Goal: Task Accomplishment & Management: Complete application form

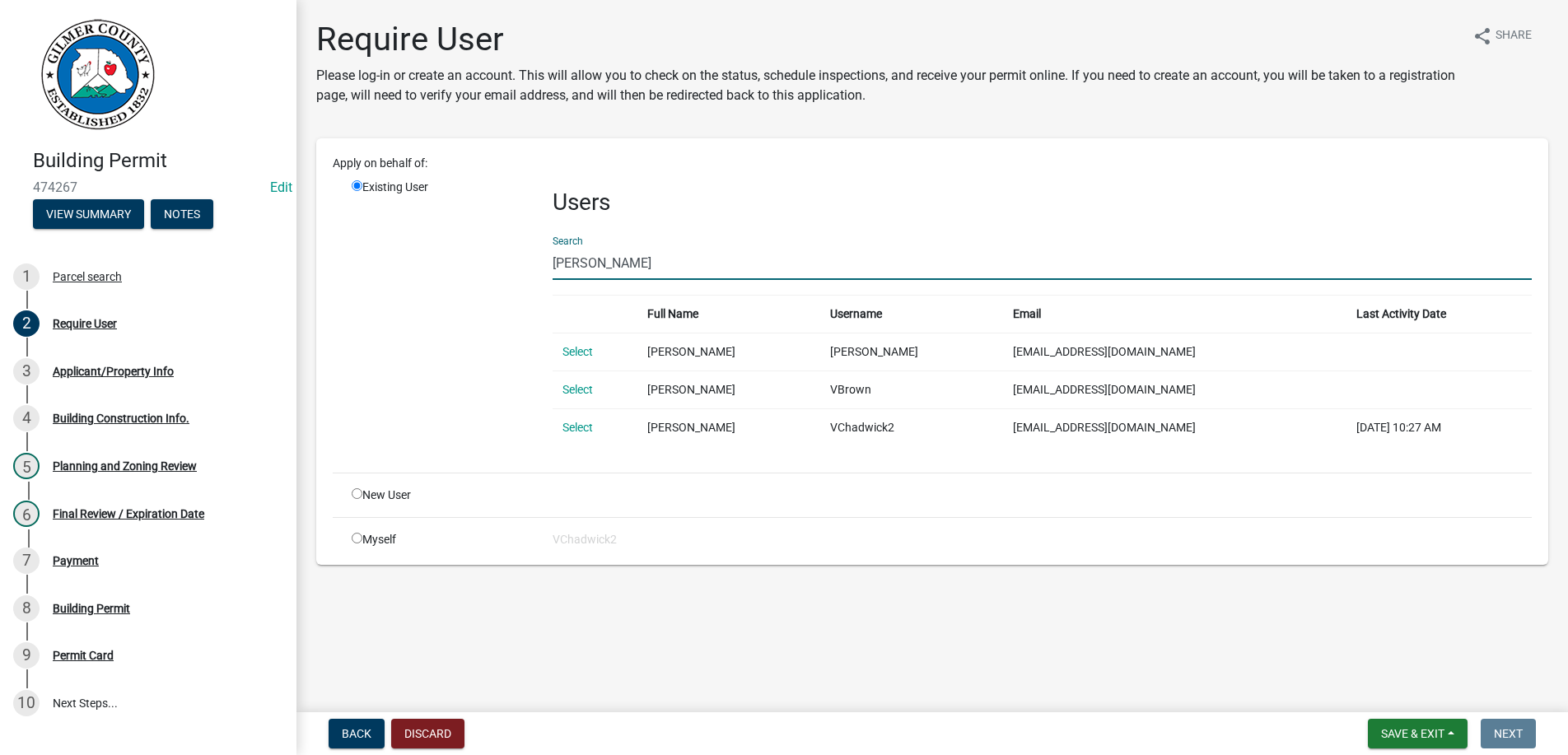
drag, startPoint x: 608, startPoint y: 259, endPoint x: 314, endPoint y: 269, distance: 294.2
click at [553, 269] on input "[PERSON_NAME]" at bounding box center [1042, 263] width 979 height 34
click at [790, 217] on div "Users Search [PERSON_NAME] Full Name Username Email Last Activity Date Select […" at bounding box center [1042, 319] width 1004 height 281
click at [572, 349] on link "Select" at bounding box center [577, 351] width 31 height 13
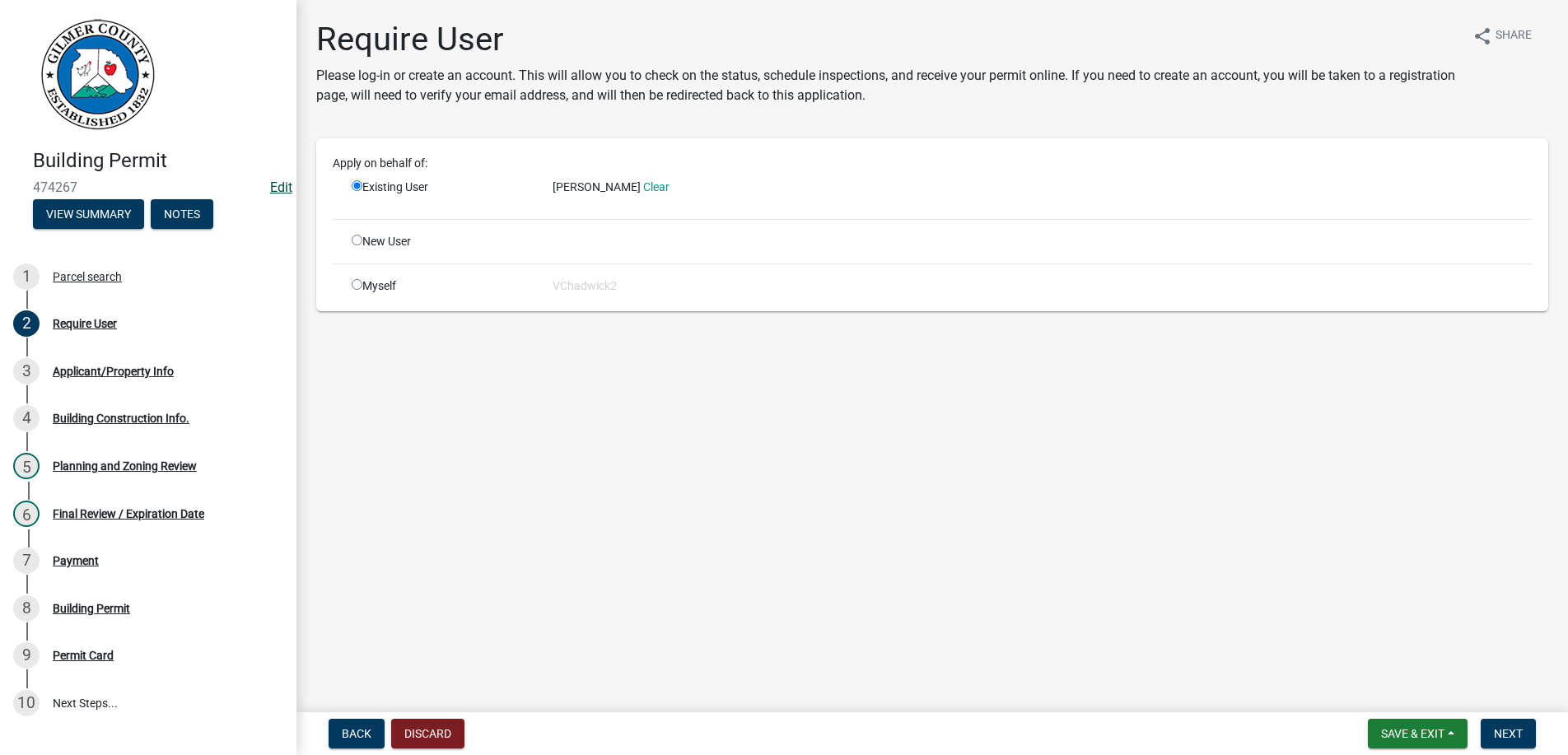
click at [283, 187] on link "Edit" at bounding box center [281, 187] width 22 height 16
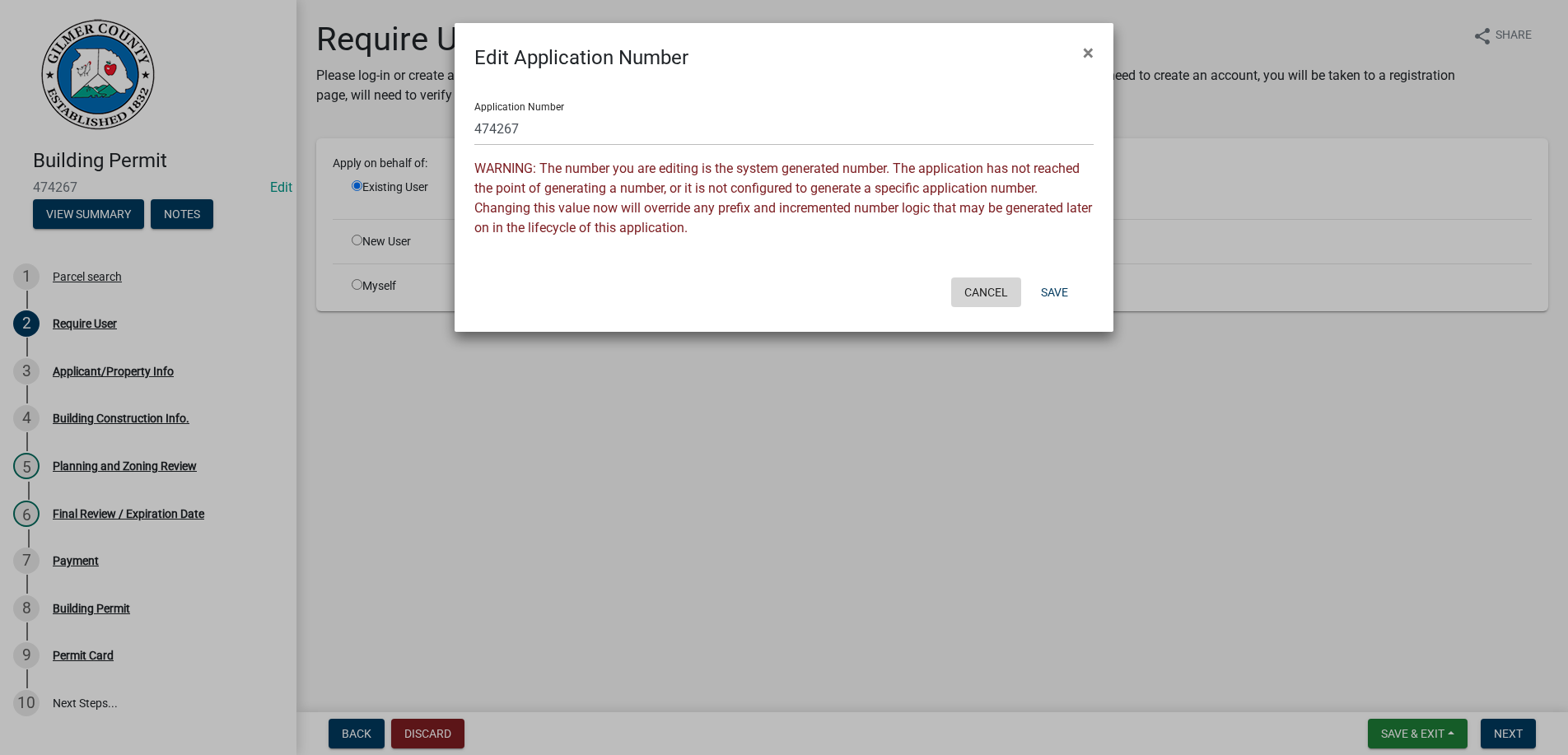
click at [977, 287] on button "Cancel" at bounding box center [985, 292] width 70 height 30
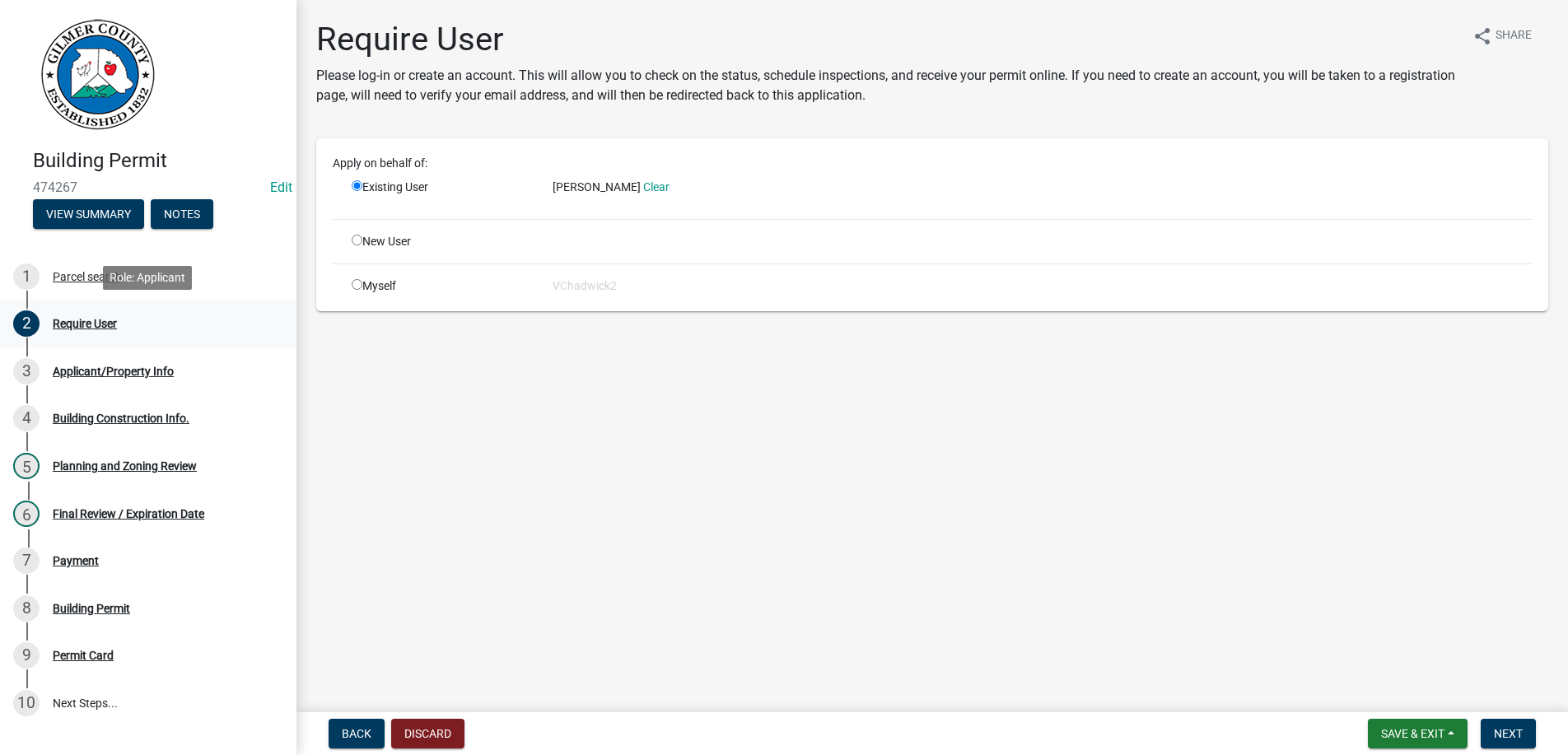
click at [76, 321] on div "Require User" at bounding box center [85, 323] width 64 height 11
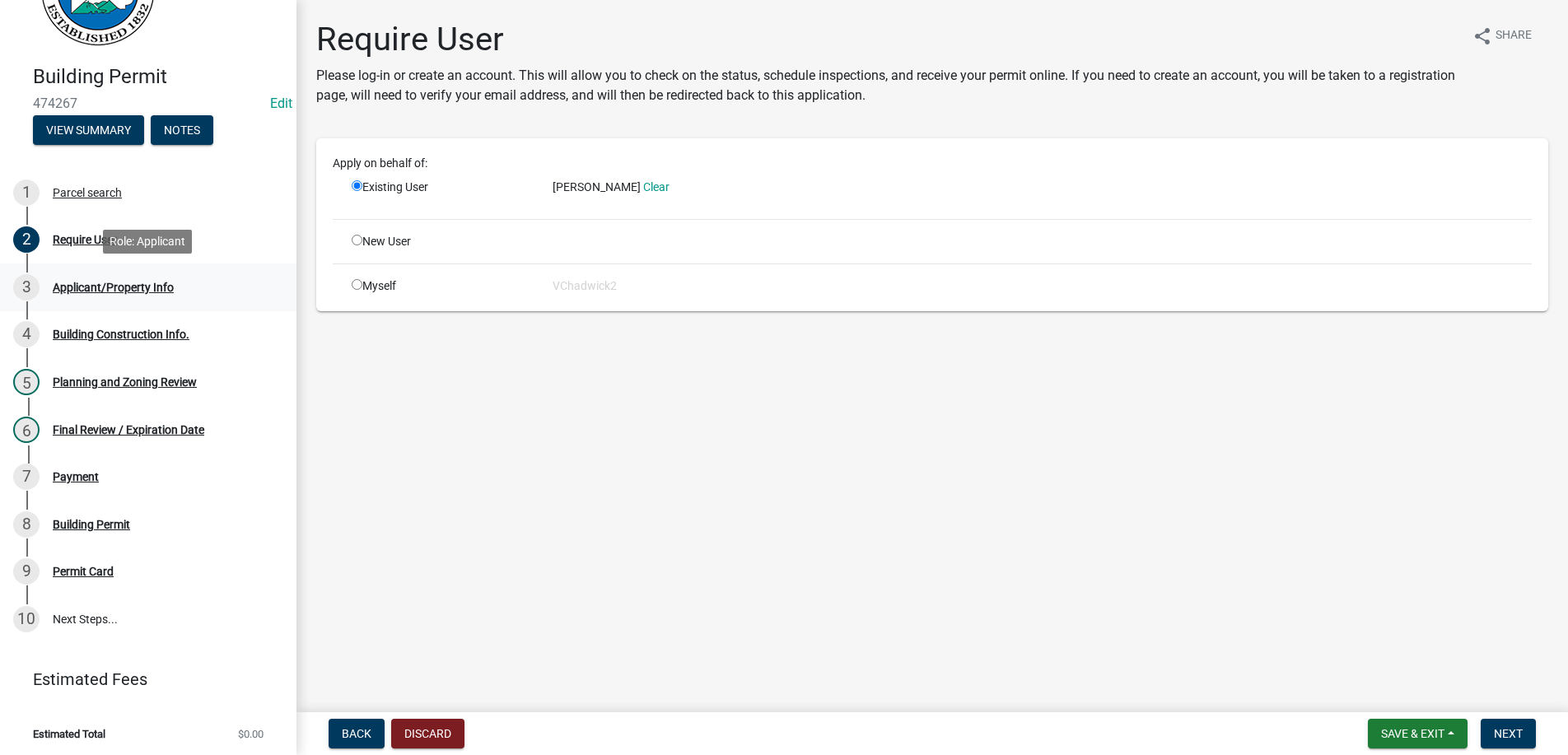
click at [114, 284] on div "Applicant/Property Info" at bounding box center [113, 287] width 121 height 11
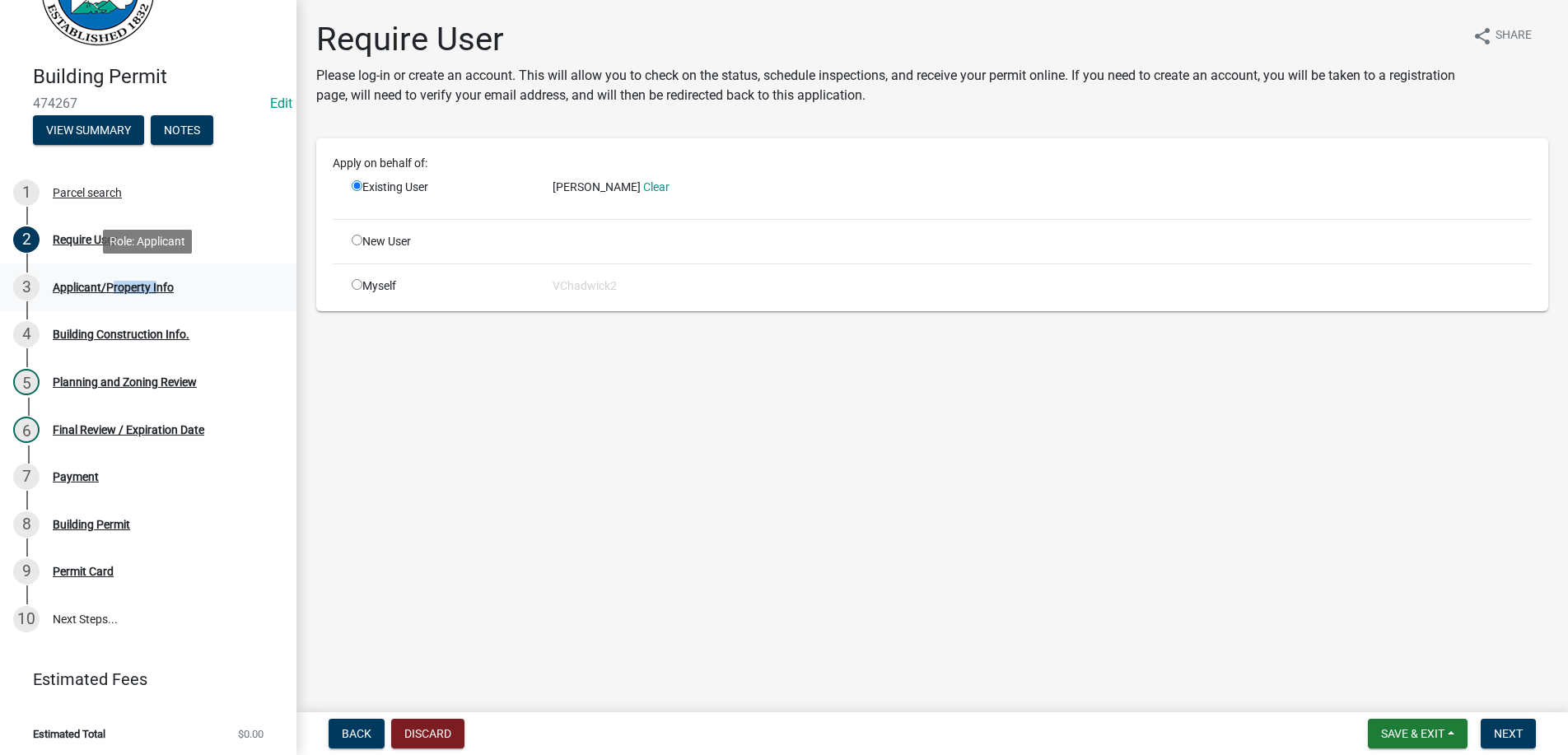
click at [114, 284] on div "Applicant/Property Info" at bounding box center [113, 287] width 121 height 11
click at [72, 284] on div "Applicant/Property Info" at bounding box center [113, 287] width 121 height 11
click at [74, 234] on div "Require User" at bounding box center [85, 239] width 64 height 11
click at [575, 186] on span "[PERSON_NAME]" at bounding box center [597, 186] width 88 height 13
click at [643, 185] on link "Clear" at bounding box center [656, 186] width 26 height 13
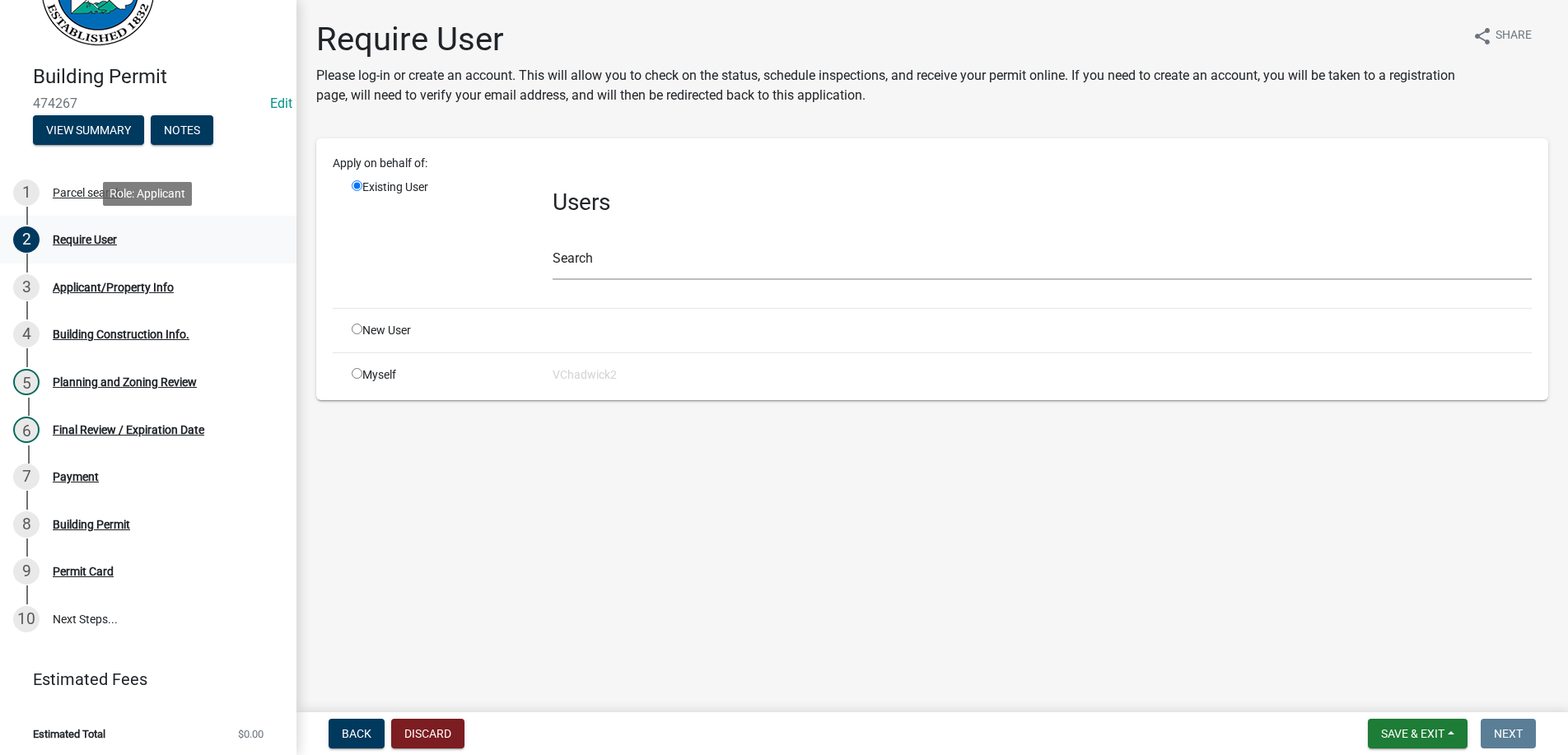
click at [84, 241] on div "Require User" at bounding box center [85, 239] width 64 height 11
click at [353, 740] on span "Back" at bounding box center [357, 734] width 30 height 13
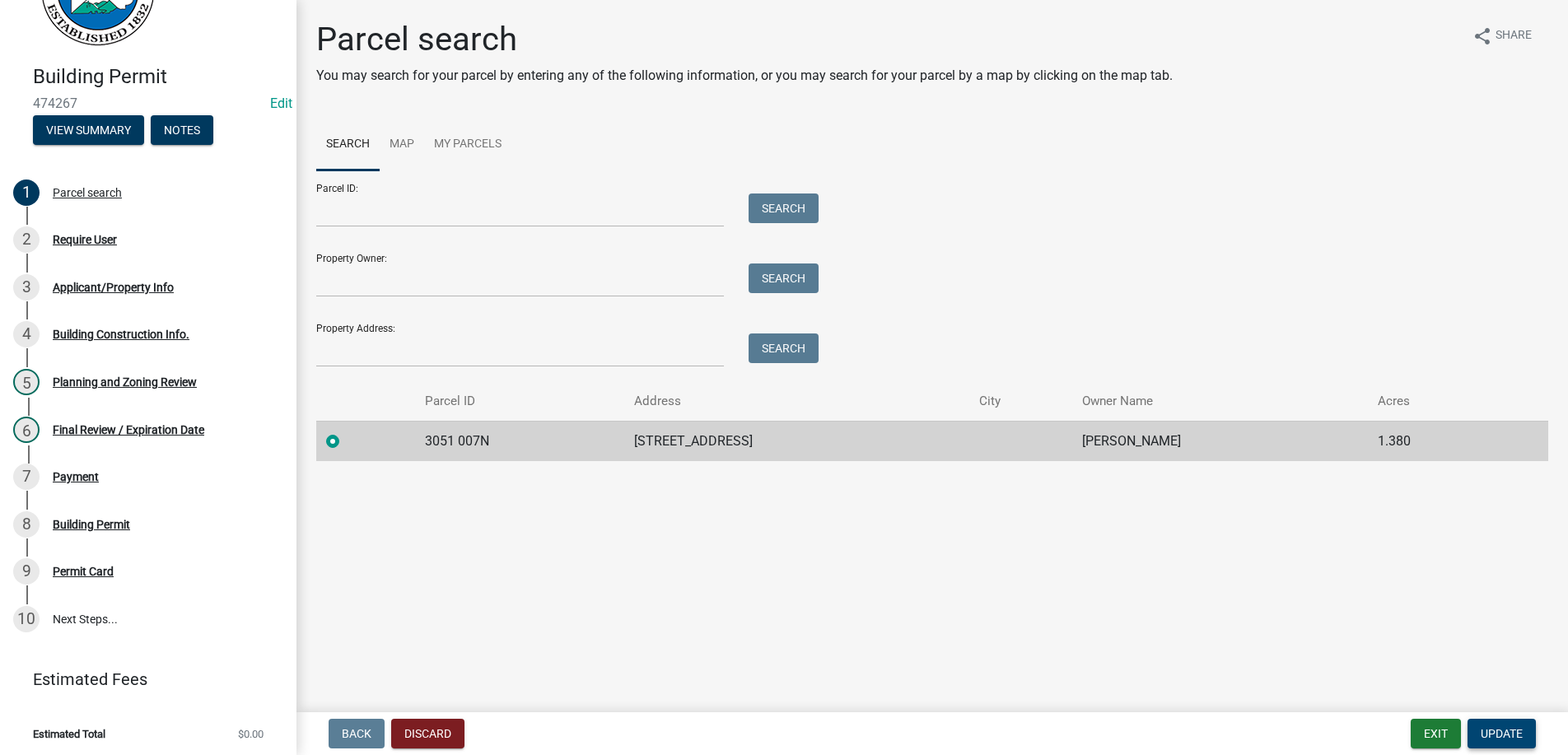
click at [1505, 732] on span "Update" at bounding box center [1502, 734] width 42 height 13
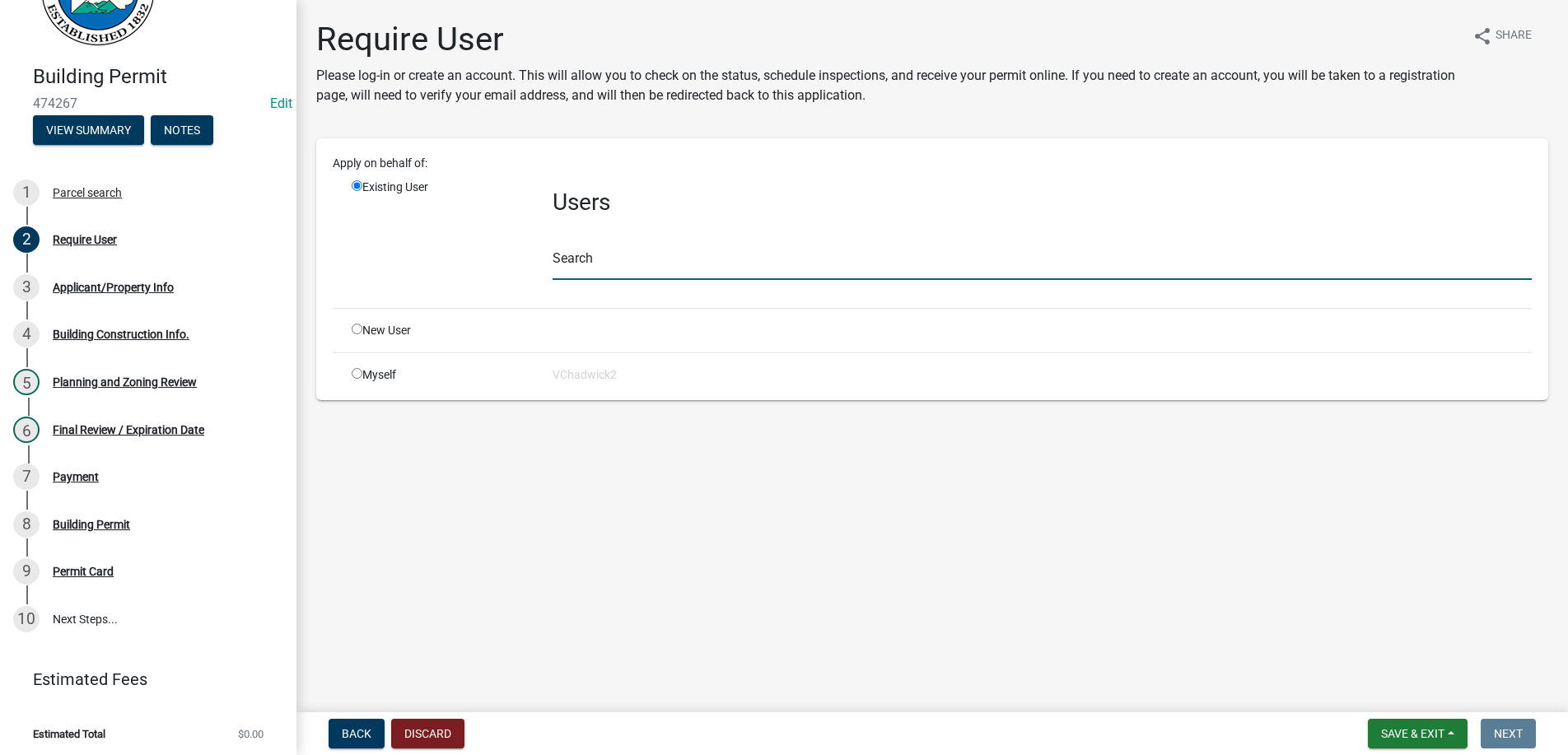
click at [597, 271] on input "text" at bounding box center [1042, 263] width 979 height 34
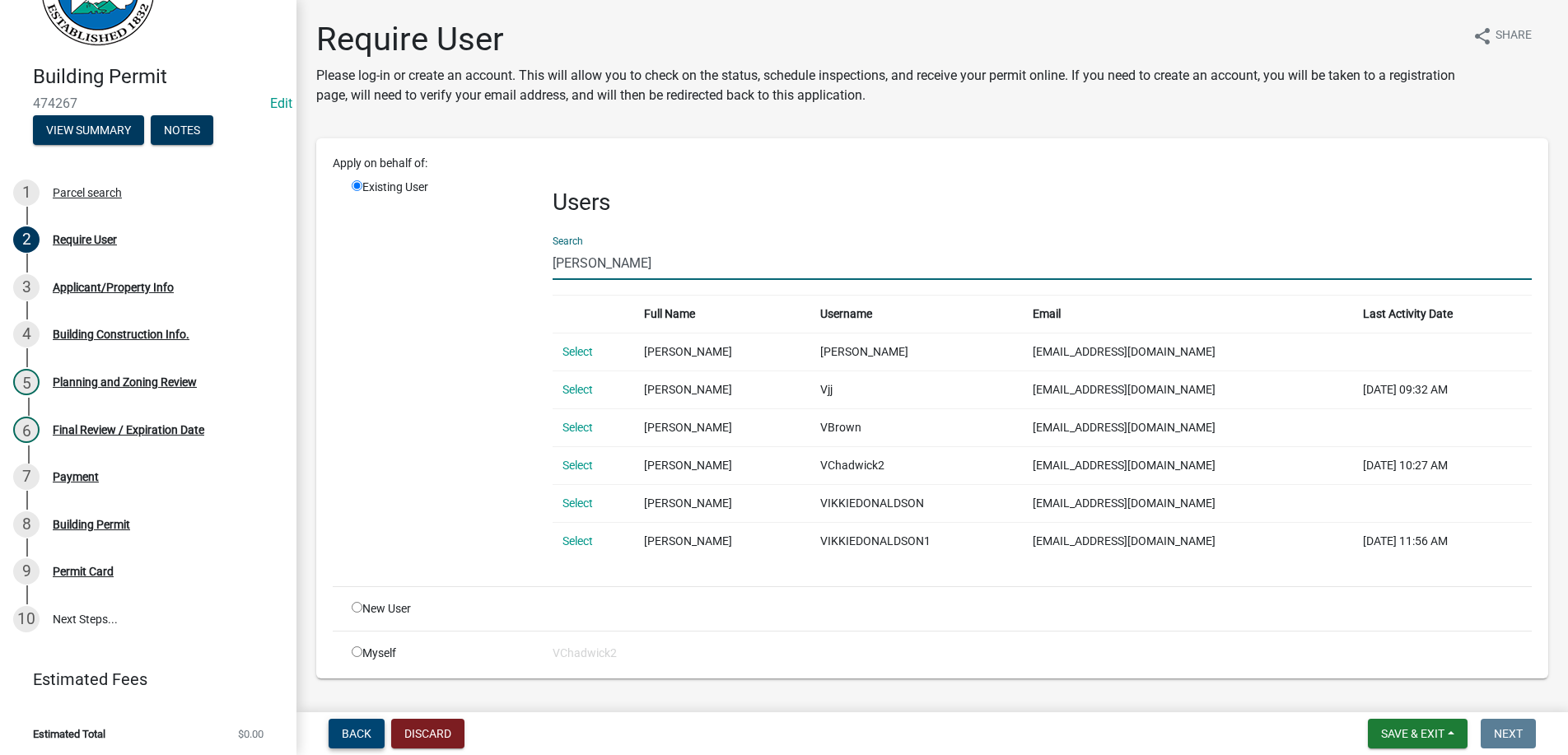
type input "[PERSON_NAME]"
click at [352, 728] on span "Back" at bounding box center [357, 734] width 30 height 13
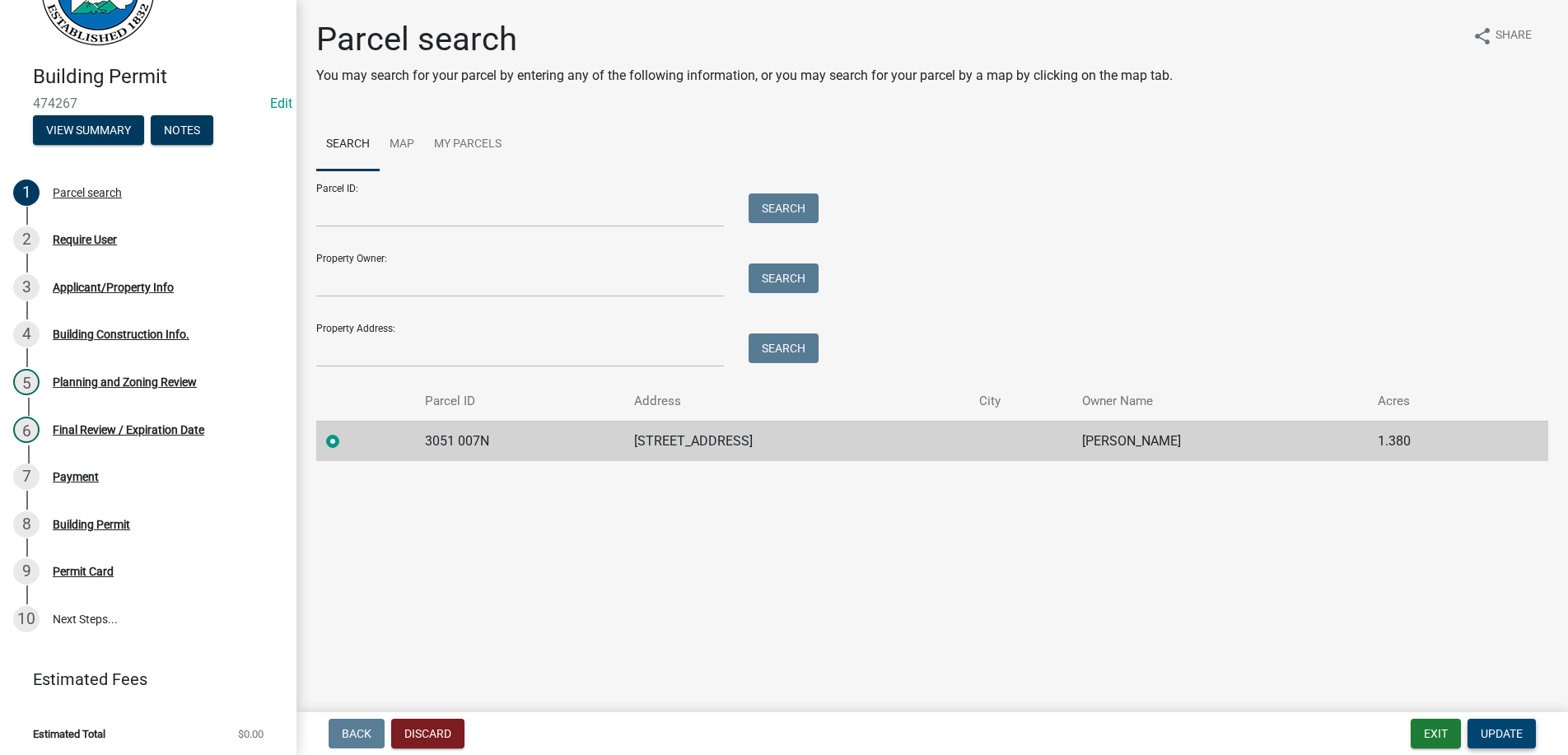
click at [1486, 729] on span "Update" at bounding box center [1502, 734] width 42 height 13
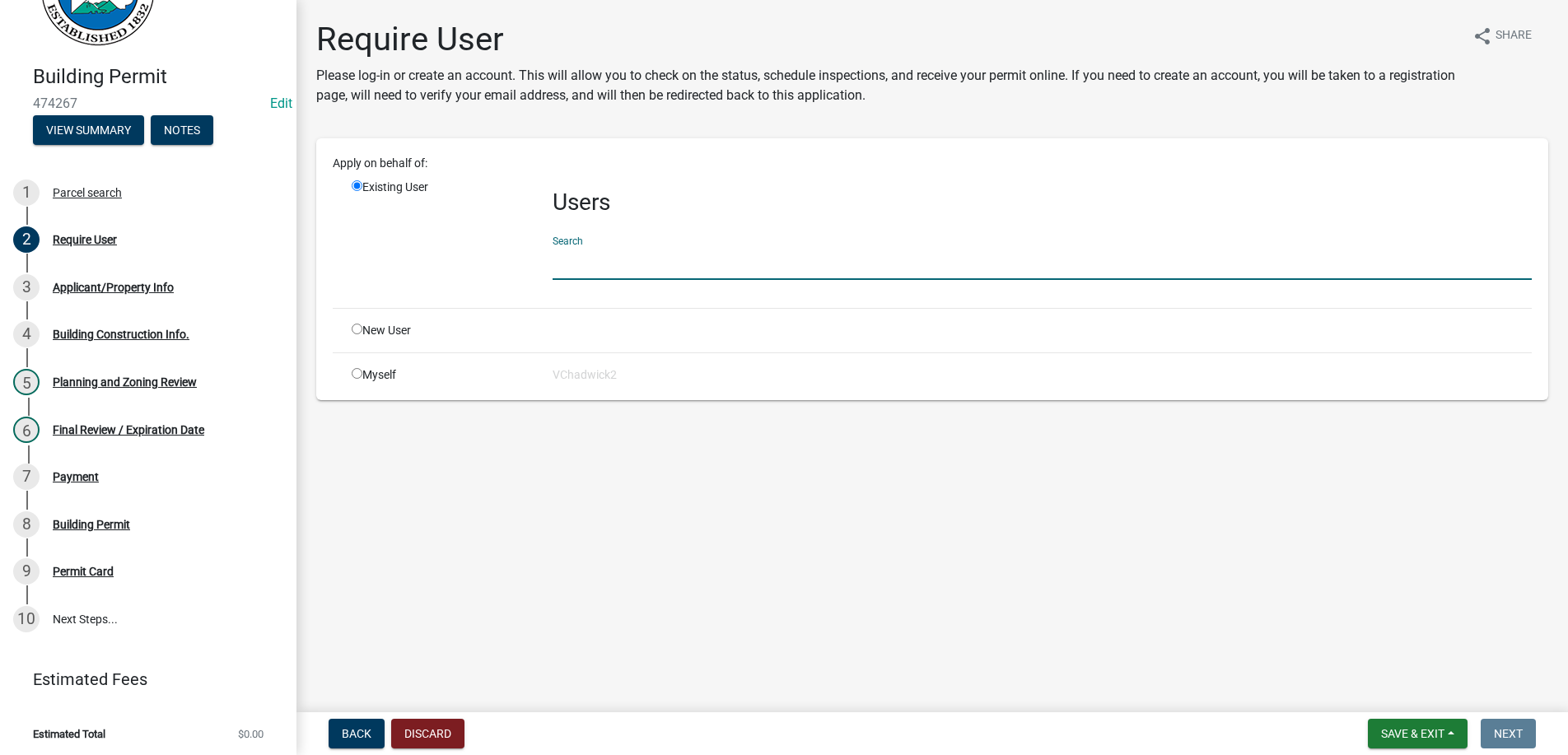
click at [607, 251] on input "text" at bounding box center [1042, 263] width 979 height 34
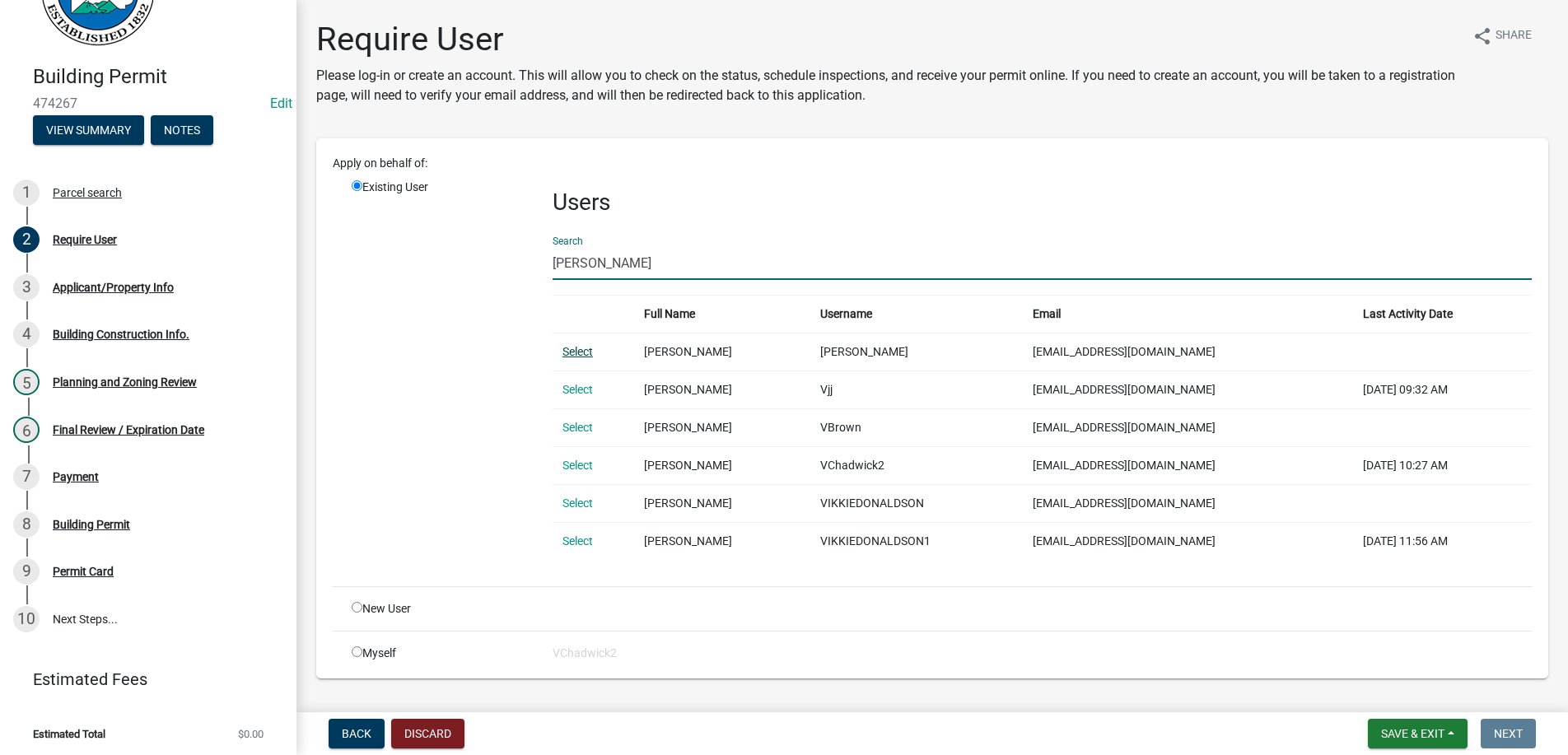
type input "[PERSON_NAME]"
click at [577, 349] on link "Select" at bounding box center [577, 351] width 31 height 13
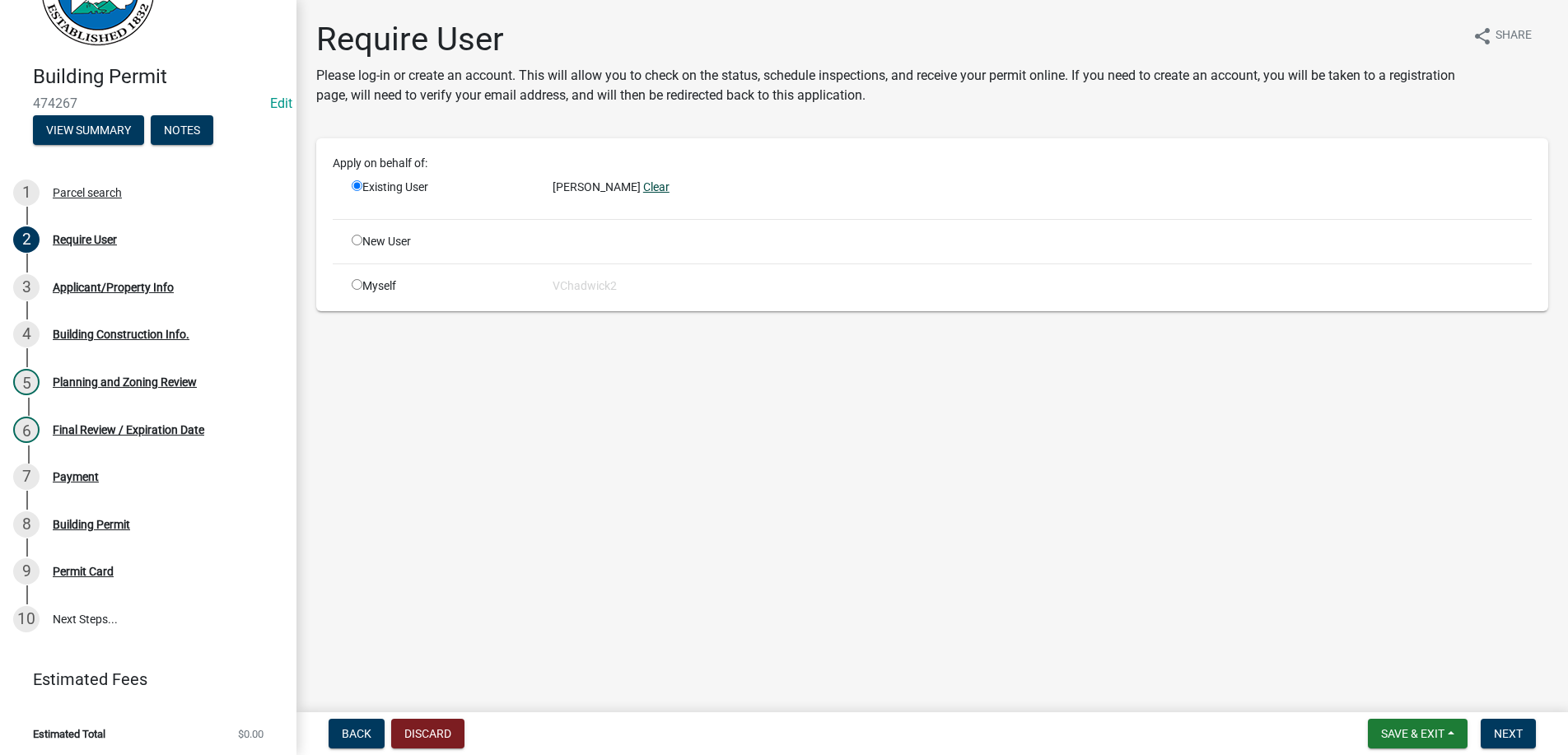
click at [643, 185] on link "Clear" at bounding box center [656, 186] width 26 height 13
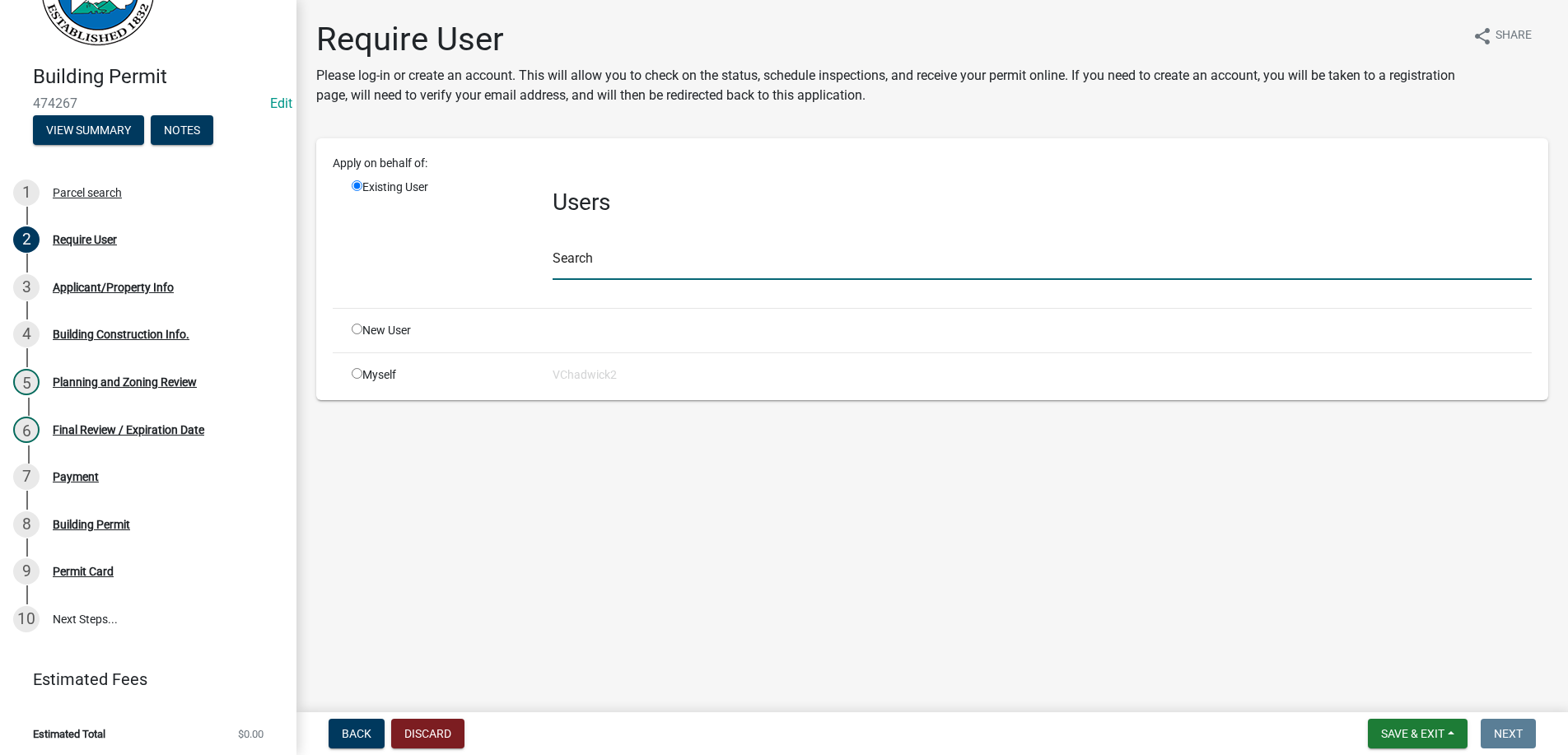
click at [584, 272] on input "text" at bounding box center [1042, 263] width 979 height 34
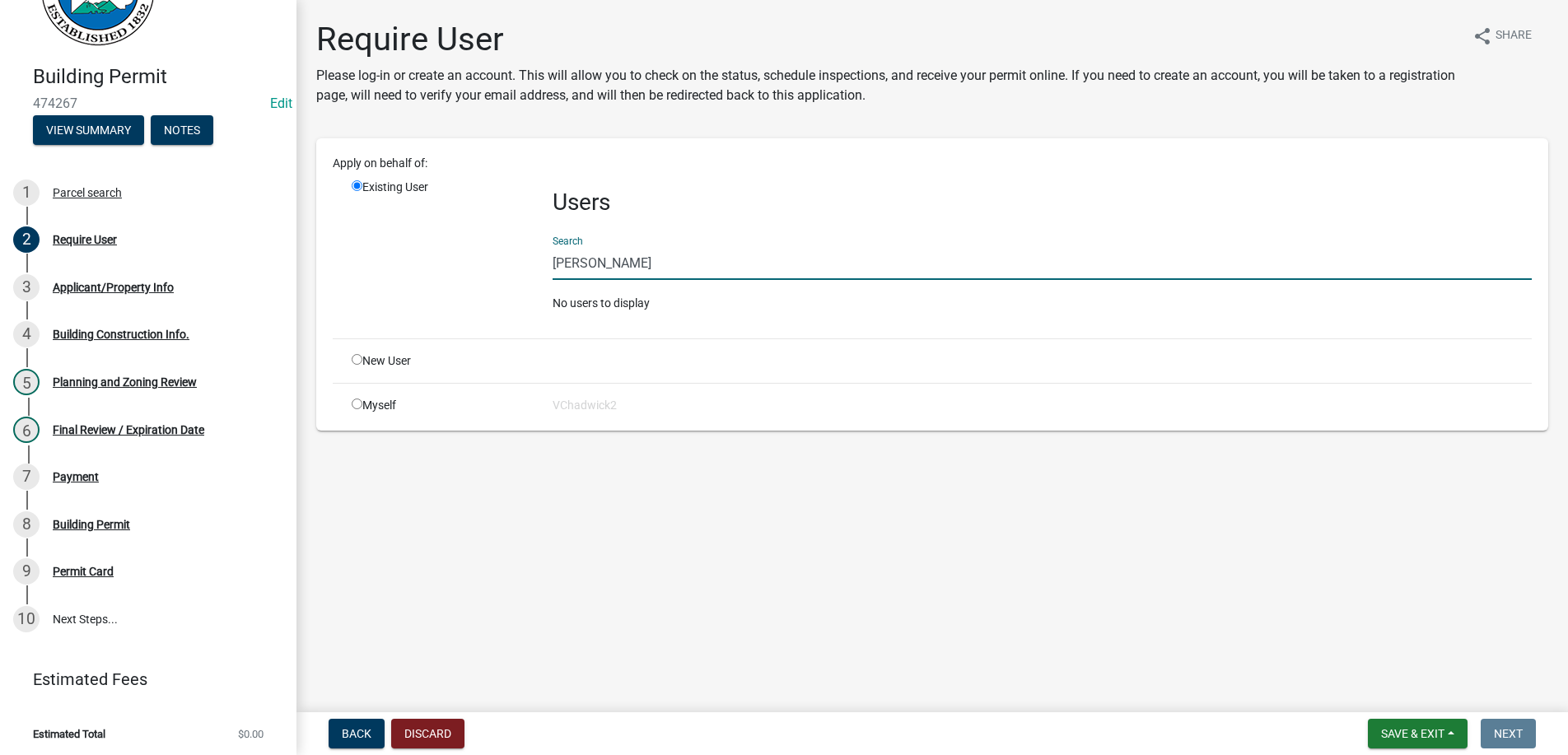
type input "[PERSON_NAME]"
click at [357, 363] on input "radio" at bounding box center [357, 359] width 11 height 11
radio input "true"
radio input "false"
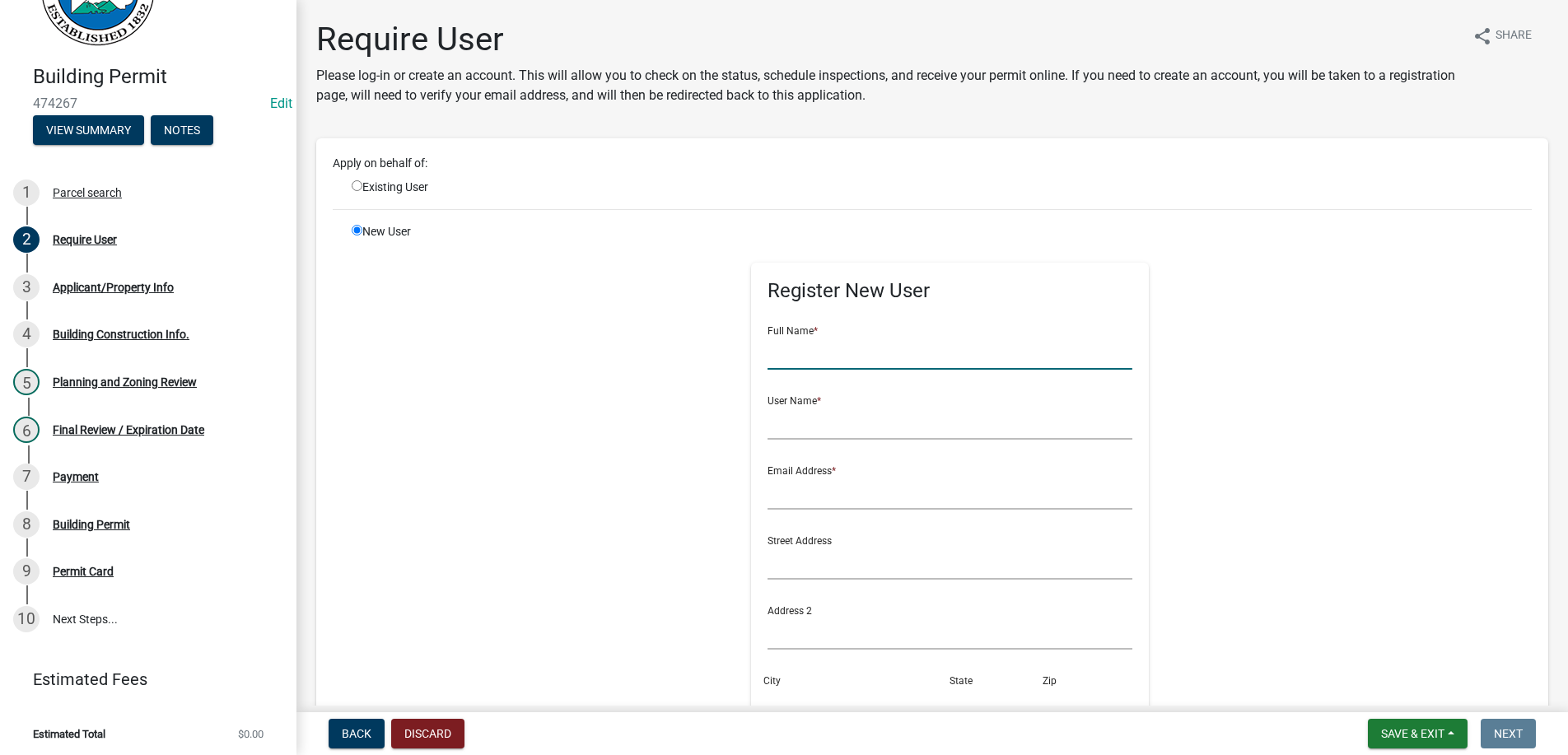
click at [863, 353] on input "text" at bounding box center [949, 353] width 365 height 34
click at [449, 732] on button "Discard" at bounding box center [427, 734] width 73 height 30
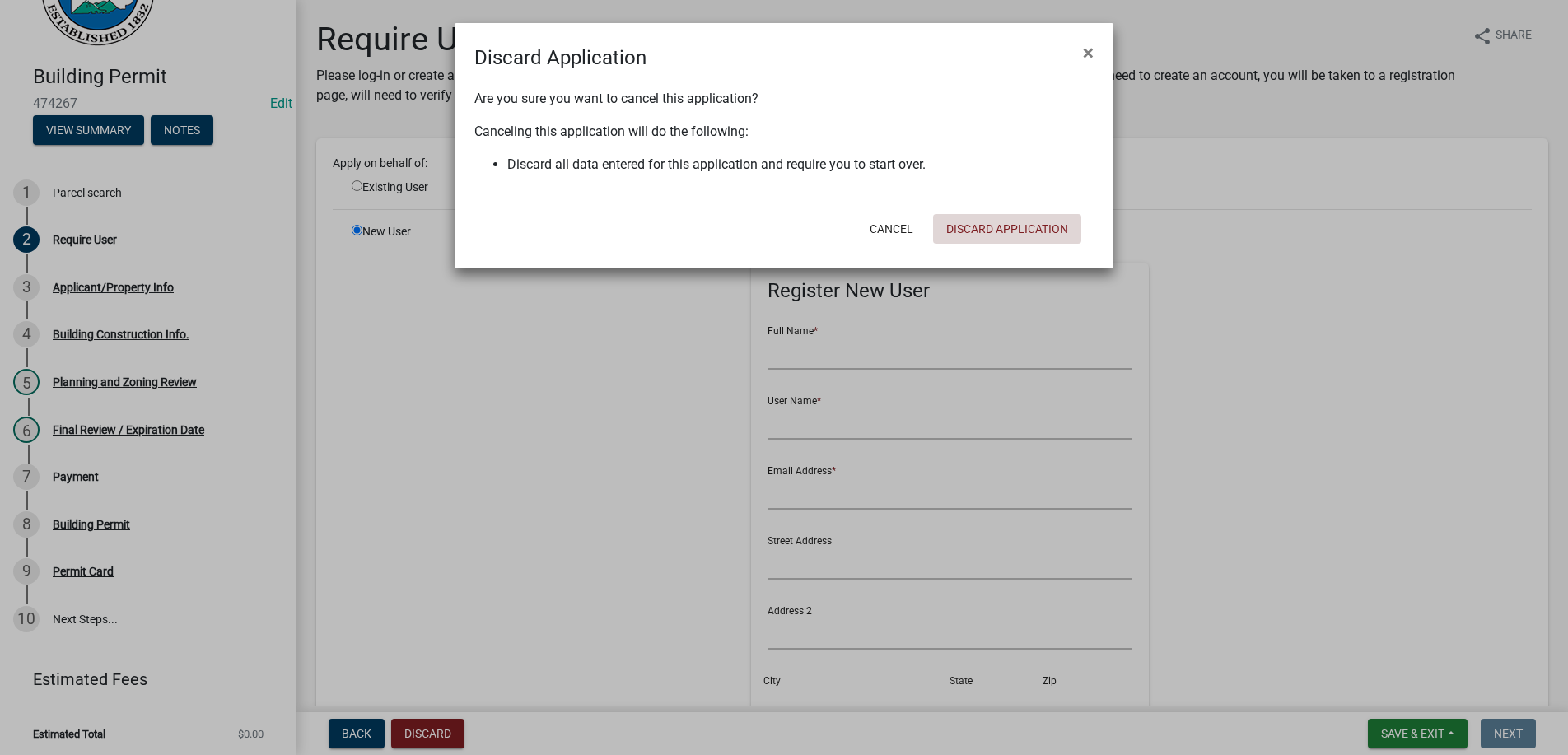
click at [1003, 223] on button "Discard Application" at bounding box center [1007, 229] width 148 height 30
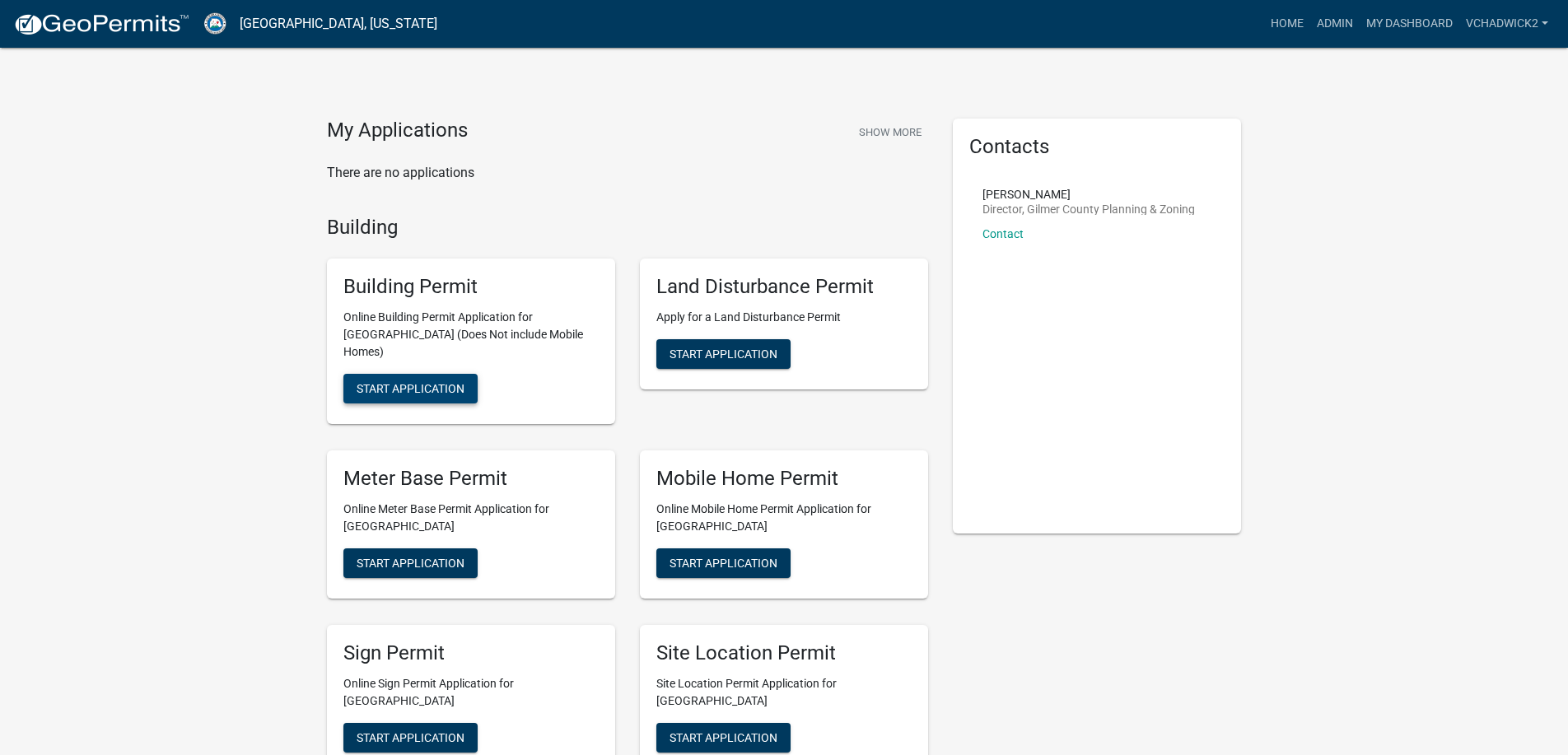
click at [384, 382] on span "Start Application" at bounding box center [411, 389] width 108 height 13
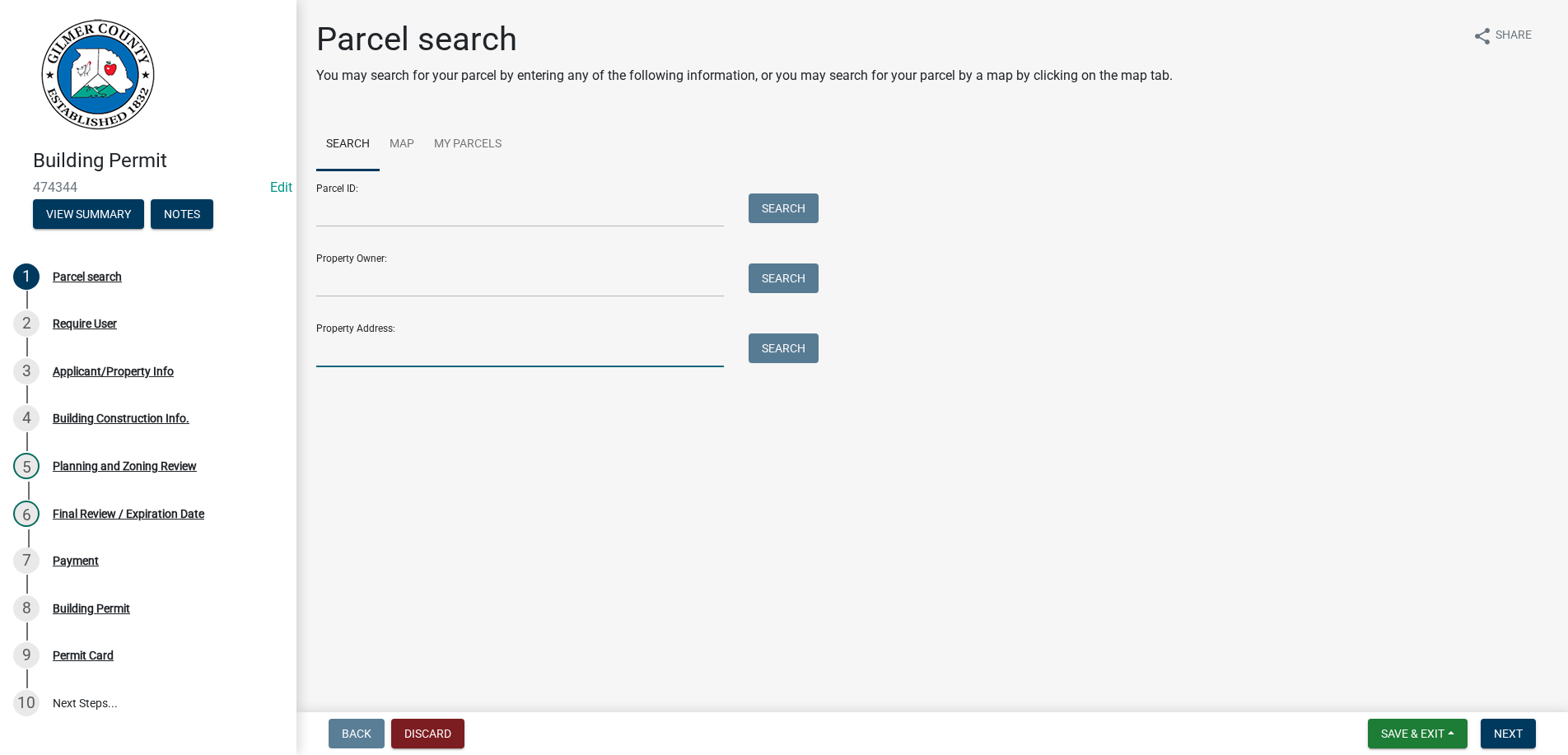
click at [410, 348] on input "Property Address:" at bounding box center [520, 351] width 408 height 34
type input "580 PLEASANT"
click at [793, 353] on button "Search" at bounding box center [783, 349] width 70 height 30
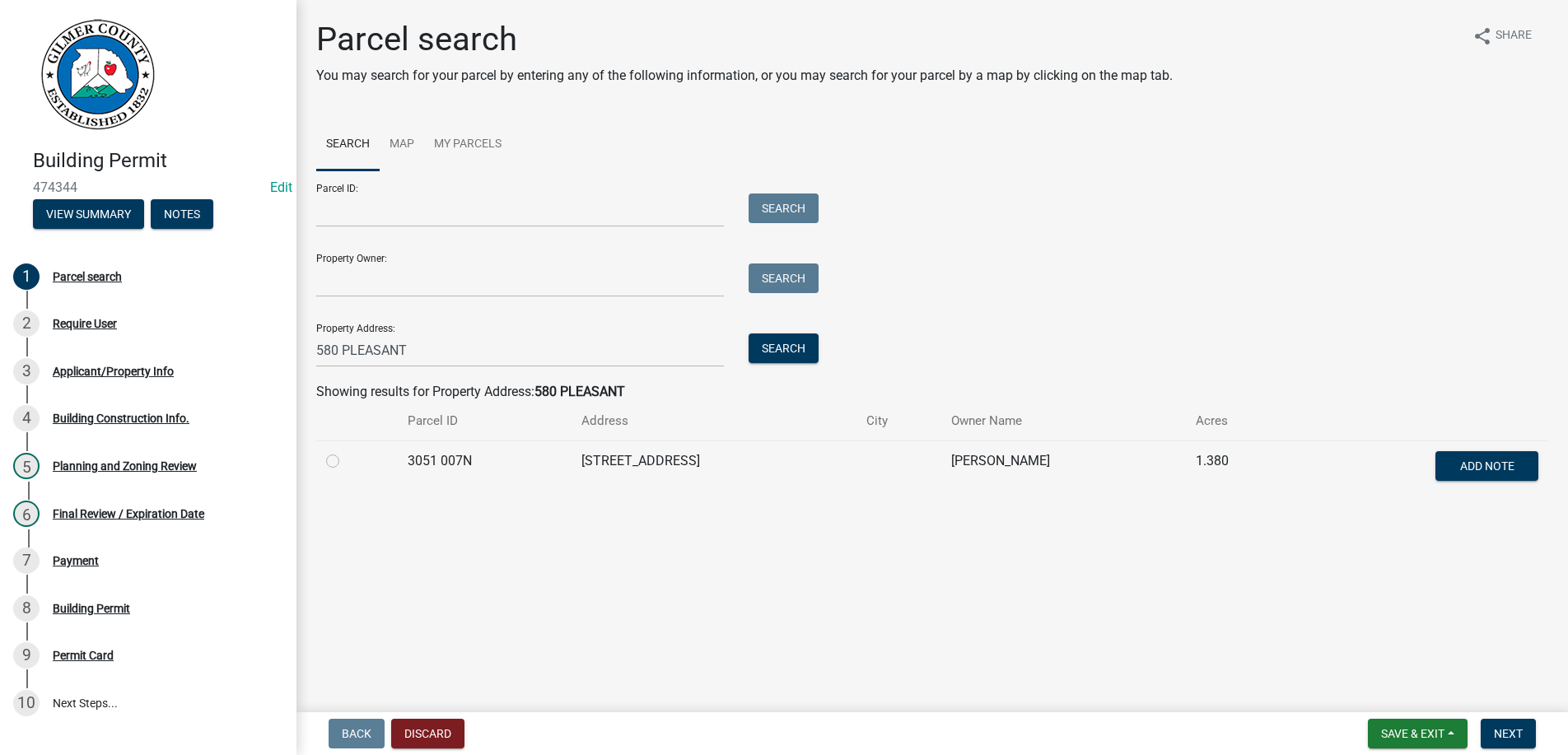
click at [346, 451] on label at bounding box center [346, 451] width 0 height 0
click at [346, 462] on 007N "radio" at bounding box center [351, 457] width 11 height 11
radio 007N "true"
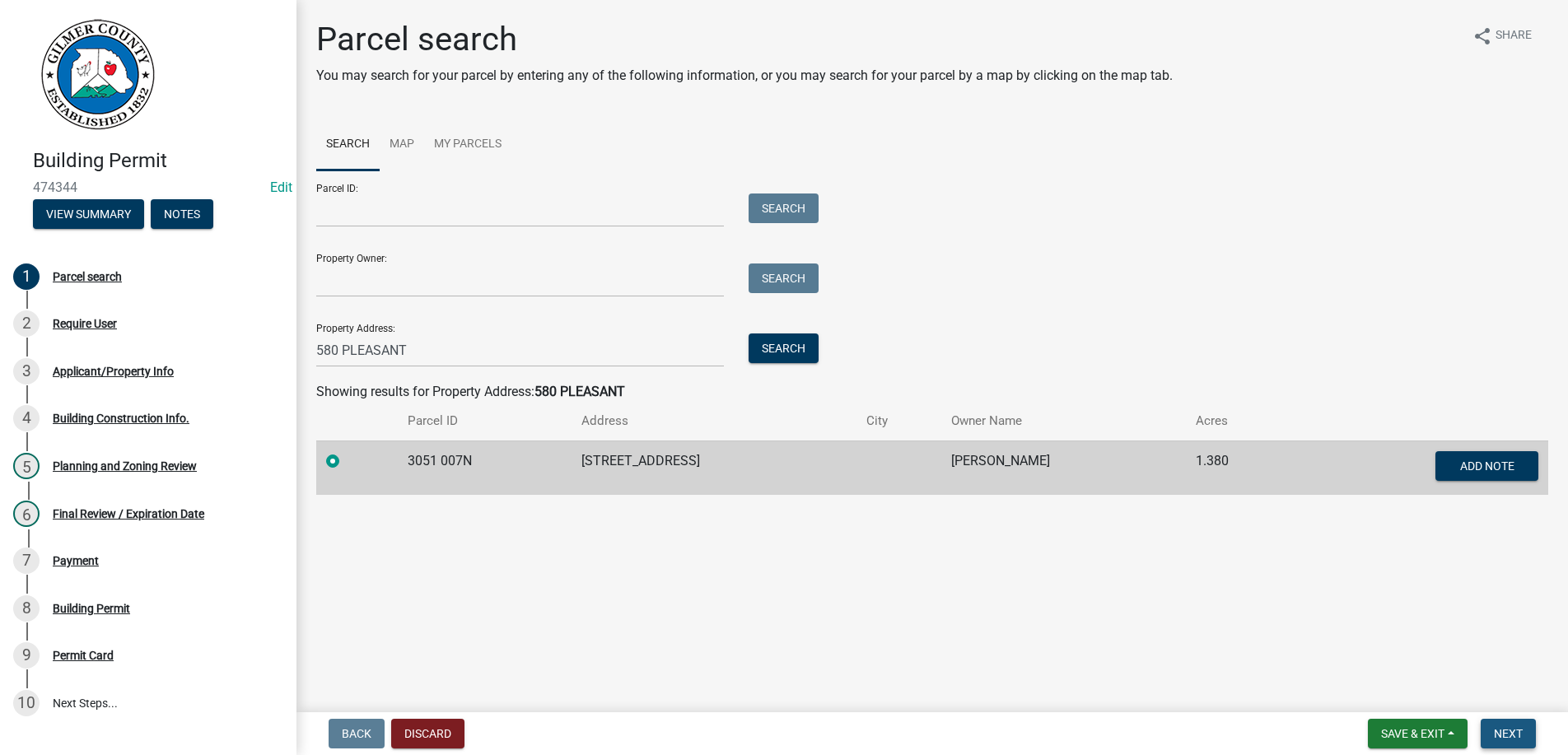
click at [1502, 727] on button "Next" at bounding box center [1508, 734] width 55 height 30
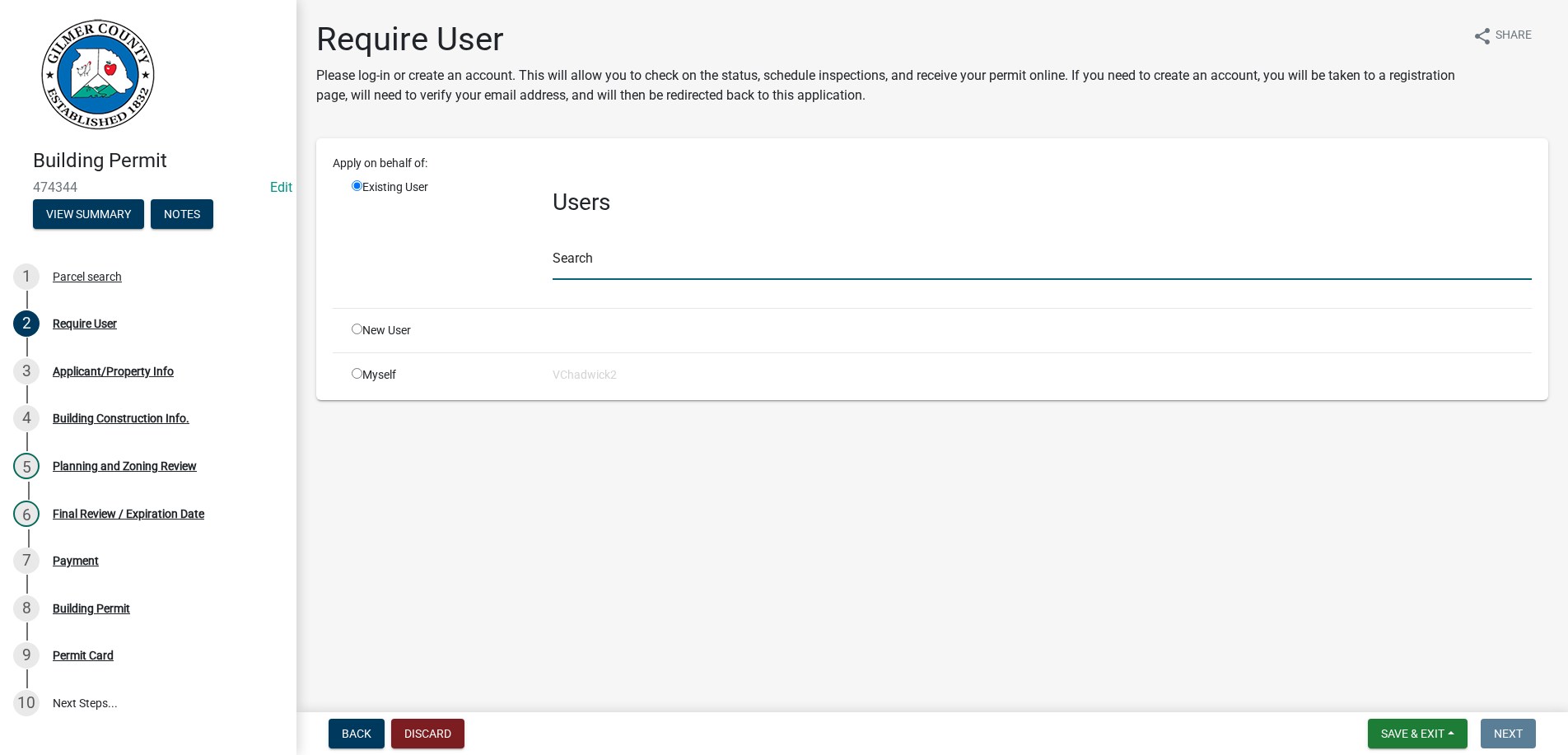
click at [583, 254] on input "text" at bounding box center [1042, 263] width 979 height 34
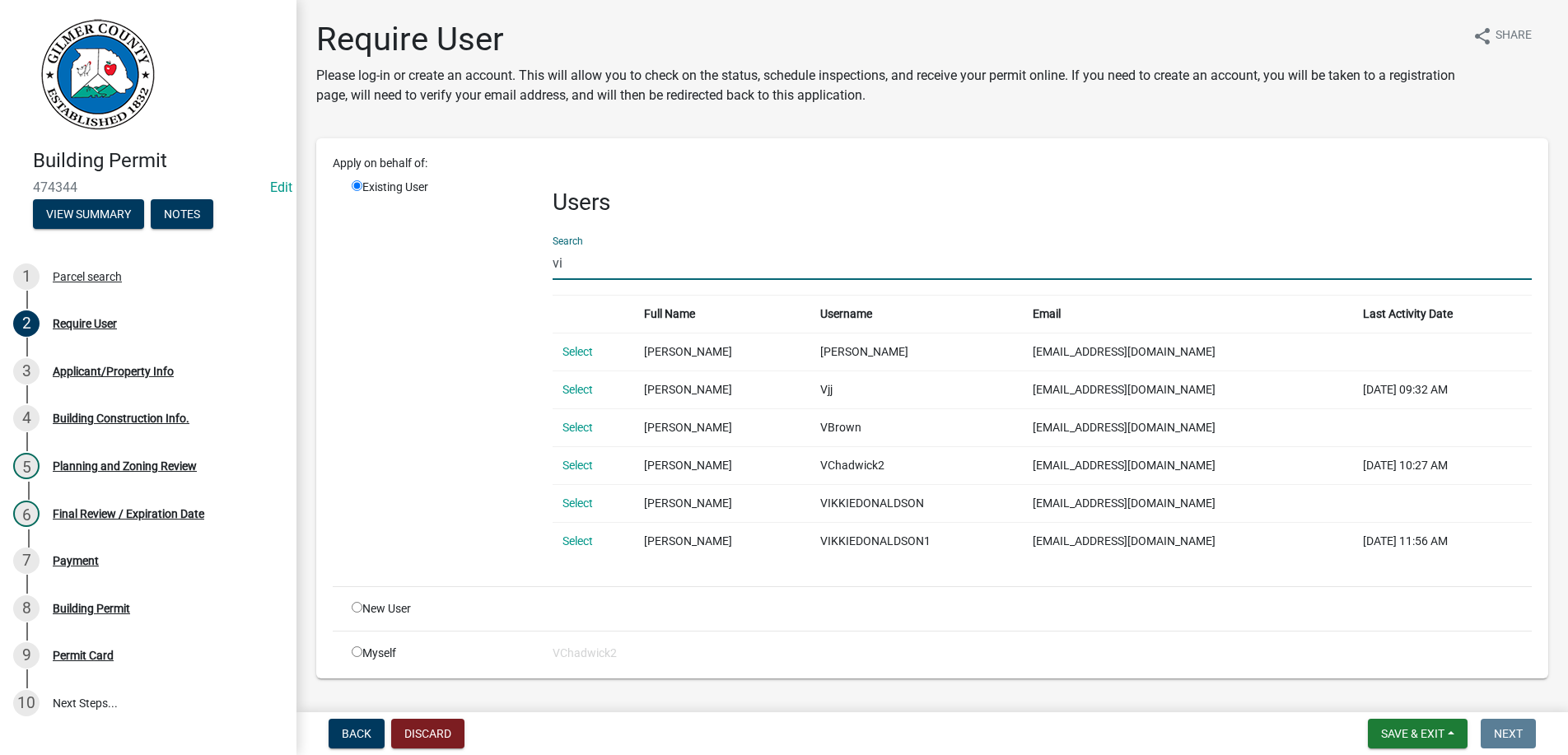
type input "v"
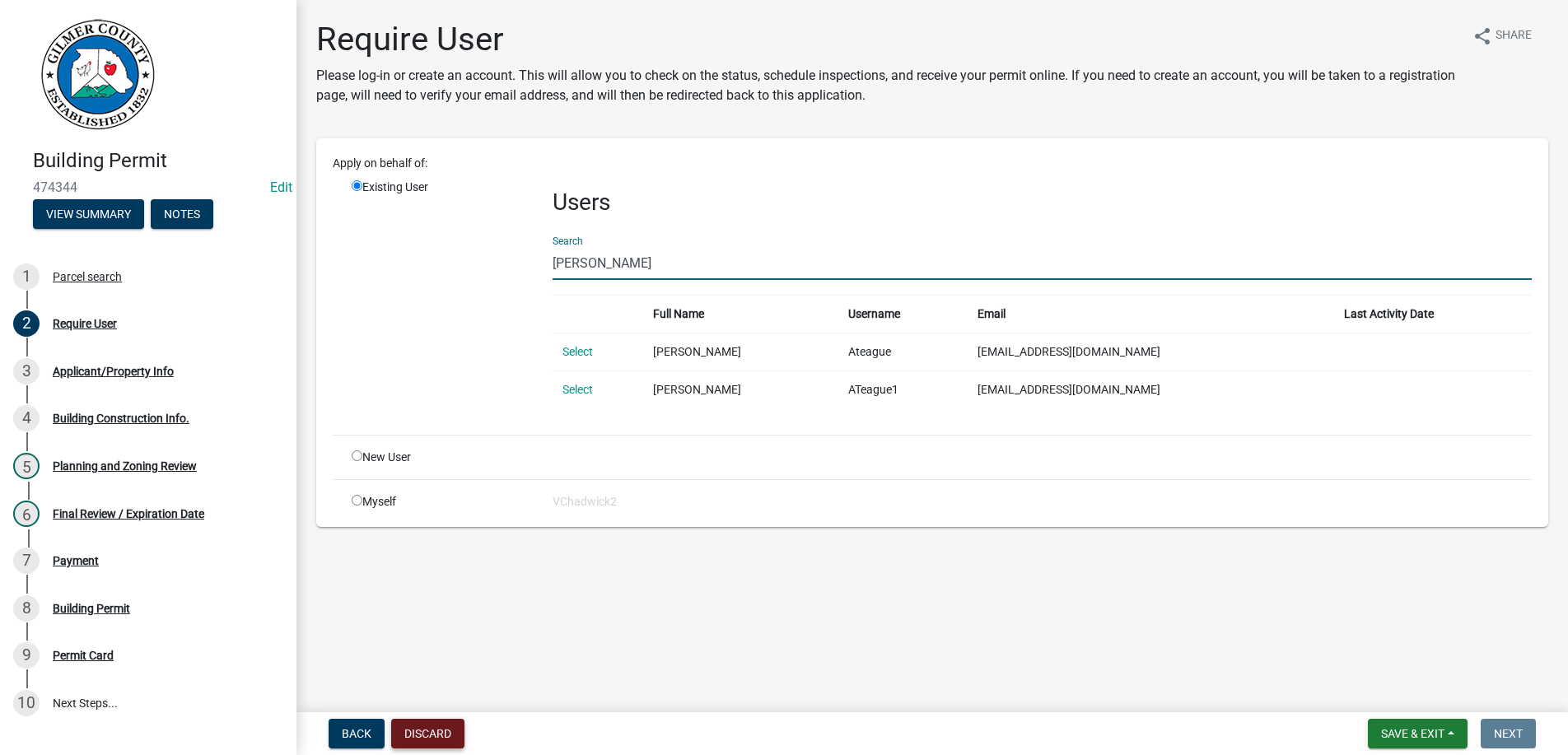
type input "[PERSON_NAME]"
click at [434, 736] on button "Discard" at bounding box center [427, 734] width 73 height 30
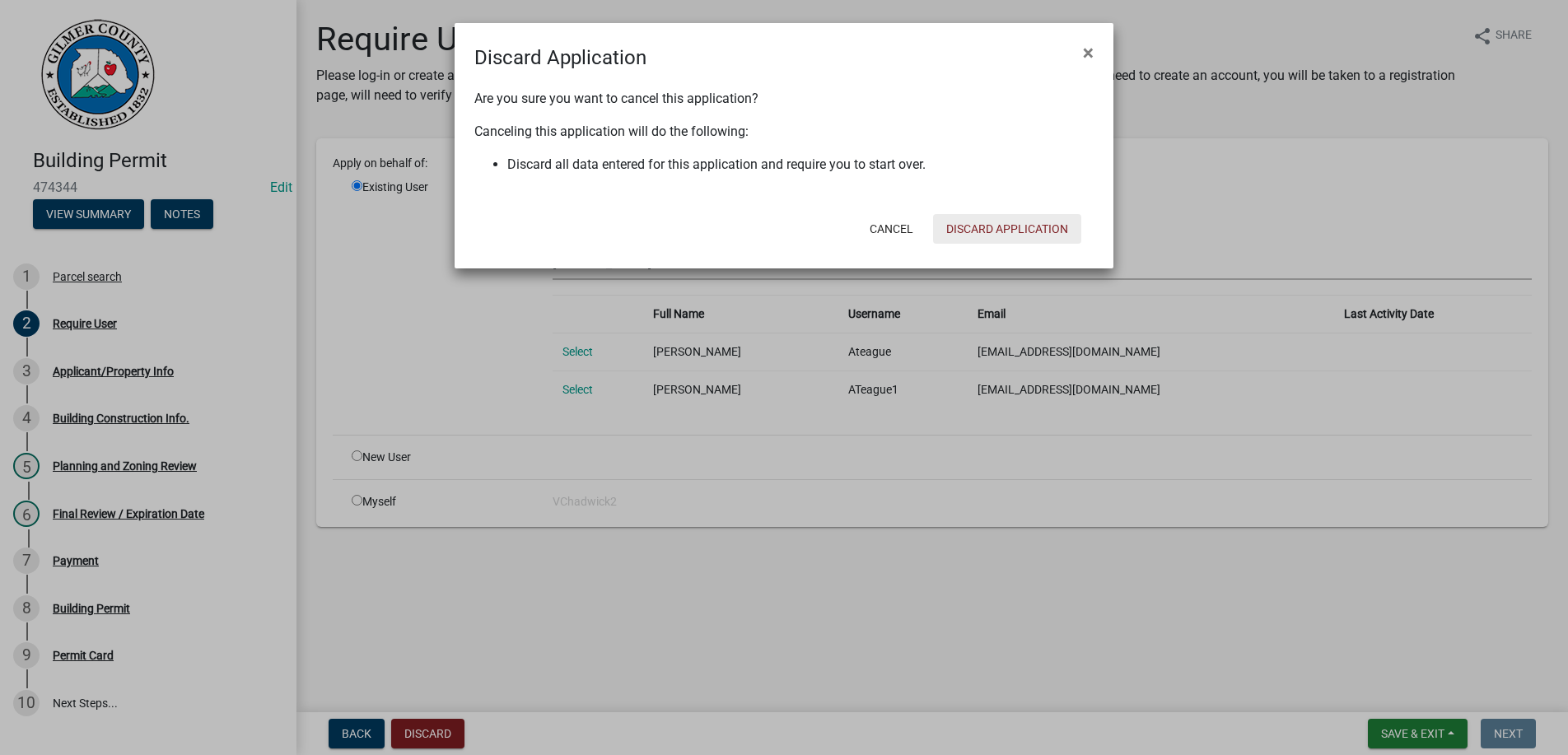
click at [995, 227] on button "Discard Application" at bounding box center [1007, 229] width 148 height 30
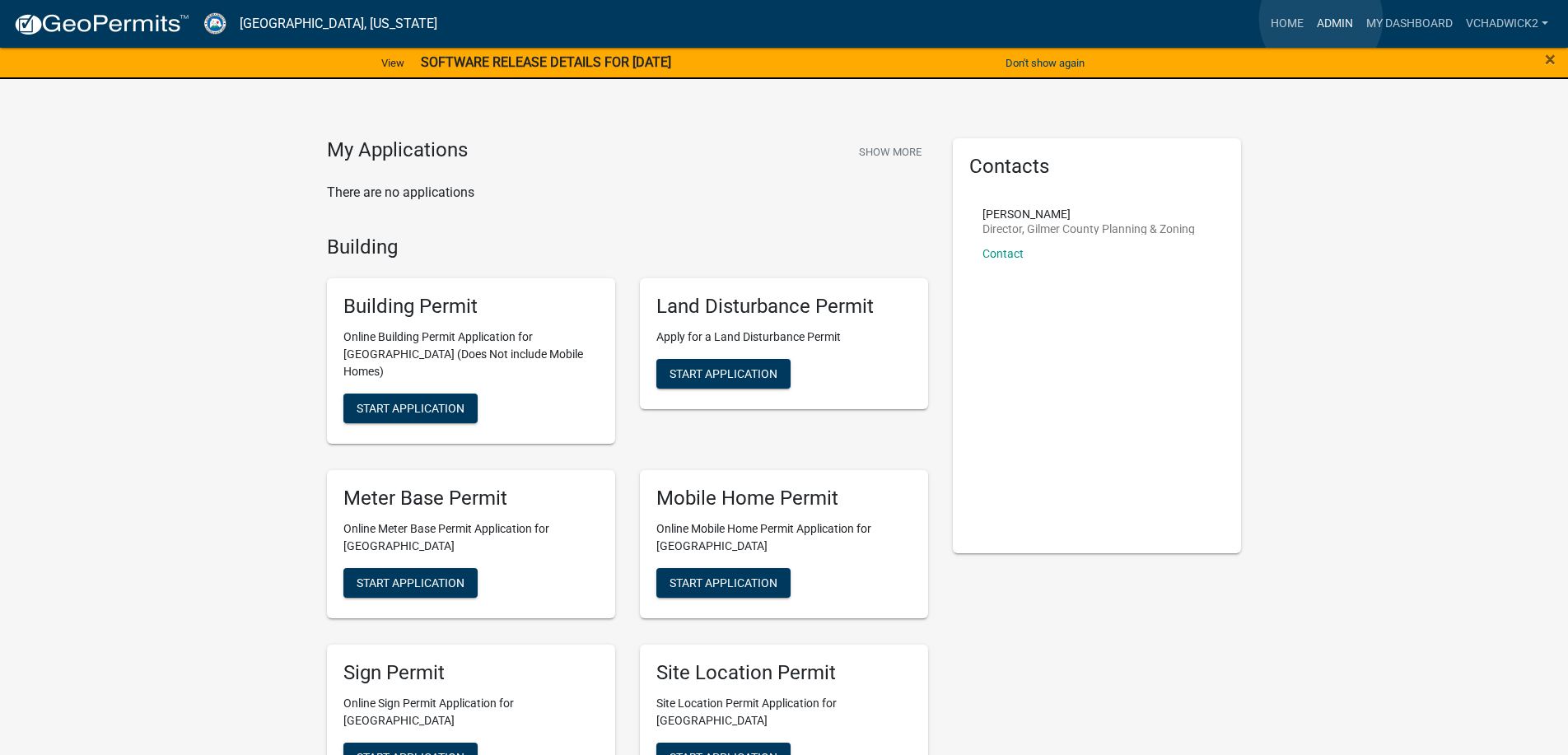
click at [1321, 19] on link "Admin" at bounding box center [1335, 23] width 49 height 31
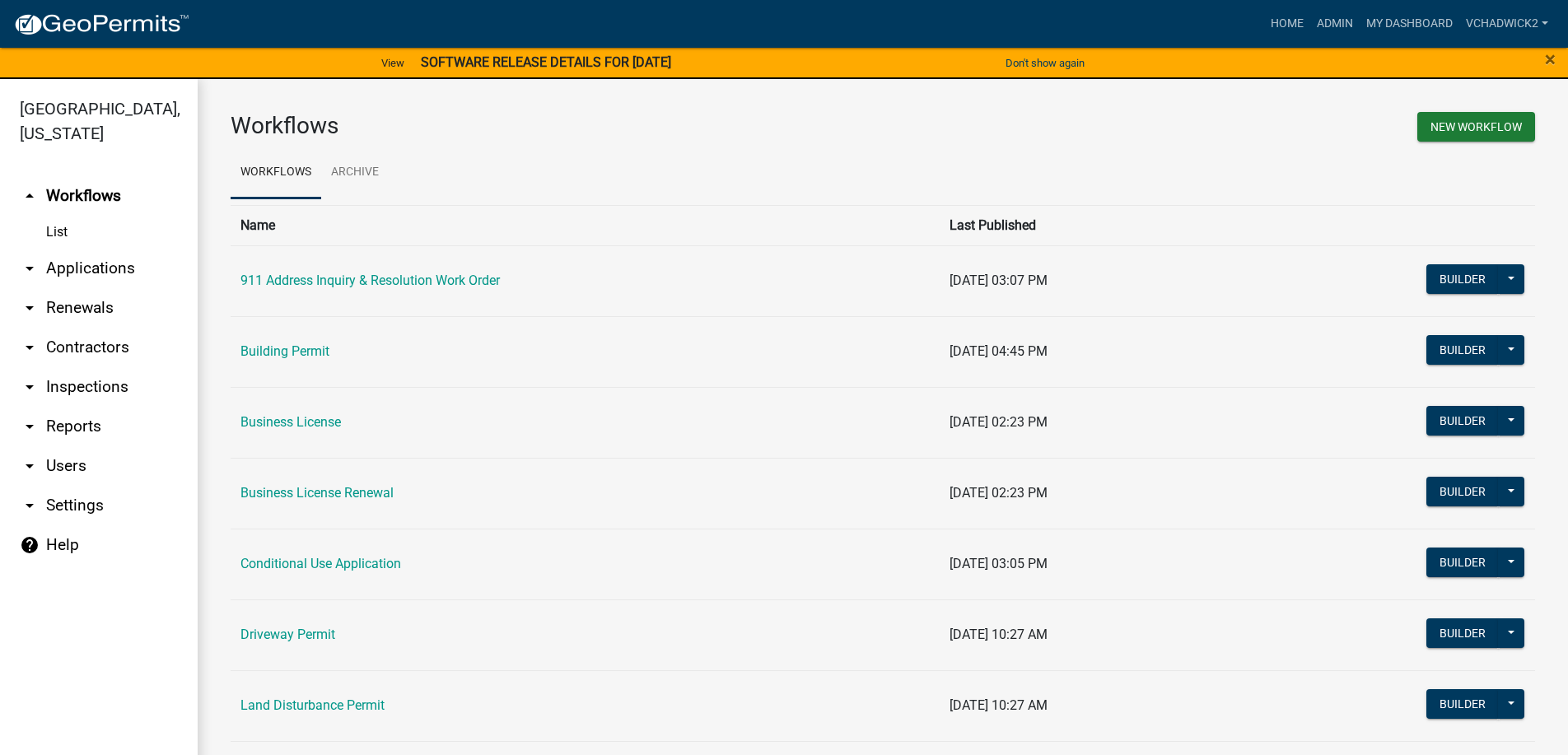
click at [87, 266] on link "arrow_drop_down Applications" at bounding box center [99, 268] width 198 height 40
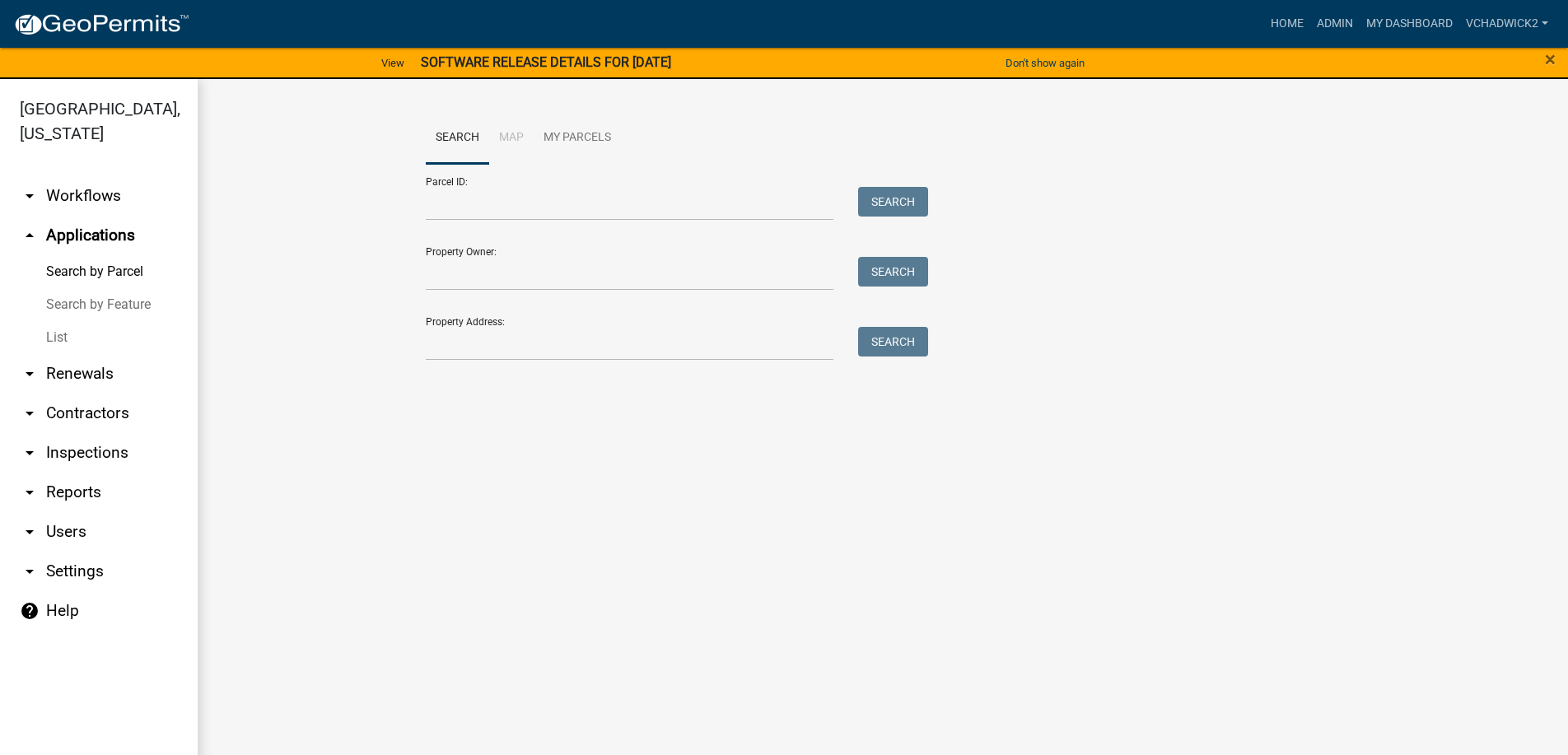
click at [68, 336] on link "List" at bounding box center [99, 337] width 198 height 33
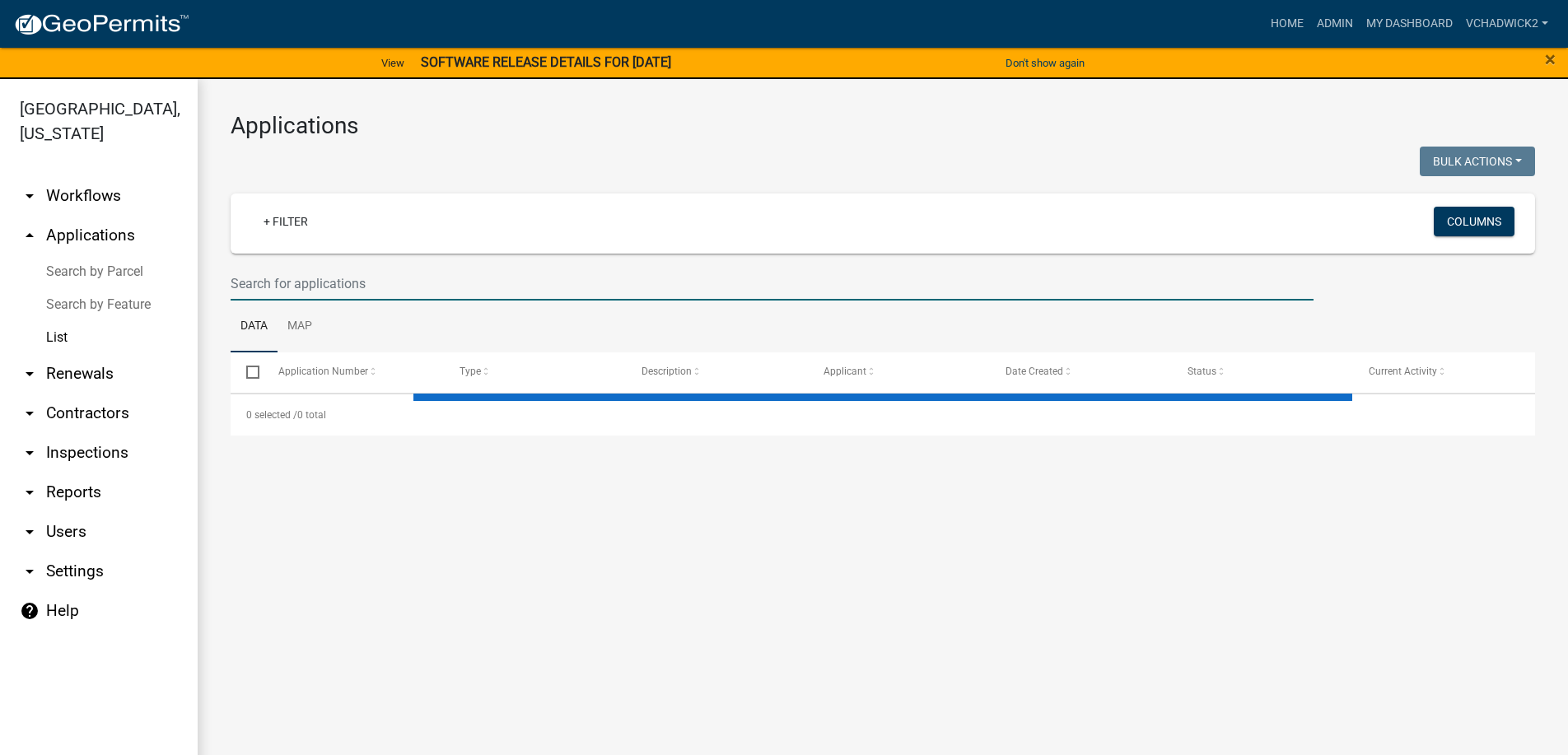
click at [396, 283] on input "text" at bounding box center [772, 283] width 1082 height 34
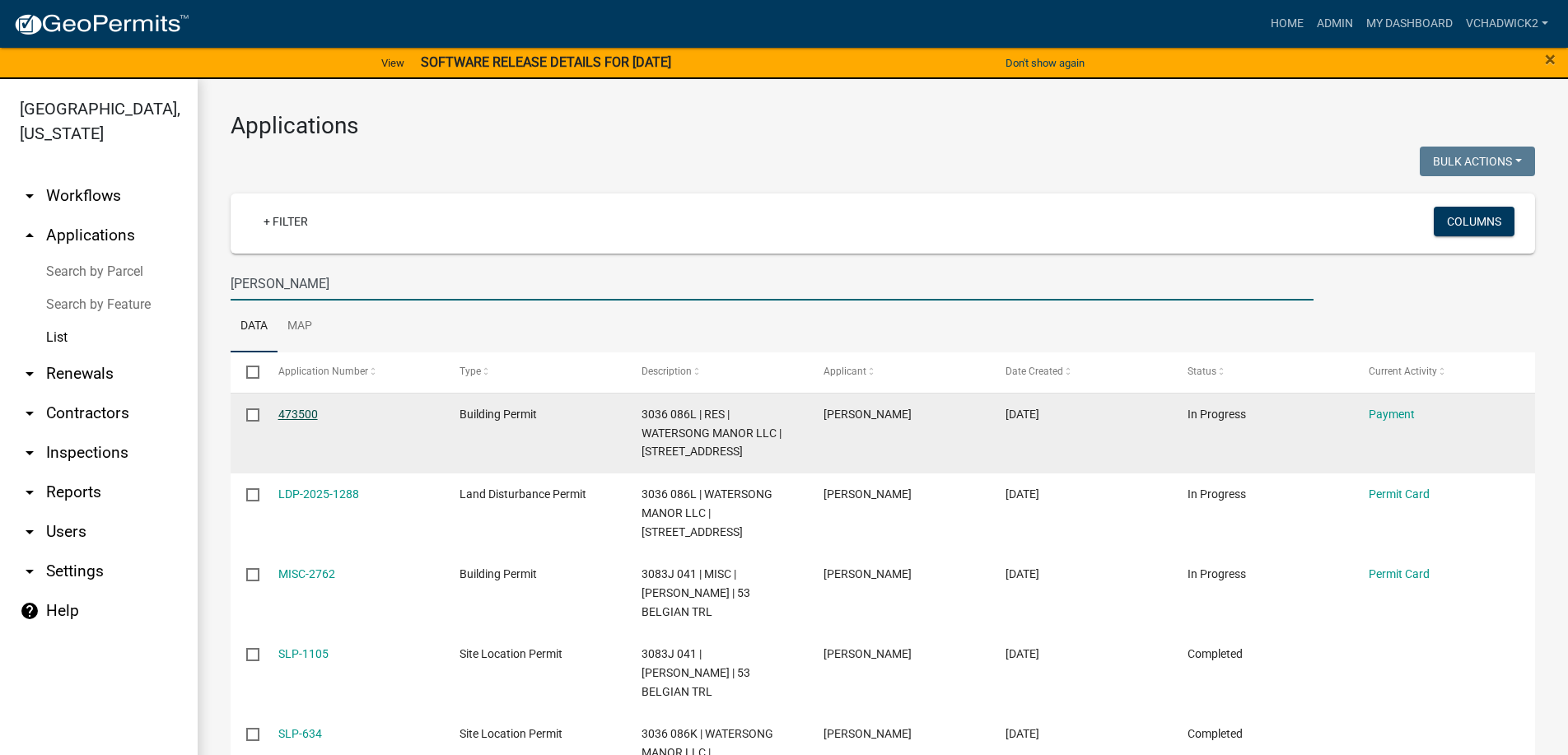
type input "[PERSON_NAME]"
click at [308, 412] on link "473500" at bounding box center [298, 414] width 40 height 13
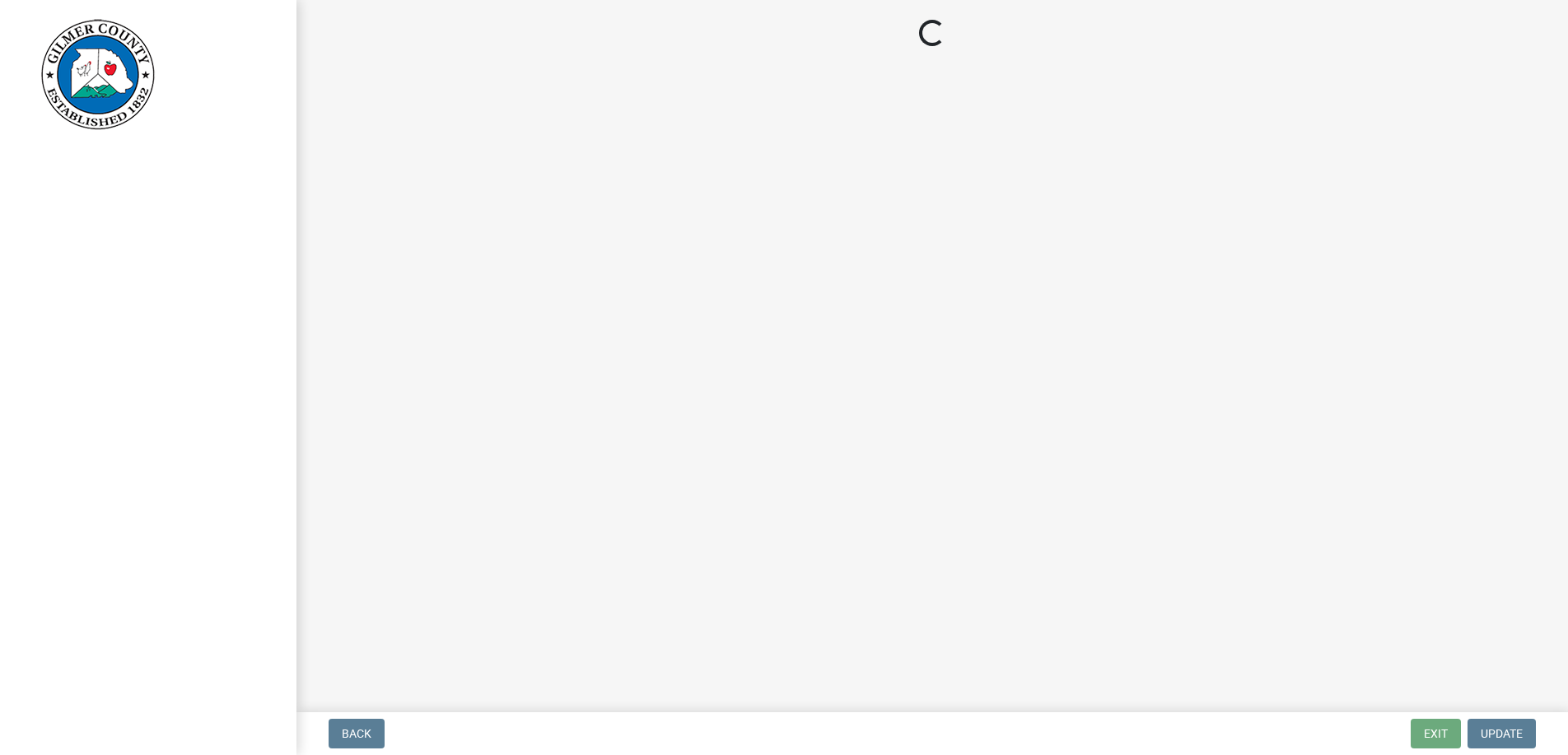
select select "2: 1"
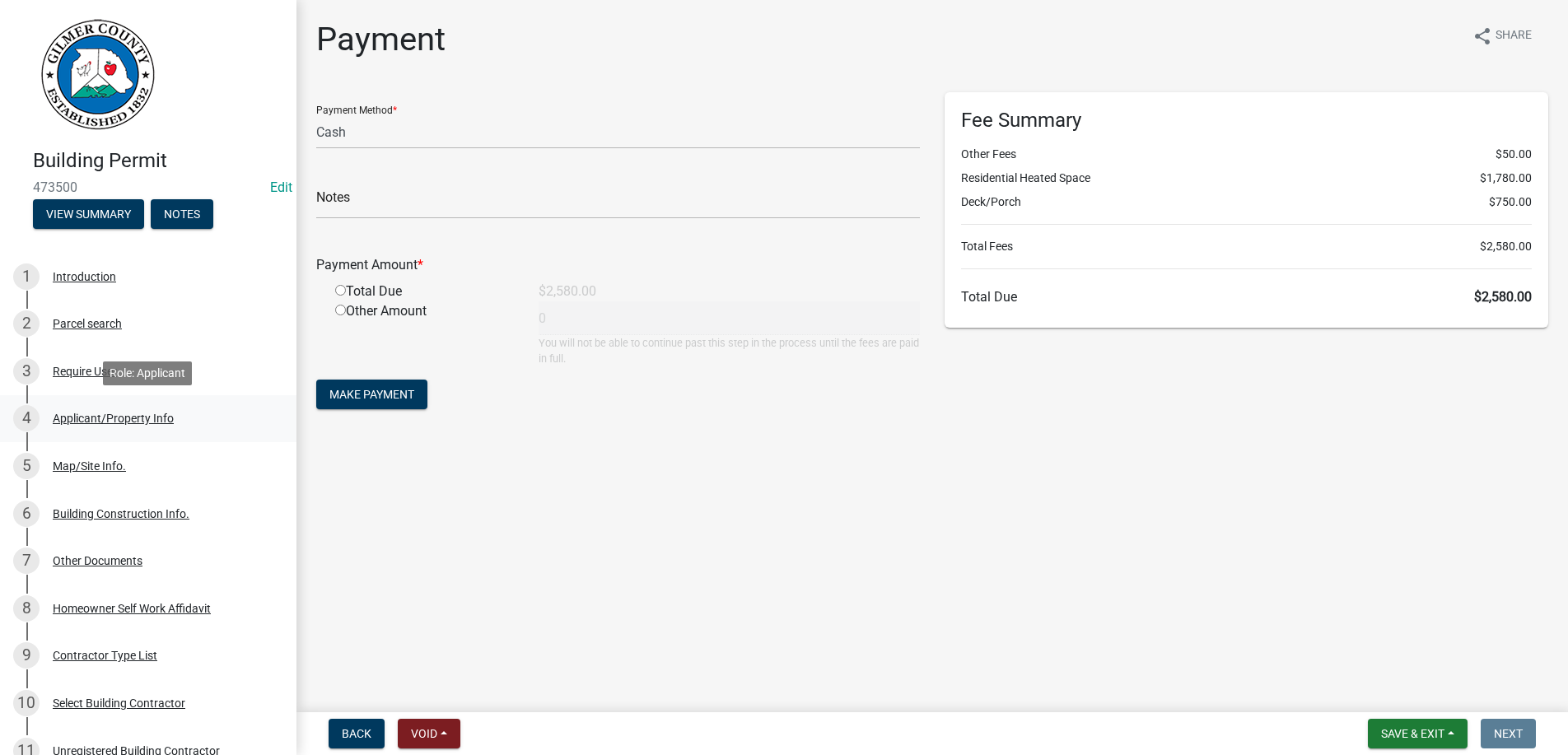
click at [119, 412] on div "Applicant/Property Info" at bounding box center [113, 418] width 121 height 11
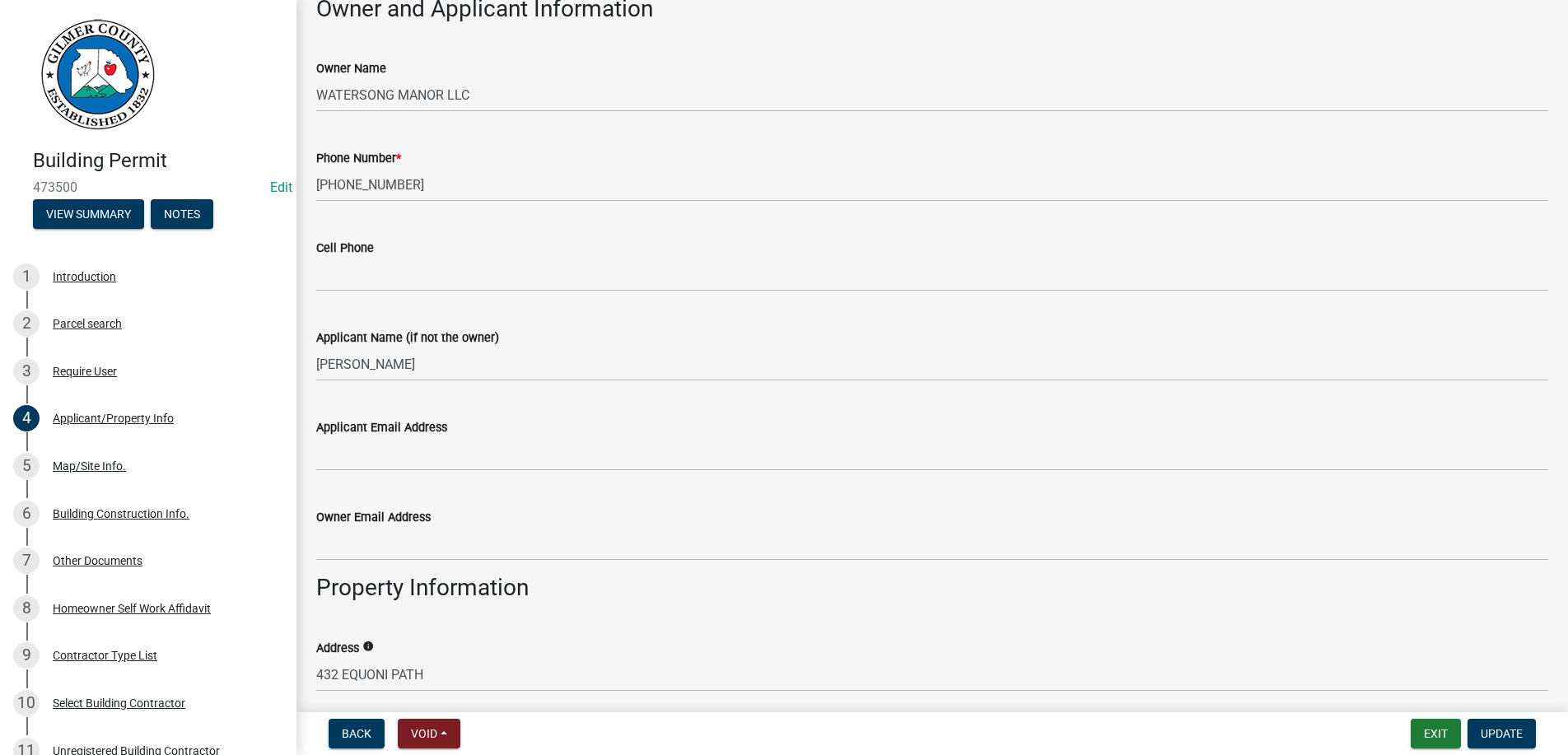
scroll to position [751, 0]
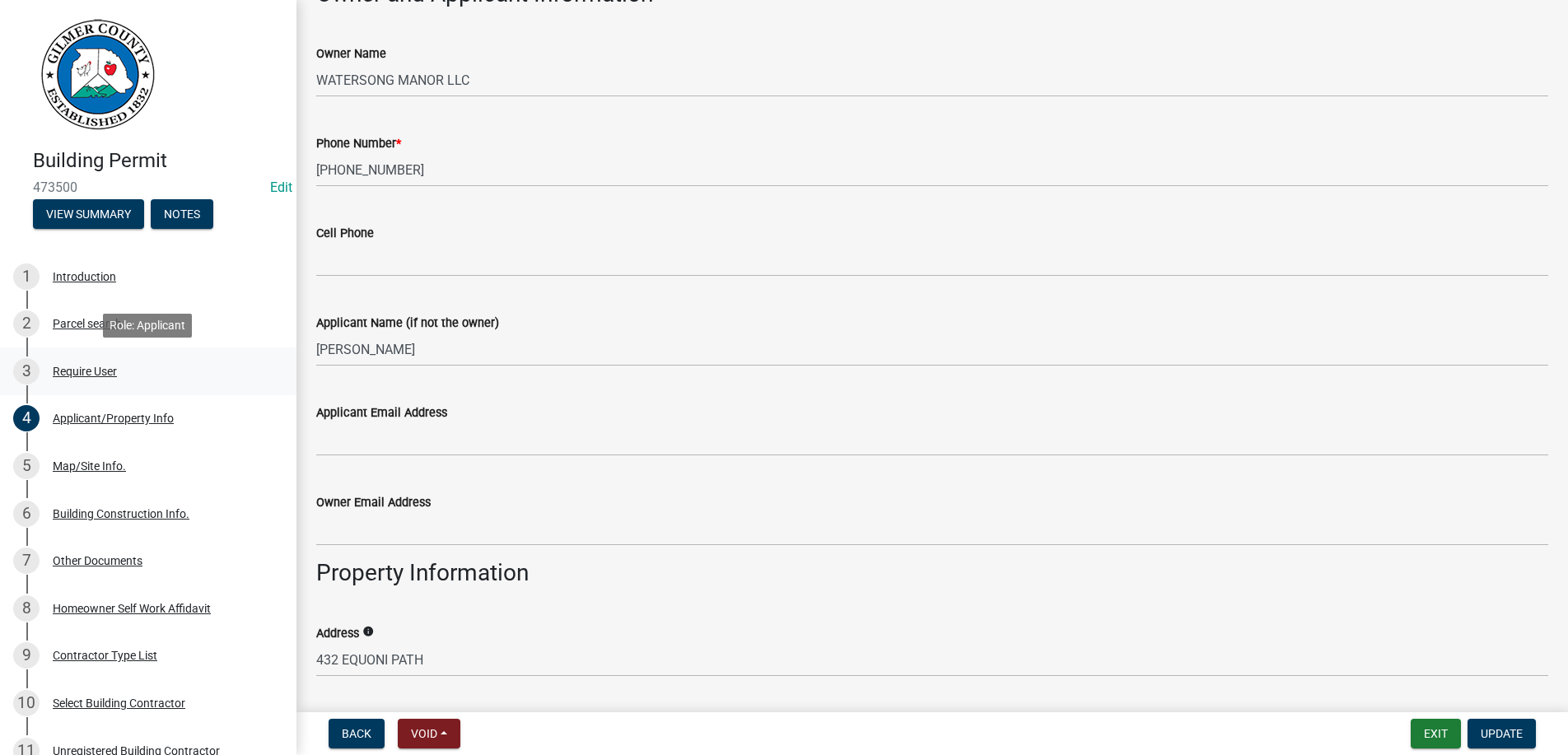
click at [106, 369] on div "Require User" at bounding box center [85, 371] width 64 height 11
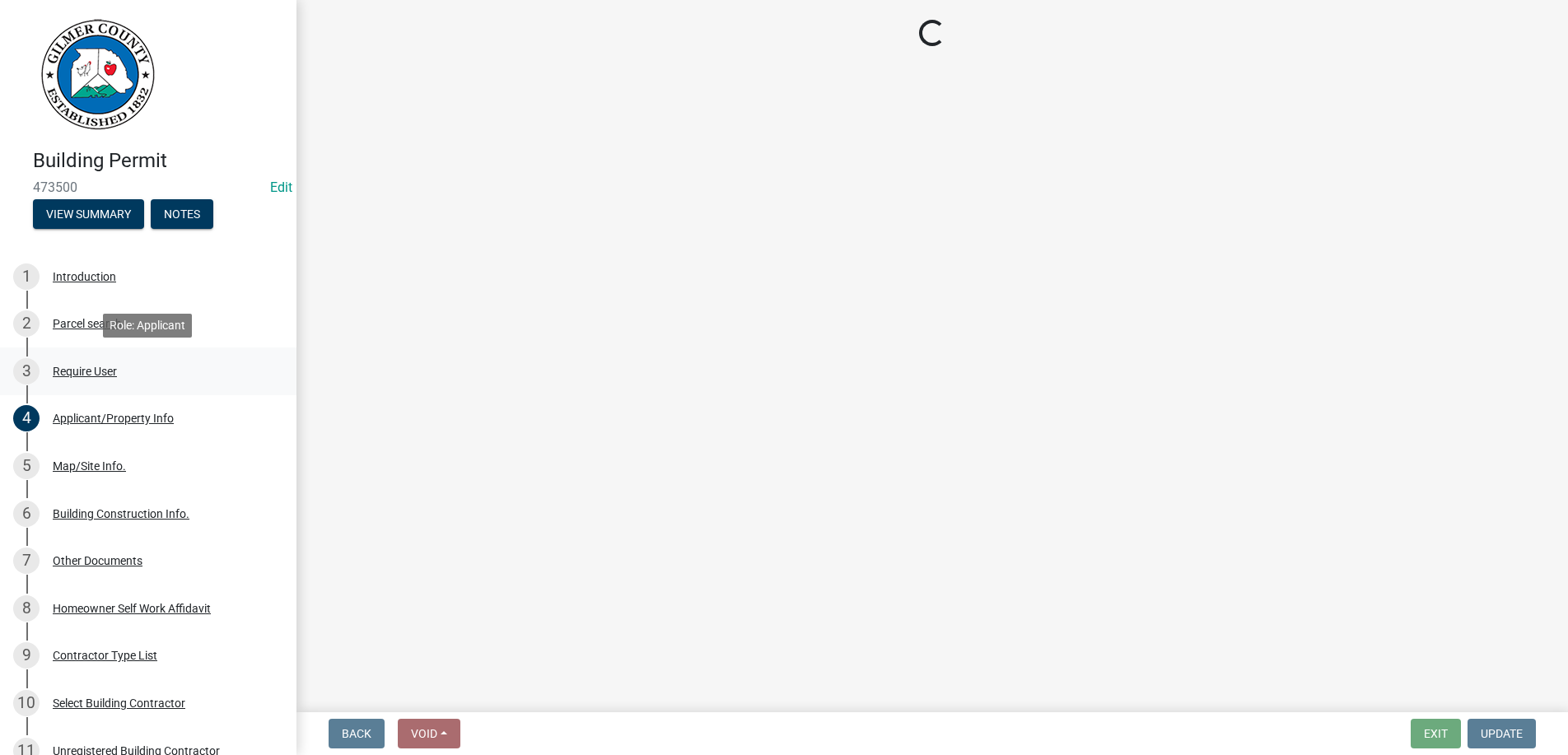
scroll to position [0, 0]
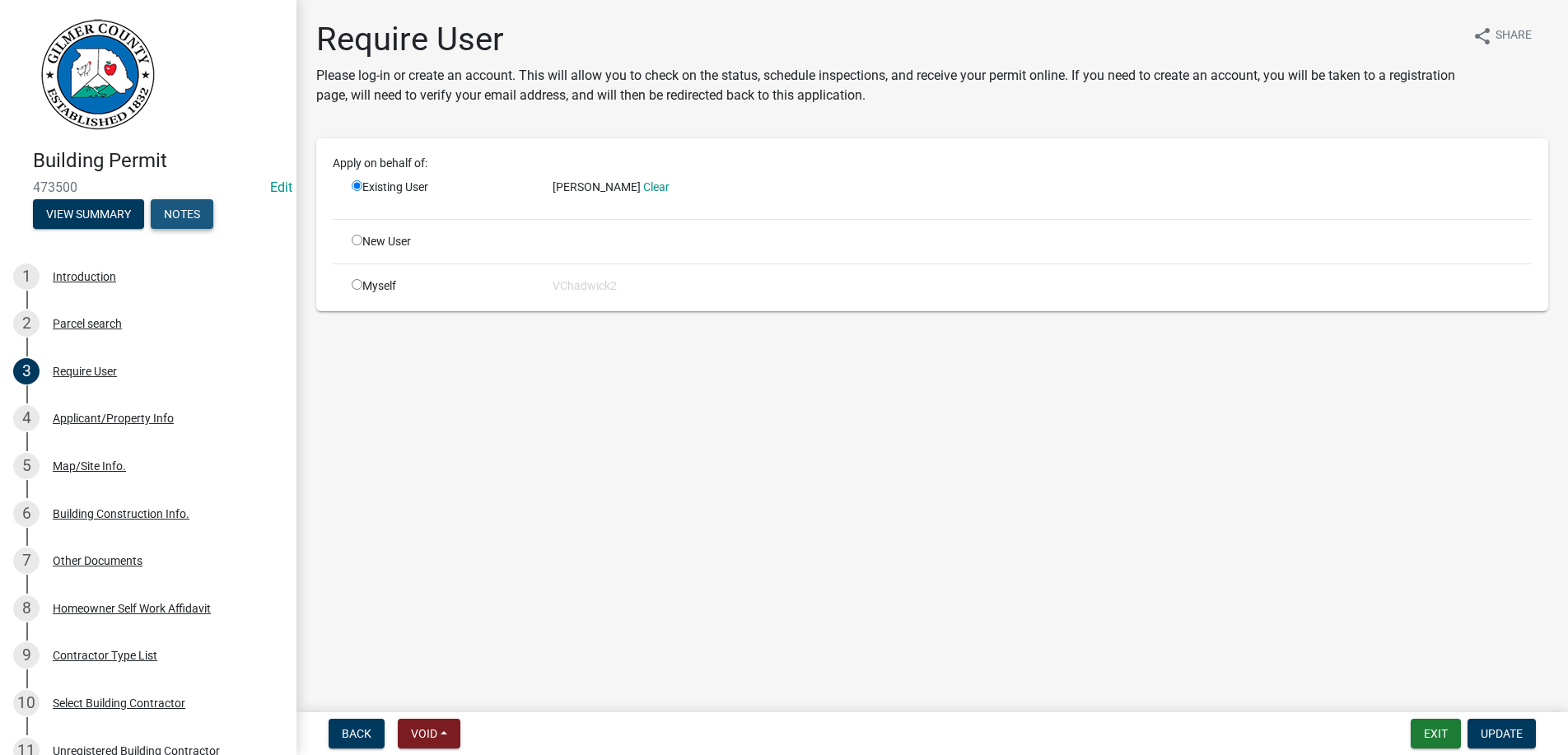
click at [198, 221] on button "Notes" at bounding box center [182, 215] width 63 height 30
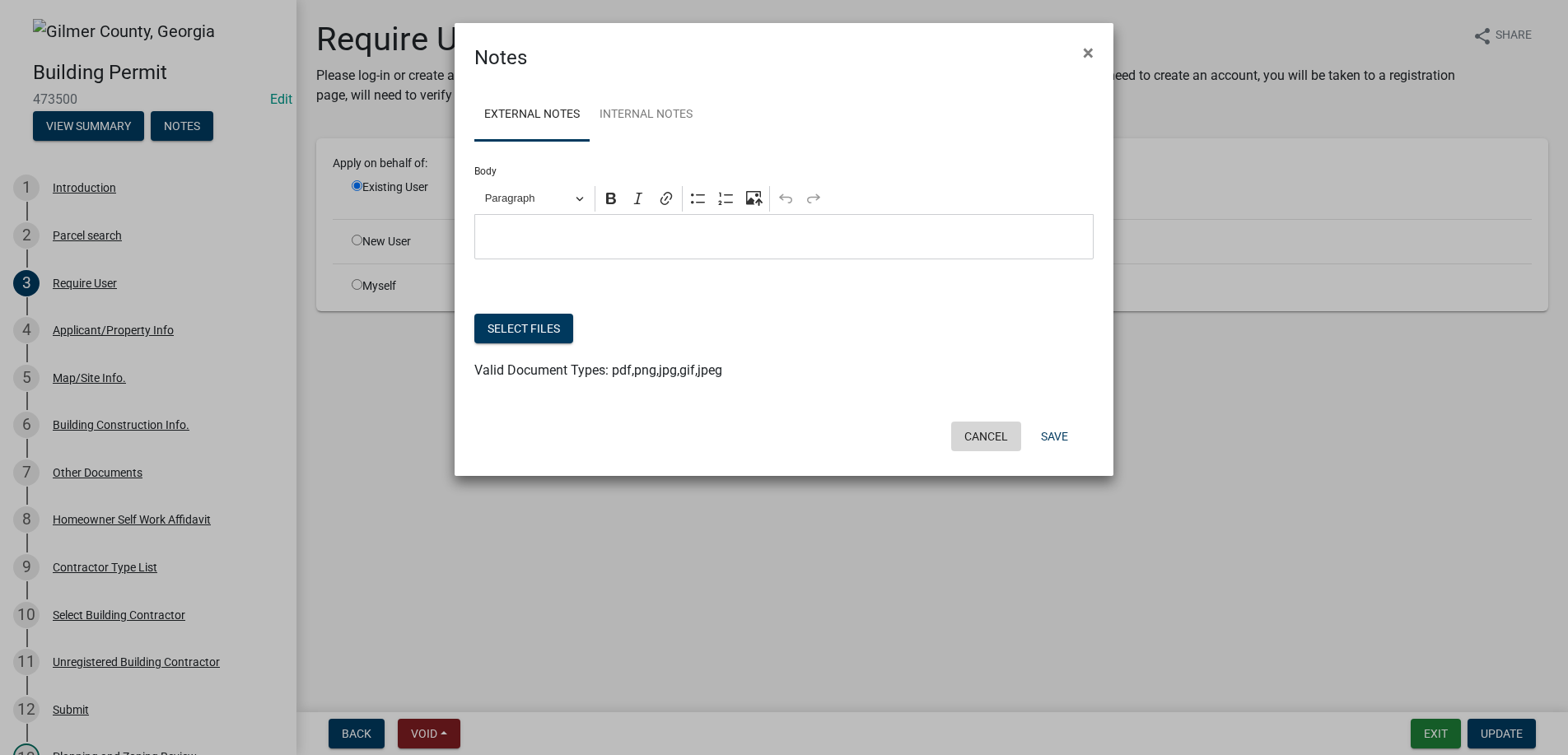
click at [977, 434] on button "Cancel" at bounding box center [985, 437] width 70 height 30
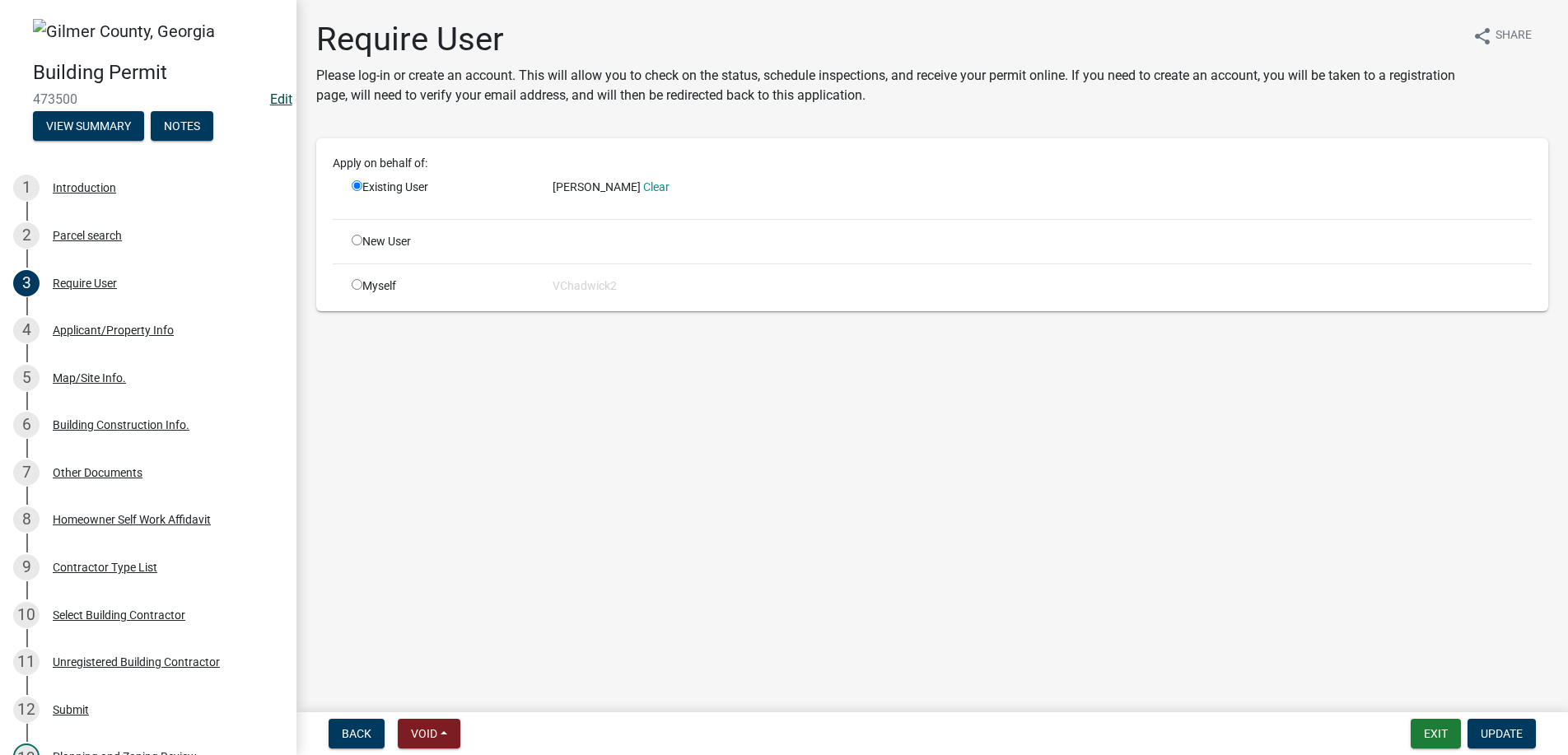
click at [278, 92] on link "Edit" at bounding box center [281, 100] width 22 height 16
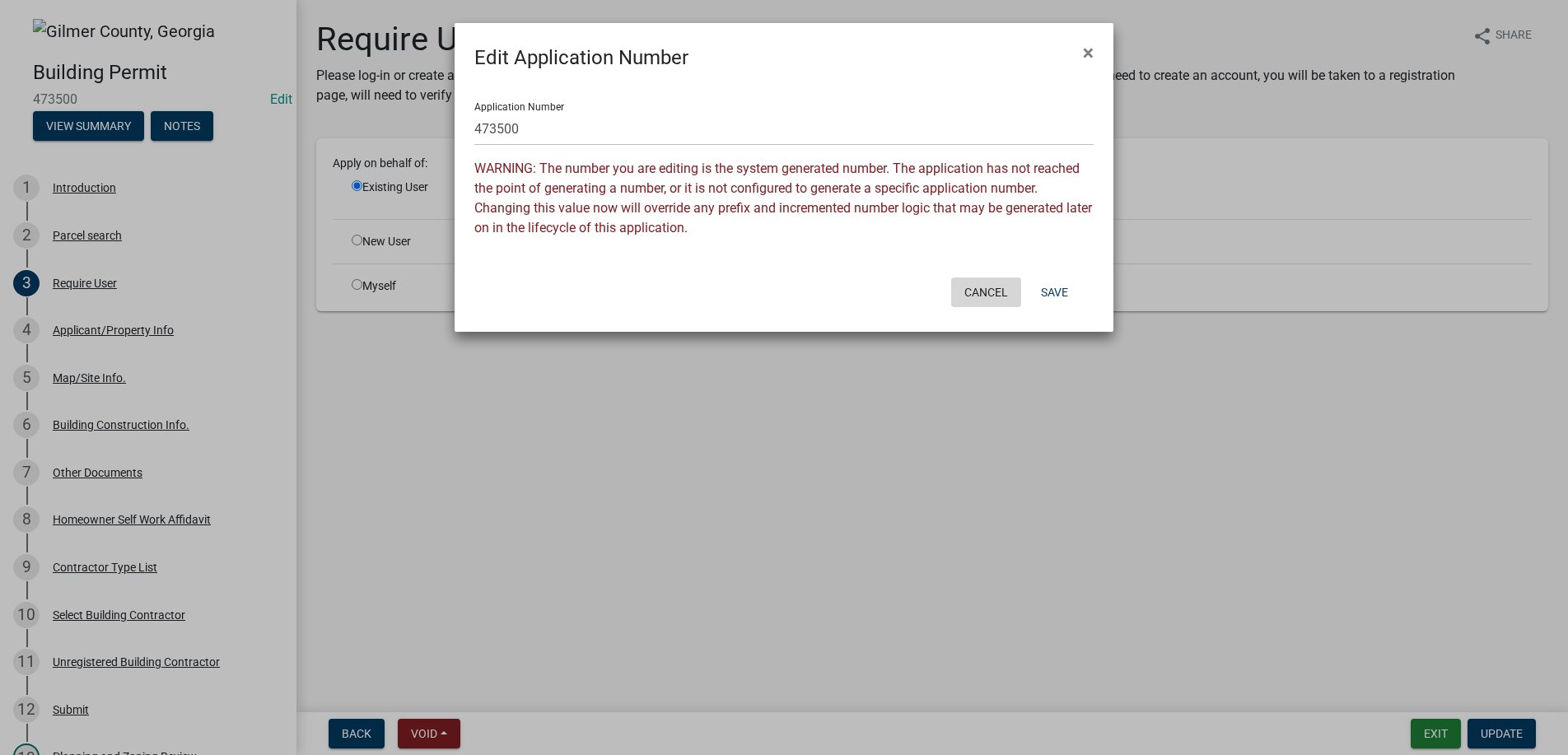
click at [963, 287] on button "Cancel" at bounding box center [985, 292] width 70 height 30
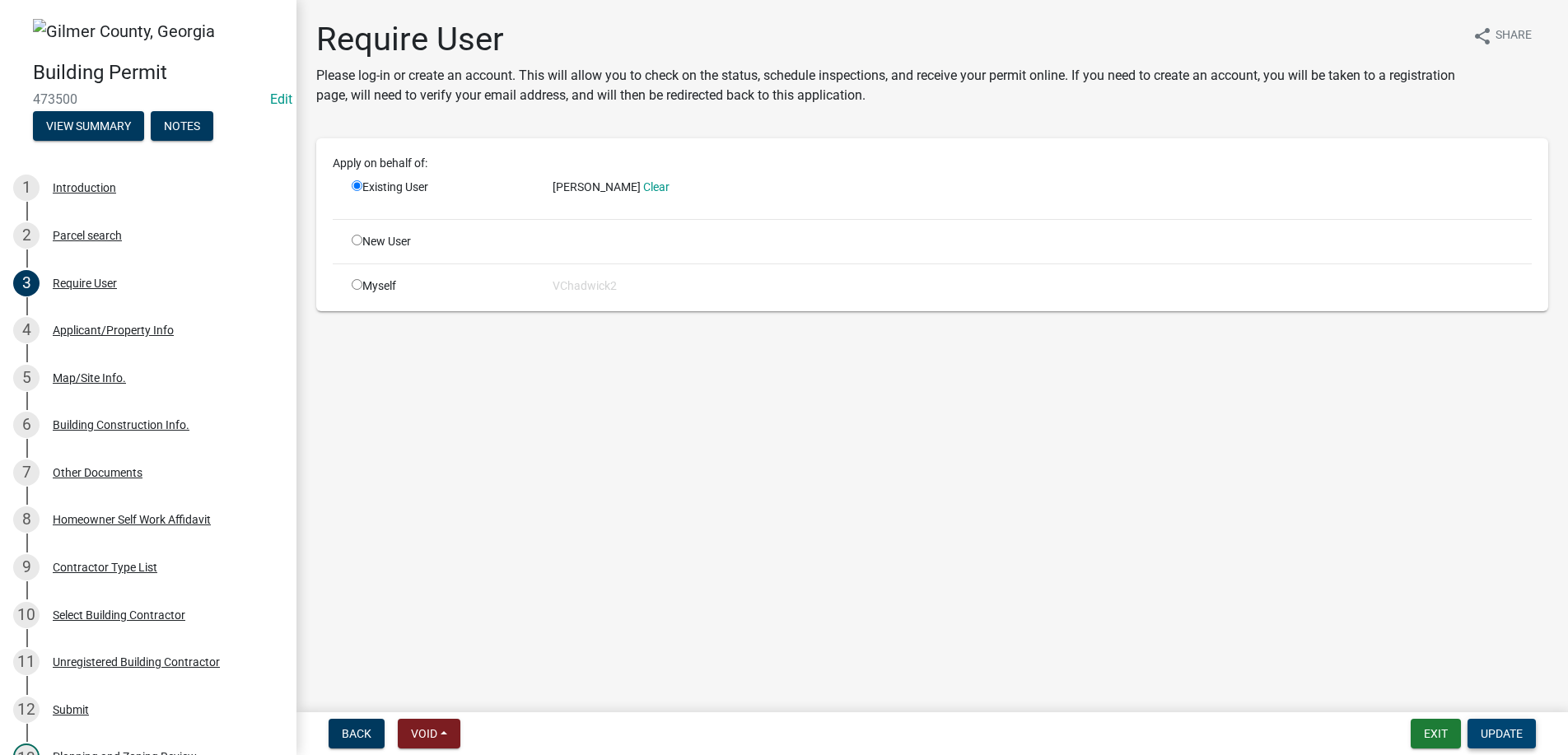
click at [1502, 728] on span "Update" at bounding box center [1502, 734] width 42 height 13
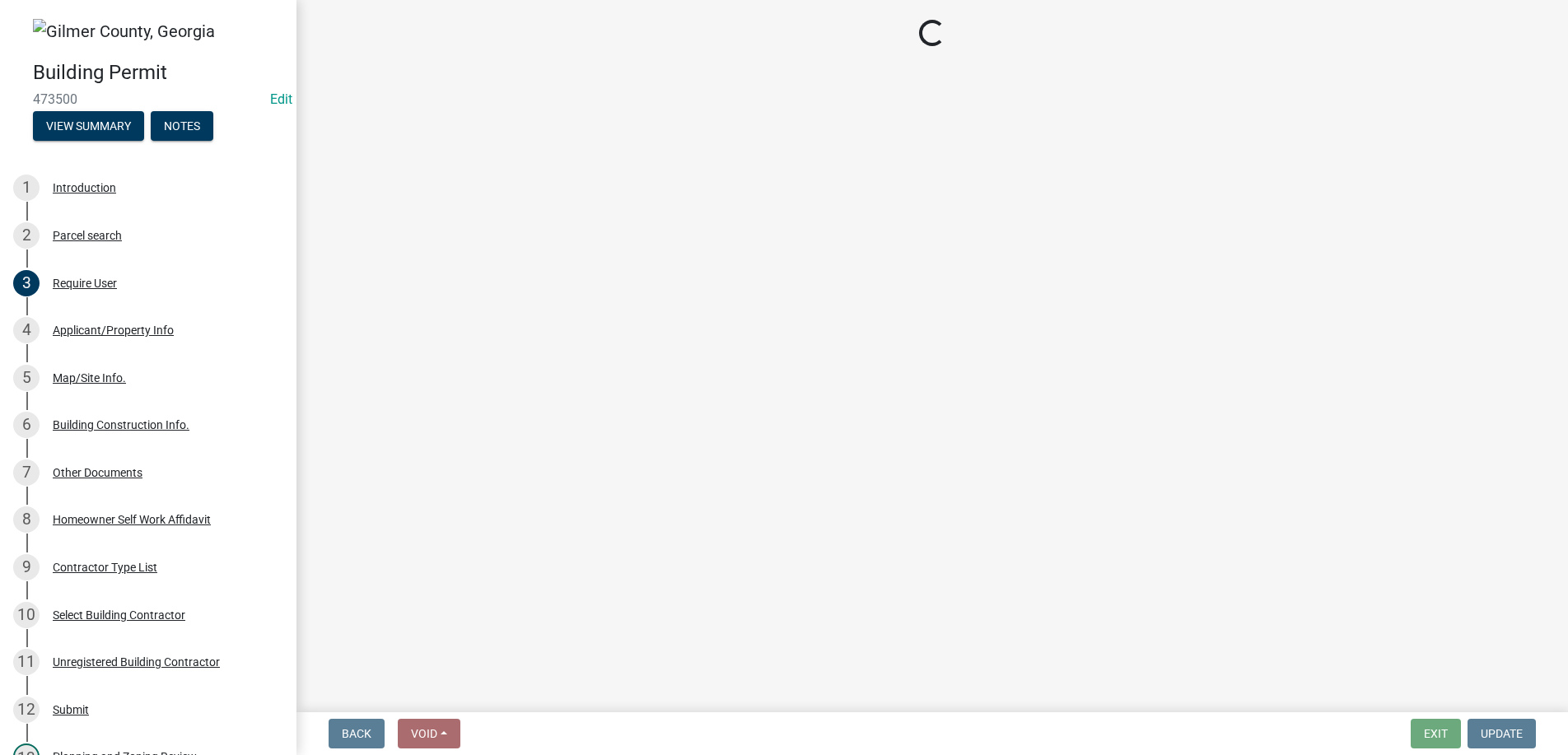
select select "2: 1"
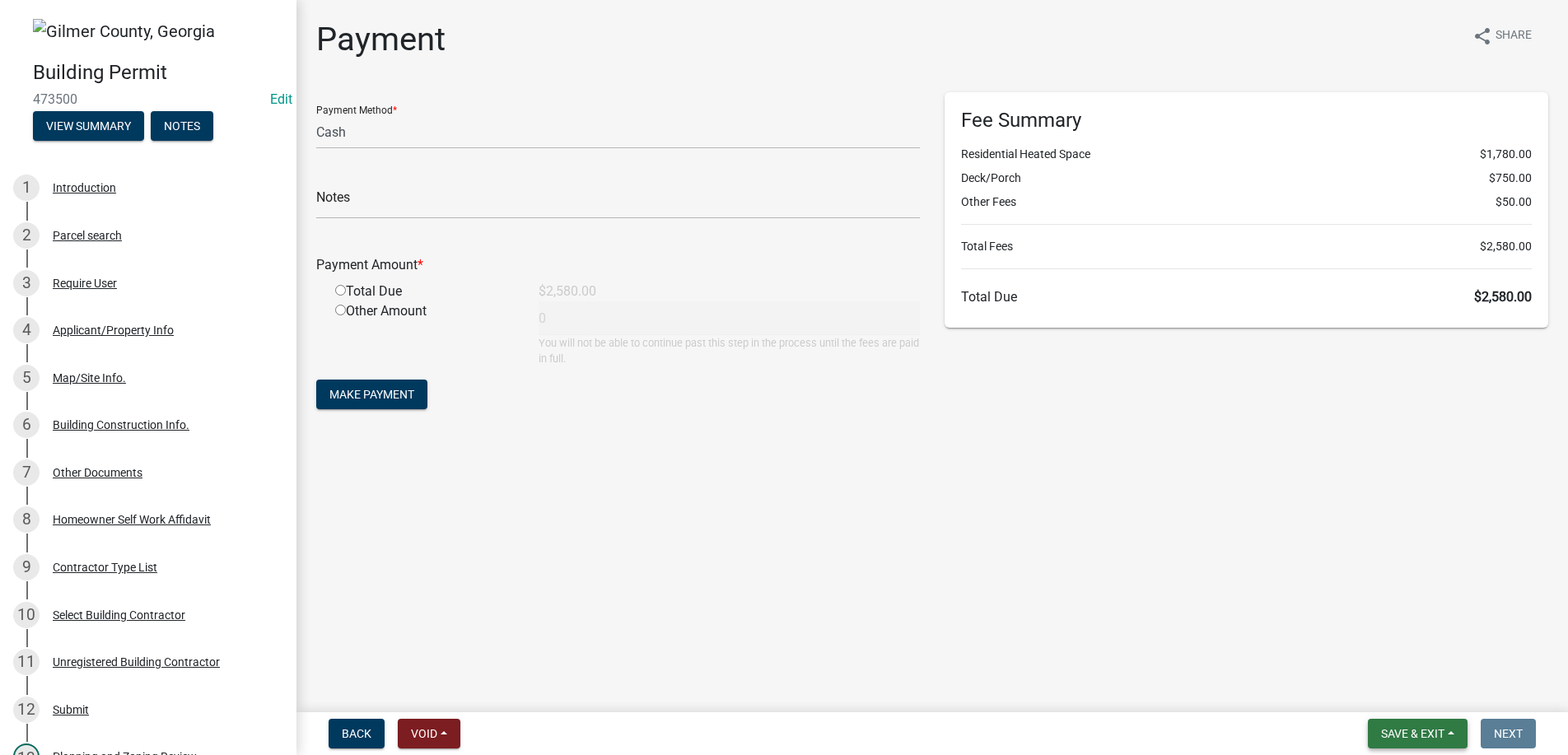
click at [1381, 730] on span "Save & Exit" at bounding box center [1413, 734] width 64 height 13
click at [1377, 688] on button "Save & Exit" at bounding box center [1401, 691] width 132 height 40
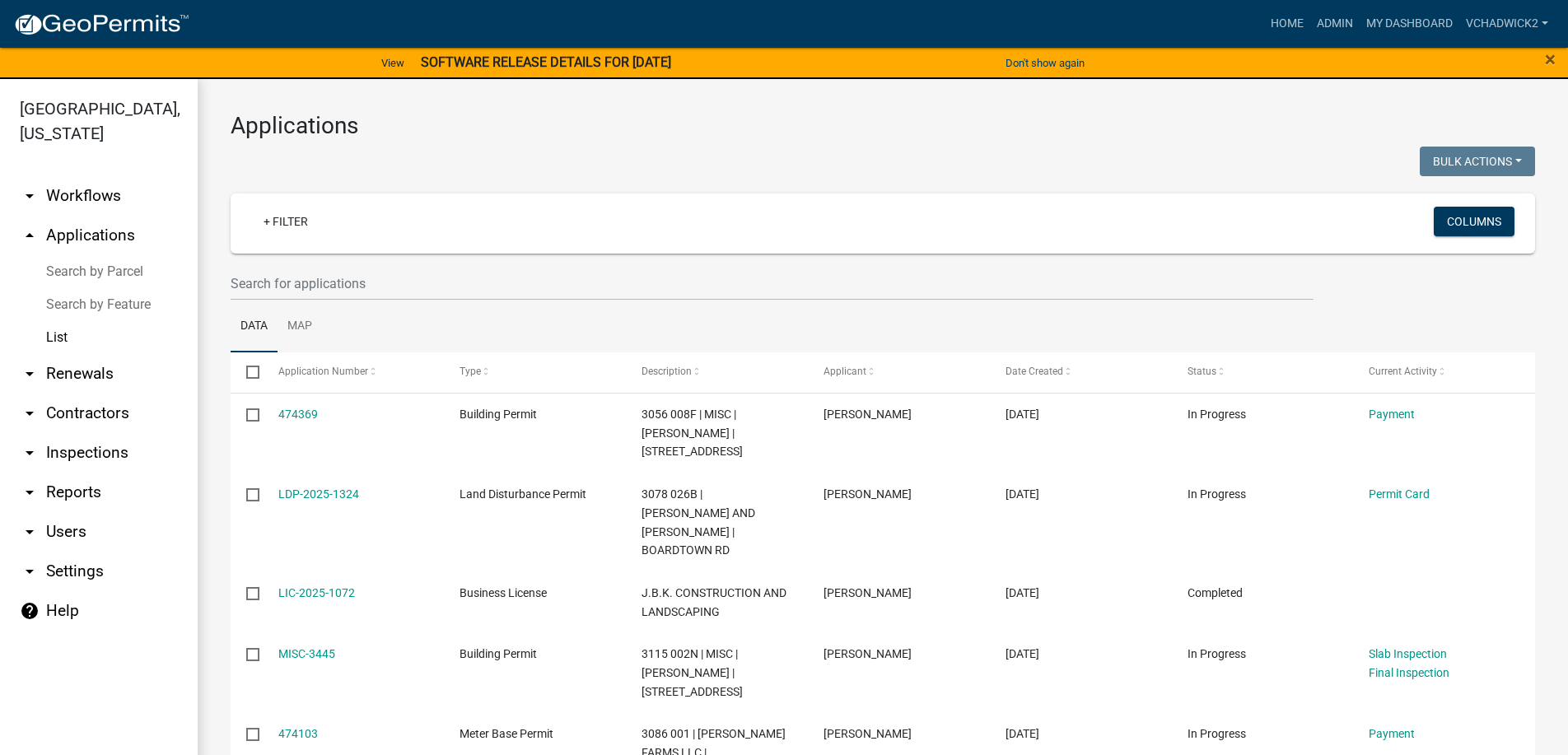
click at [397, 128] on h3 "Applications" at bounding box center [882, 126] width 1304 height 28
click at [1277, 21] on link "Home" at bounding box center [1287, 23] width 46 height 31
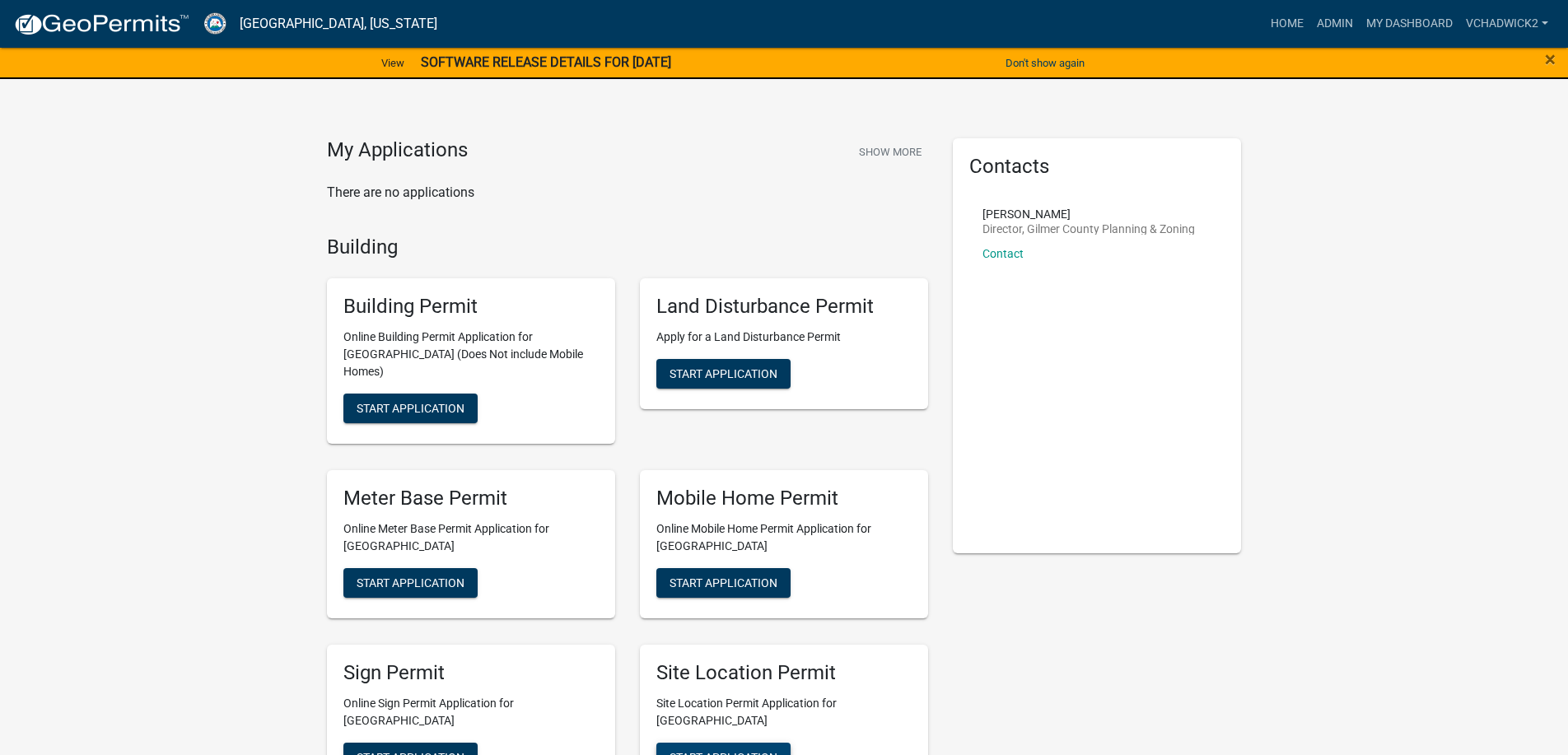
click at [727, 751] on span "Start Application" at bounding box center [723, 757] width 108 height 13
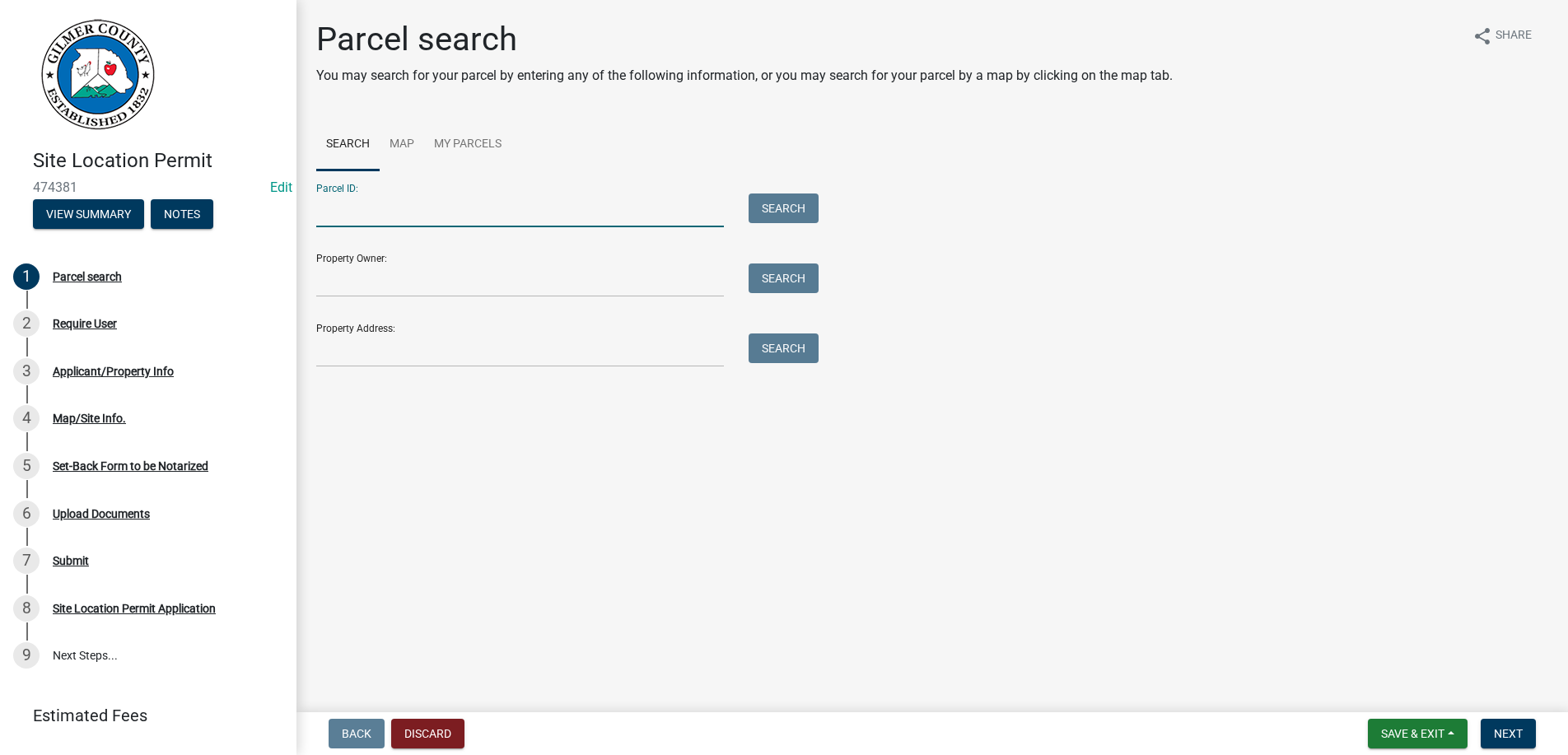
click at [340, 216] on input "Parcel ID:" at bounding box center [520, 210] width 408 height 34
paste input "3068J 062"
click at [341, 209] on input "3068J 062" at bounding box center [520, 210] width 408 height 34
type input "3068J 062"
click at [780, 209] on button "Search" at bounding box center [783, 208] width 70 height 30
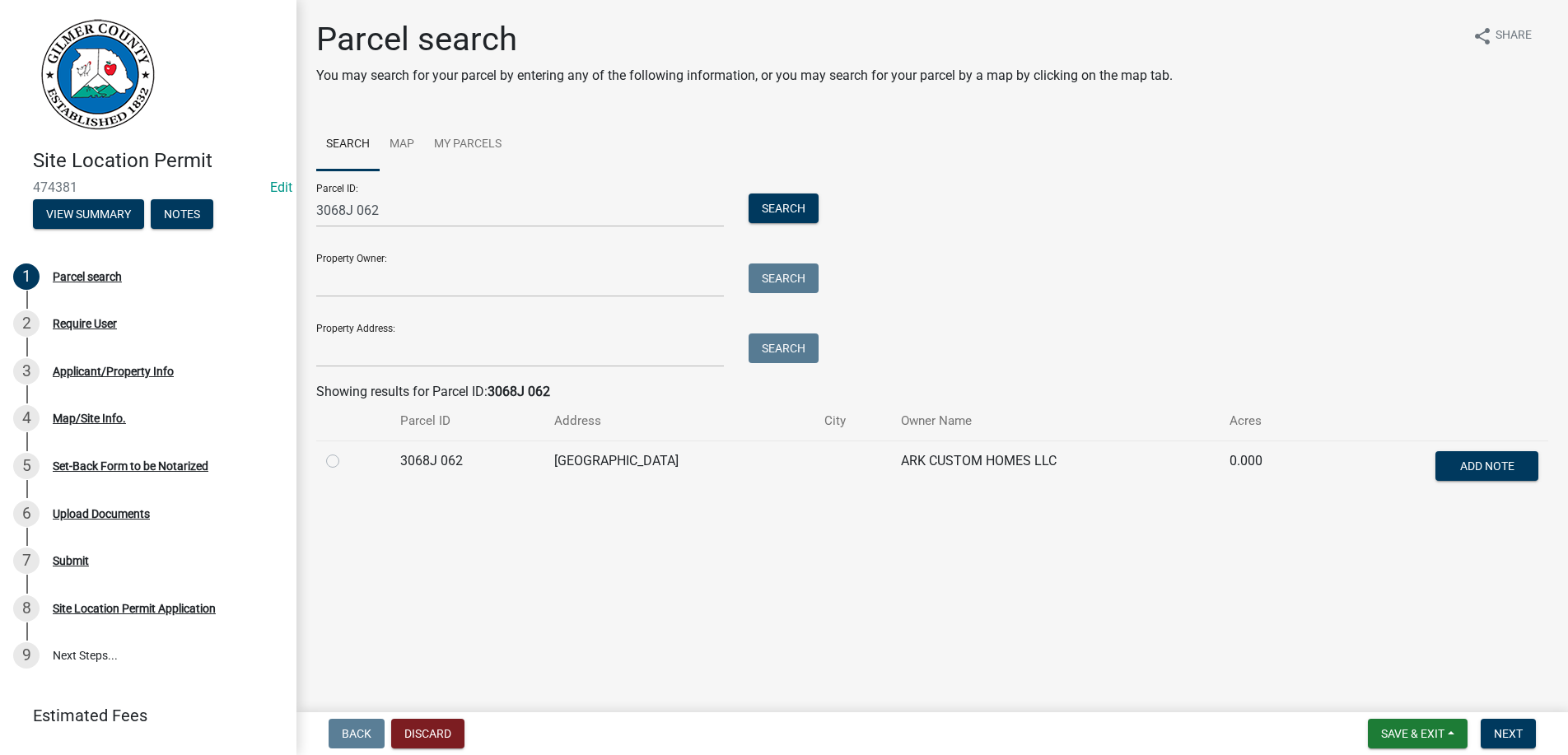
click at [346, 451] on label at bounding box center [346, 451] width 0 height 0
click at [346, 462] on 062 "radio" at bounding box center [351, 457] width 11 height 11
radio 062 "true"
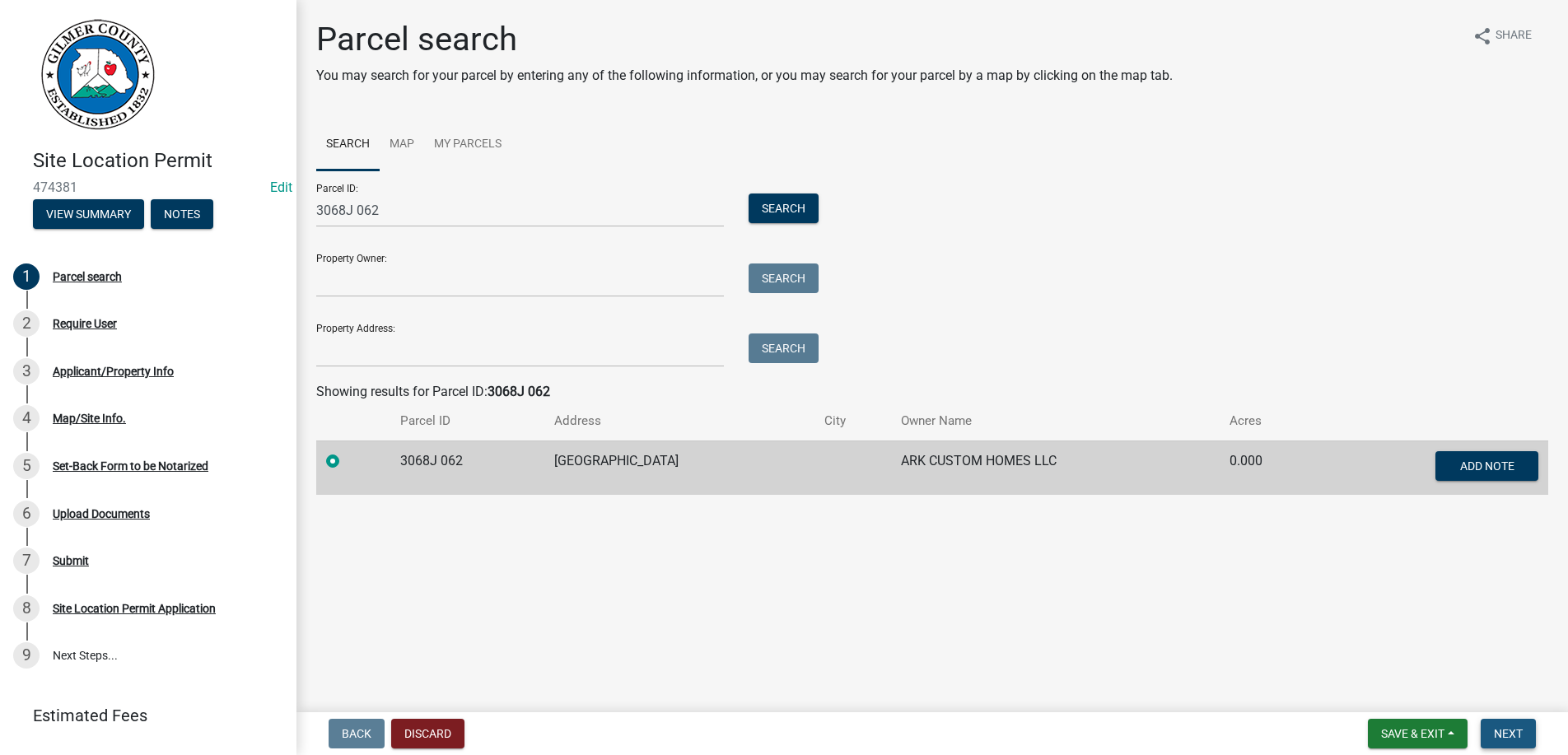
click at [1504, 737] on span "Next" at bounding box center [1508, 734] width 29 height 13
click at [1497, 726] on button "Next" at bounding box center [1508, 734] width 55 height 30
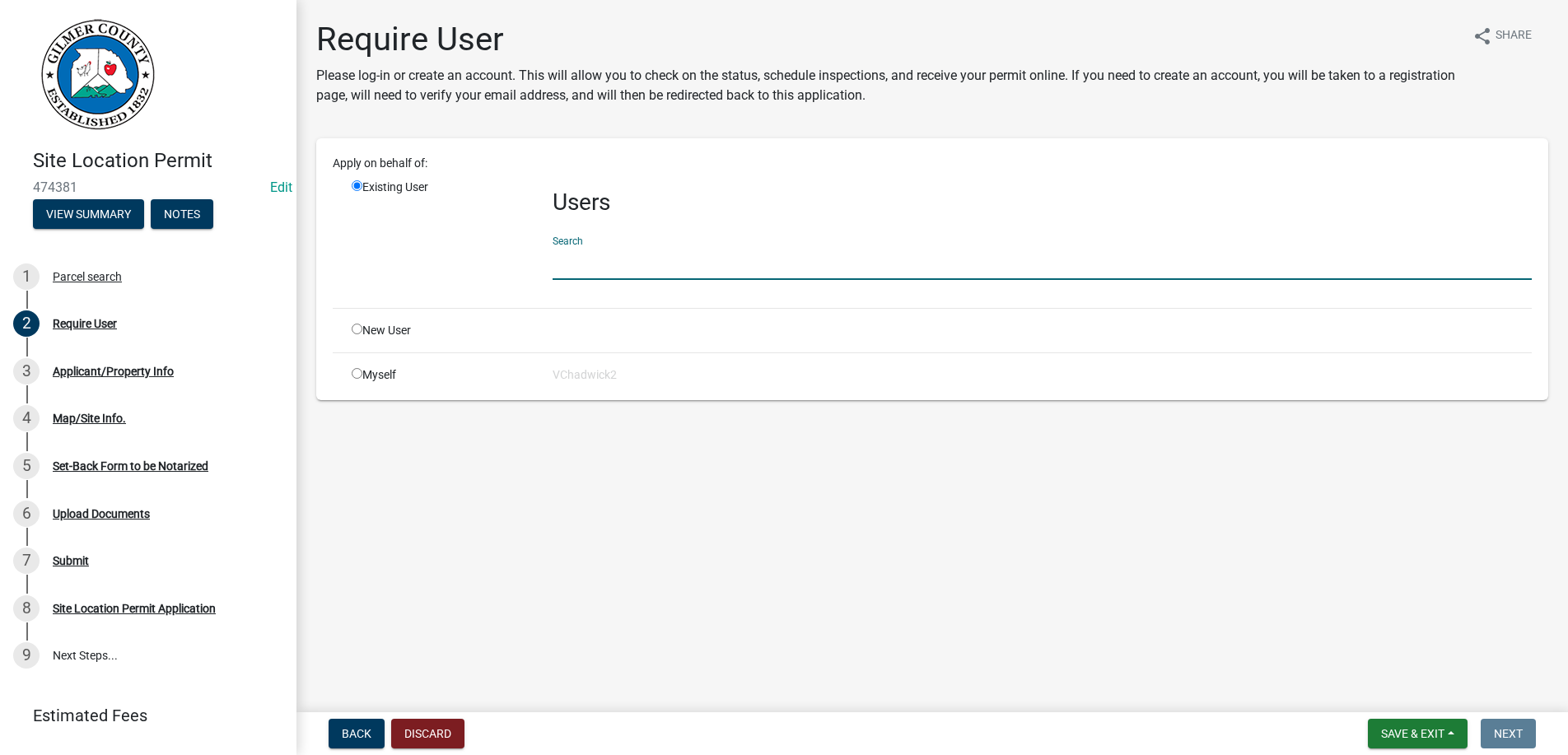
click at [599, 268] on input "text" at bounding box center [1042, 263] width 979 height 34
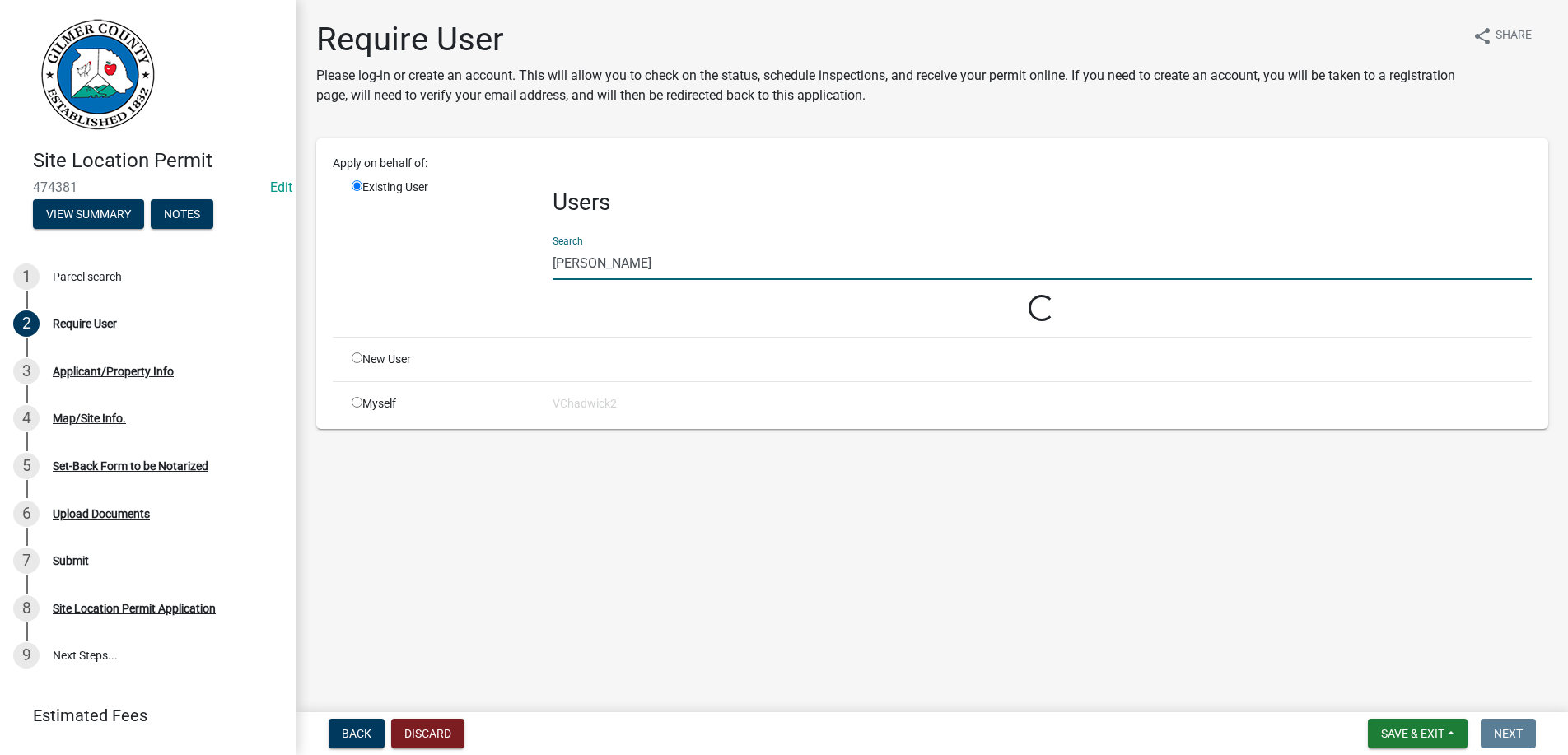
type input "[PERSON_NAME]"
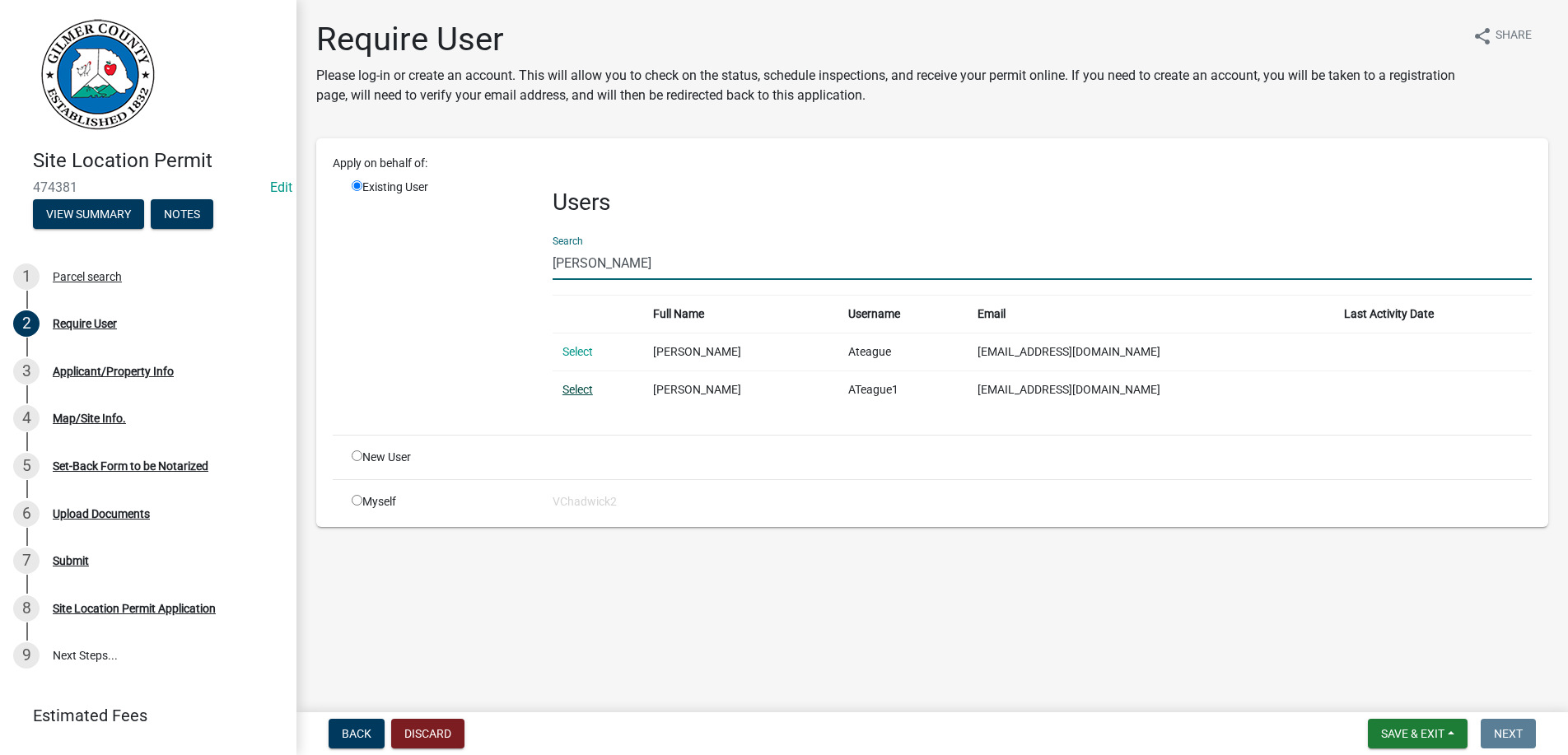
click at [590, 392] on link "Select" at bounding box center [577, 389] width 31 height 13
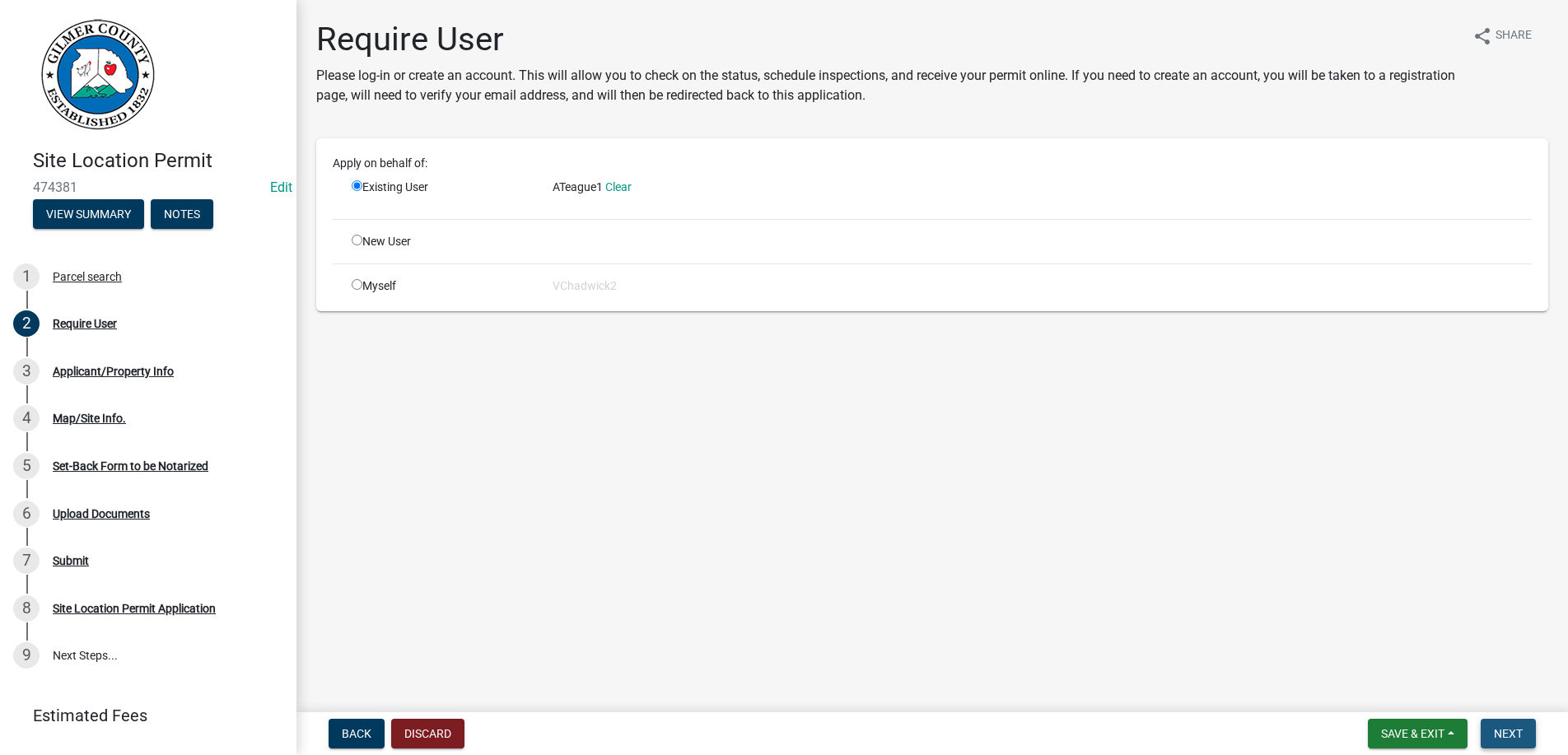
click at [1505, 732] on span "Next" at bounding box center [1508, 734] width 29 height 13
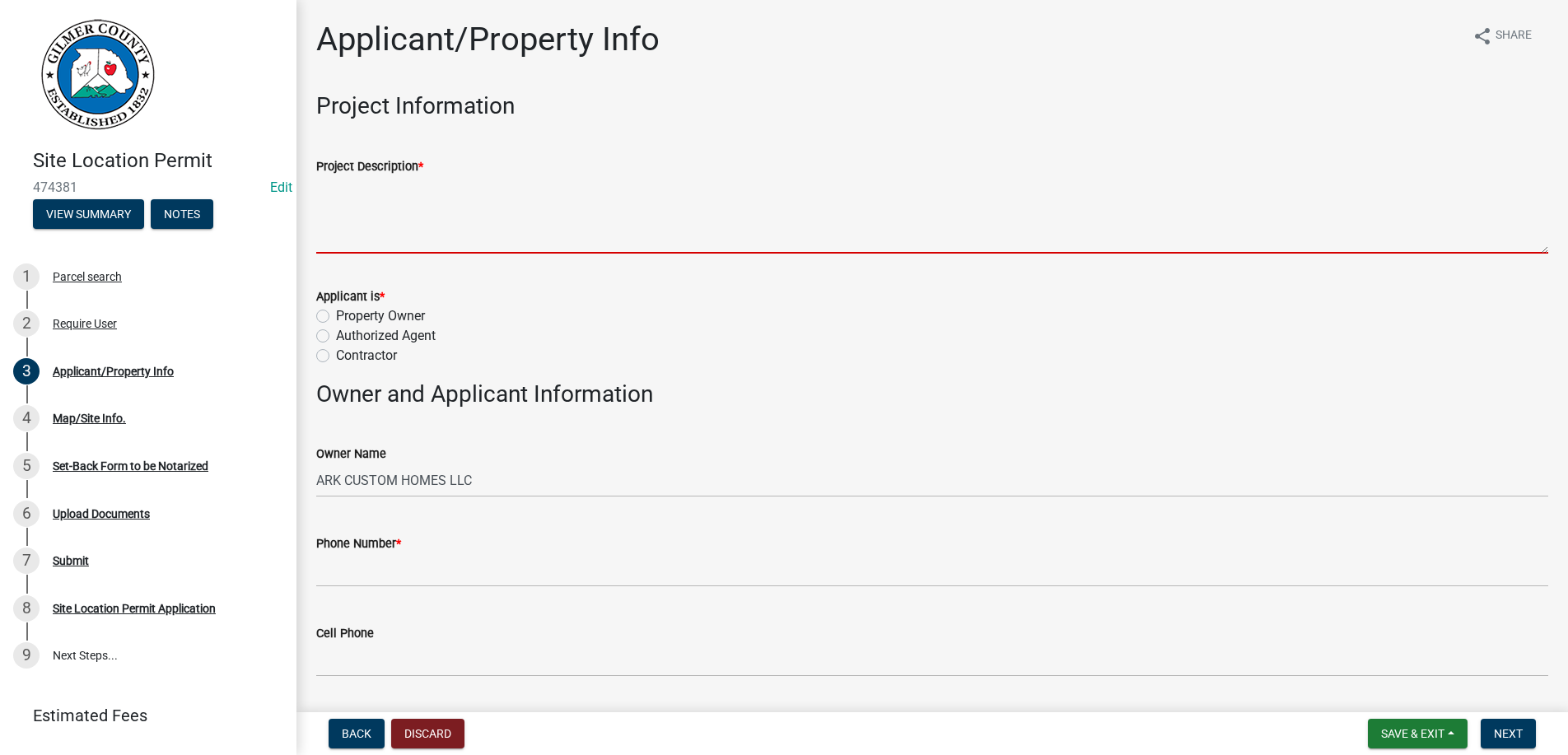
click at [364, 214] on textarea "Project Description *" at bounding box center [931, 215] width 1232 height 78
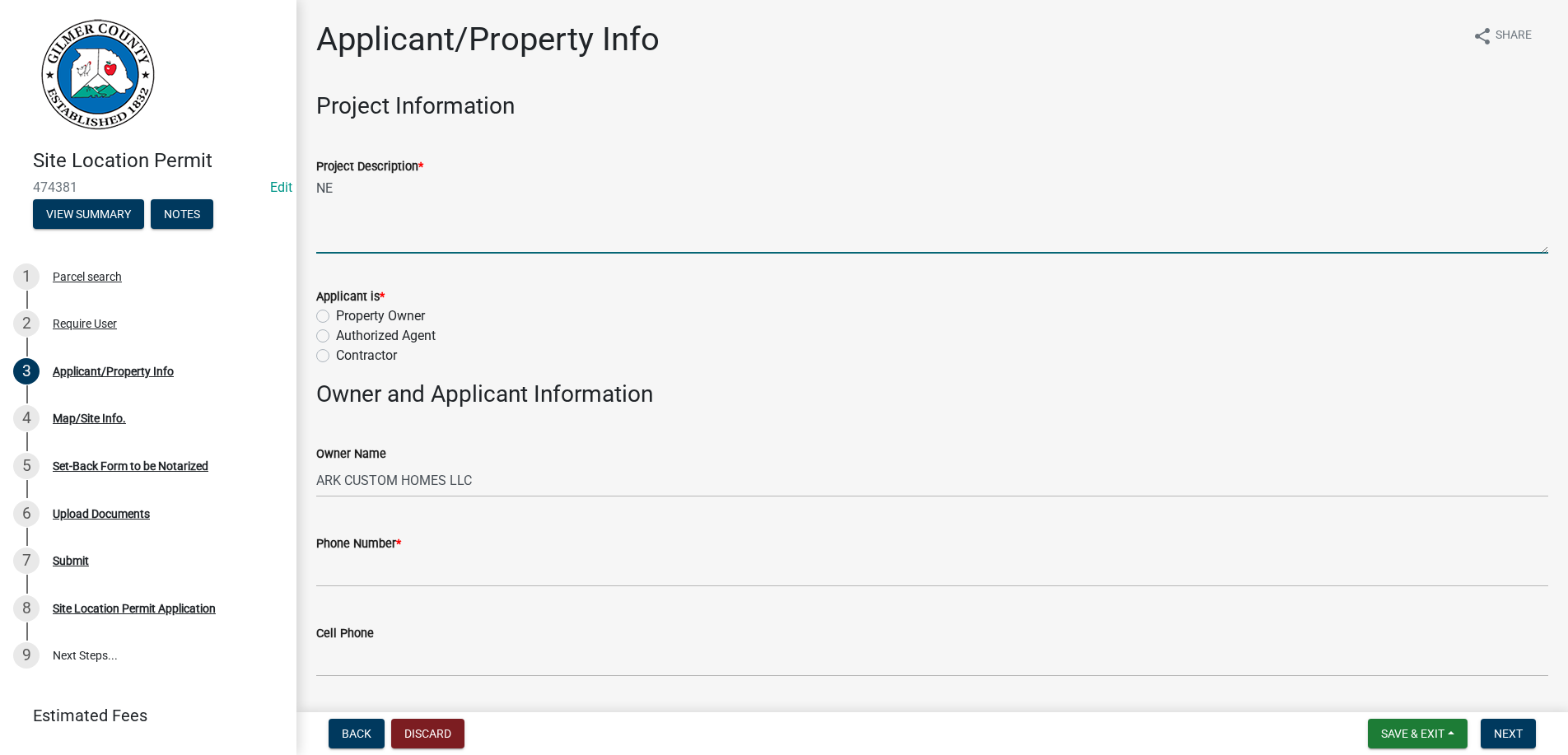
type textarea "N"
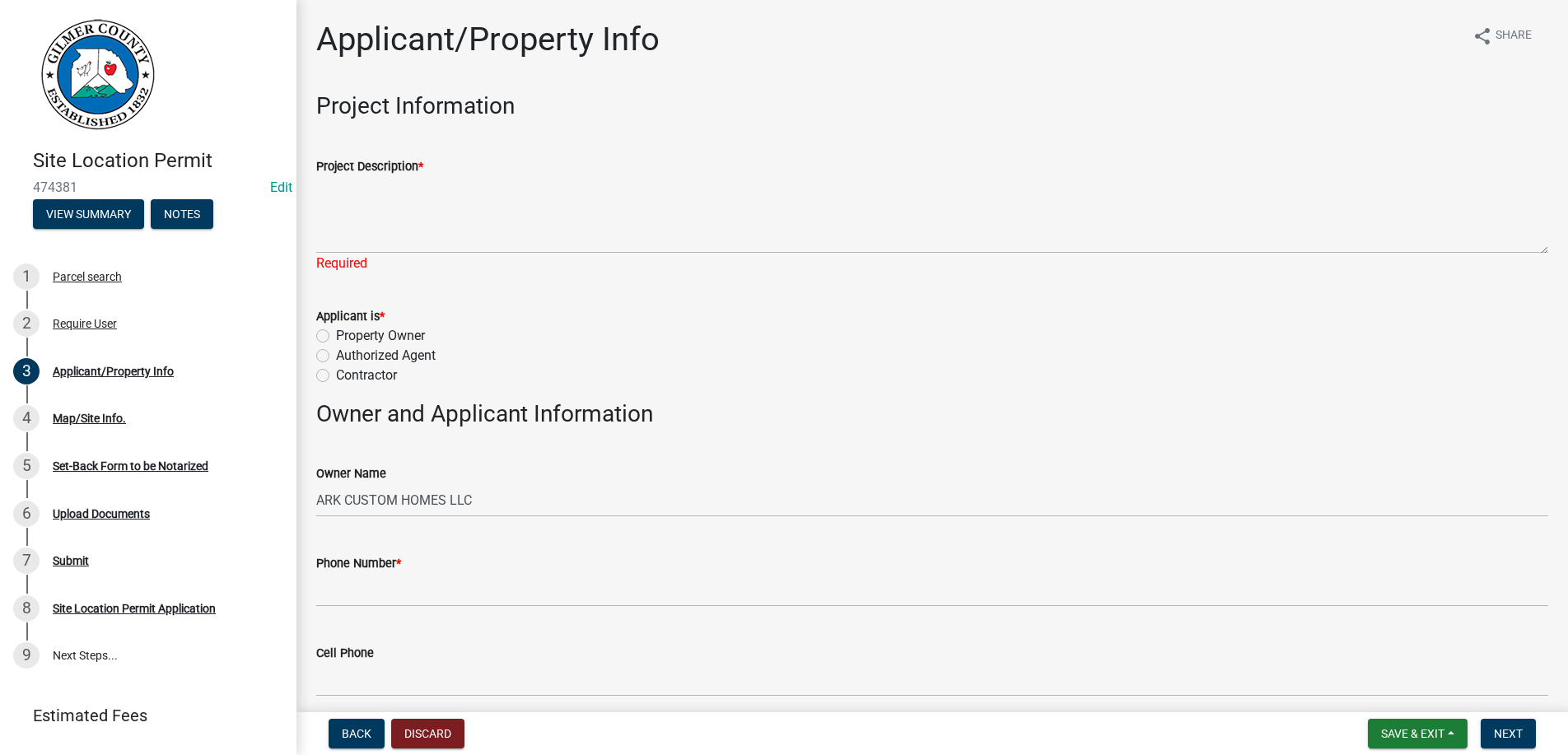
click at [324, 355] on div "Applicant is * Property Owner Authorized Agent Contractor" at bounding box center [931, 346] width 1232 height 79
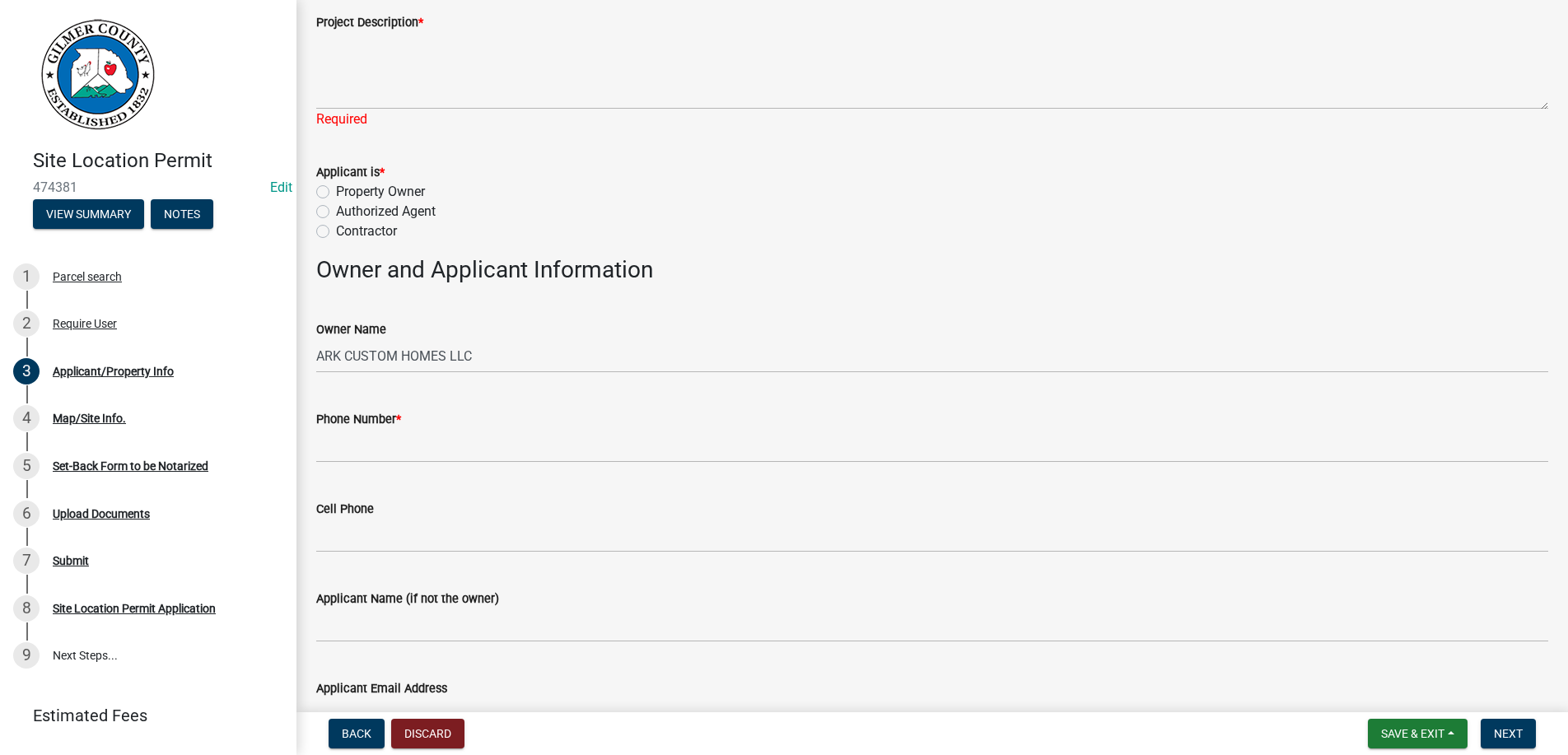
scroll to position [282, 0]
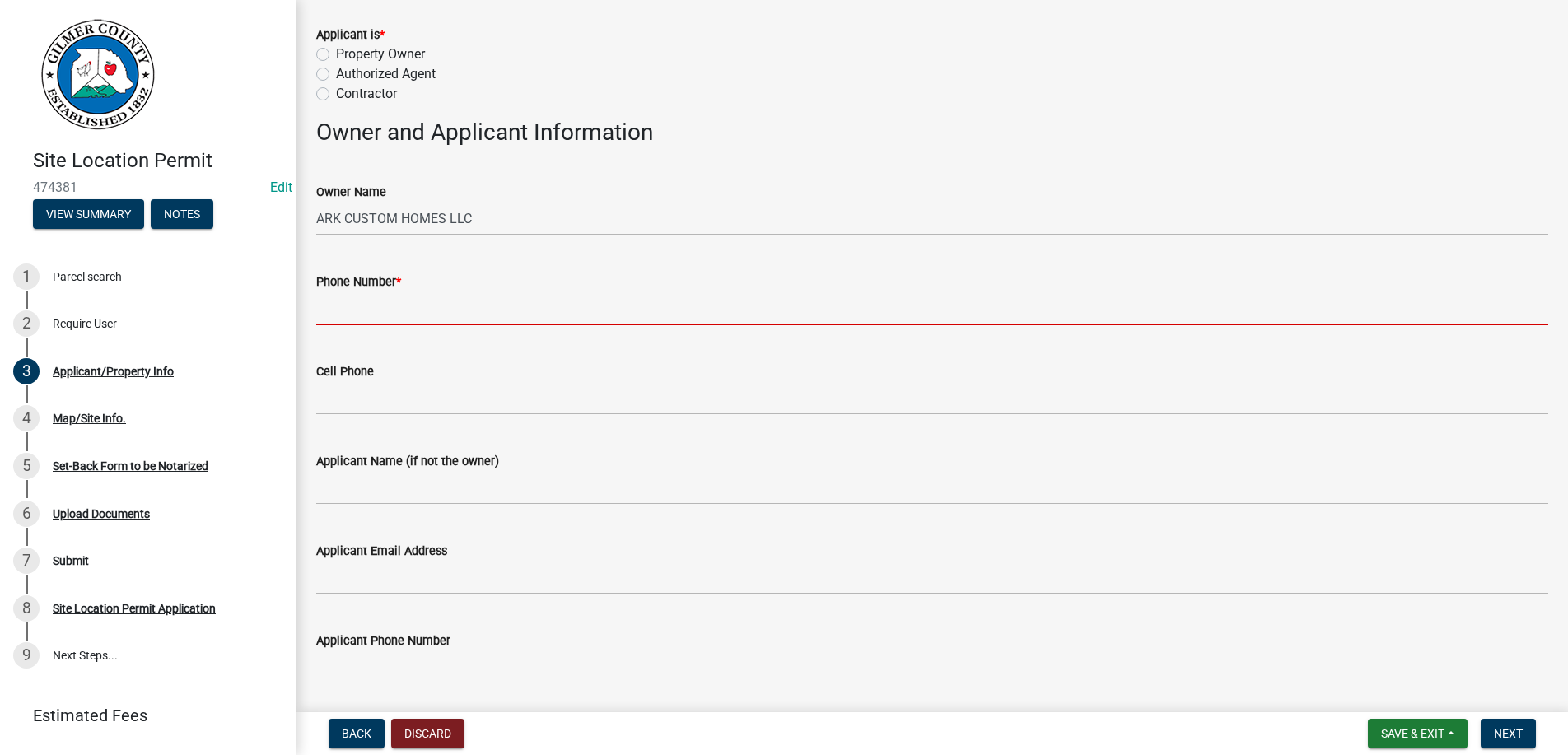
click at [371, 318] on input "Phone Number *" at bounding box center [931, 308] width 1232 height 34
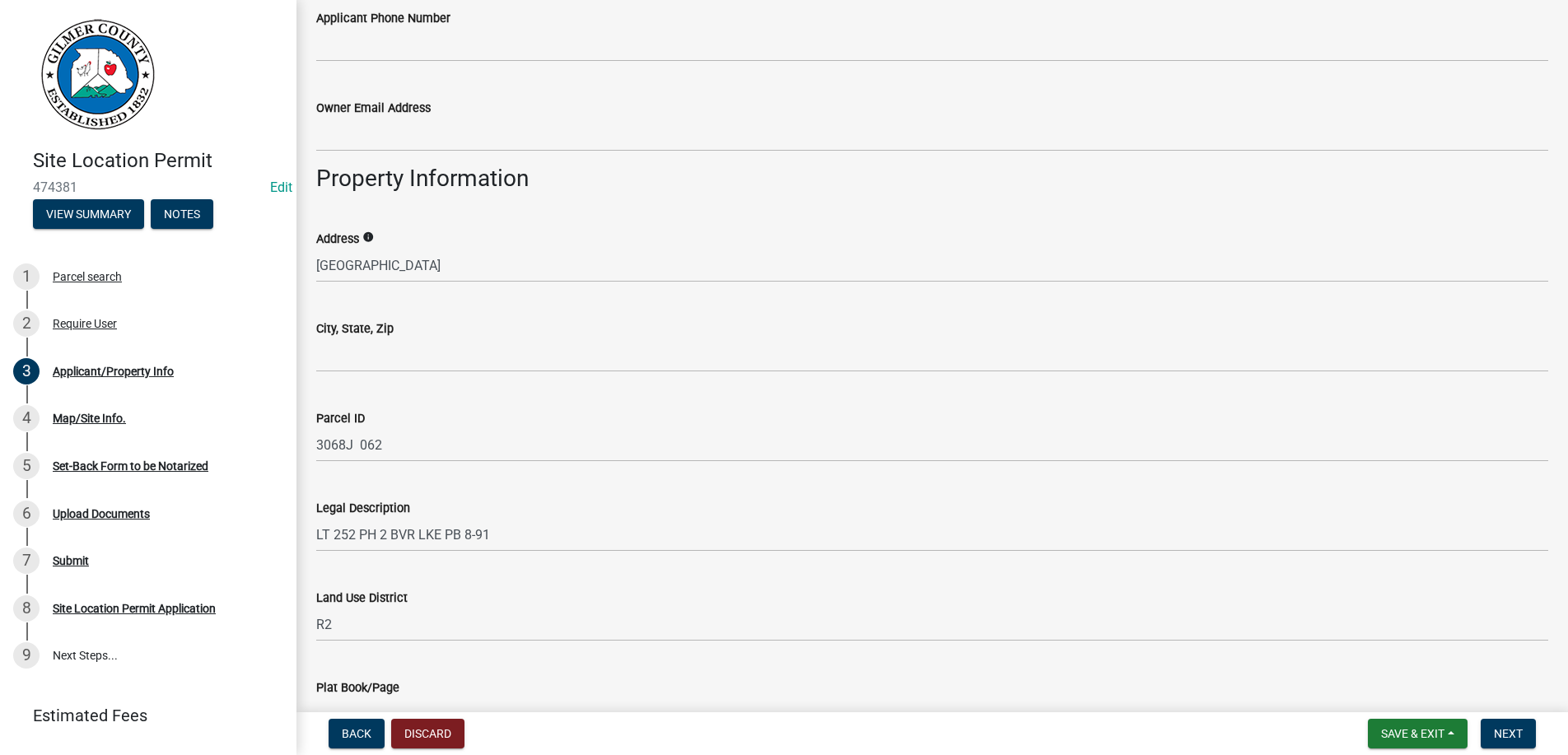
scroll to position [939, 0]
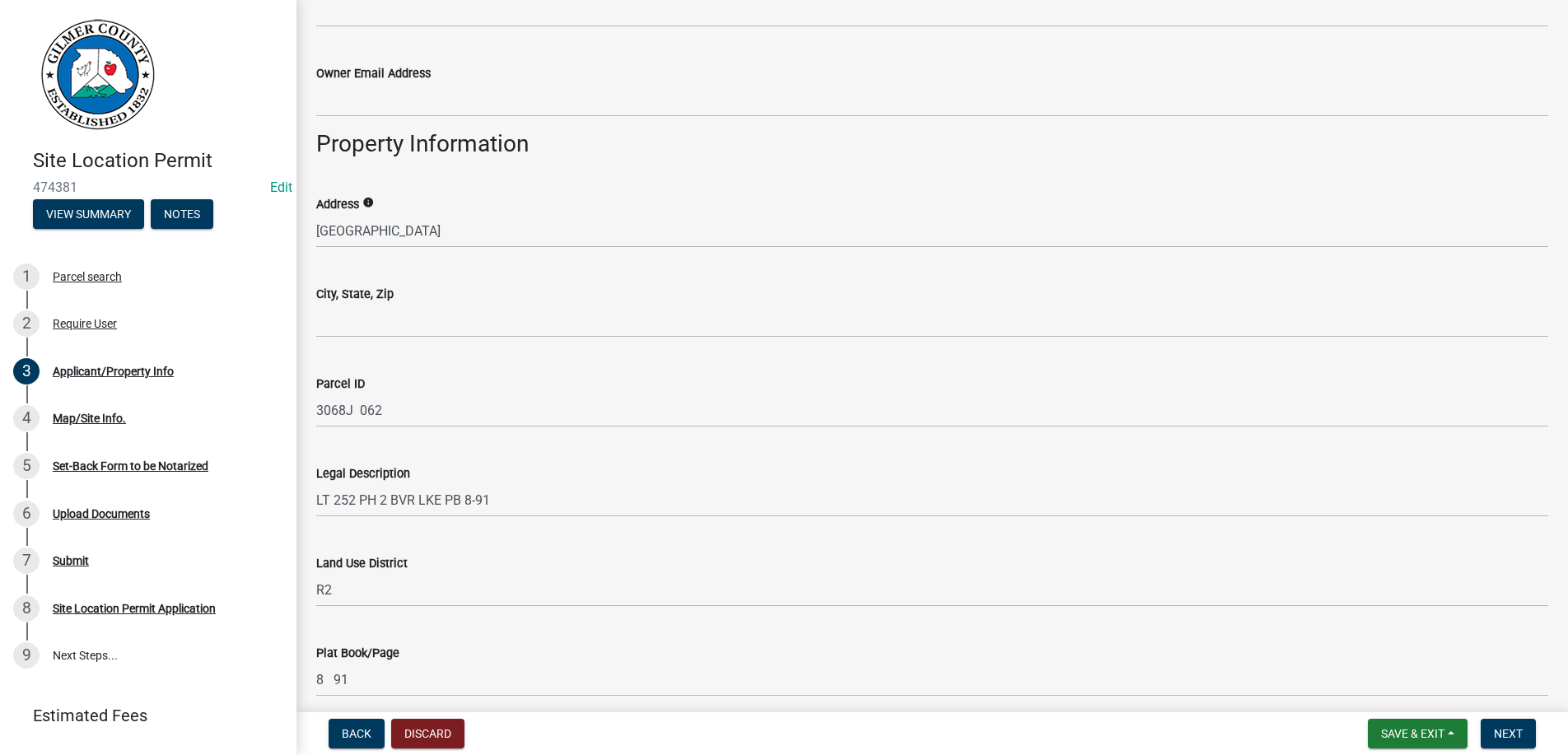
type input "[PHONE_NUMBER]"
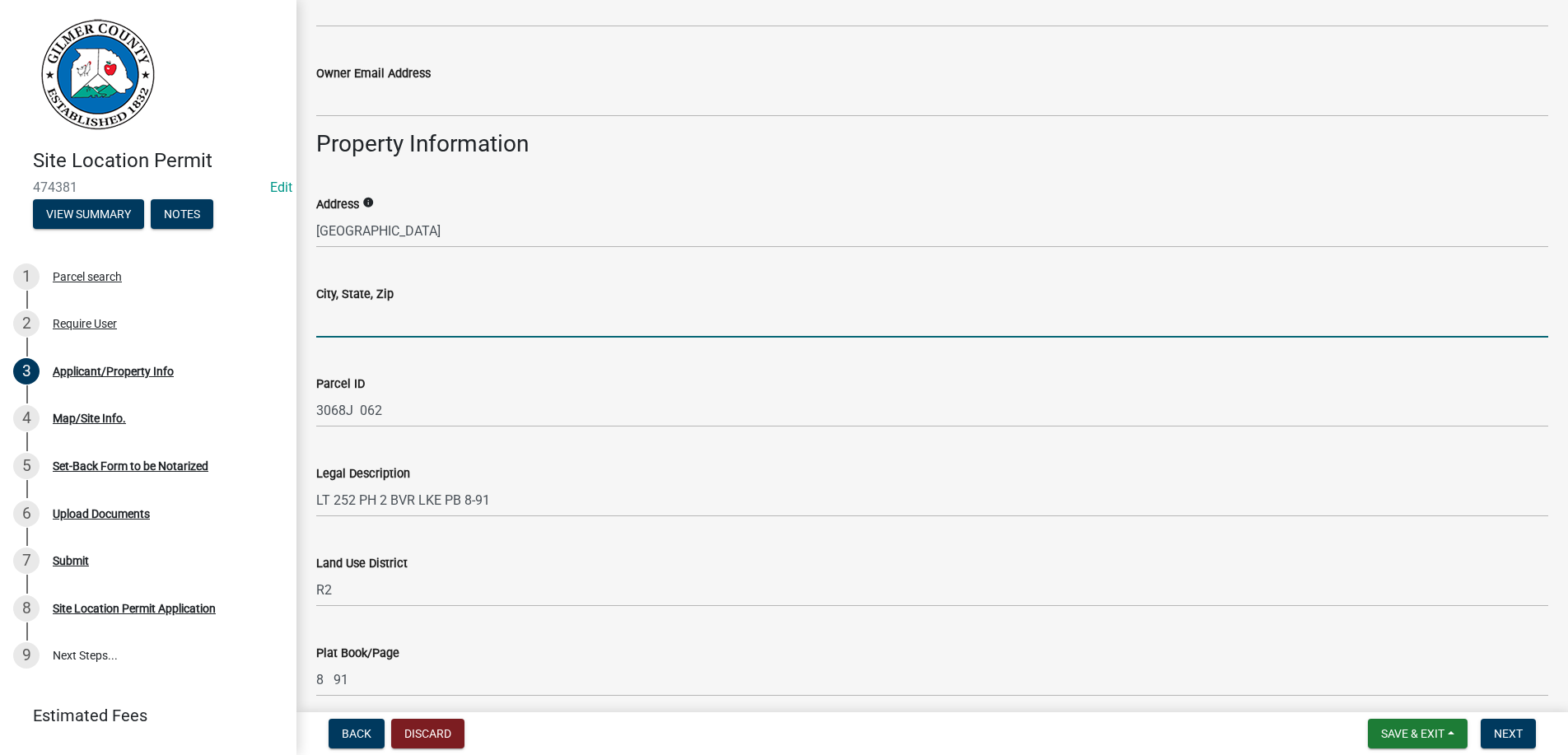
click at [421, 326] on input "City, State, Zip" at bounding box center [931, 321] width 1232 height 34
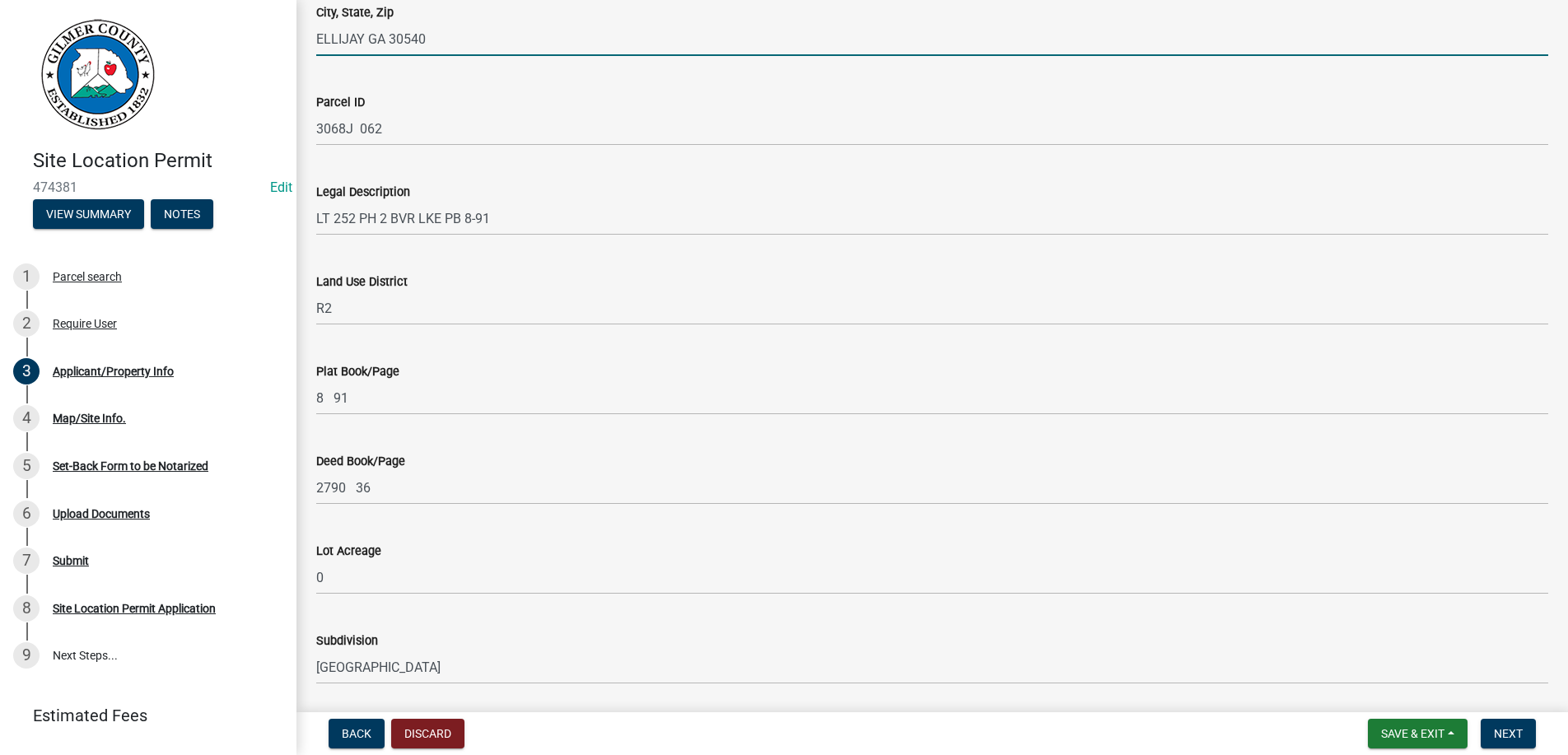
scroll to position [1589, 0]
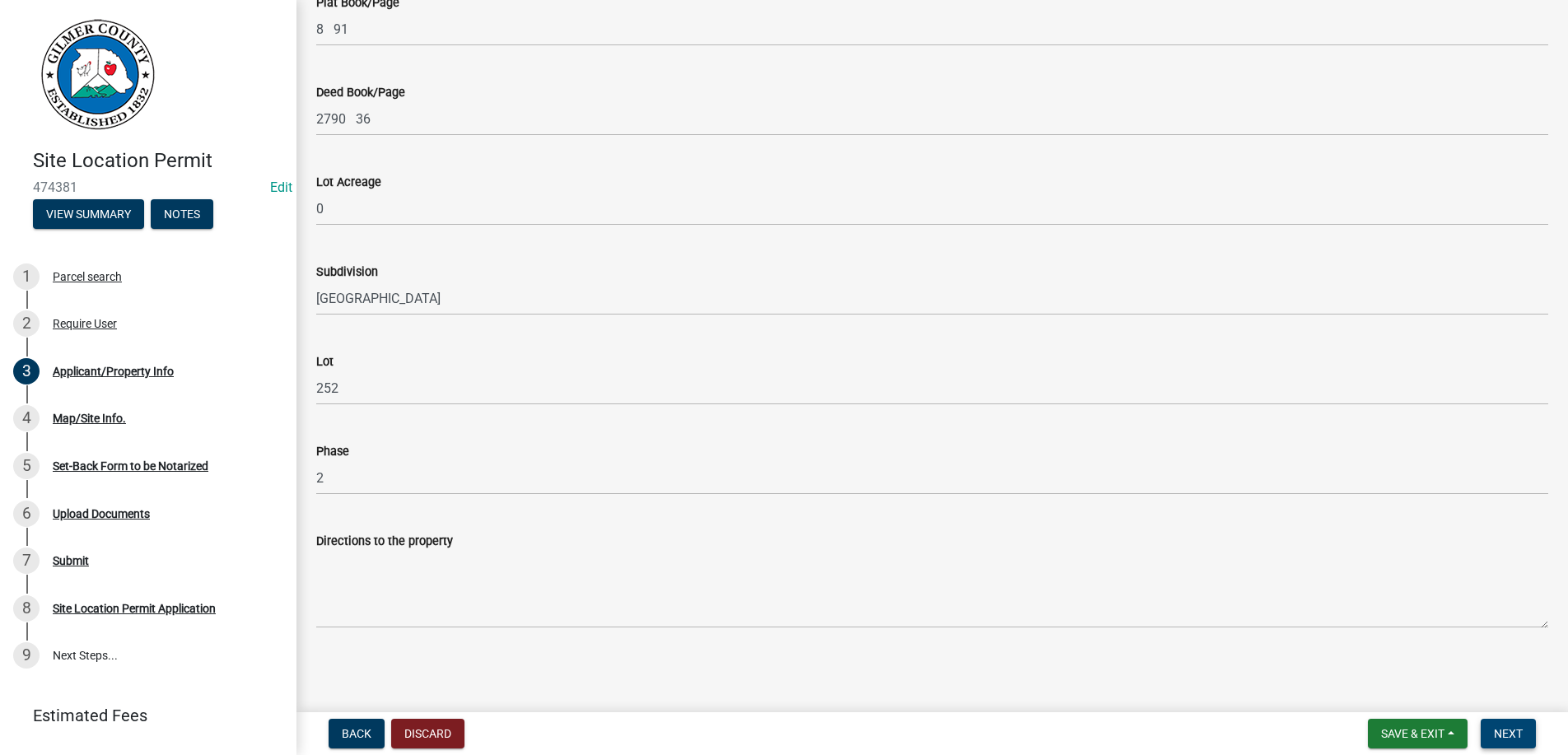
type input "ELLIJAY GA 30540"
click at [1511, 729] on span "Next" at bounding box center [1508, 734] width 29 height 13
click at [1507, 728] on span "Next" at bounding box center [1508, 734] width 29 height 13
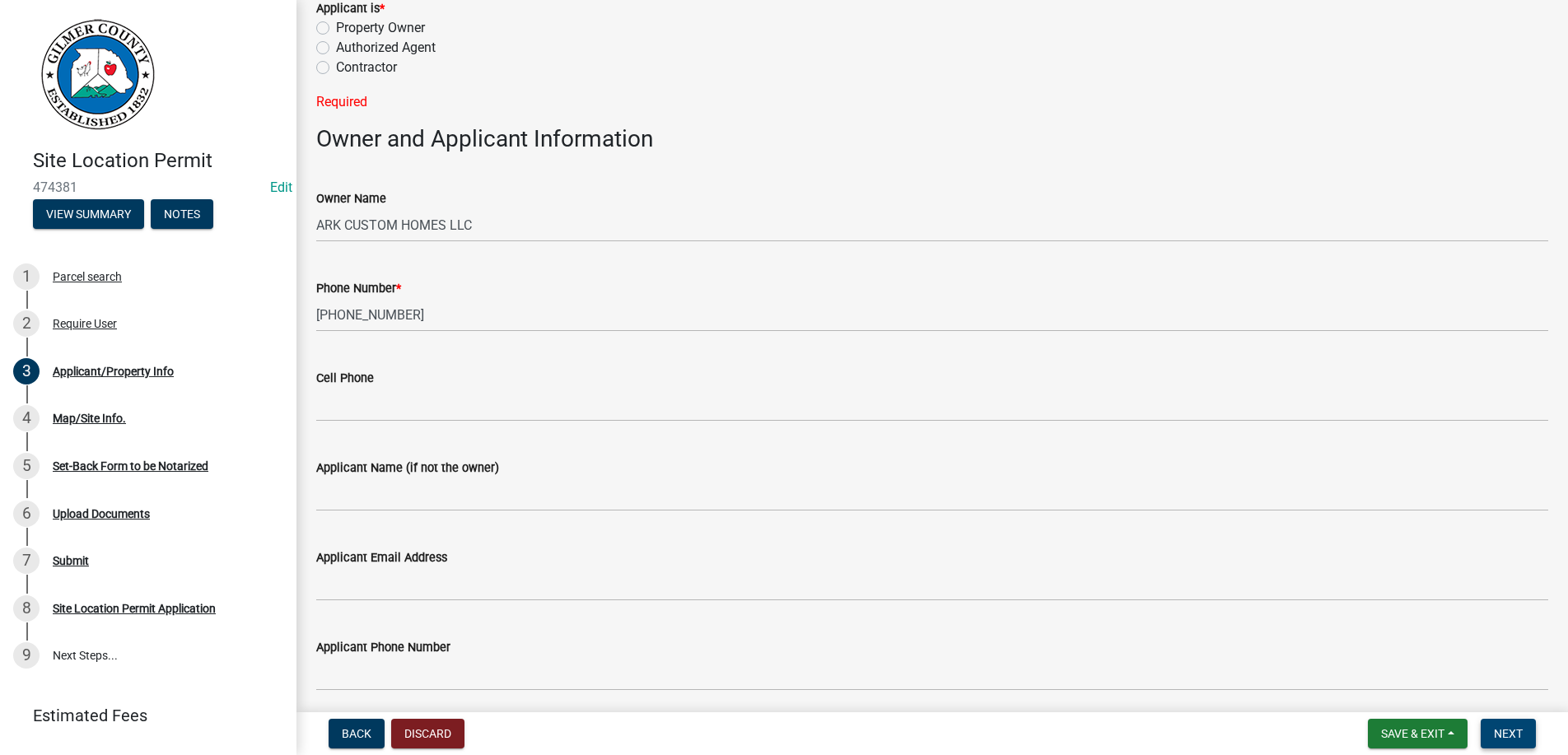
scroll to position [120, 0]
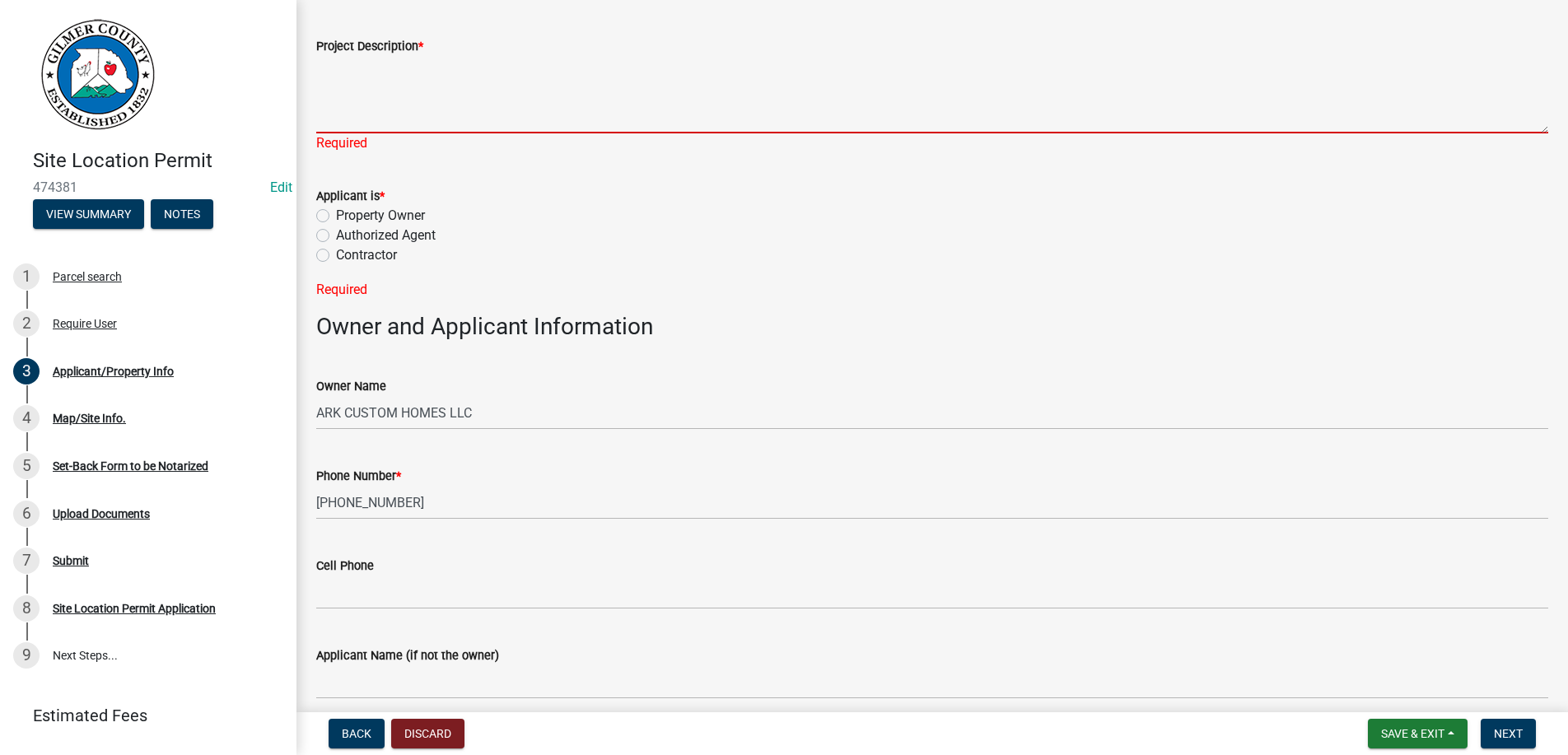
click at [376, 69] on textarea "Project Description *" at bounding box center [931, 94] width 1232 height 78
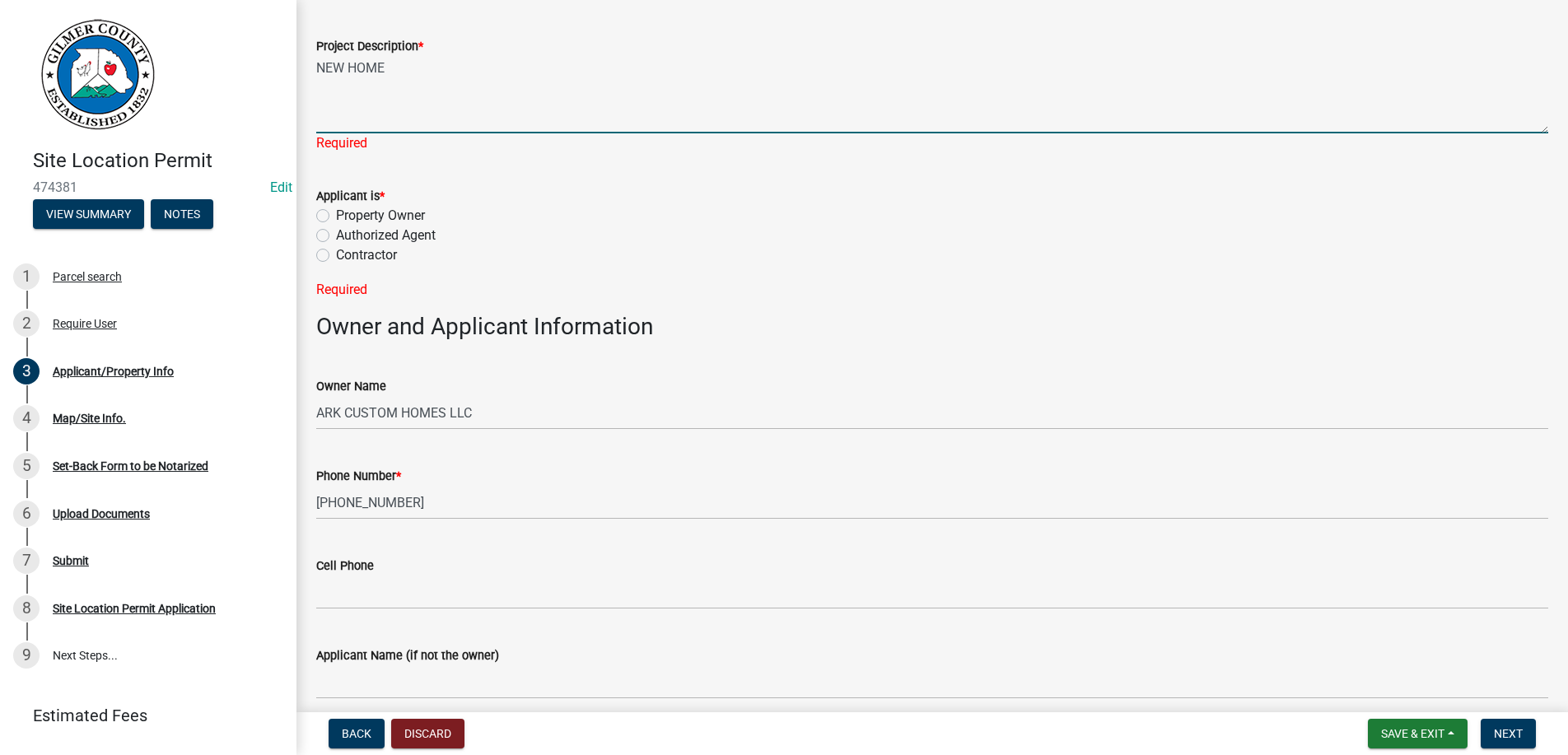
type textarea "NEW HOME"
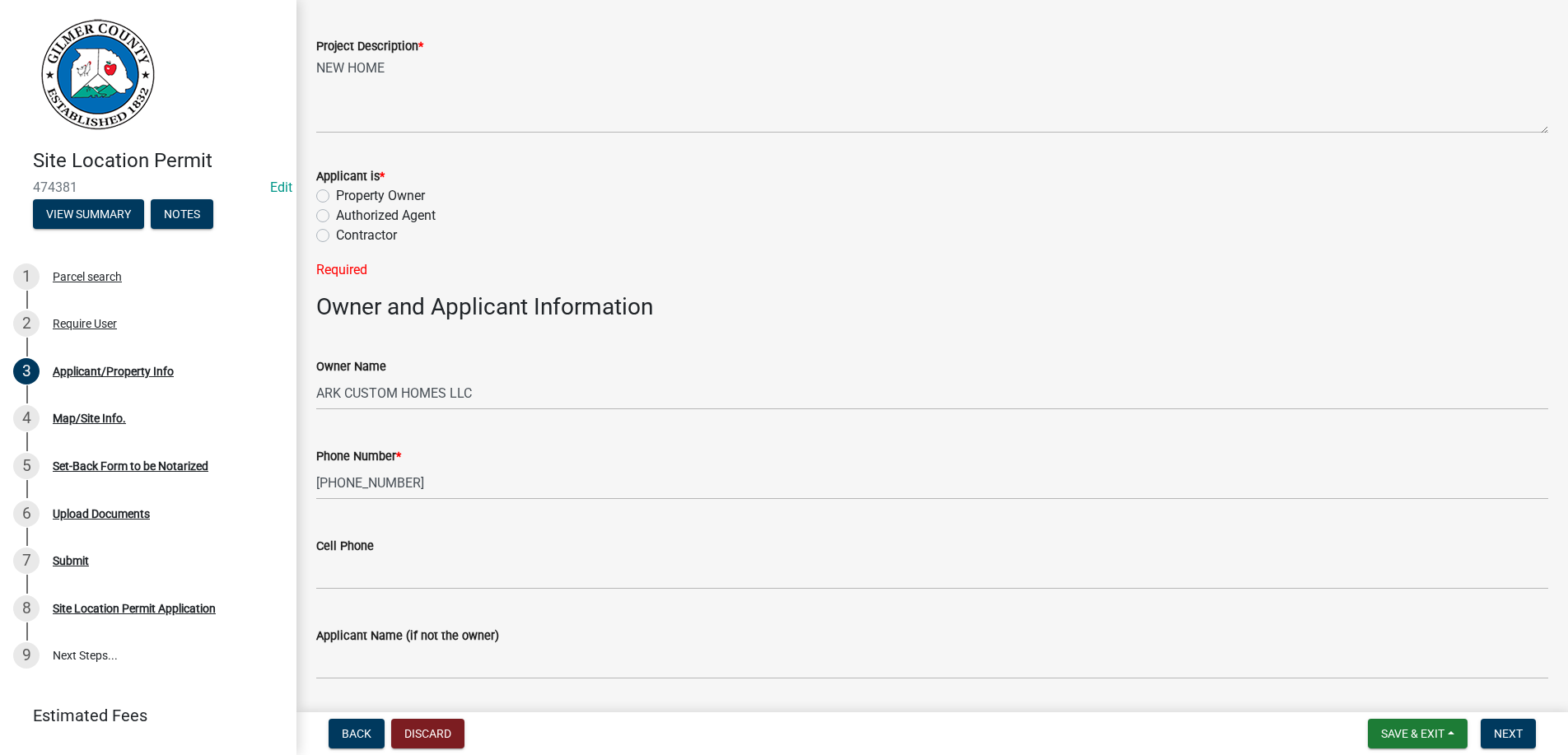
click at [336, 233] on label "Contractor" at bounding box center [366, 236] width 61 height 19
click at [336, 233] on input "Contractor" at bounding box center [342, 231] width 11 height 11
radio input "true"
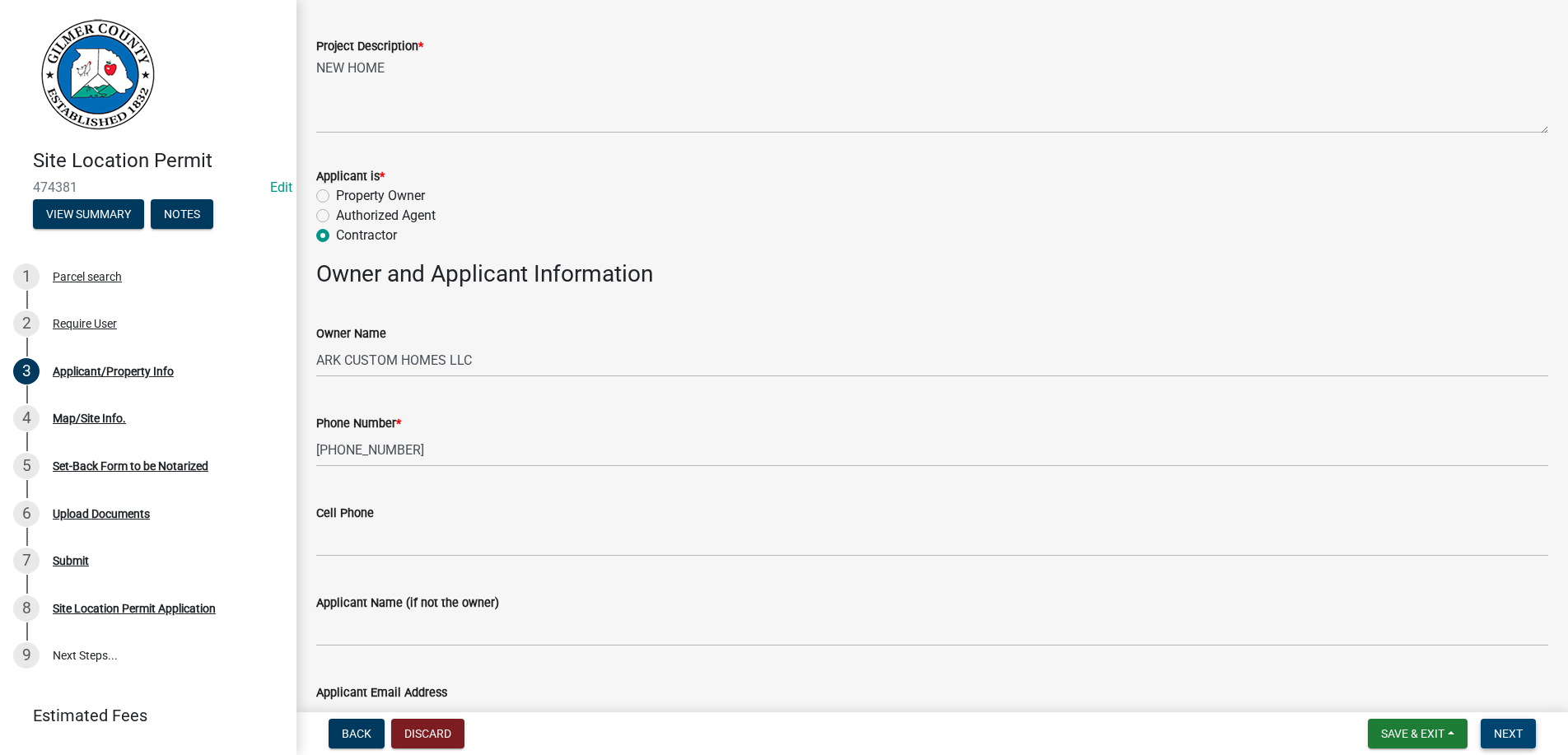
click at [1498, 732] on span "Next" at bounding box center [1508, 734] width 29 height 13
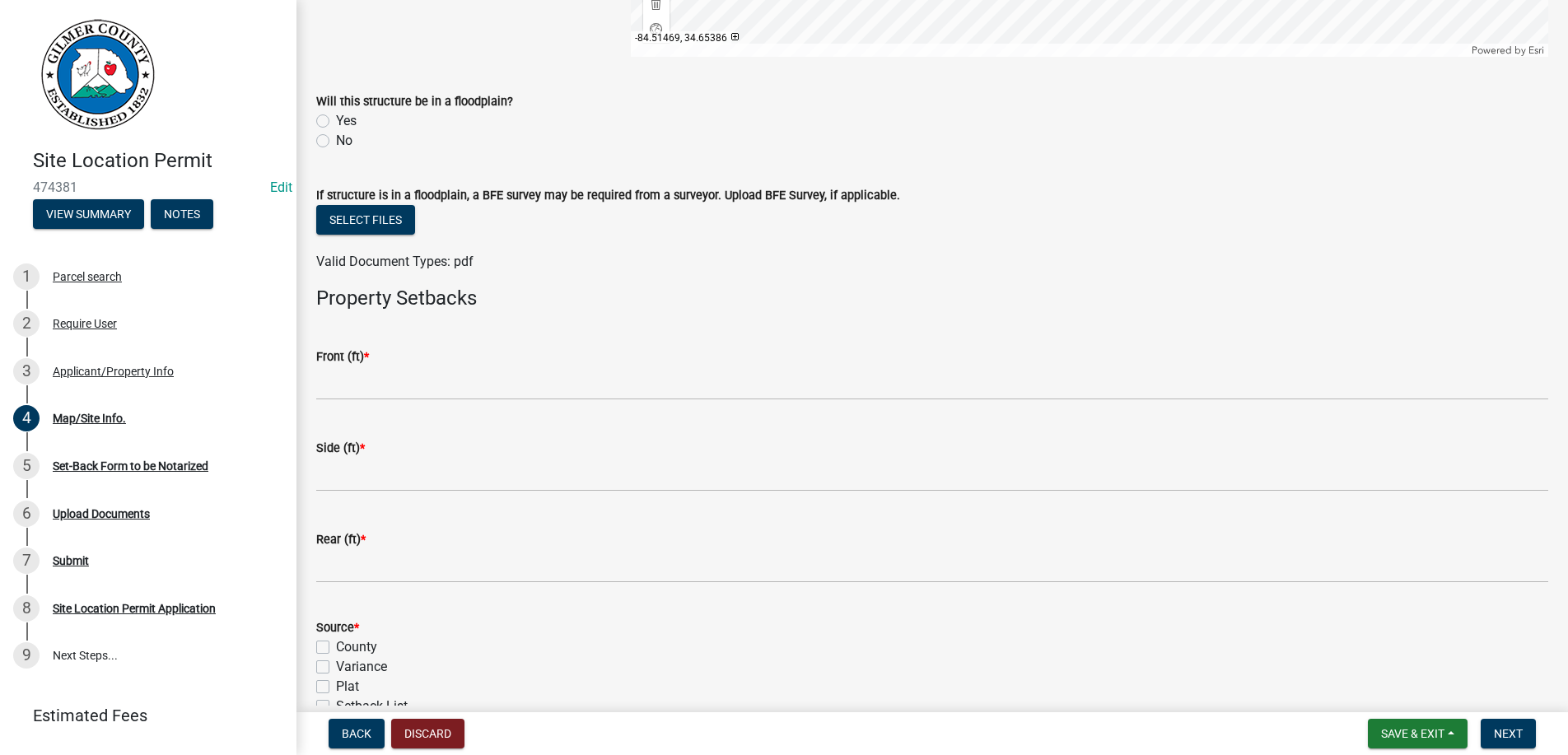
scroll to position [563, 0]
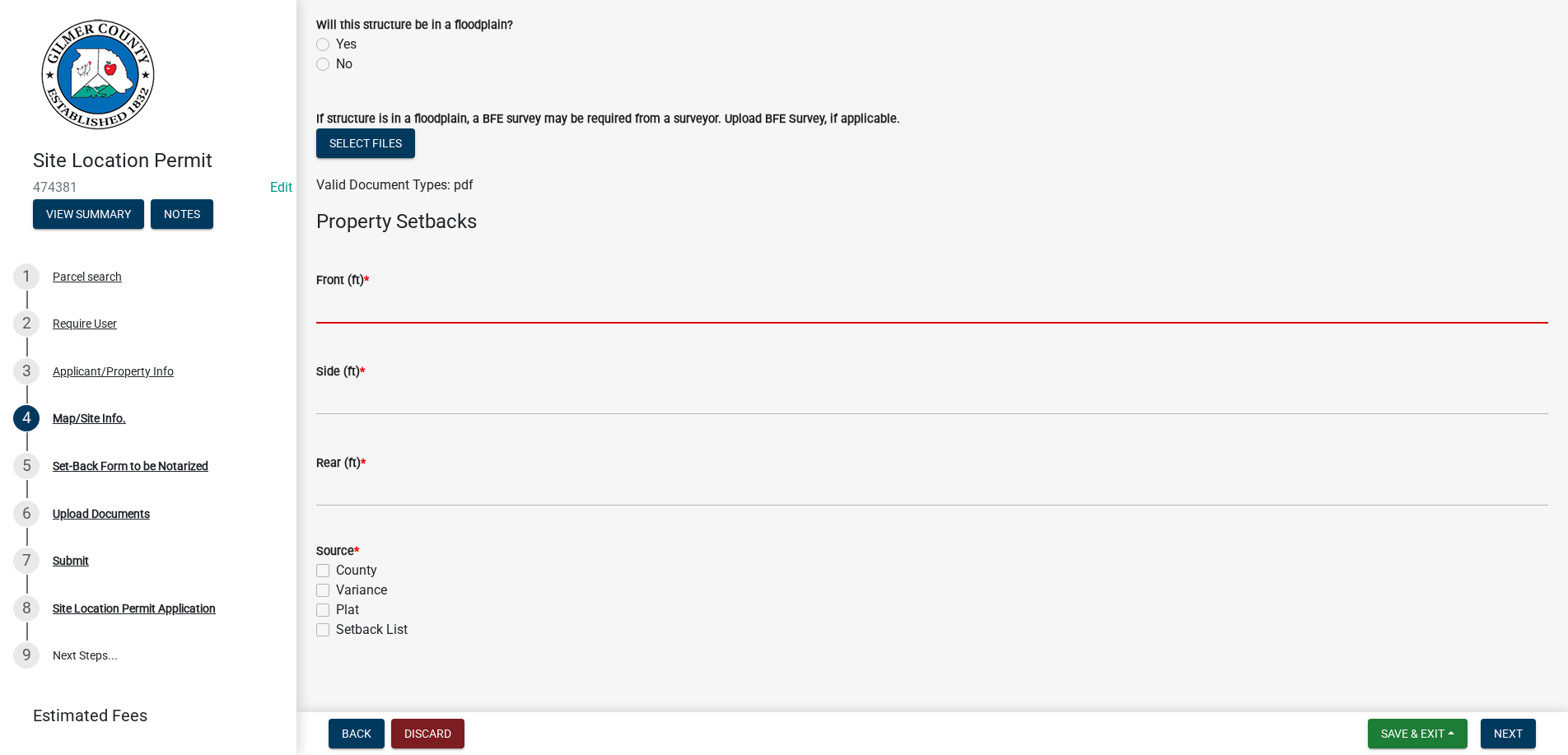
click at [437, 308] on input "text" at bounding box center [931, 306] width 1232 height 34
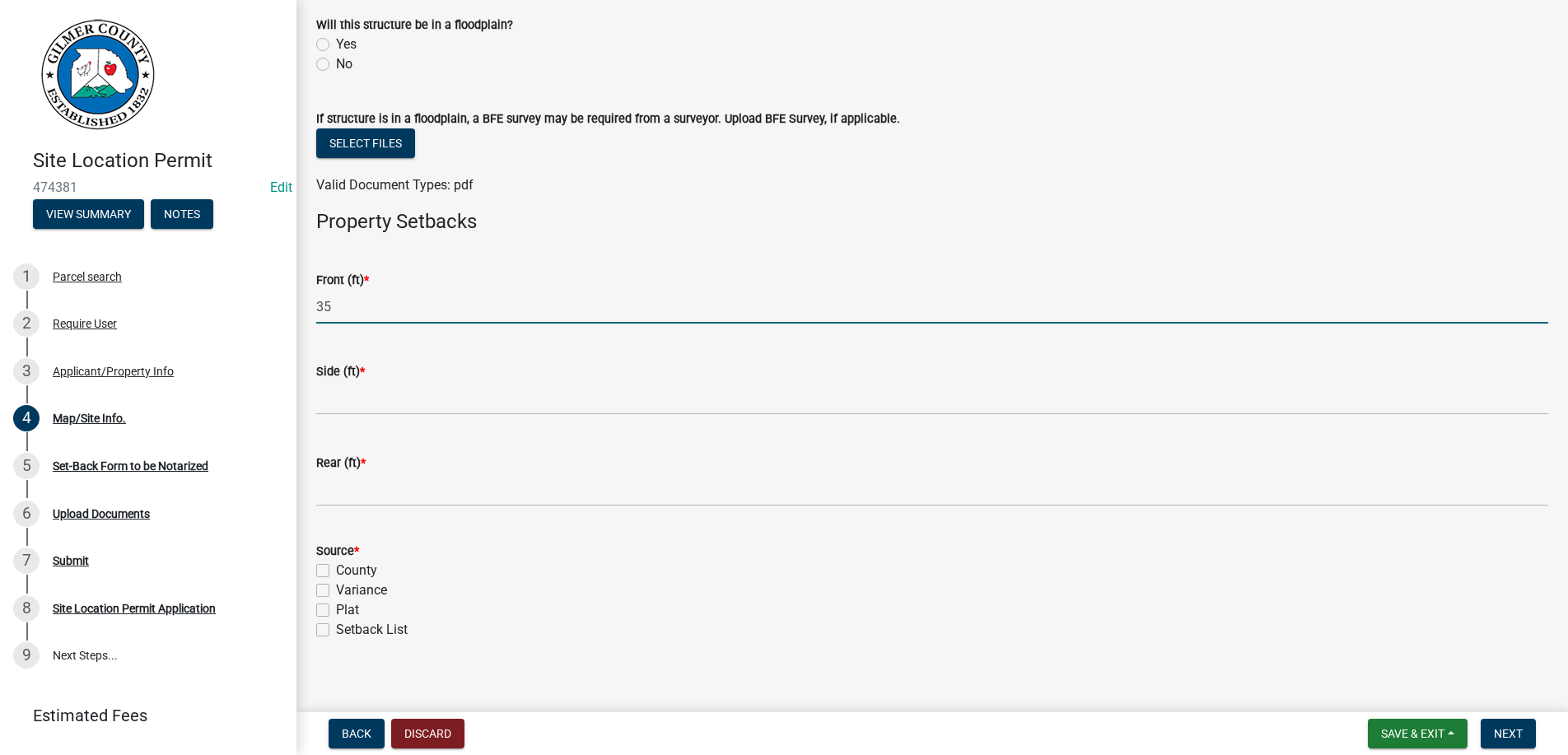
type input "35"
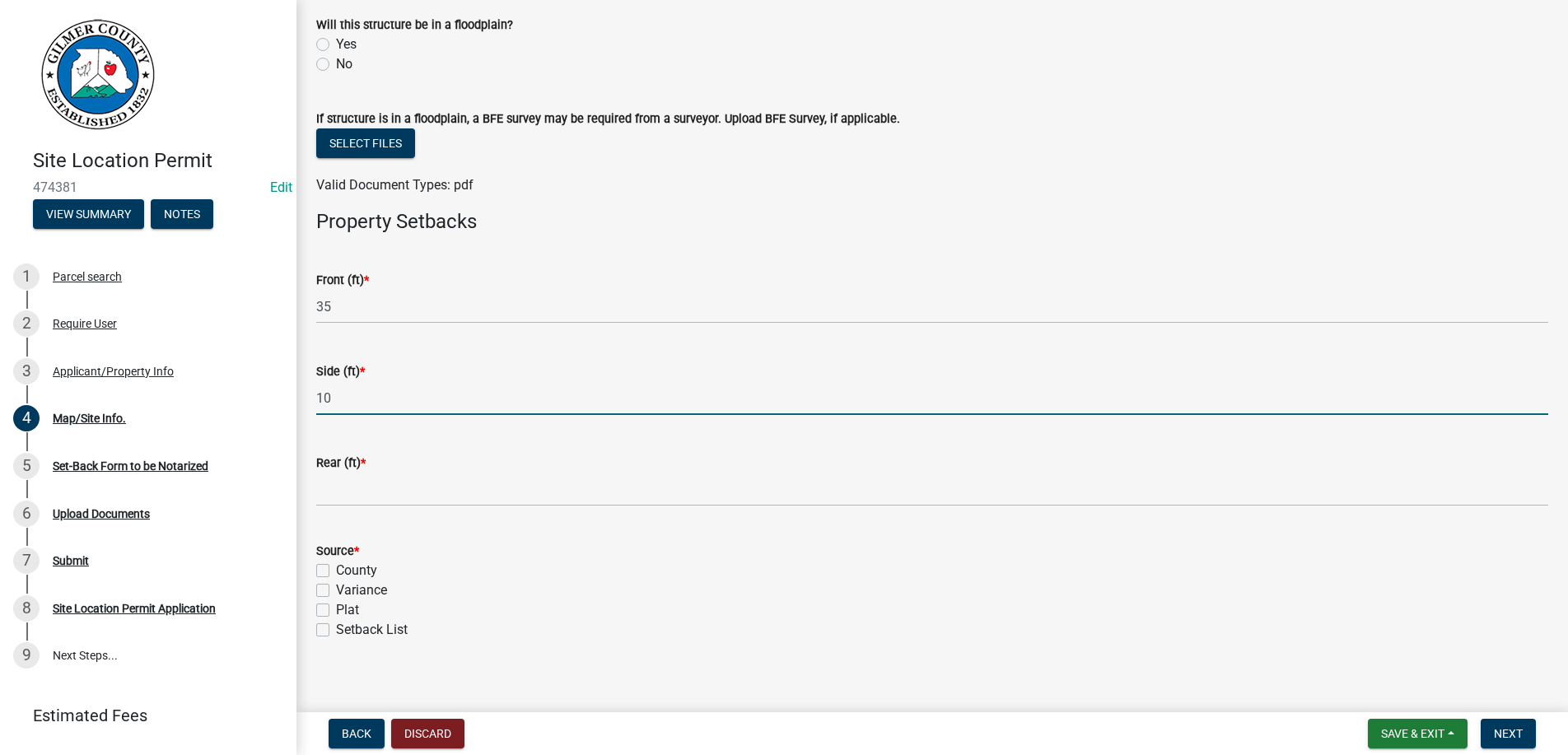
type input "10"
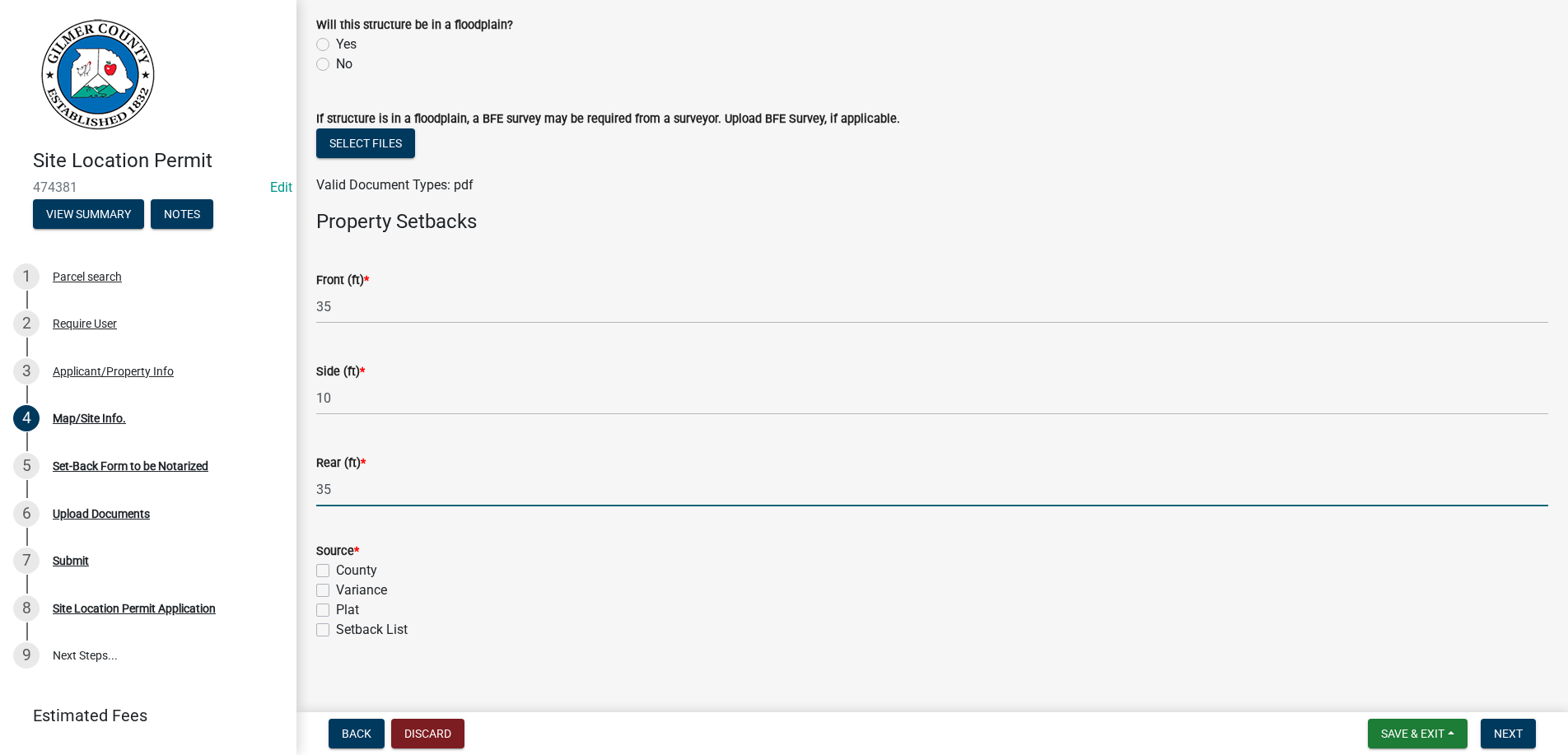
type input "35"
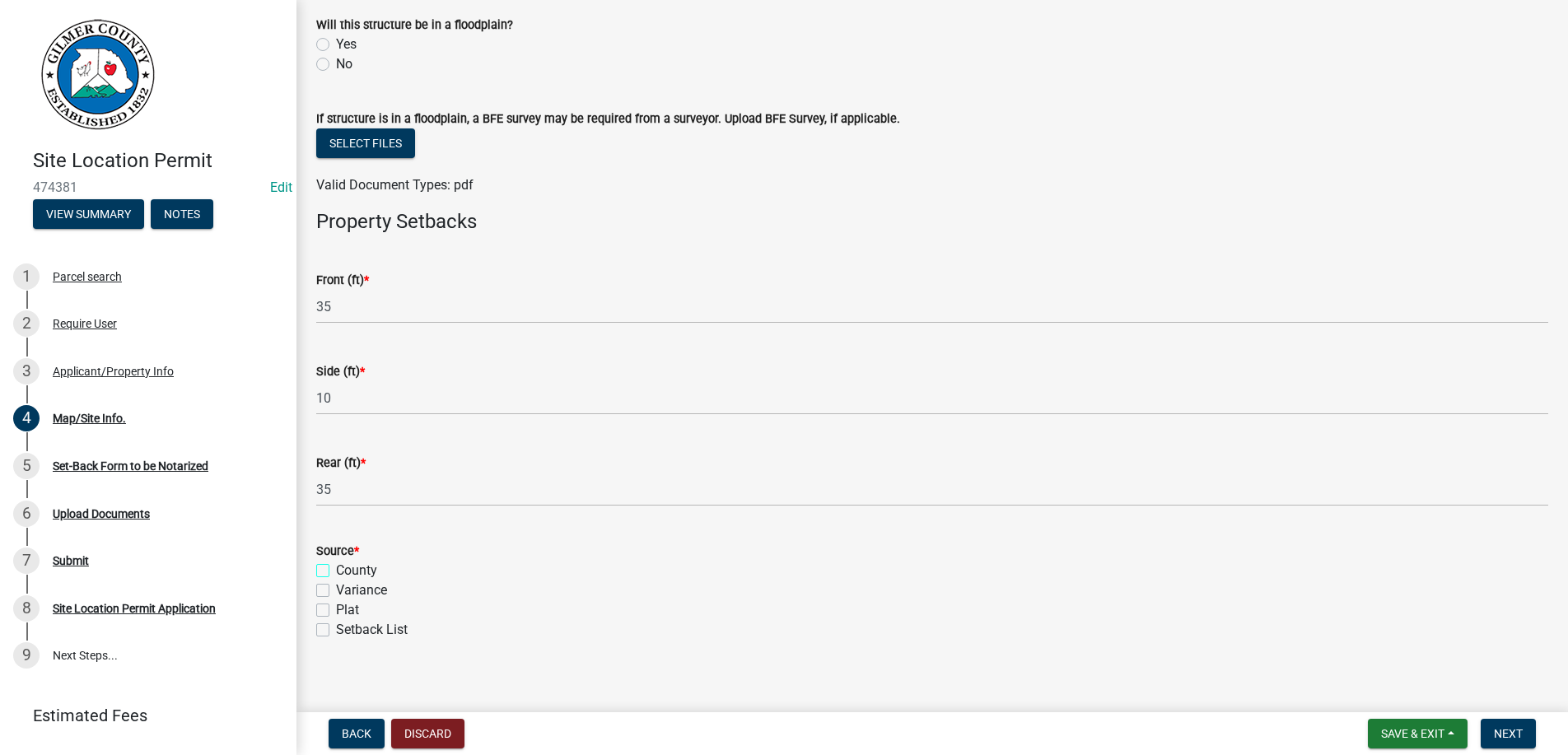
click at [336, 561] on input "County" at bounding box center [342, 566] width 11 height 11
checkbox input "true"
checkbox input "false"
click at [336, 636] on label "Setback List" at bounding box center [372, 630] width 72 height 19
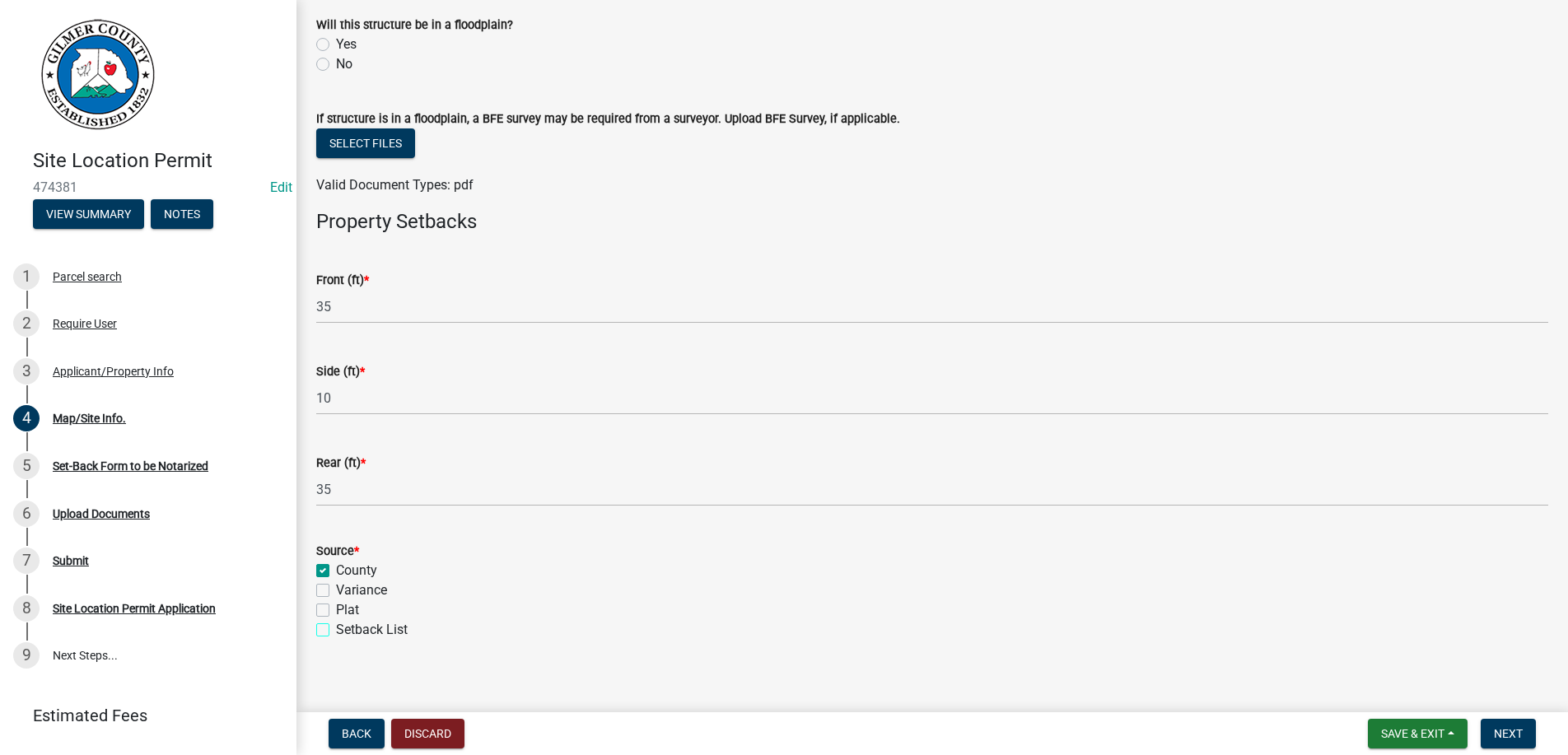
click at [336, 630] on input "Setback List" at bounding box center [342, 625] width 11 height 11
checkbox input "true"
checkbox input "false"
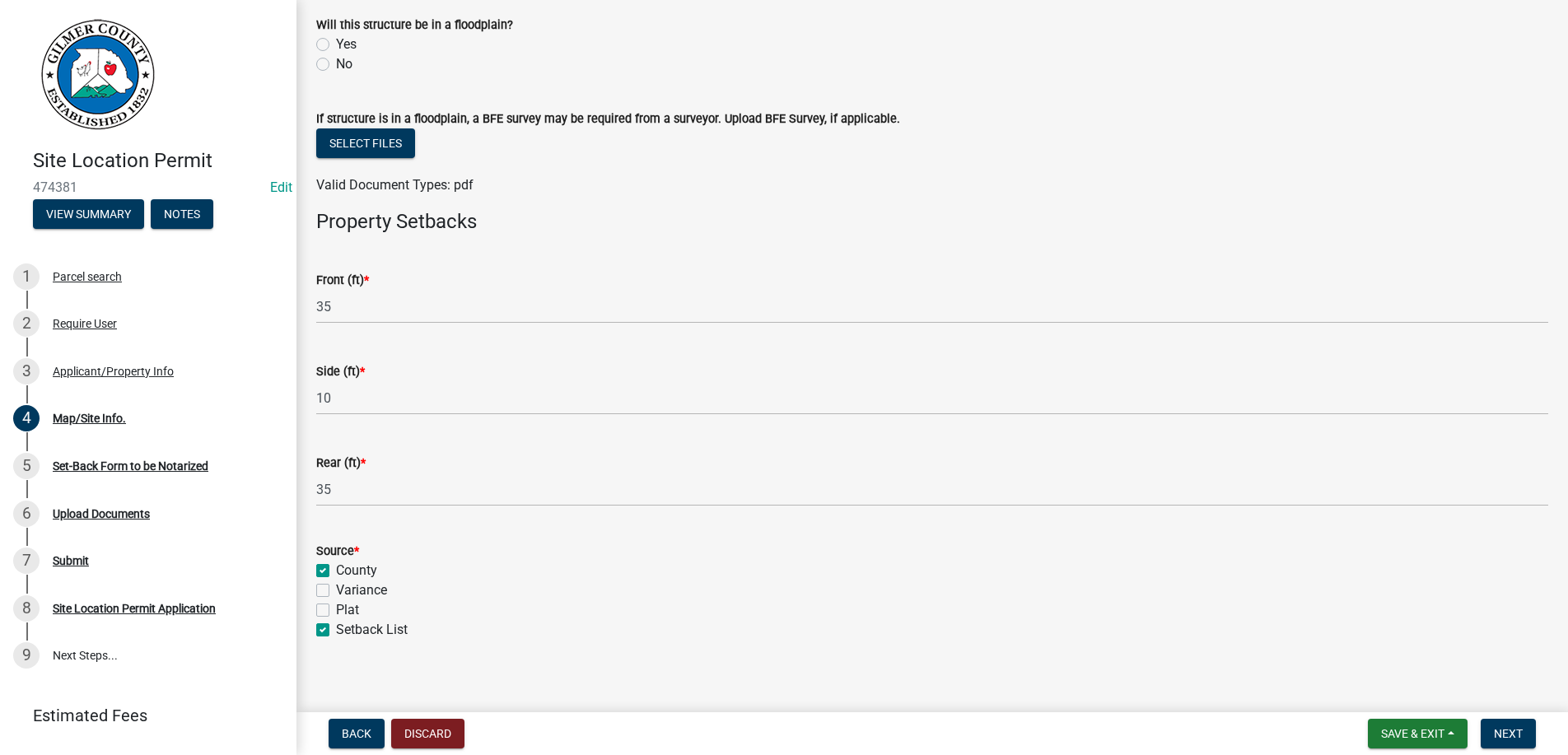
checkbox input "true"
click at [1496, 723] on button "Next" at bounding box center [1508, 734] width 55 height 30
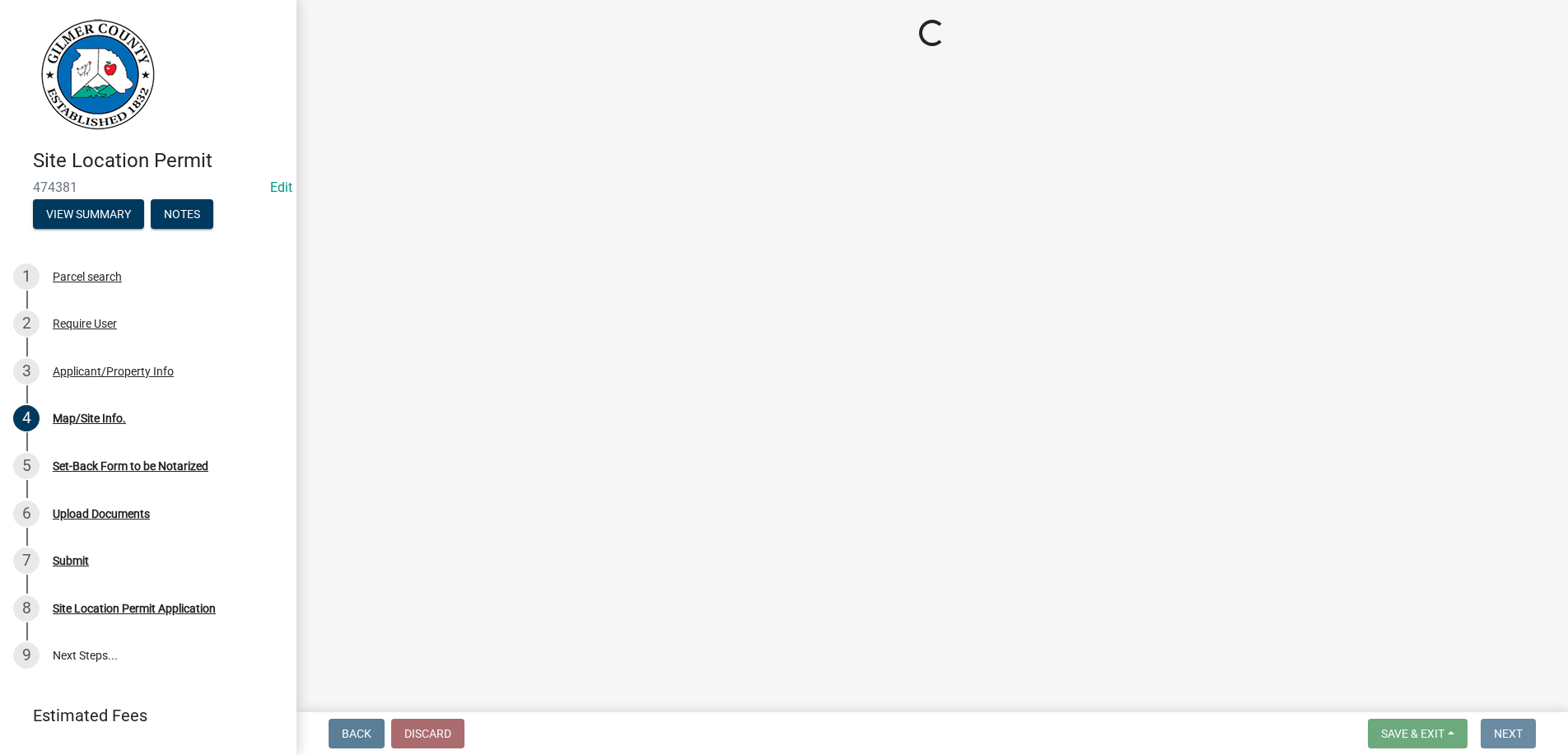
scroll to position [0, 0]
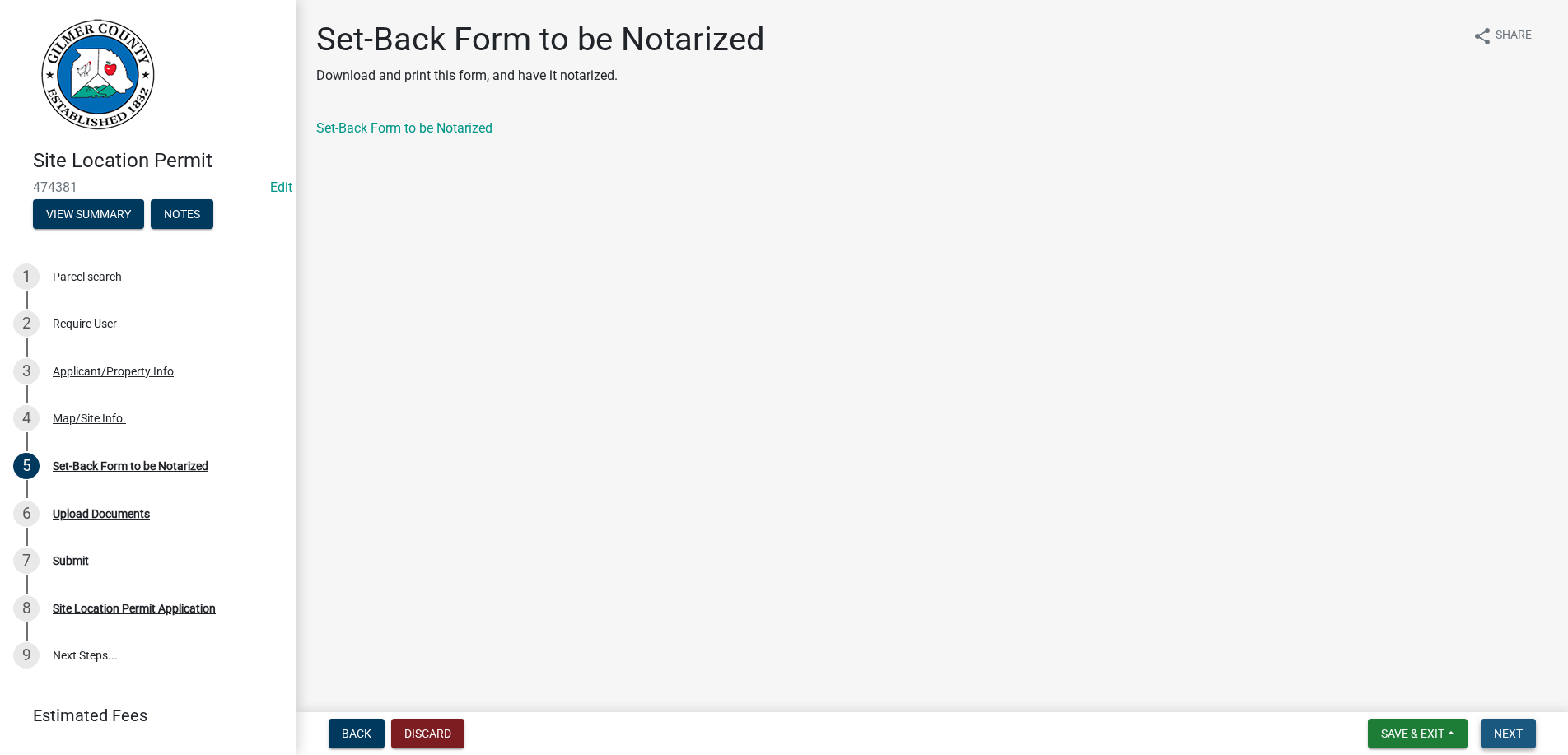
click at [1512, 729] on span "Next" at bounding box center [1508, 734] width 29 height 13
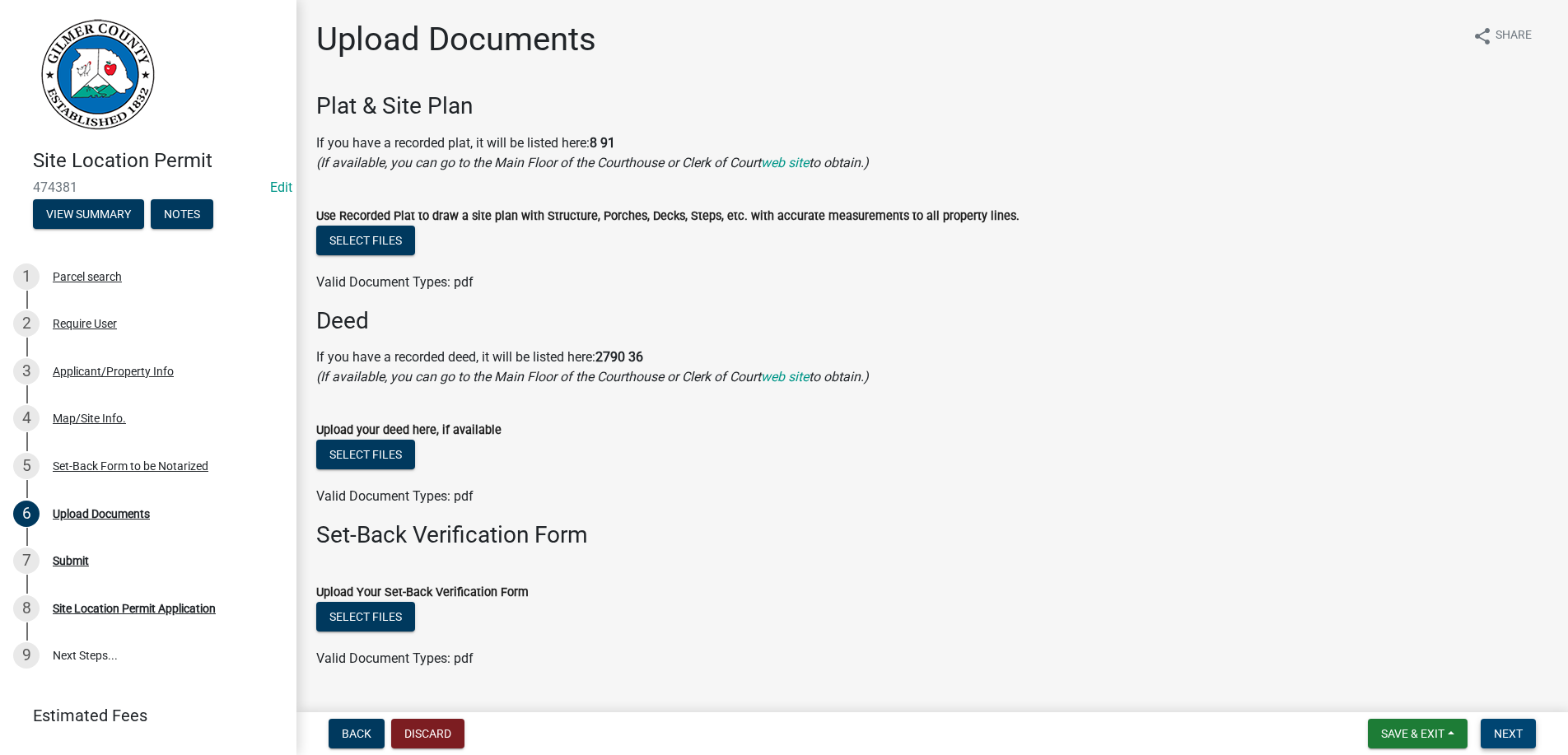
click at [1512, 729] on span "Next" at bounding box center [1508, 734] width 29 height 13
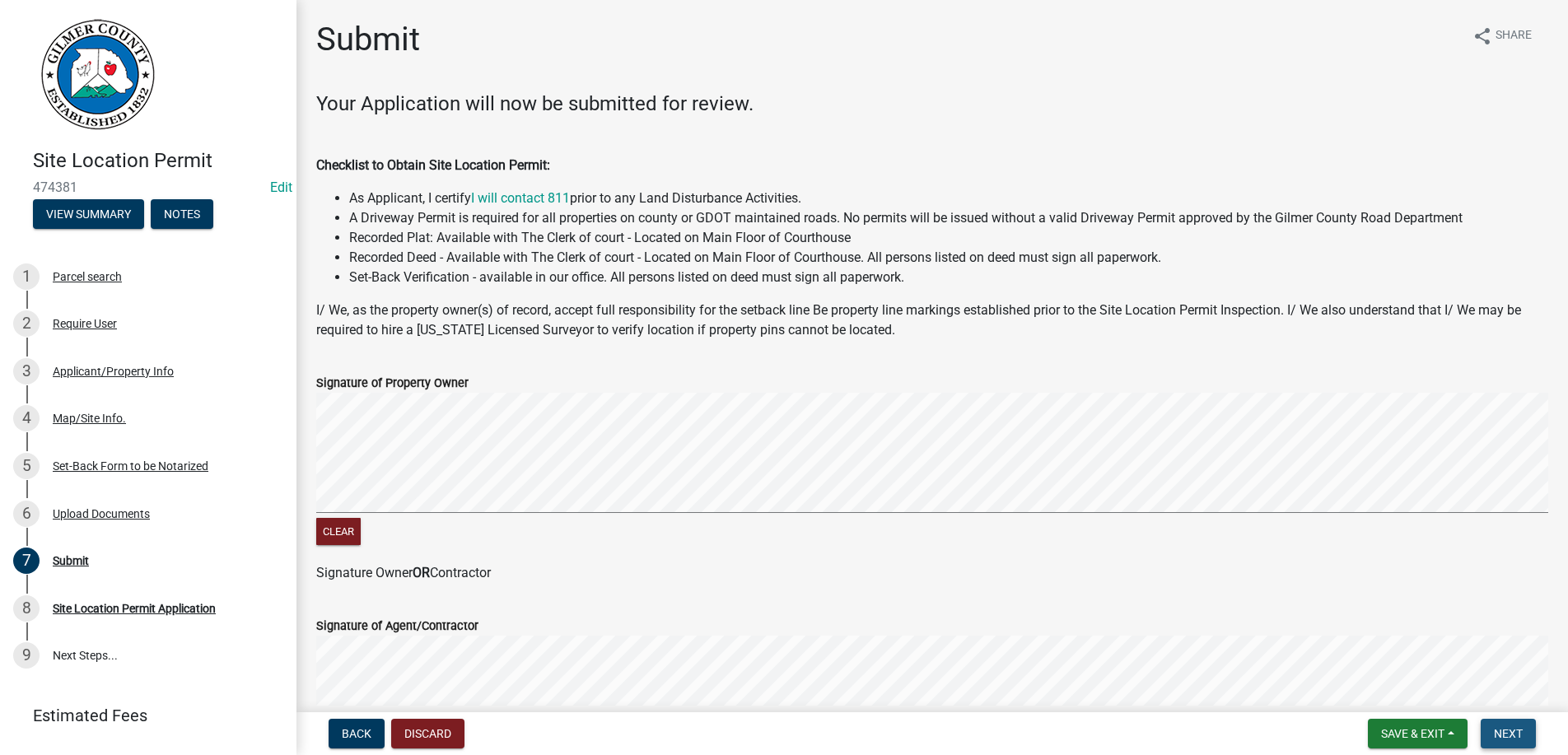
click at [1502, 736] on span "Next" at bounding box center [1508, 734] width 29 height 13
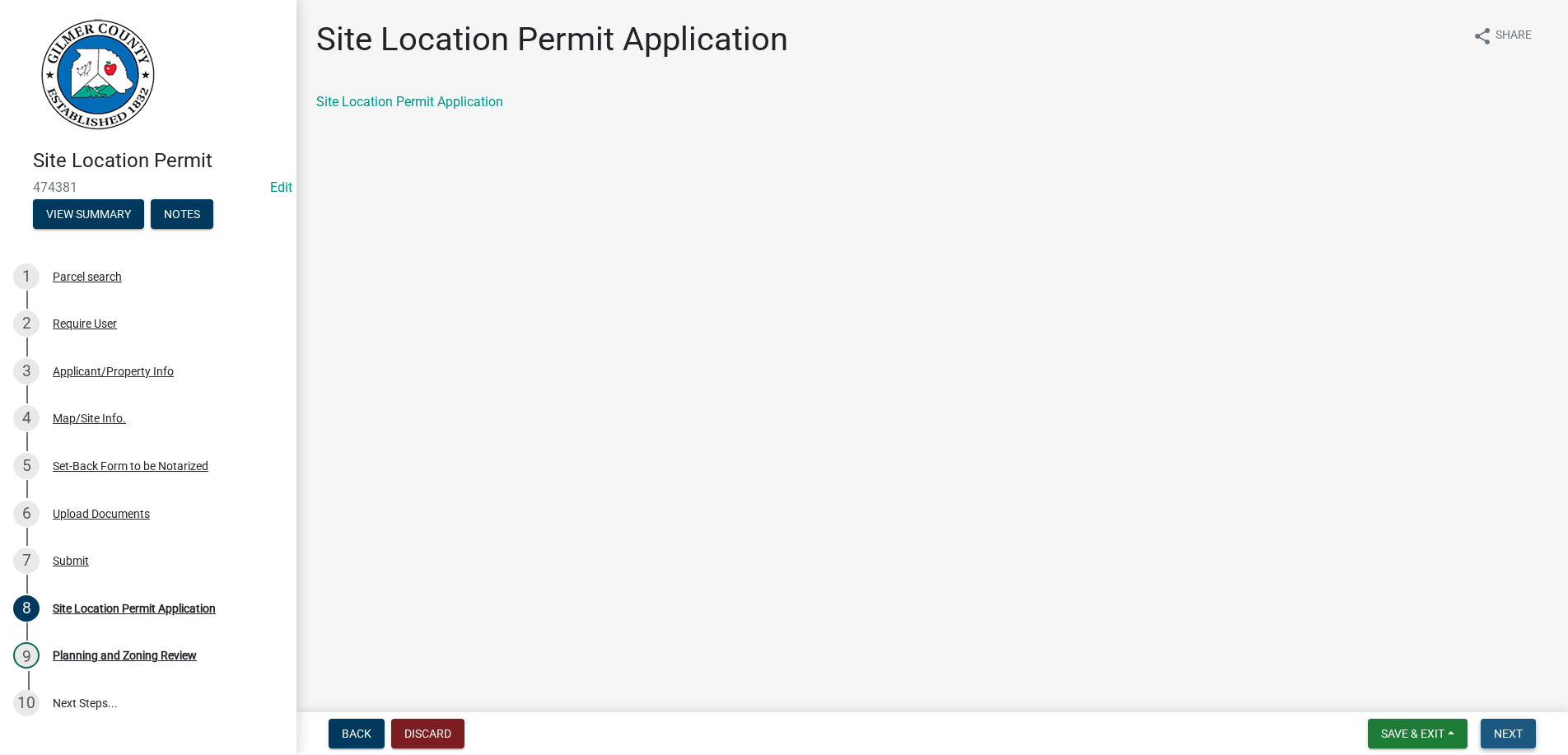
click at [1502, 736] on span "Next" at bounding box center [1508, 734] width 29 height 13
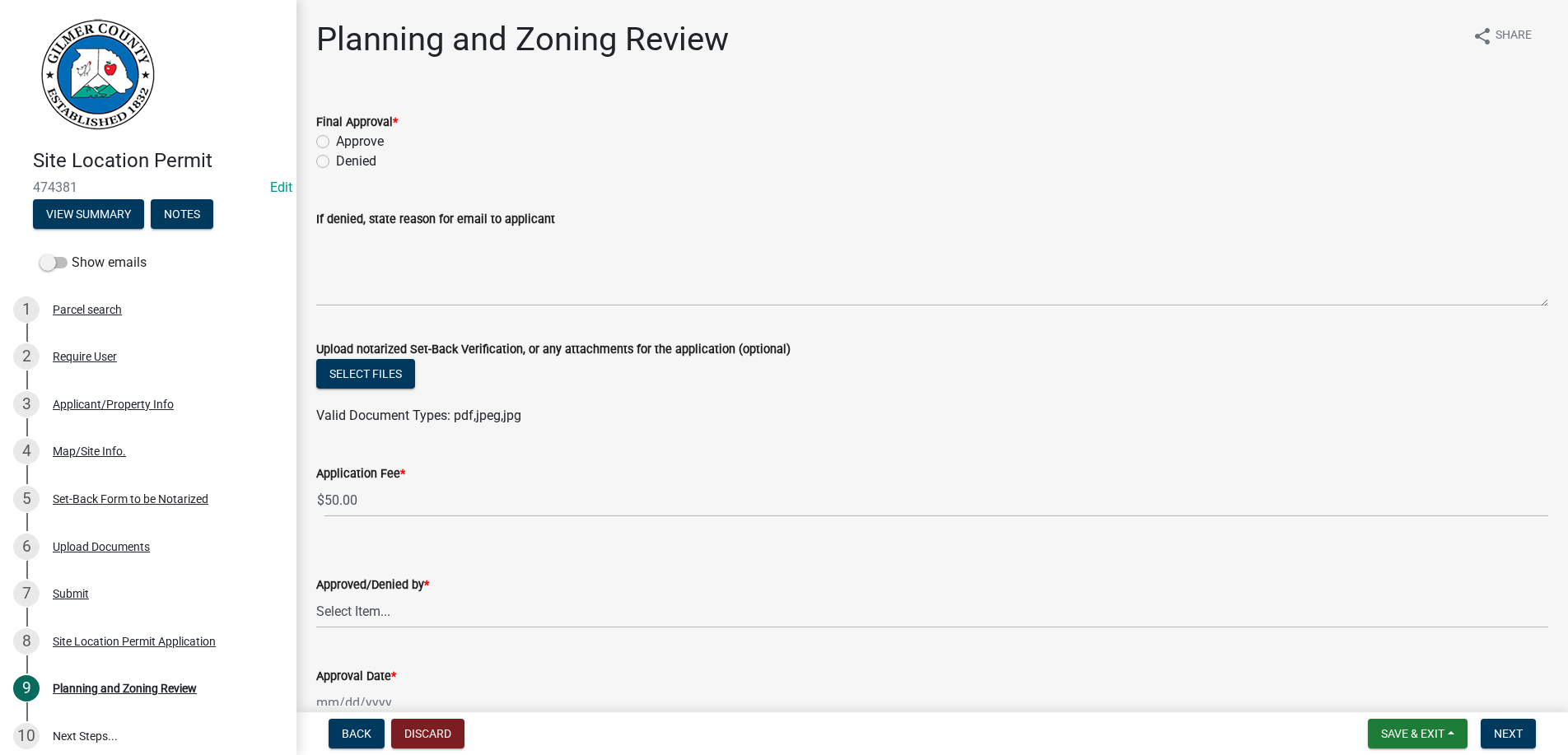
click at [336, 143] on label "Approve" at bounding box center [360, 141] width 48 height 19
click at [336, 142] on input "Approve" at bounding box center [342, 137] width 11 height 11
radio input "true"
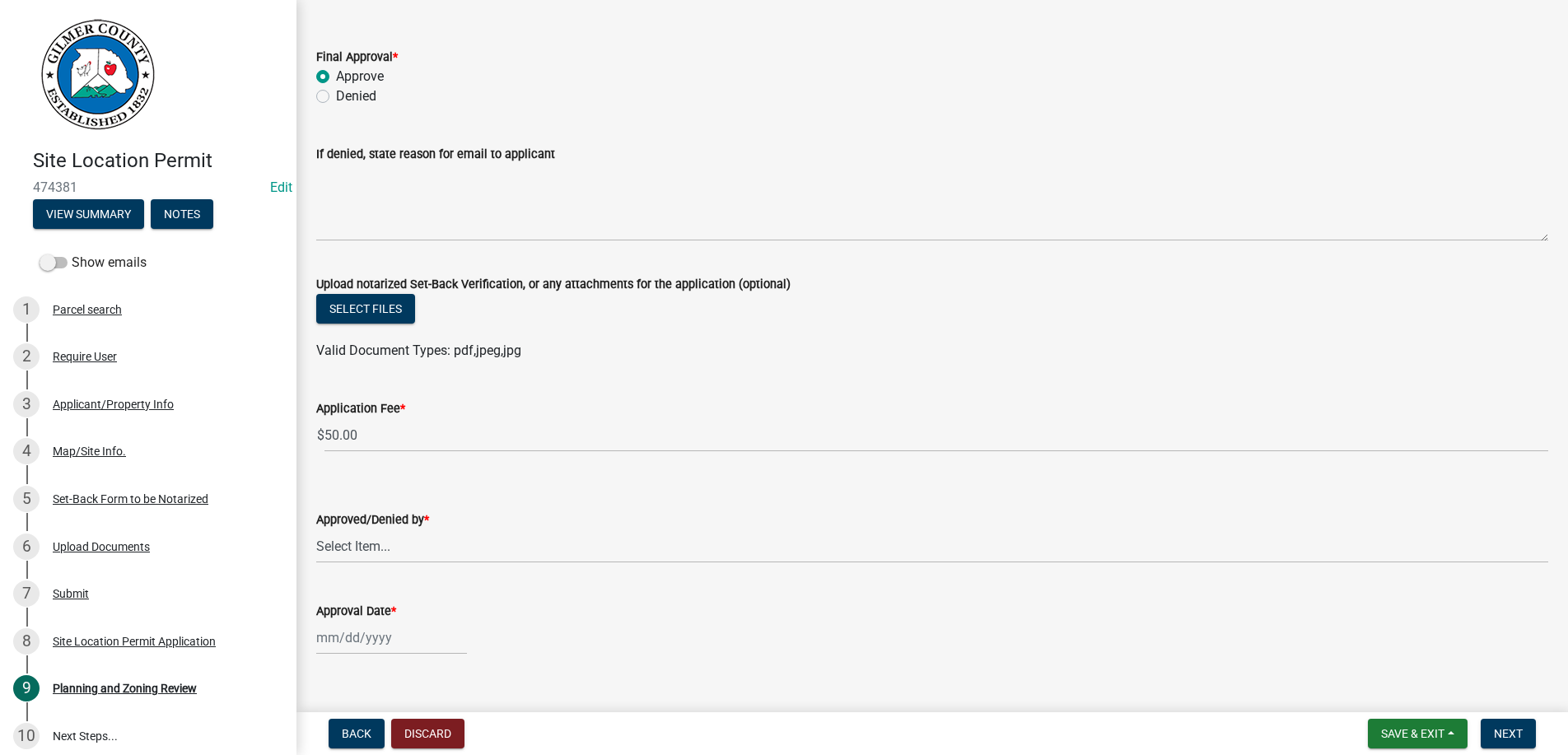
scroll to position [93, 0]
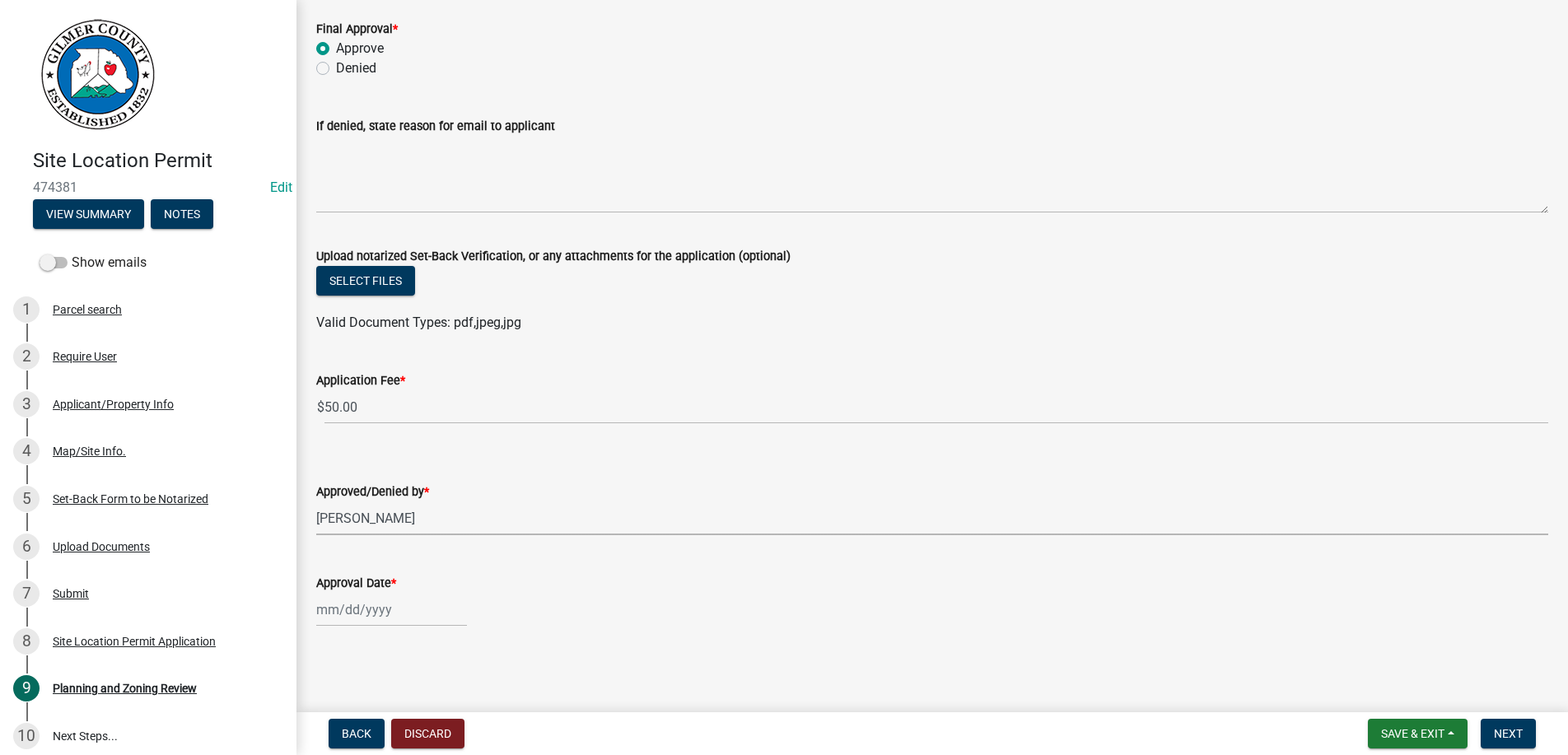
select select "b44f7338-8171-40f4-83dd-b8ba3065c966"
select select "9"
select select "2025"
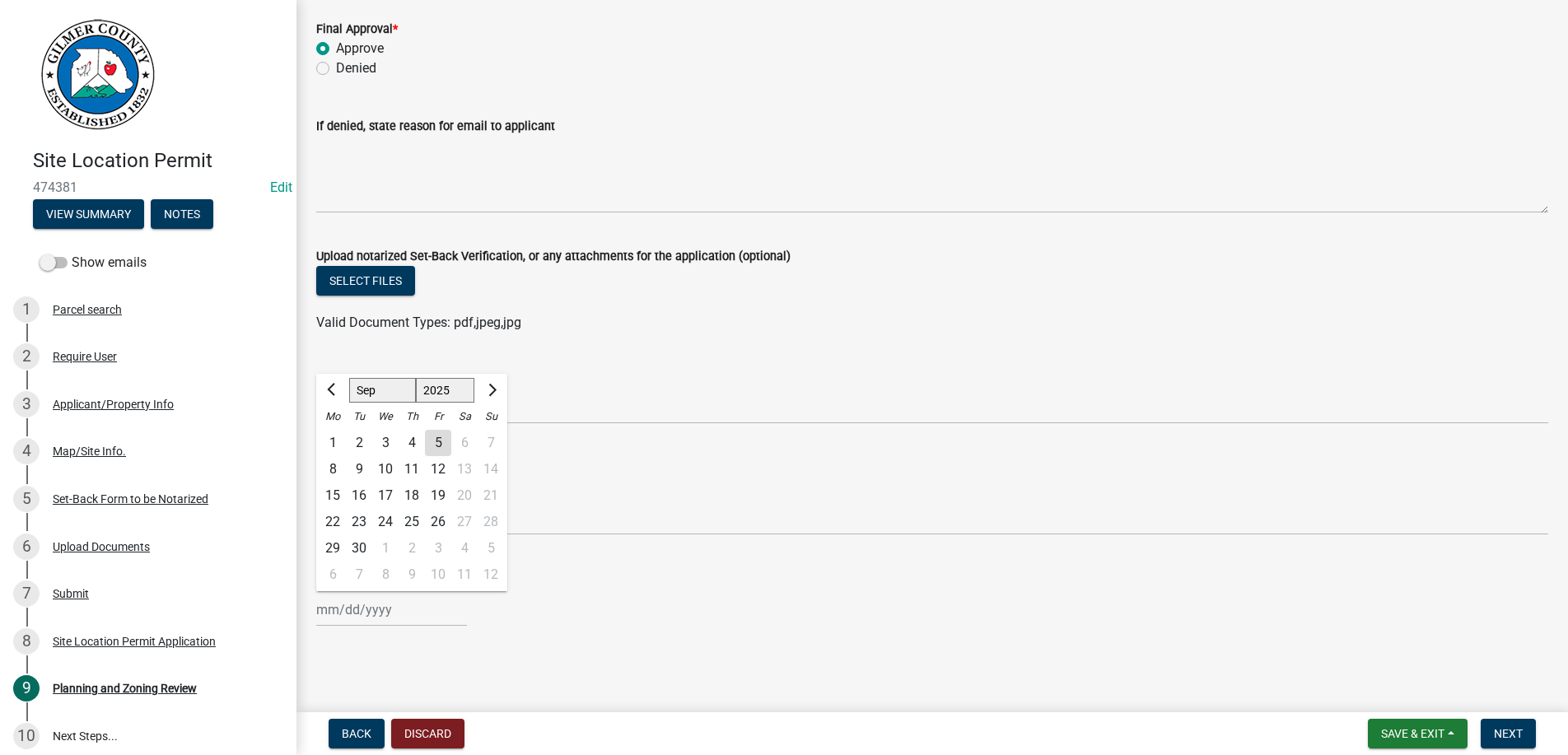
type input "[DATE]"
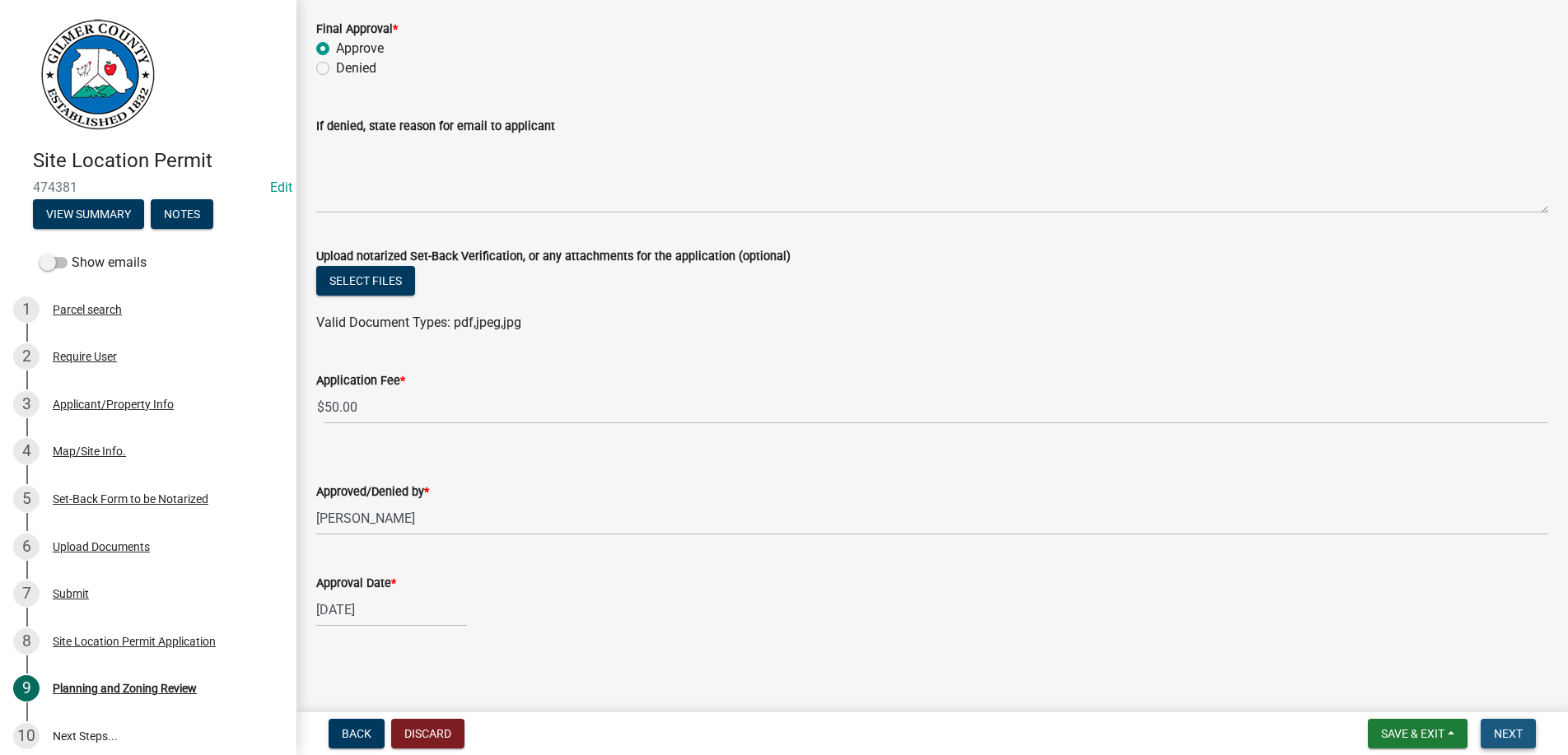
click at [1511, 728] on span "Next" at bounding box center [1508, 734] width 29 height 13
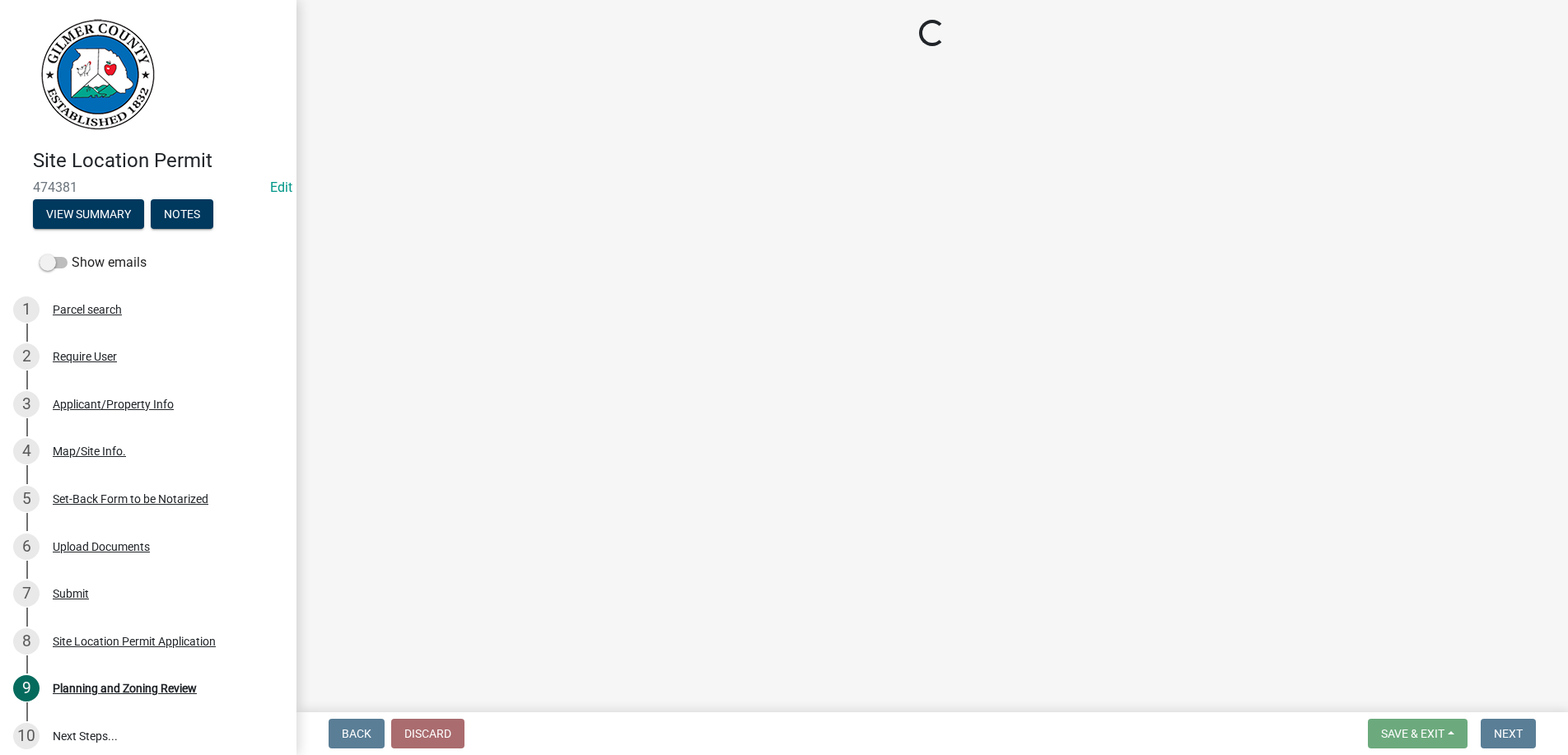
select select "2: 1"
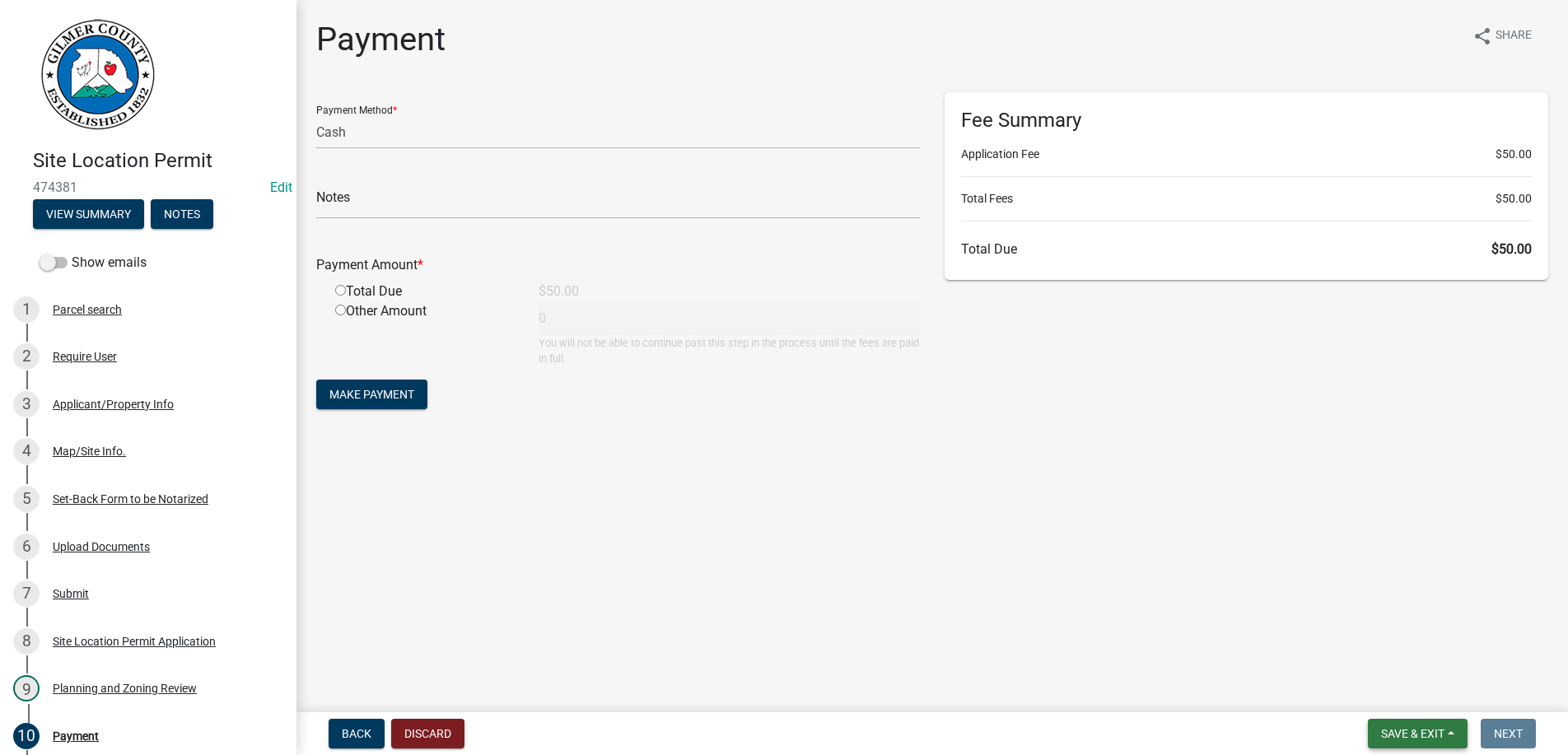
click at [1414, 723] on button "Save & Exit" at bounding box center [1417, 734] width 100 height 30
click at [1374, 683] on button "Save & Exit" at bounding box center [1401, 691] width 132 height 40
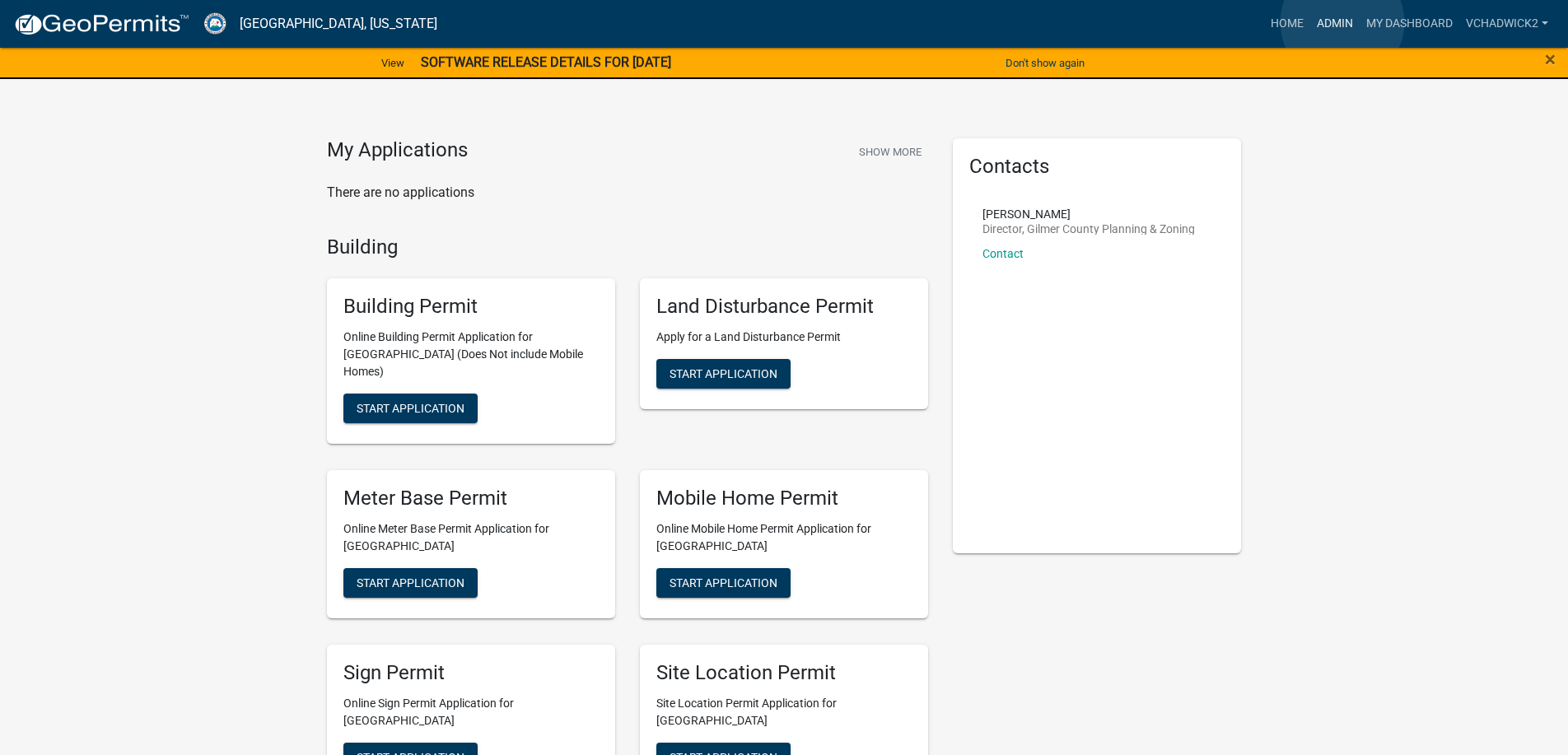
click at [1342, 22] on link "Admin" at bounding box center [1335, 23] width 49 height 31
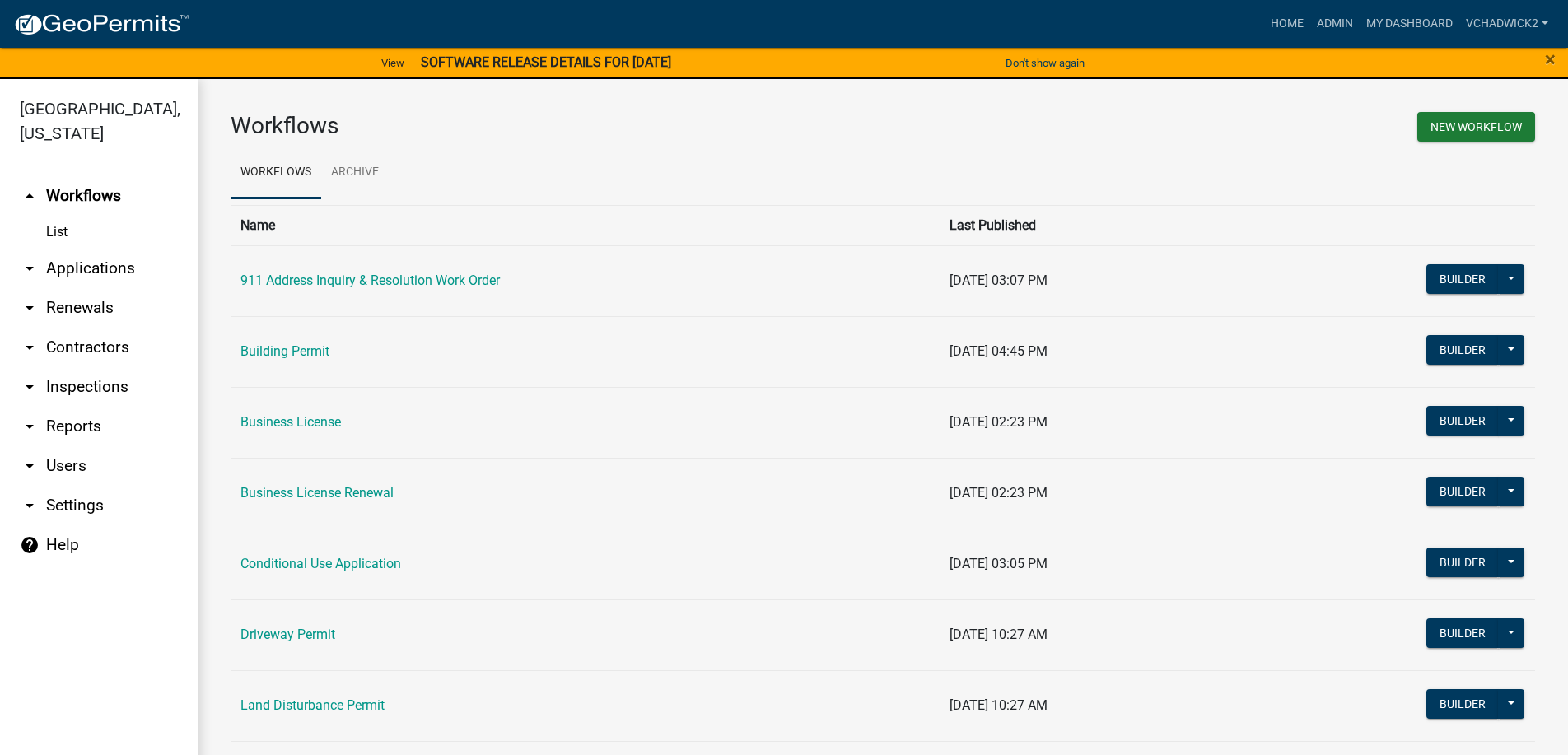
click at [98, 263] on link "arrow_drop_down Applications" at bounding box center [99, 268] width 198 height 40
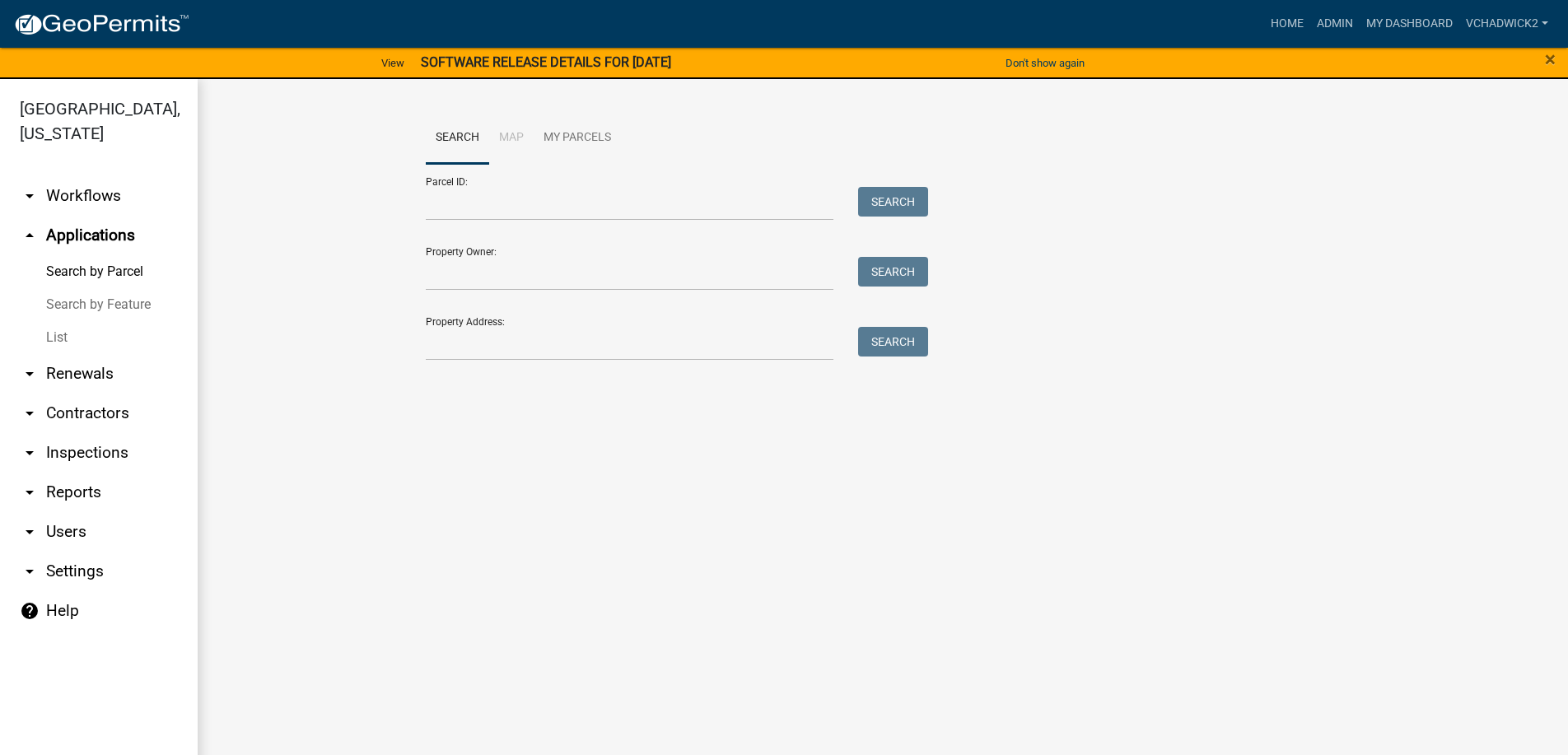
click at [51, 333] on link "List" at bounding box center [99, 337] width 198 height 33
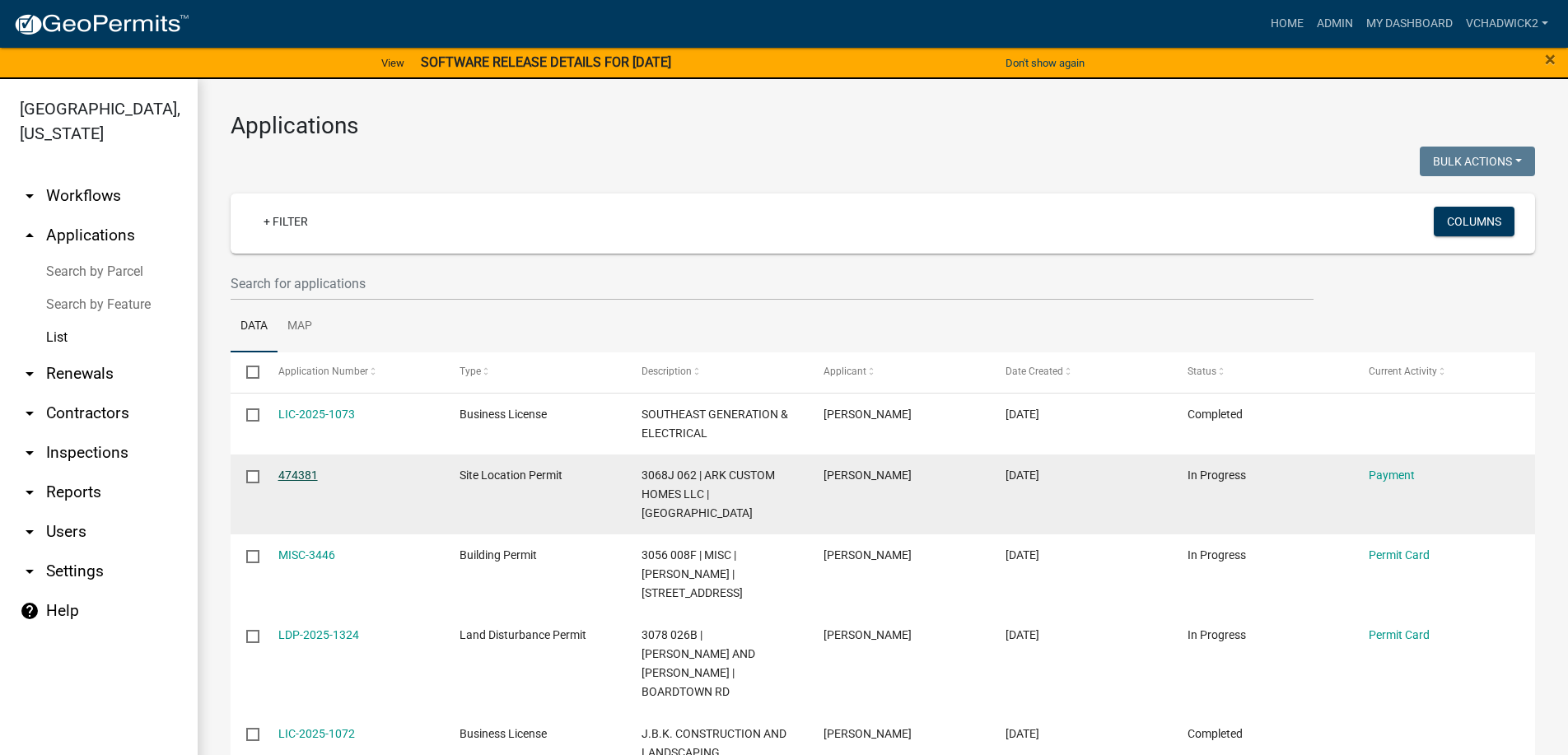
click at [313, 475] on link "474381" at bounding box center [298, 475] width 40 height 13
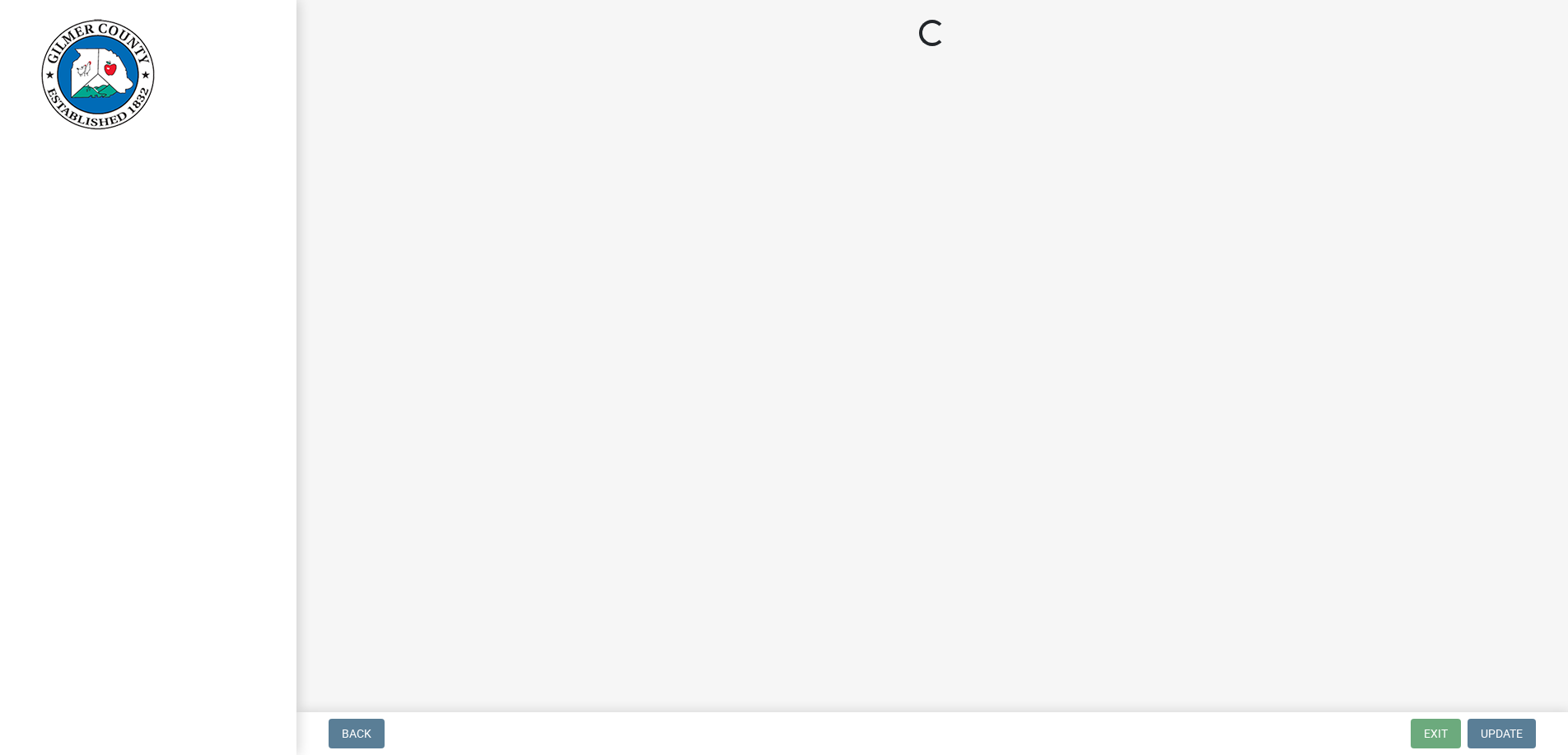
select select "2: 1"
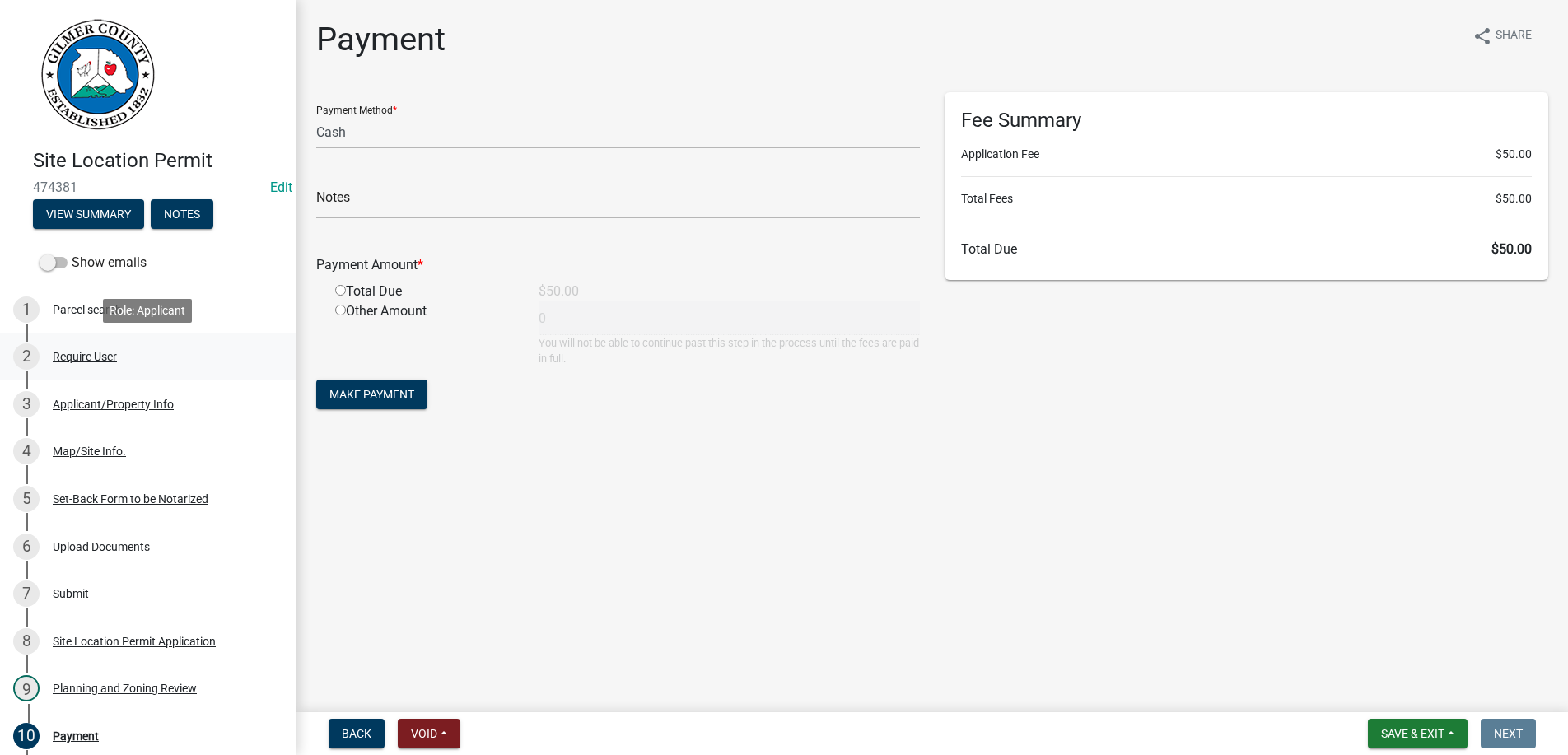
click at [64, 352] on div "Require User" at bounding box center [85, 356] width 64 height 11
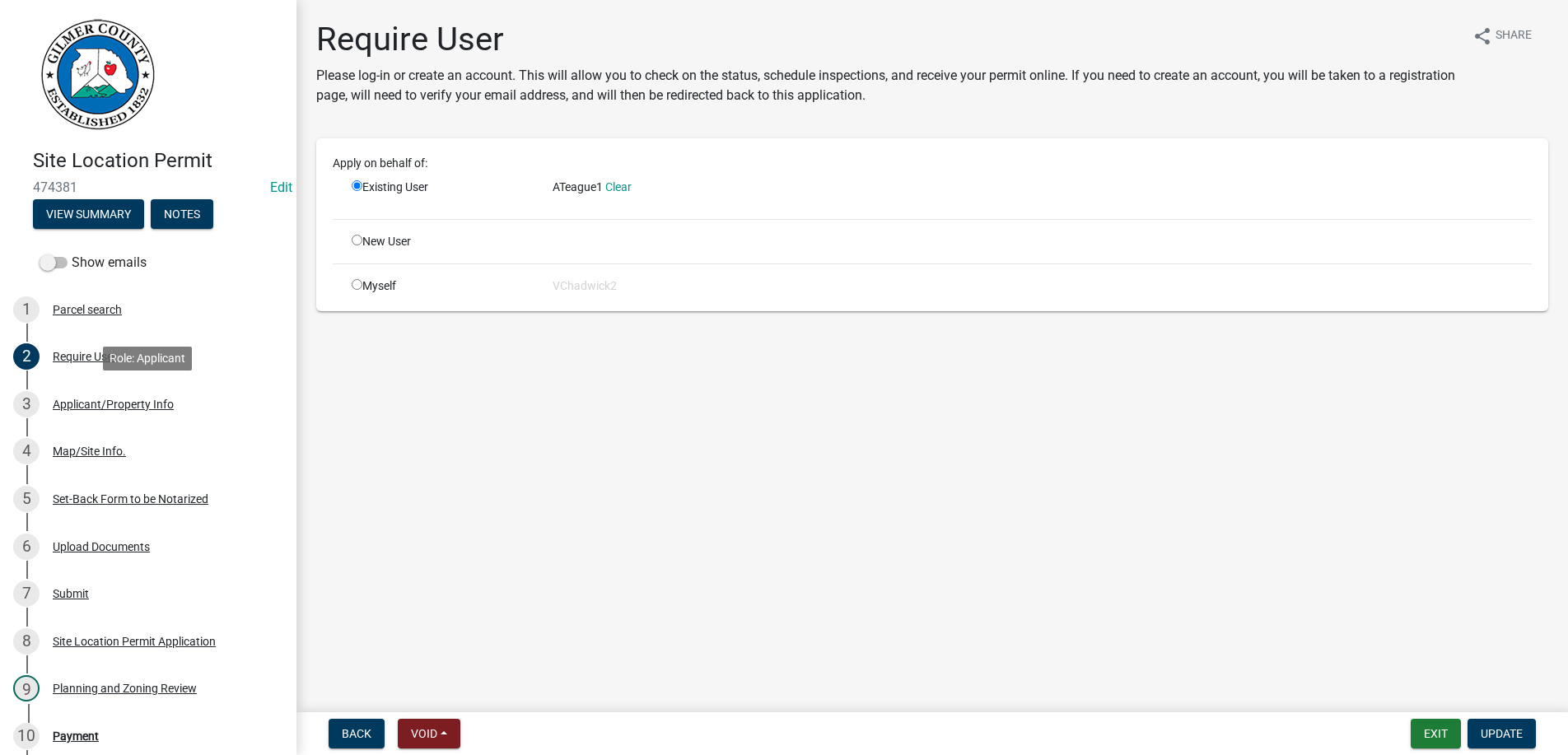
click at [127, 412] on div "3 Applicant/Property Info" at bounding box center [141, 404] width 257 height 26
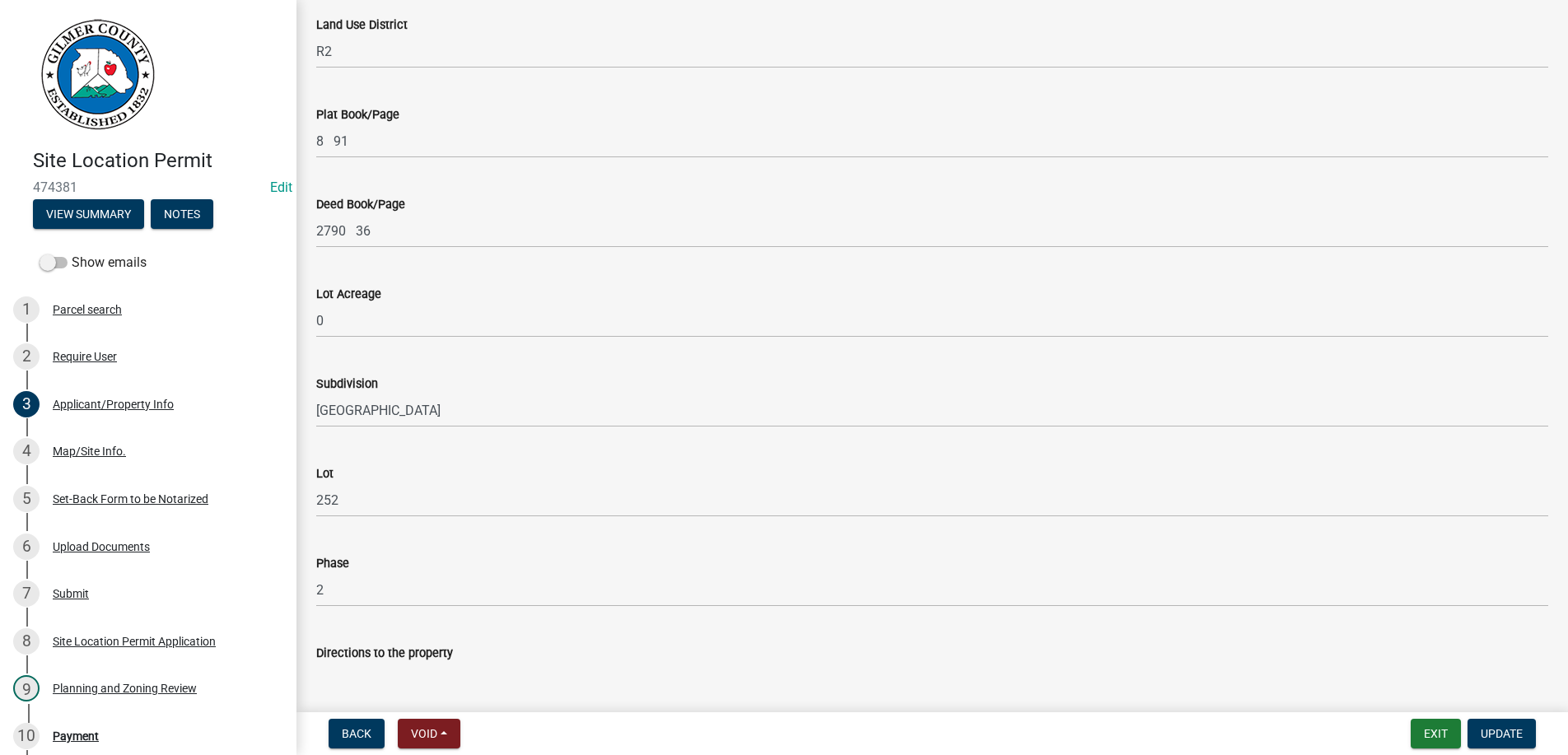
scroll to position [1570, 0]
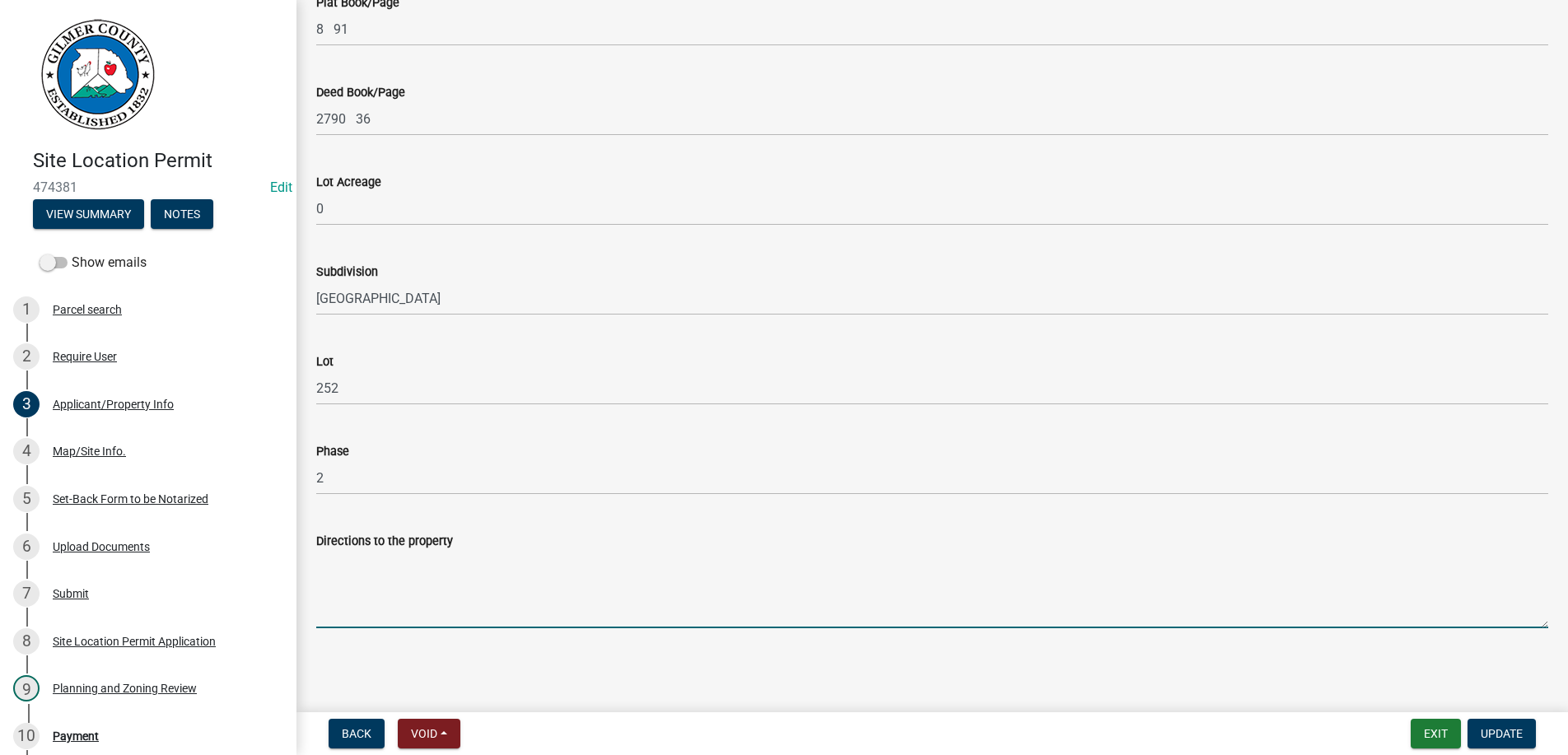
click at [429, 574] on textarea "Directions to the property" at bounding box center [931, 590] width 1232 height 78
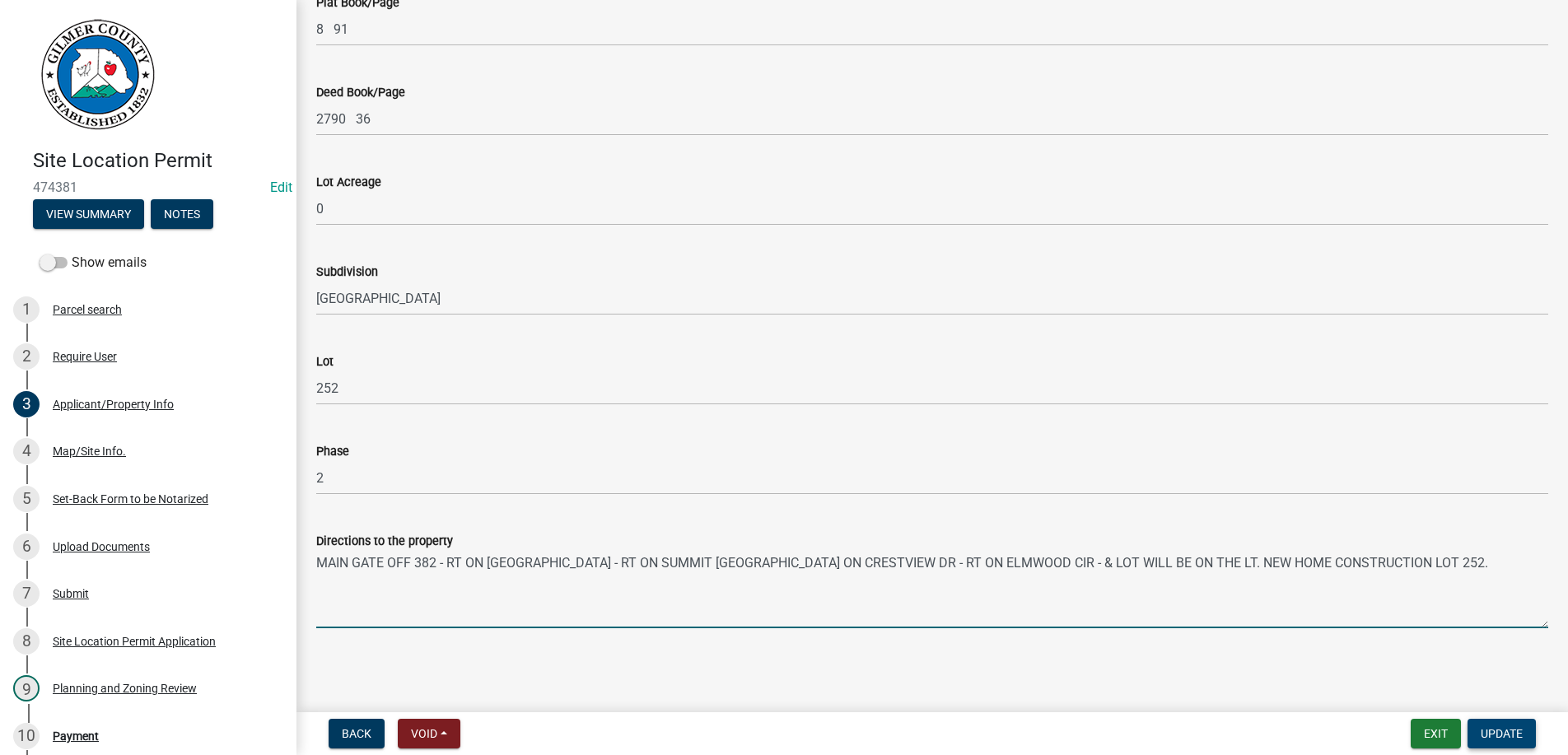
type textarea "MAIN GATE OFF 382 - RT ON [GEOGRAPHIC_DATA] - RT ON SUMMIT [GEOGRAPHIC_DATA] ON…"
click at [1479, 736] on button "Update" at bounding box center [1501, 734] width 68 height 30
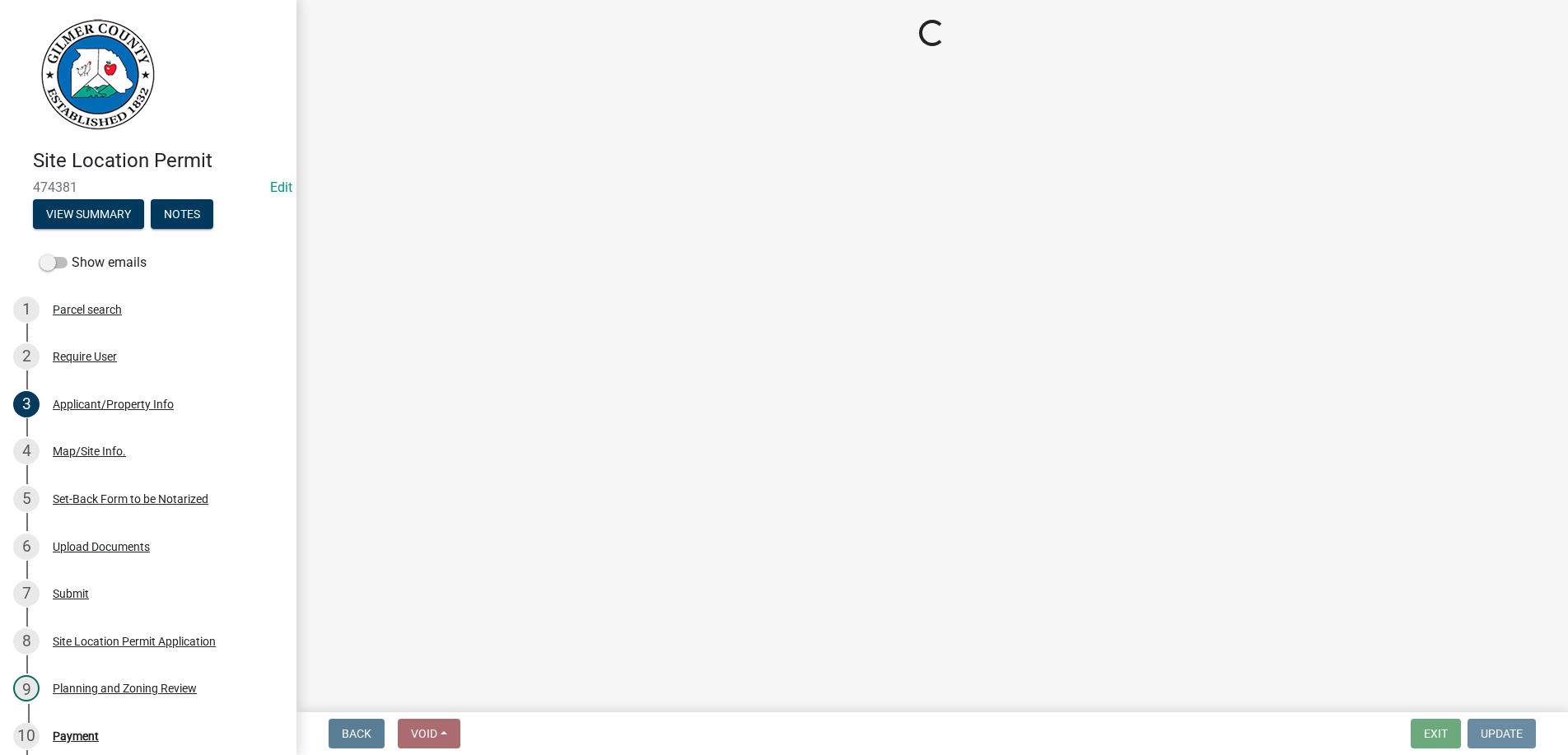
scroll to position [0, 0]
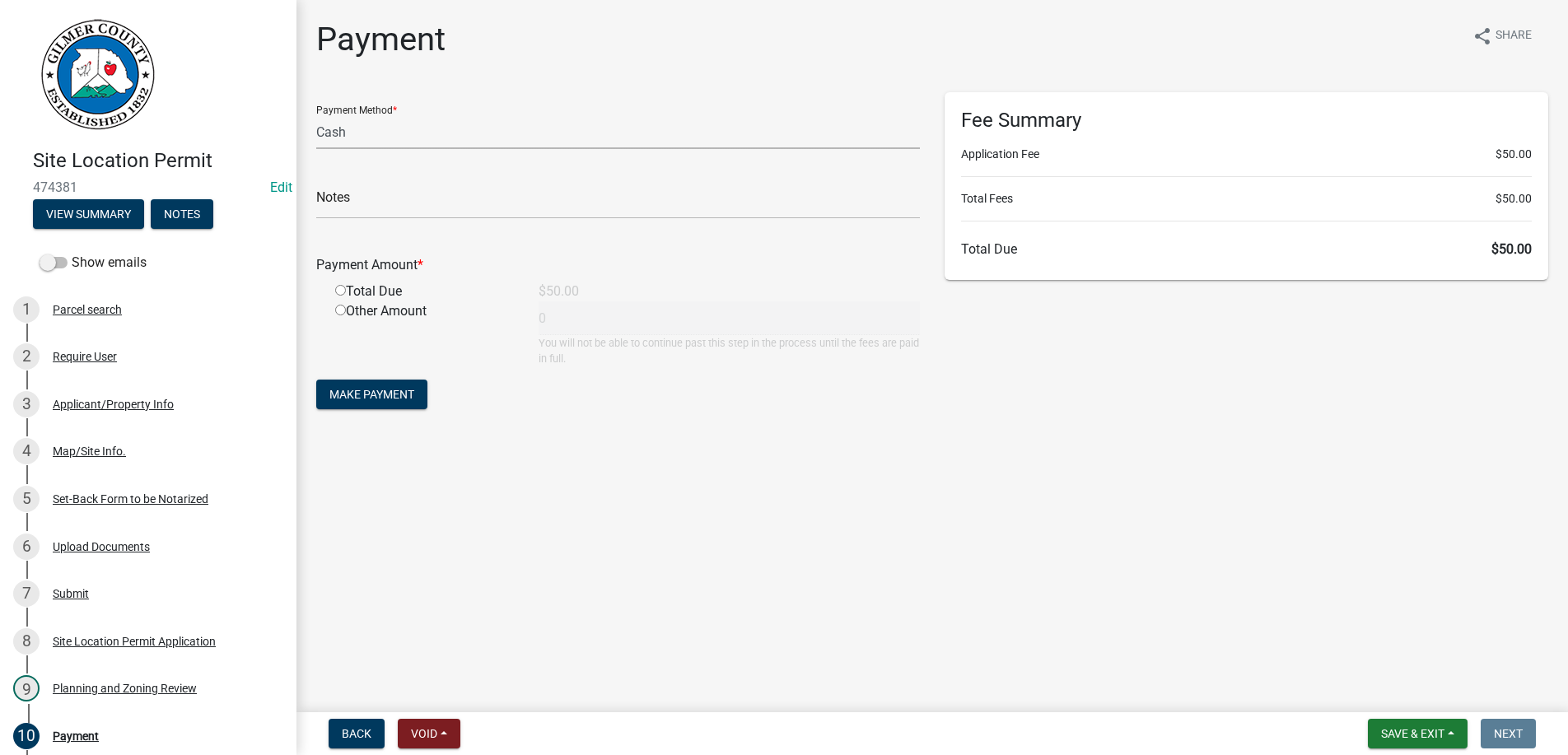
click at [316, 116] on select "Credit Card POS Check Cash" at bounding box center [618, 132] width 604 height 34
select select "1: 0"
click option "Check" at bounding box center [0, 0] width 0 height 0
click at [409, 200] on input "text" at bounding box center [618, 202] width 604 height 34
type input "3653"
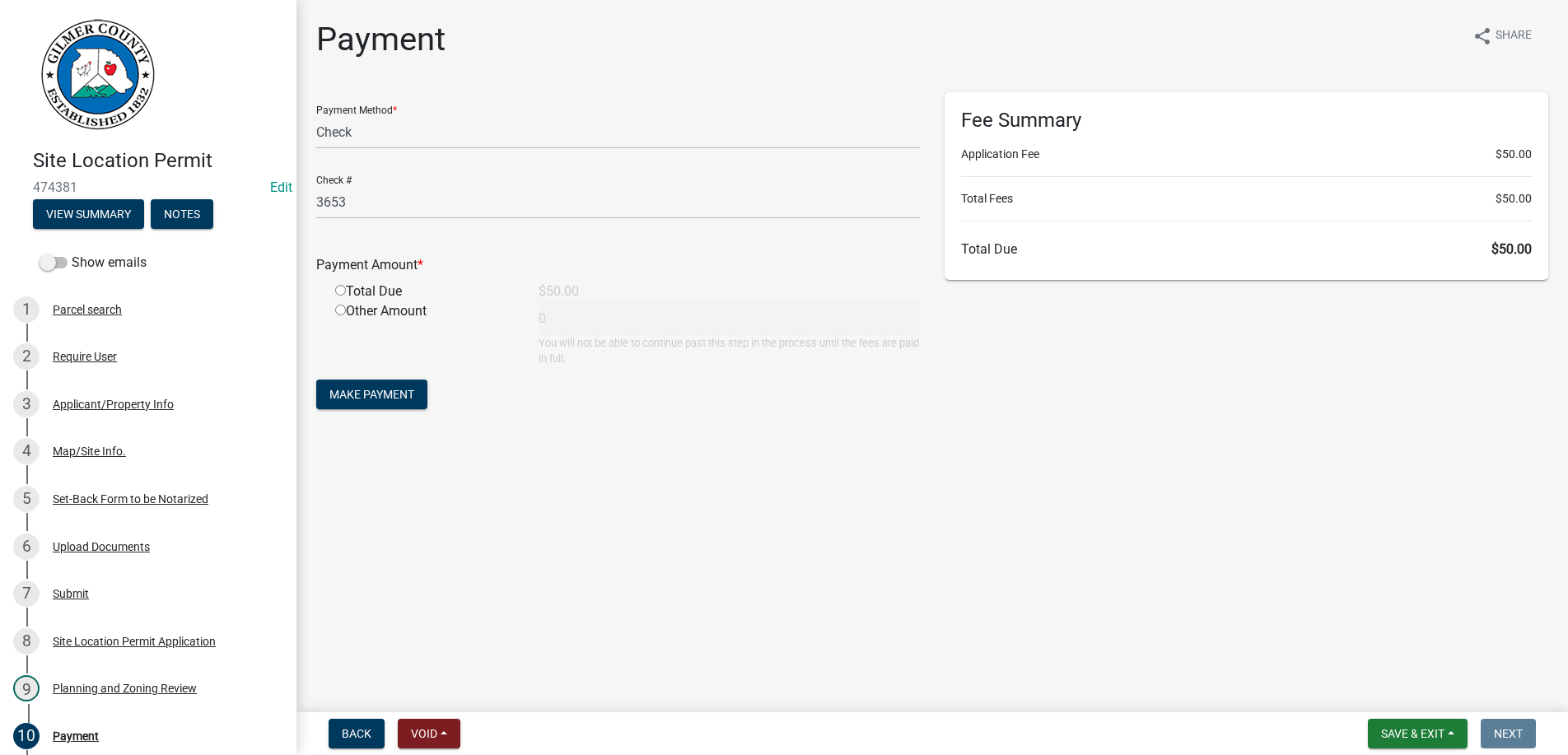
click at [335, 285] on input "radio" at bounding box center [341, 291] width 11 height 11
radio input "true"
type input "50"
click at [316, 380] on button "Make Payment" at bounding box center [372, 395] width 111 height 30
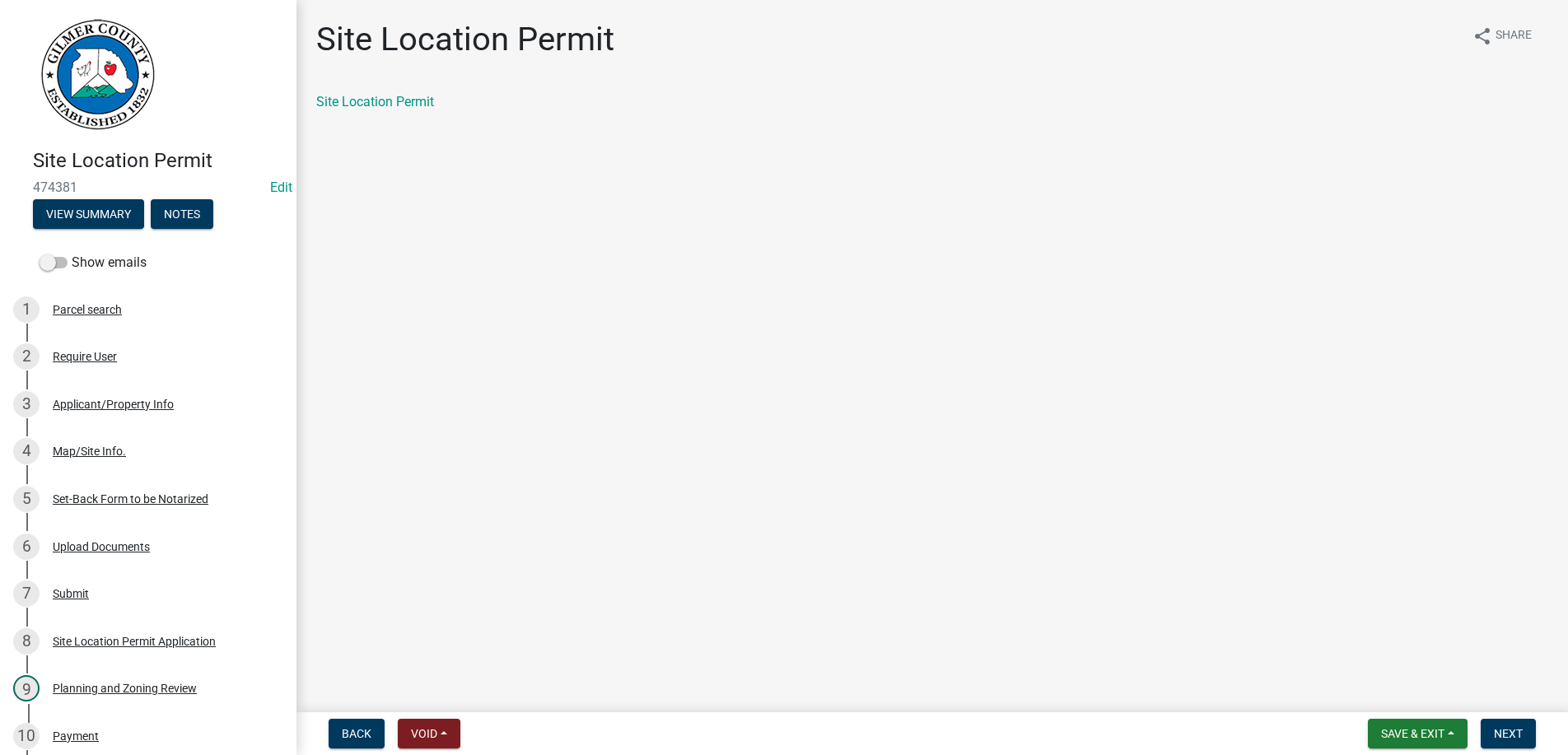
click at [354, 94] on div "Site Location Permit" at bounding box center [931, 102] width 1232 height 19
click at [351, 103] on link "Site Location Permit" at bounding box center [374, 102] width 117 height 16
click at [1509, 727] on button "Next" at bounding box center [1508, 734] width 55 height 30
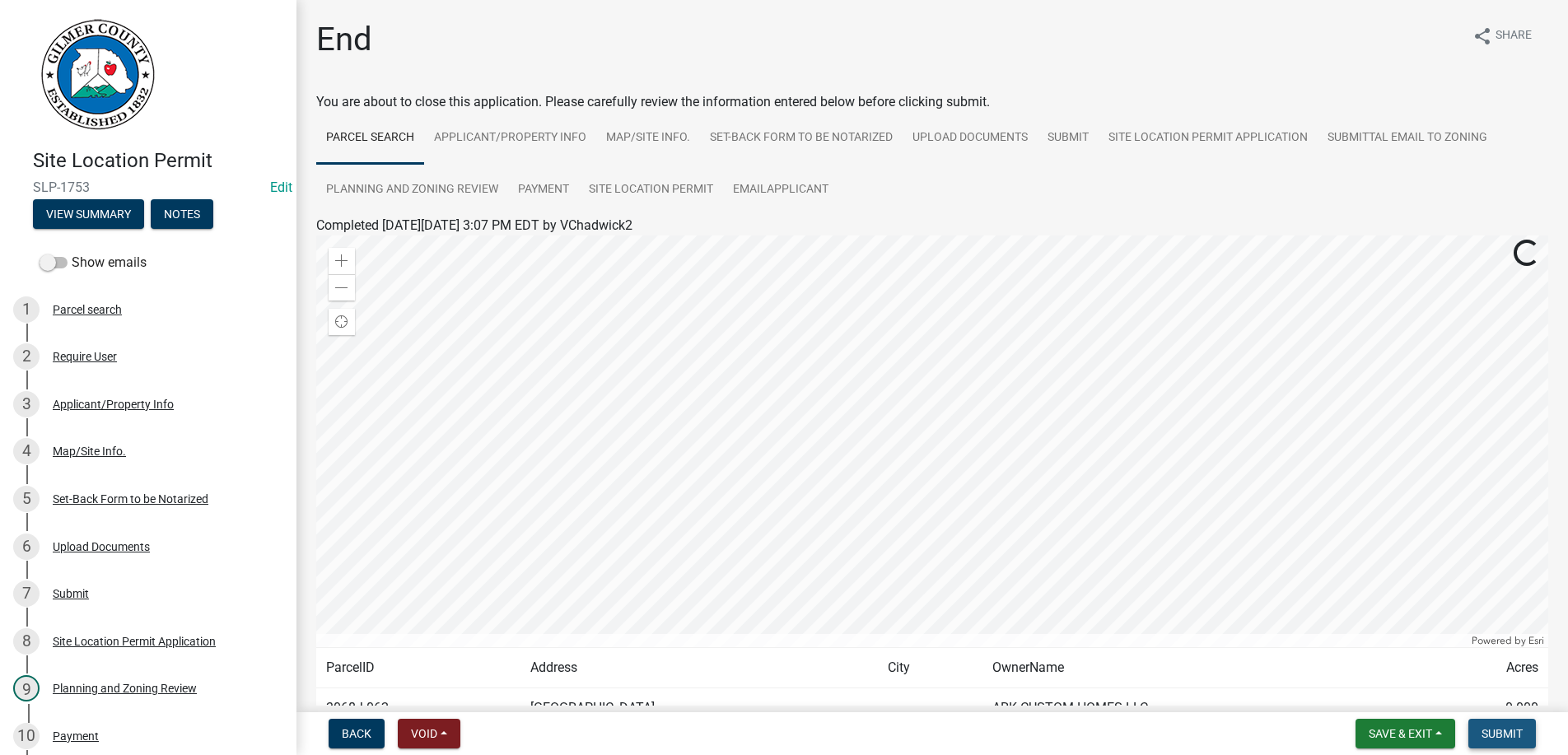
click at [1509, 727] on button "Submit" at bounding box center [1502, 734] width 67 height 30
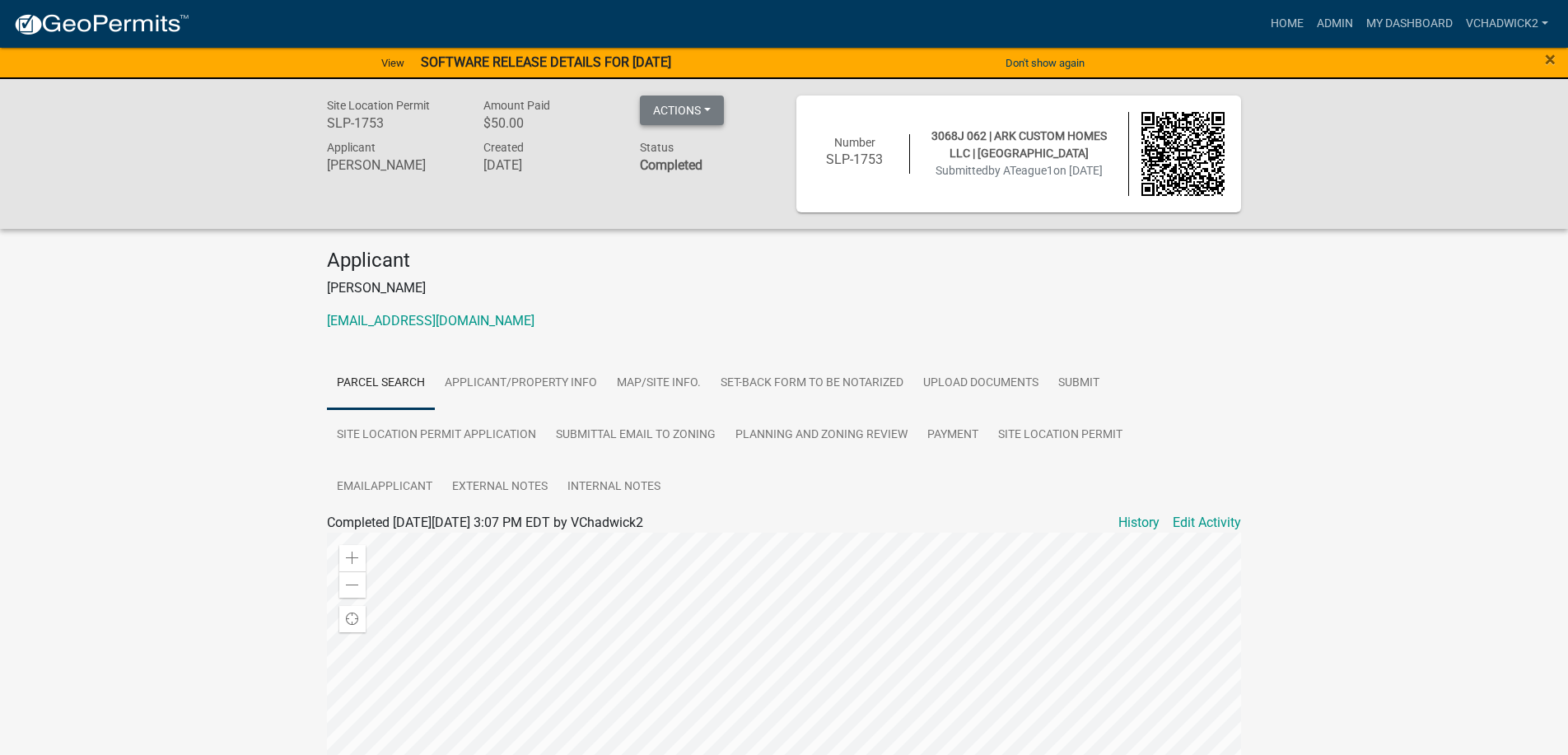
click at [688, 115] on button "Actions" at bounding box center [682, 110] width 84 height 30
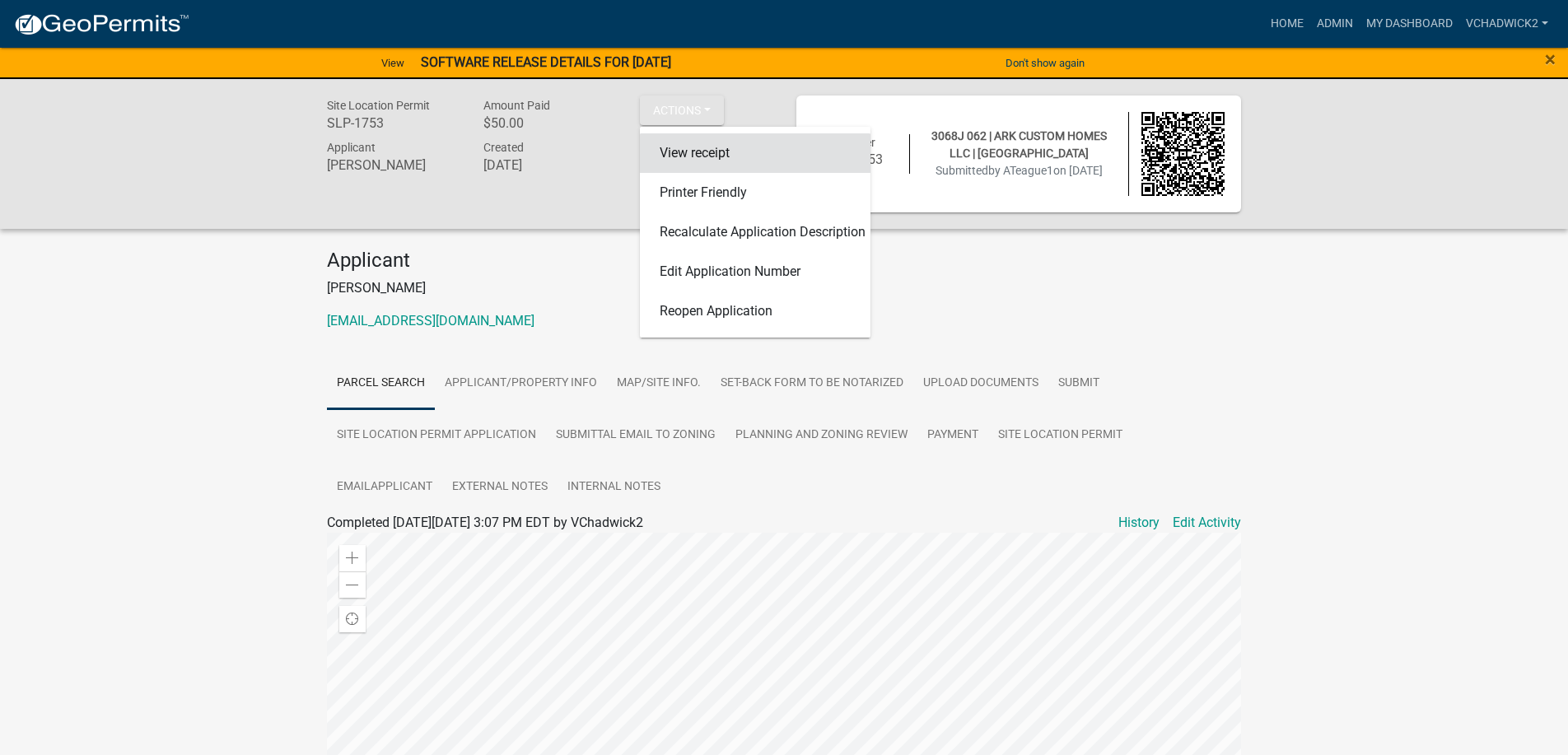
click at [701, 153] on link "View receipt" at bounding box center [755, 153] width 230 height 40
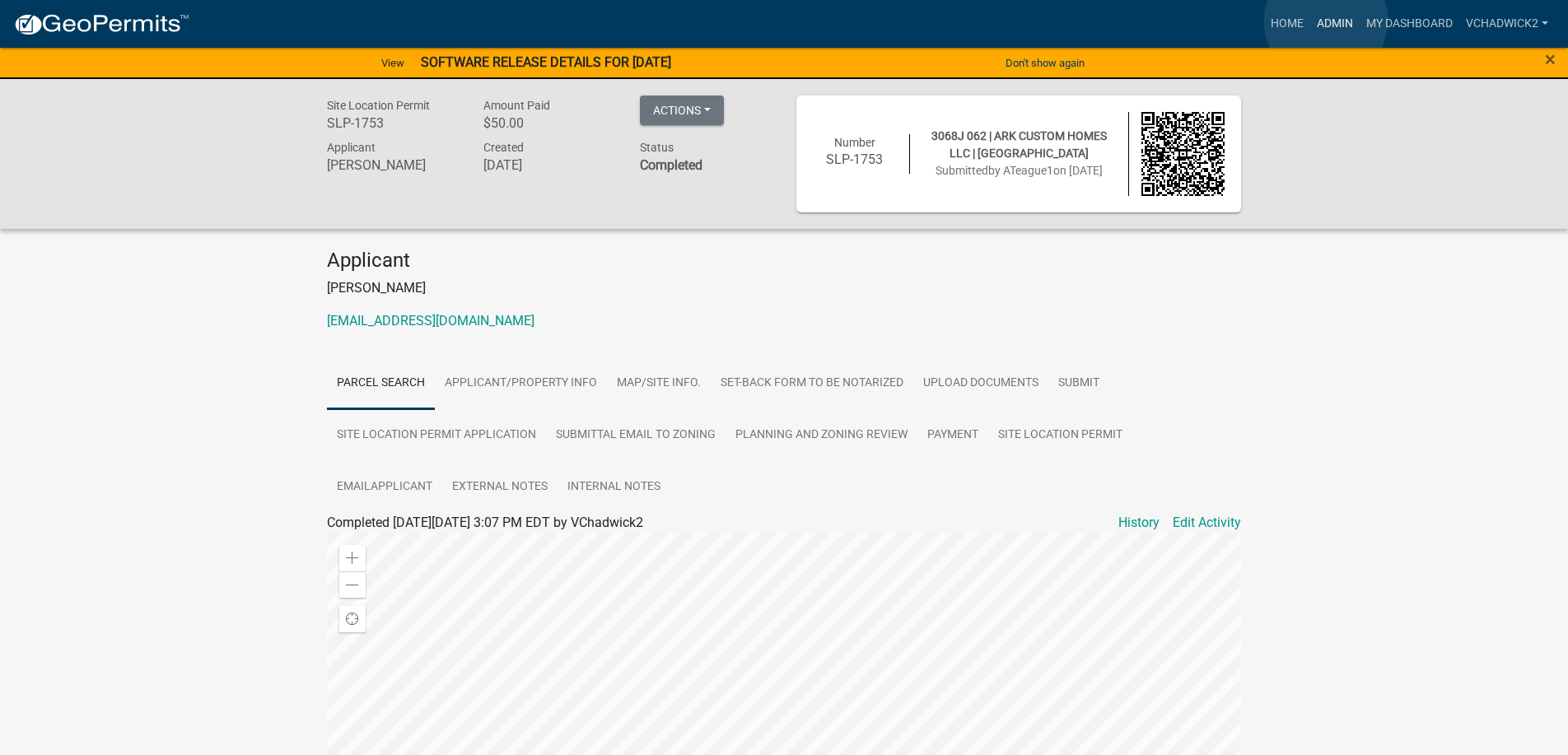
click at [1326, 20] on link "Admin" at bounding box center [1335, 23] width 49 height 31
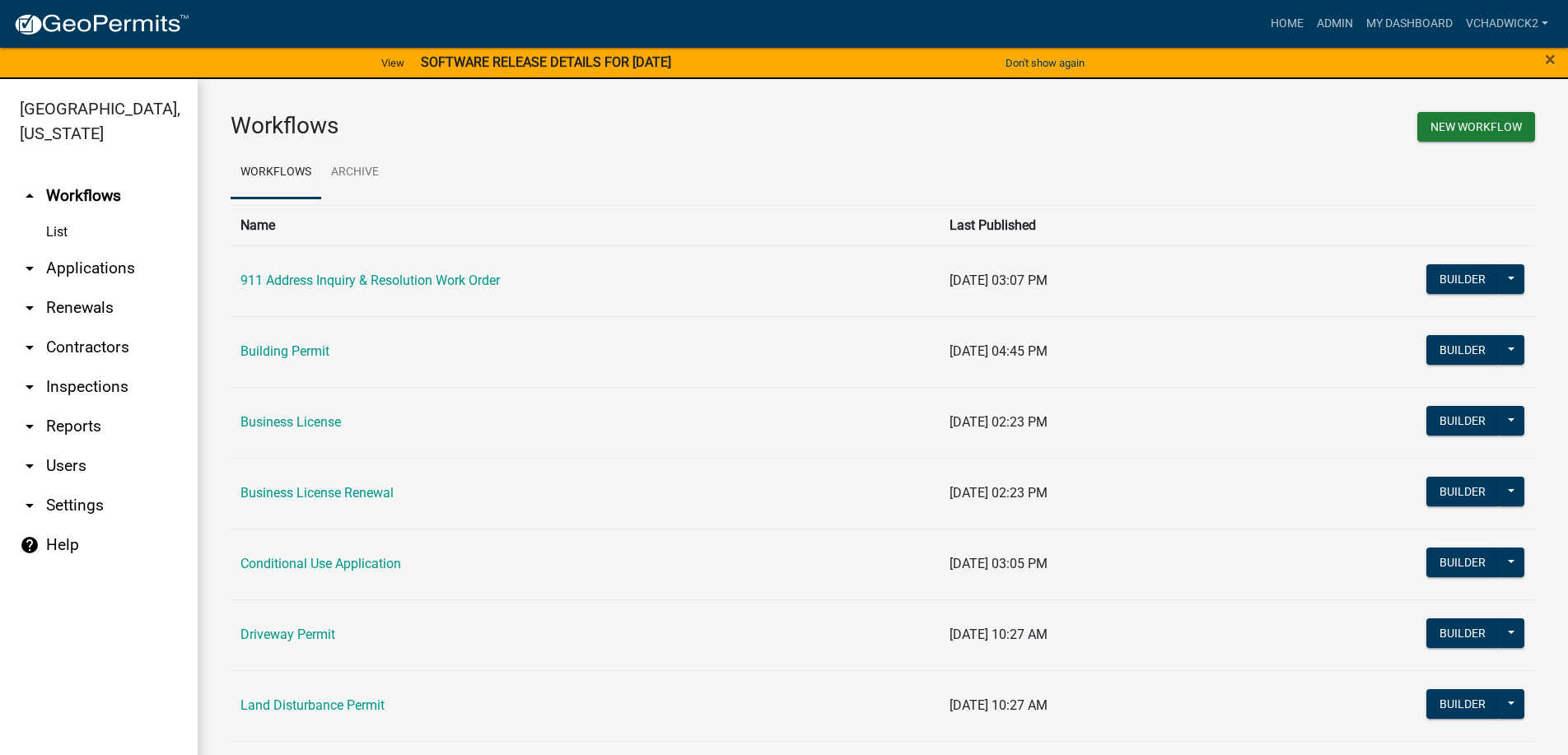
click at [77, 258] on link "arrow_drop_down Applications" at bounding box center [99, 268] width 198 height 40
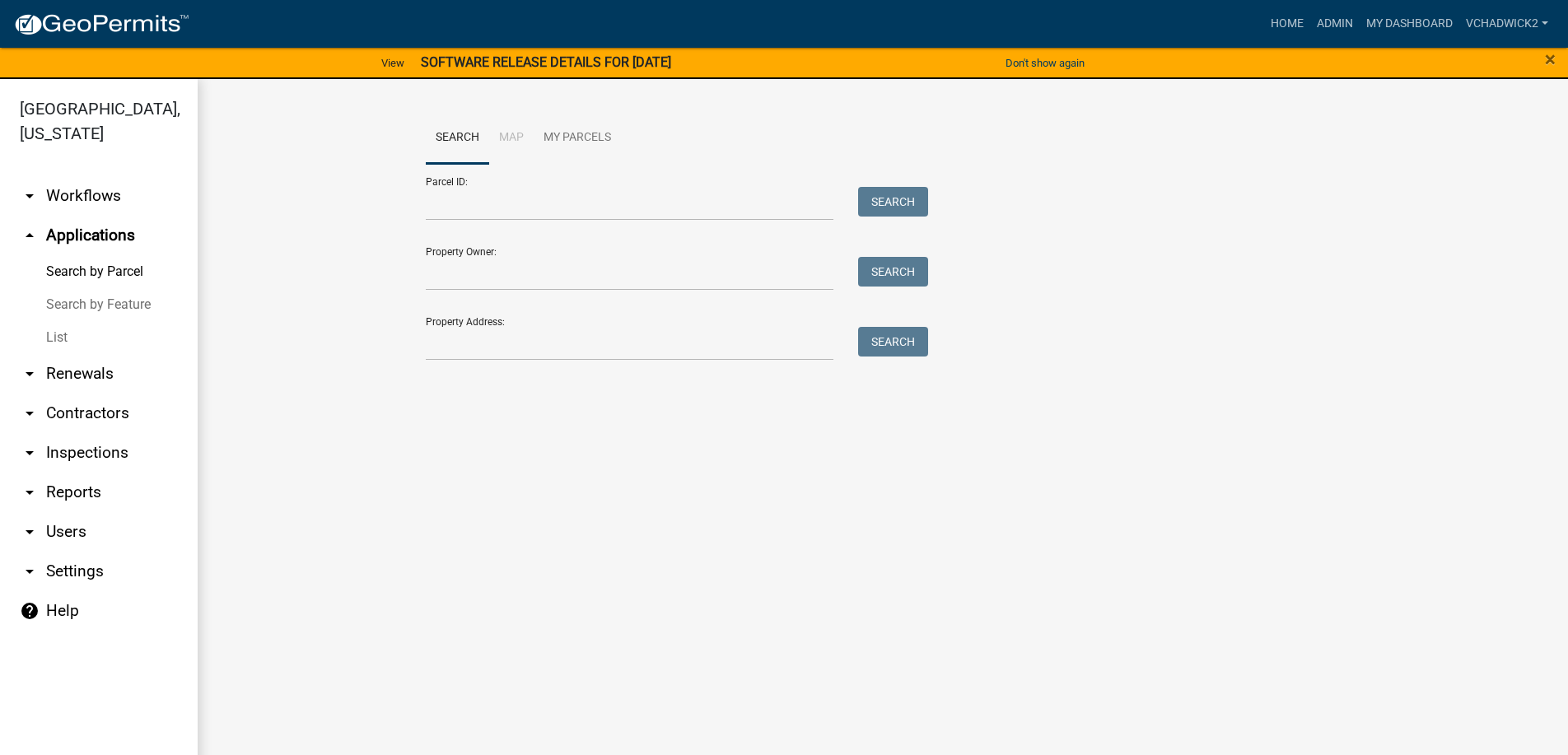
click at [63, 338] on link "List" at bounding box center [99, 337] width 198 height 33
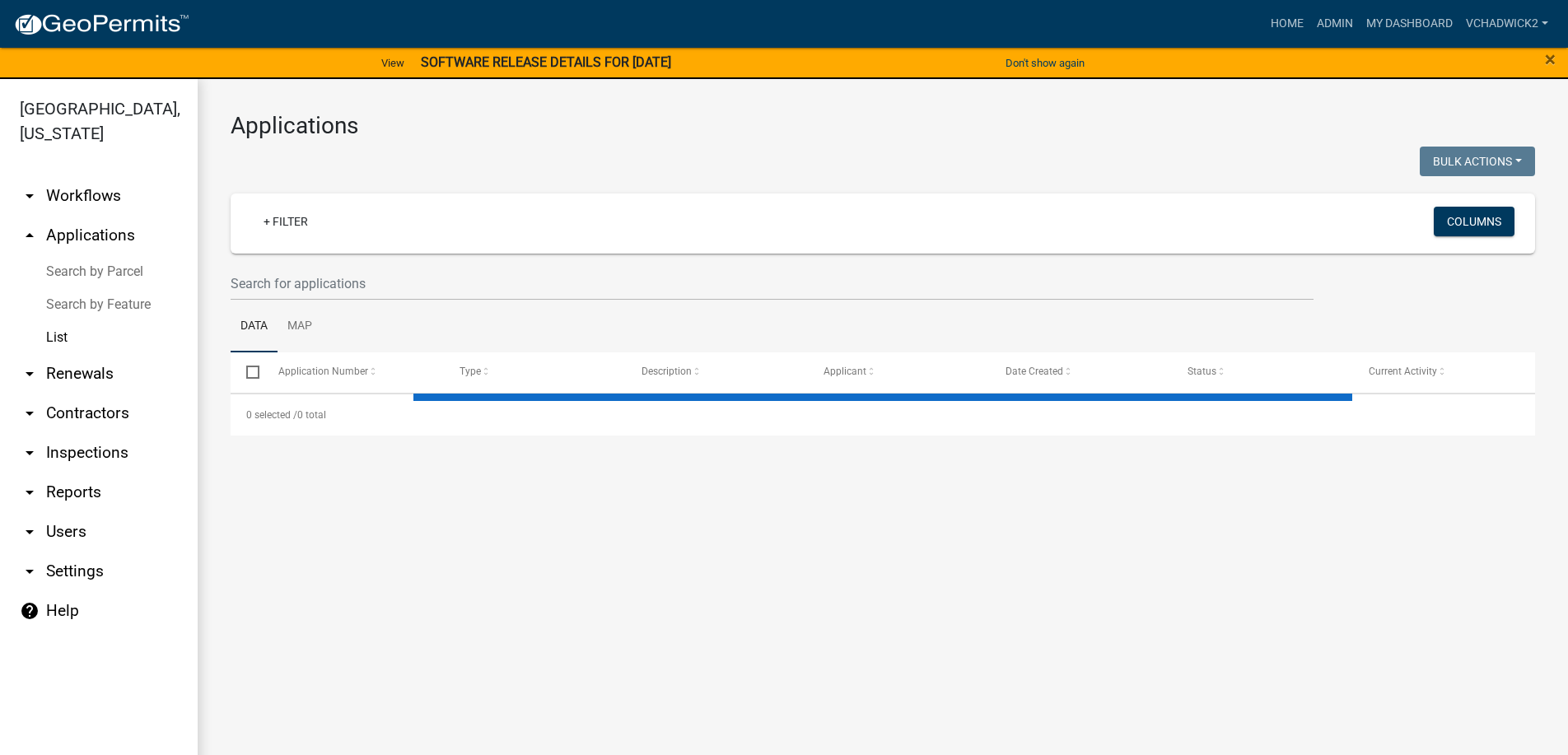
click at [414, 237] on div "+ Filter" at bounding box center [668, 223] width 860 height 34
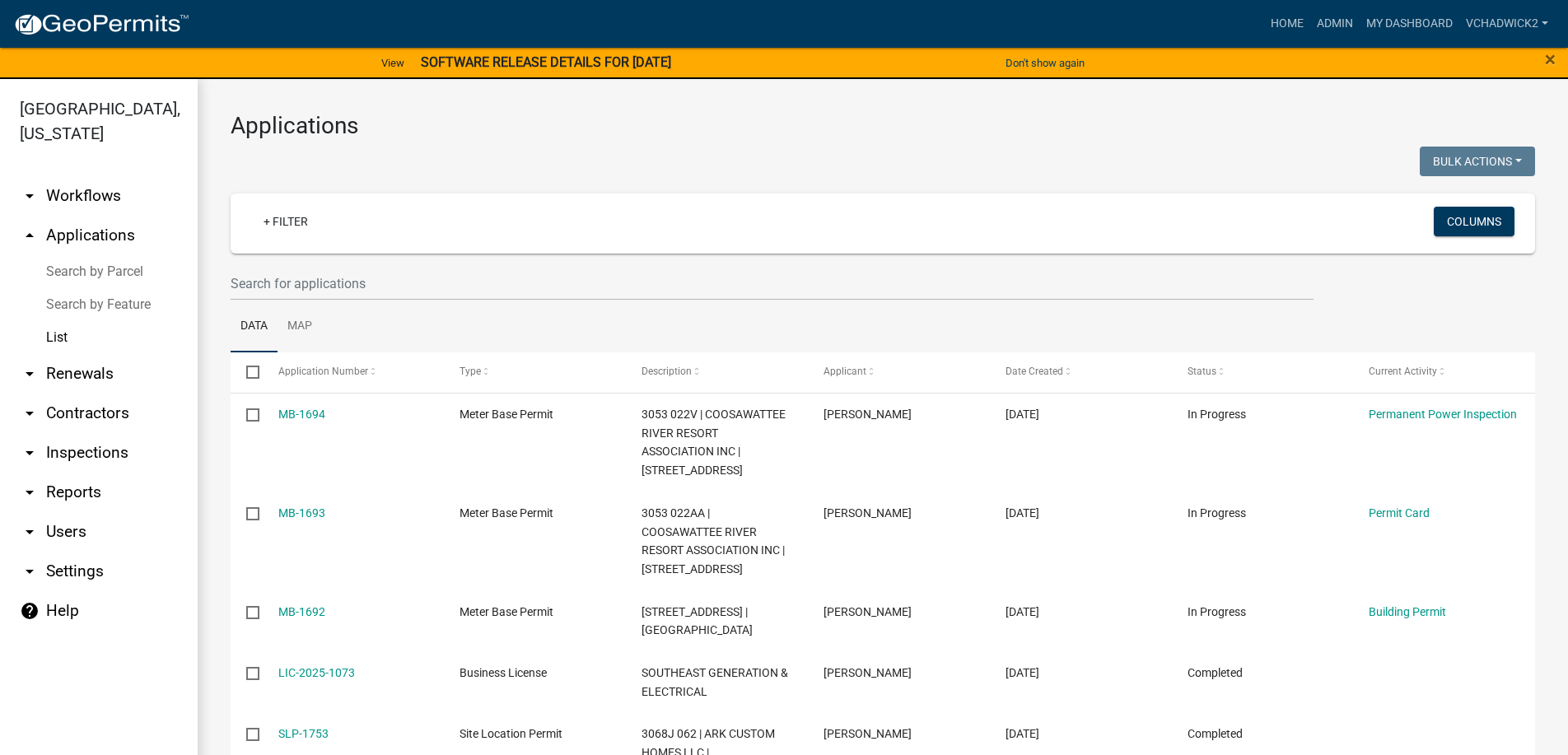
click at [421, 312] on ul "Data Map" at bounding box center [882, 326] width 1304 height 52
click at [421, 290] on input "text" at bounding box center [772, 283] width 1082 height 34
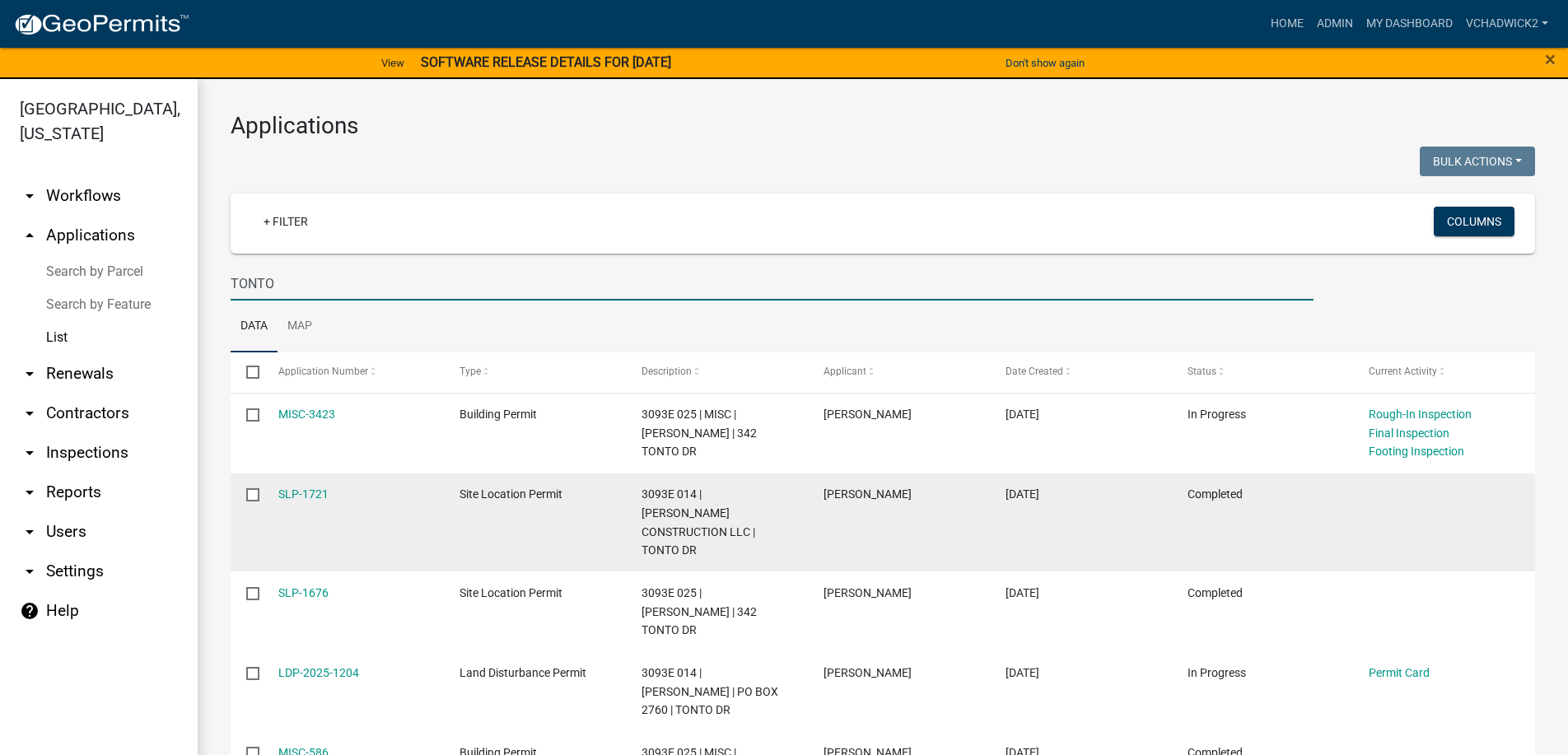
type input "TONTO"
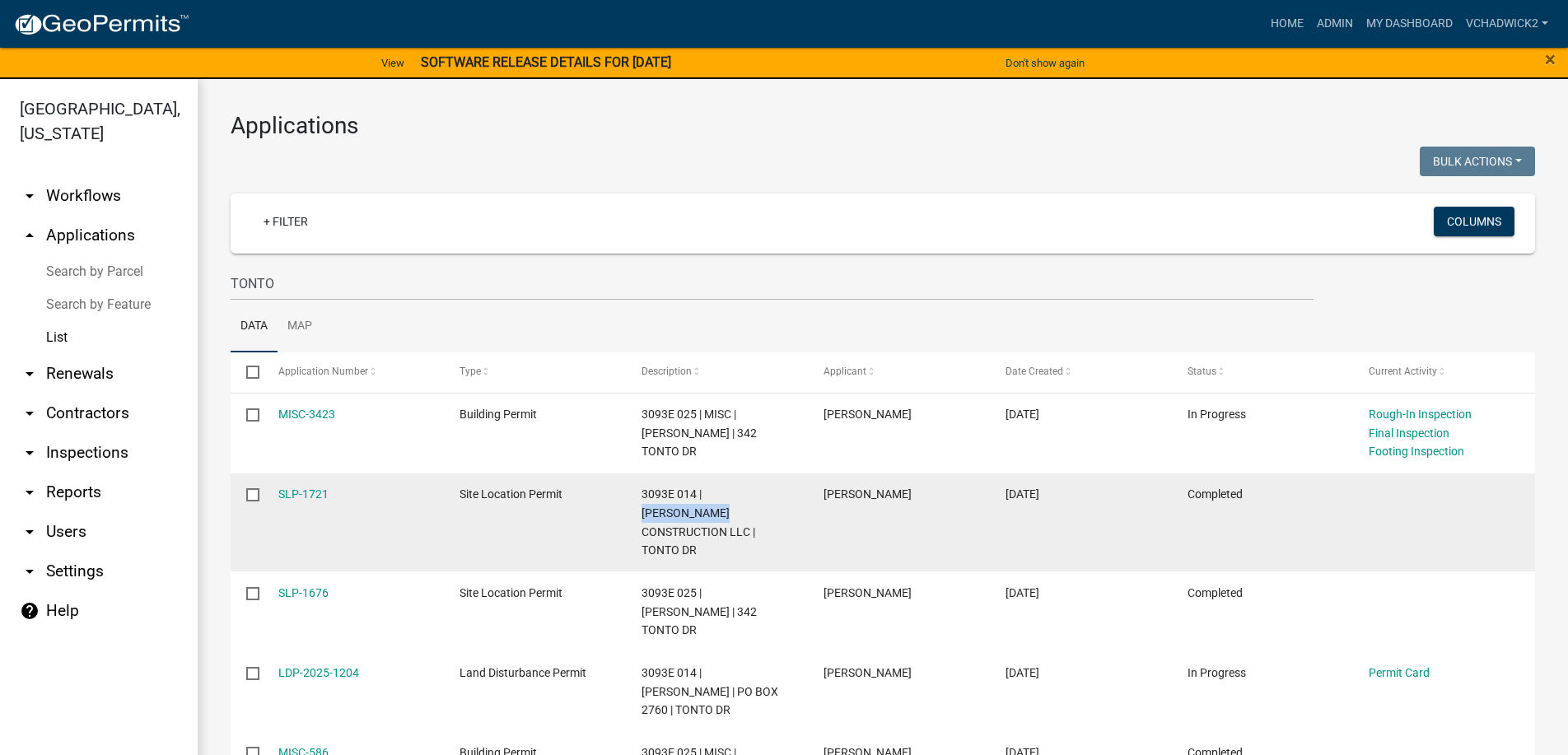
drag, startPoint x: 706, startPoint y: 495, endPoint x: 788, endPoint y: 495, distance: 82.0
click at [755, 495] on span "3093E 014 | [PERSON_NAME] CONSTRUCTION LLC | TONTO DR" at bounding box center [698, 522] width 114 height 69
copy span "[PERSON_NAME]"
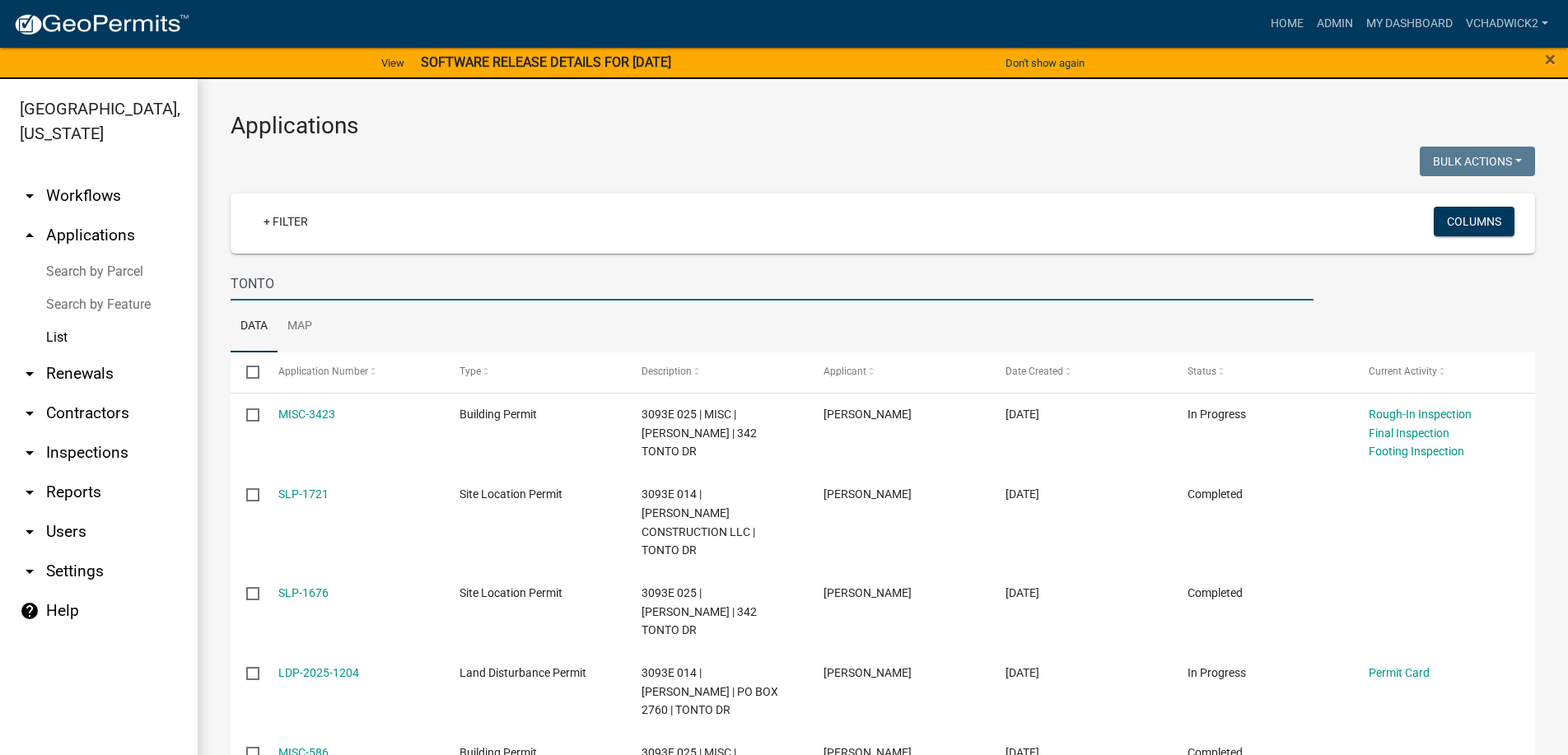
drag, startPoint x: 288, startPoint y: 285, endPoint x: 80, endPoint y: 277, distance: 208.2
click at [230, 277] on input "TONTO" at bounding box center [772, 283] width 1082 height 34
paste input "[PERSON_NAME]"
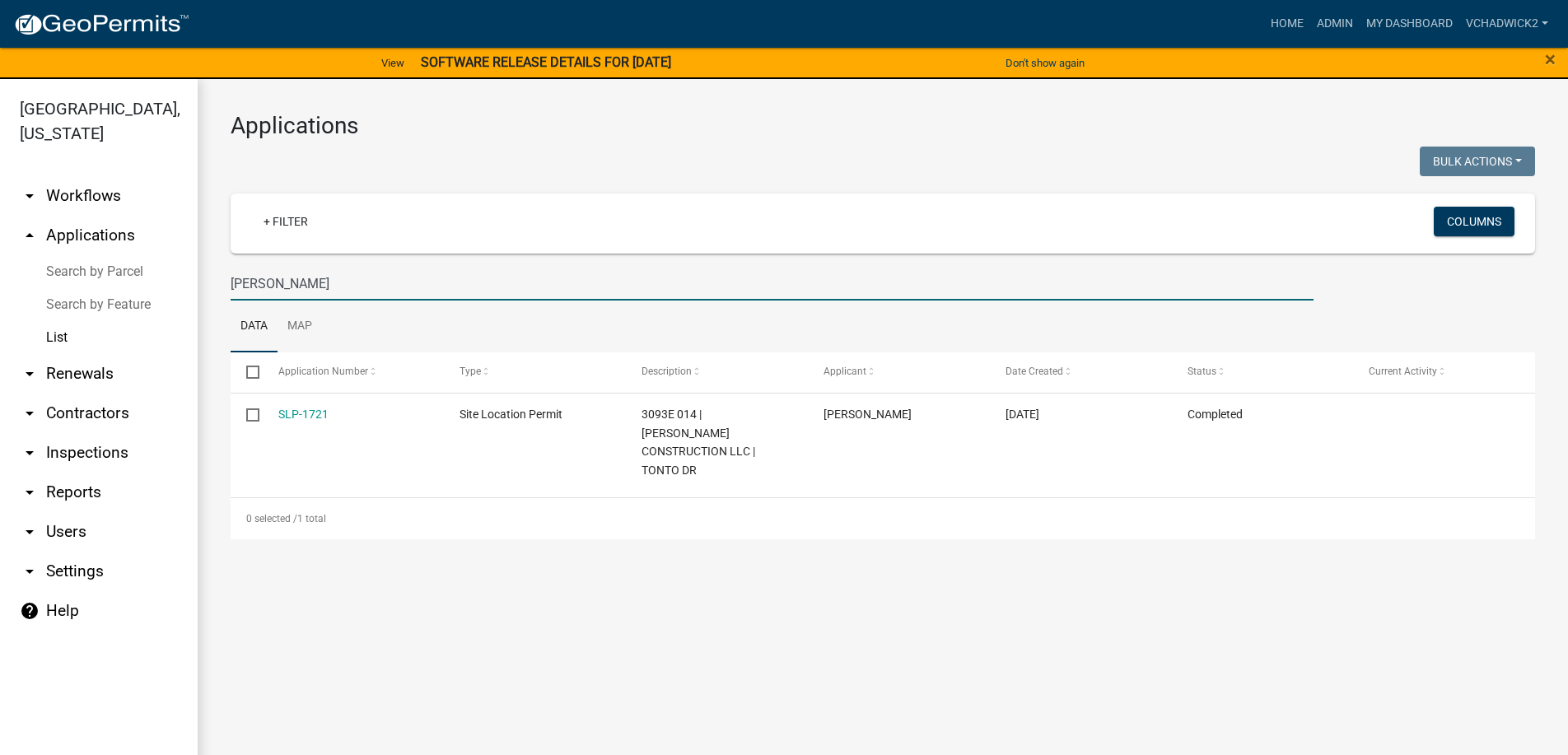
drag, startPoint x: 341, startPoint y: 280, endPoint x: -6, endPoint y: 252, distance: 348.1
click at [230, 267] on input "[PERSON_NAME]" at bounding box center [772, 283] width 1082 height 34
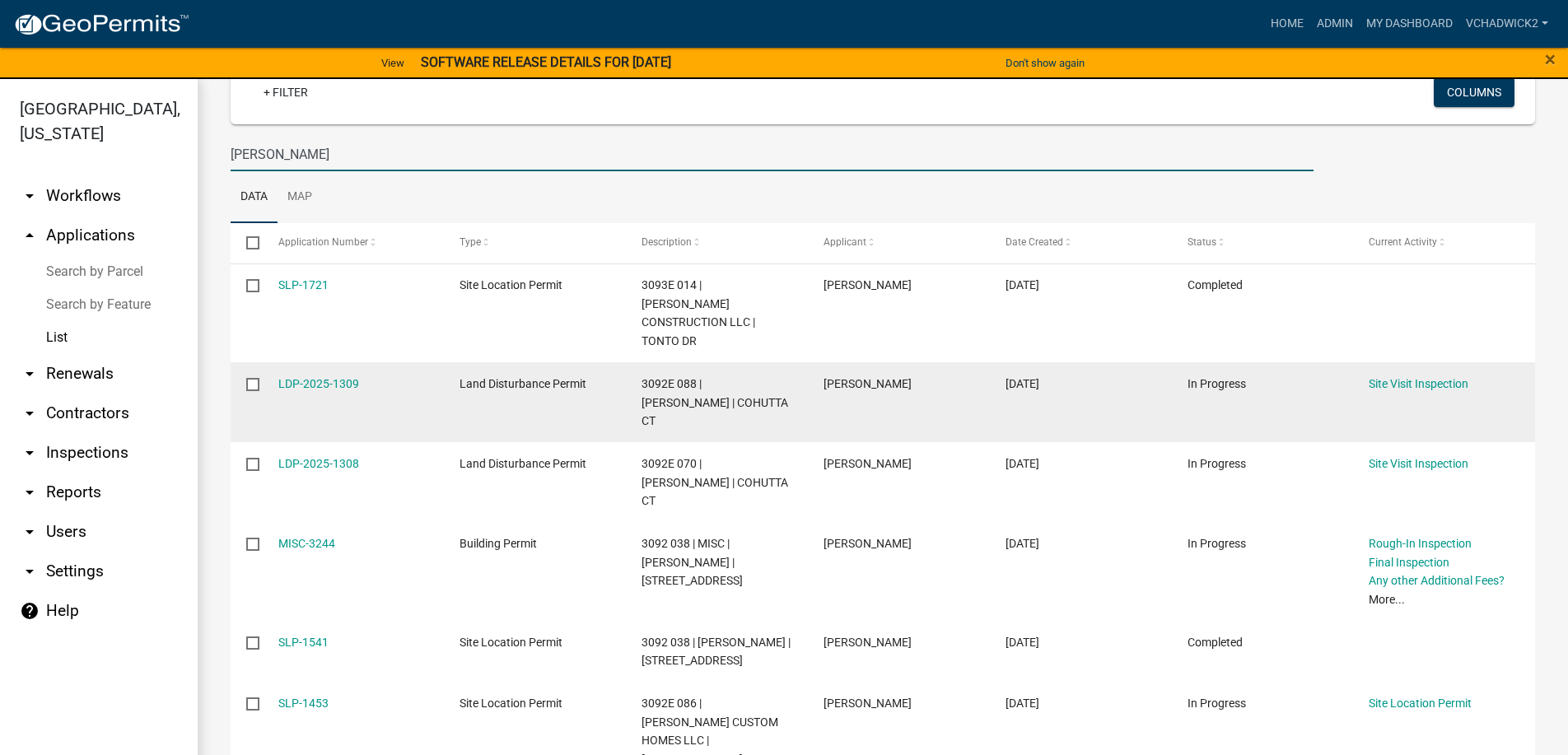
scroll to position [160, 0]
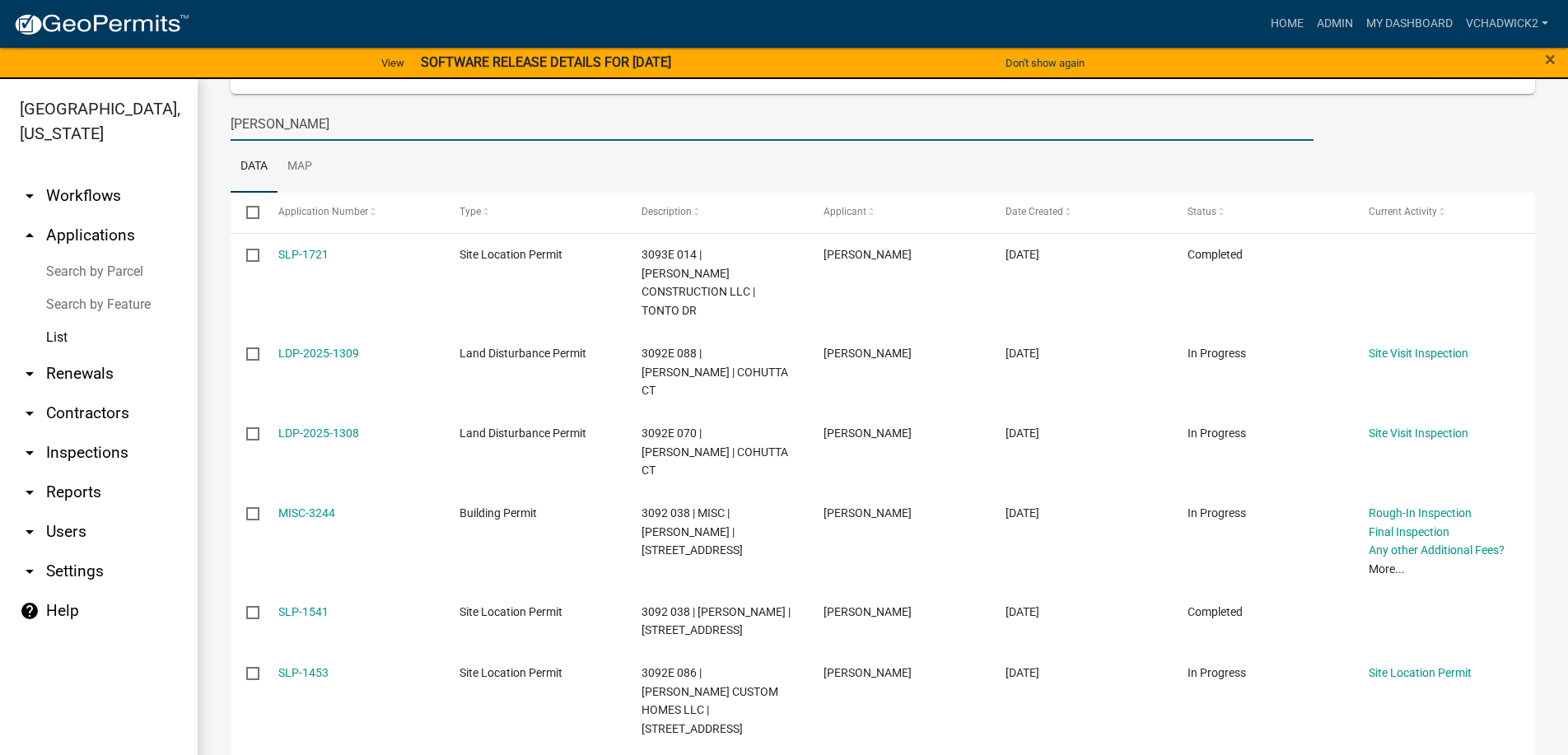
type input "[PERSON_NAME]"
click at [91, 408] on link "arrow_drop_down Contractors" at bounding box center [99, 413] width 198 height 40
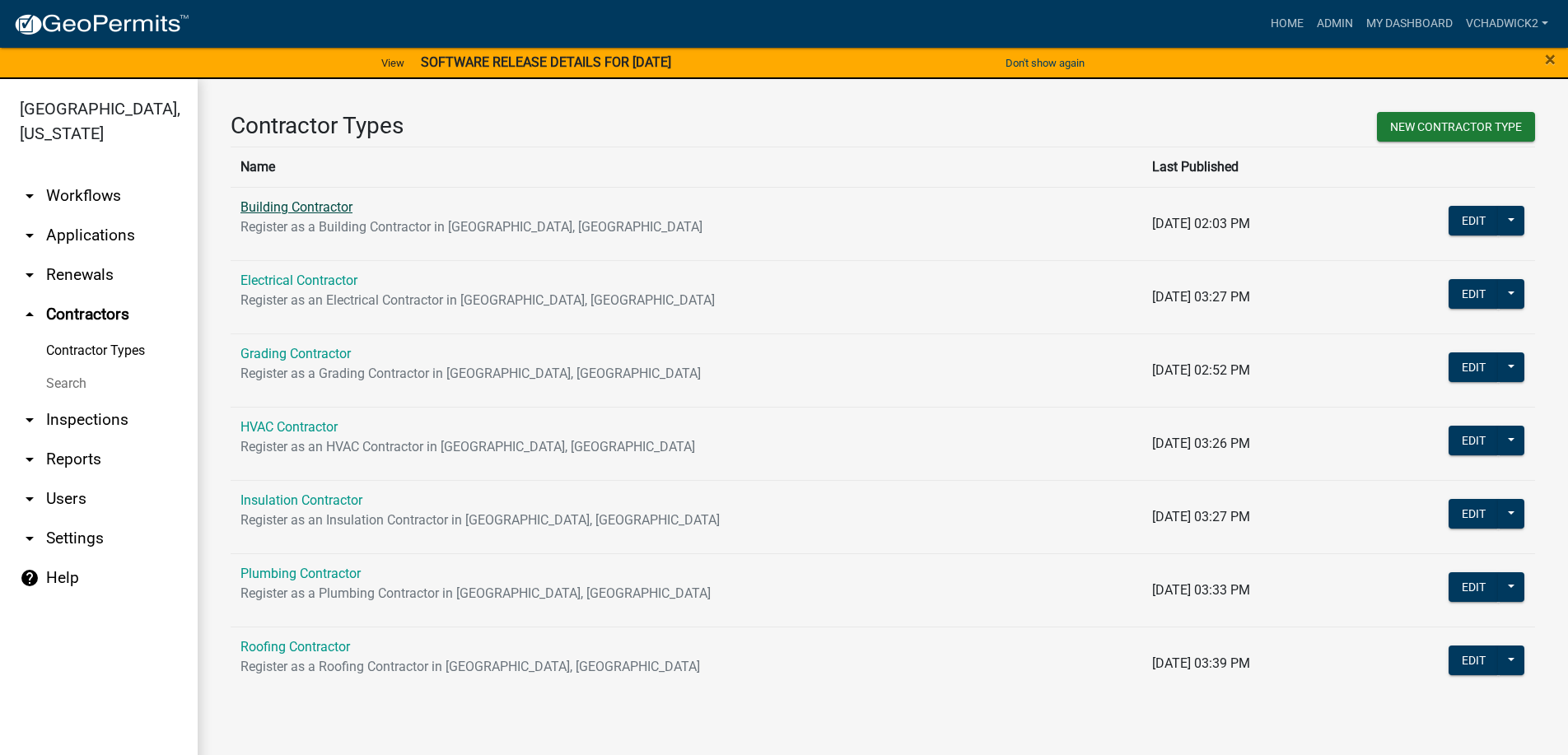
click at [275, 210] on link "Building Contractor" at bounding box center [296, 208] width 112 height 16
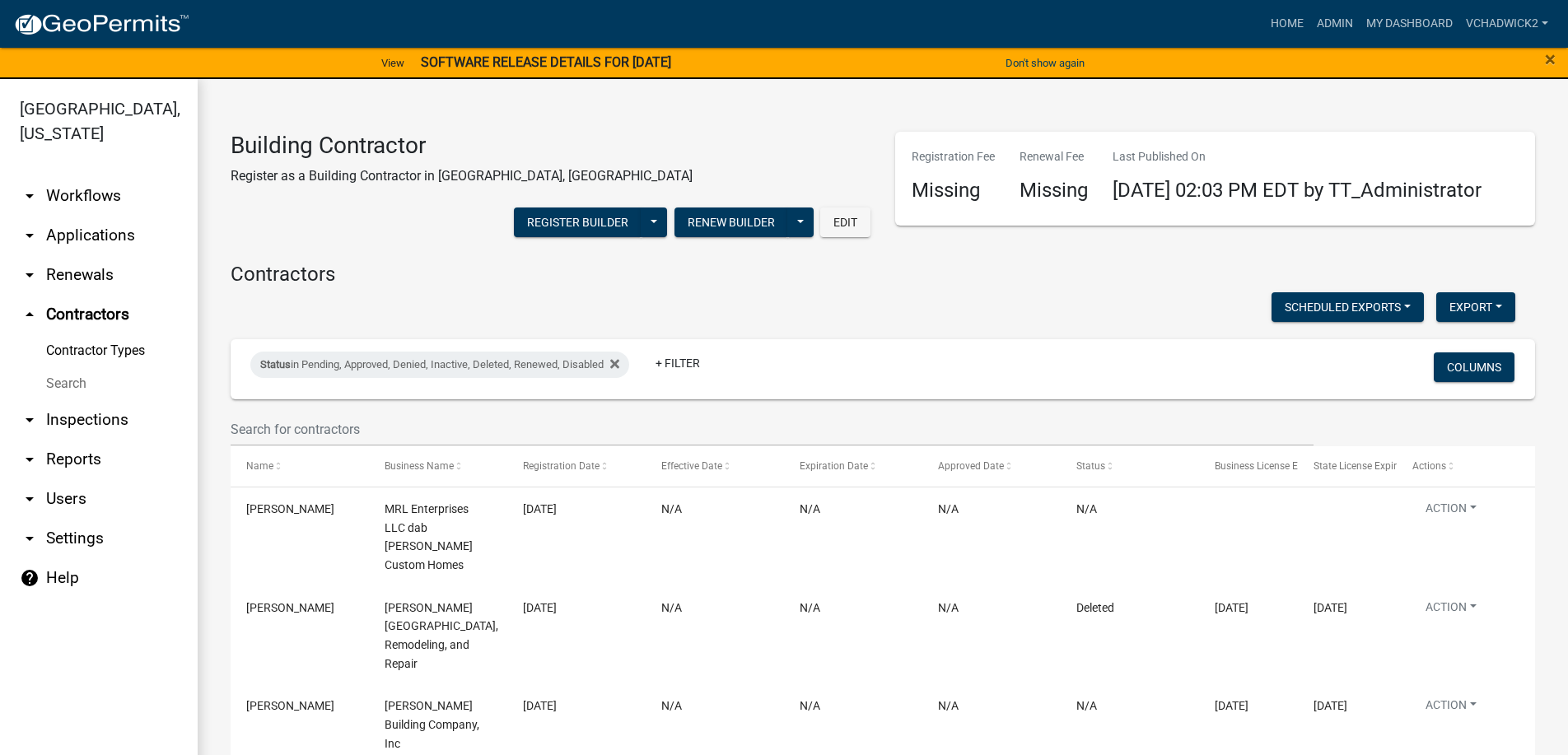
click at [64, 495] on link "arrow_drop_down Users" at bounding box center [99, 499] width 198 height 40
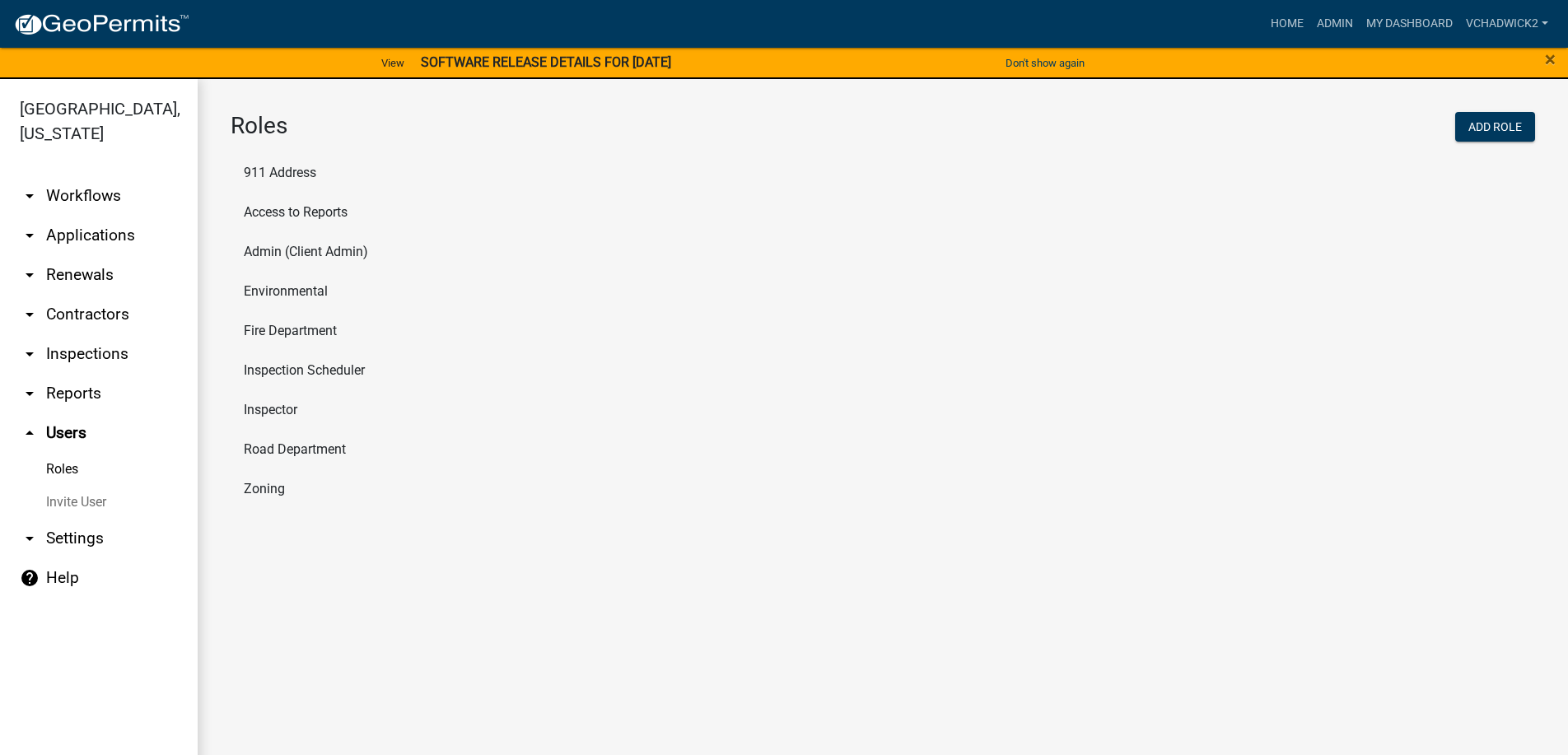
click at [79, 233] on link "arrow_drop_down Applications" at bounding box center [99, 235] width 198 height 40
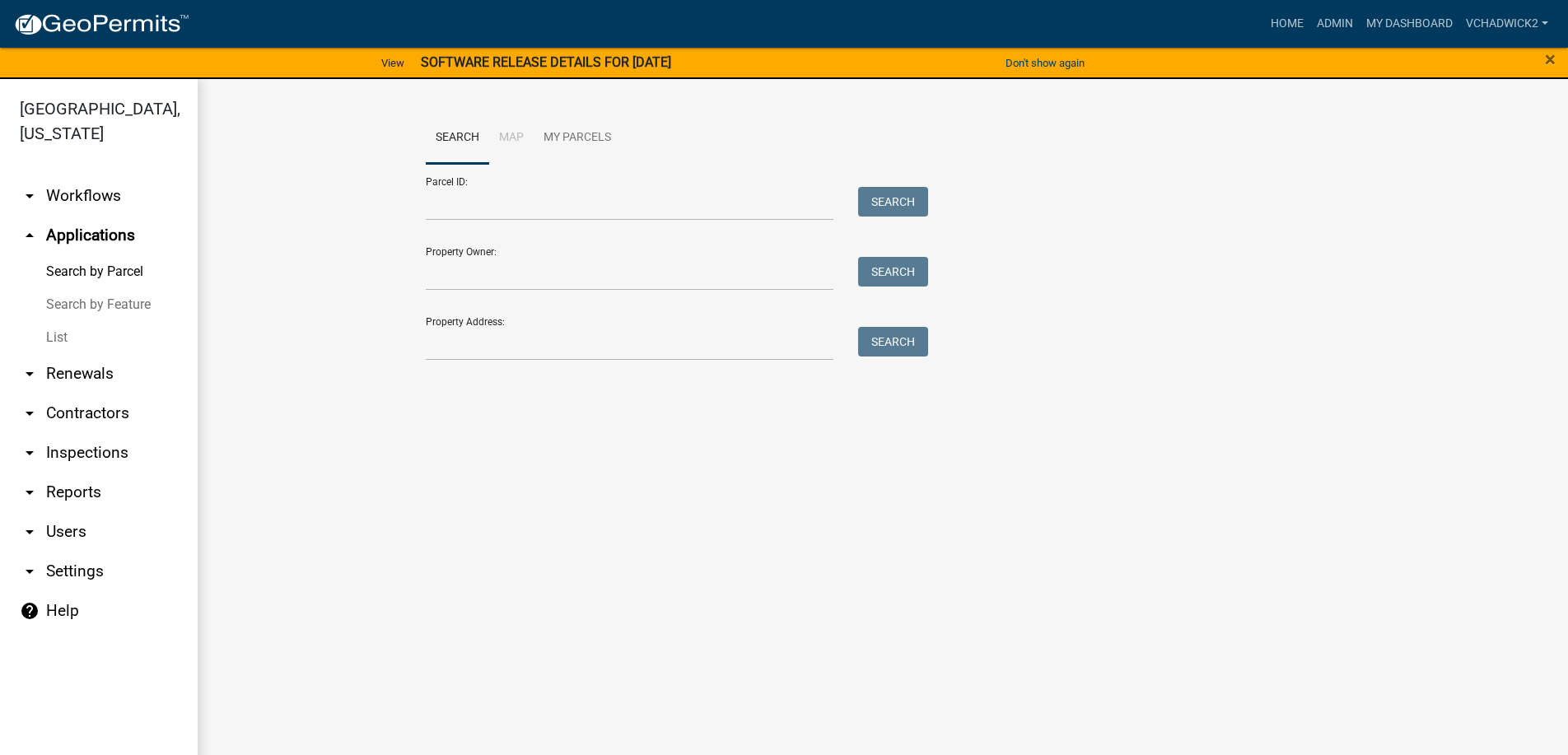
click at [53, 334] on link "List" at bounding box center [99, 337] width 198 height 33
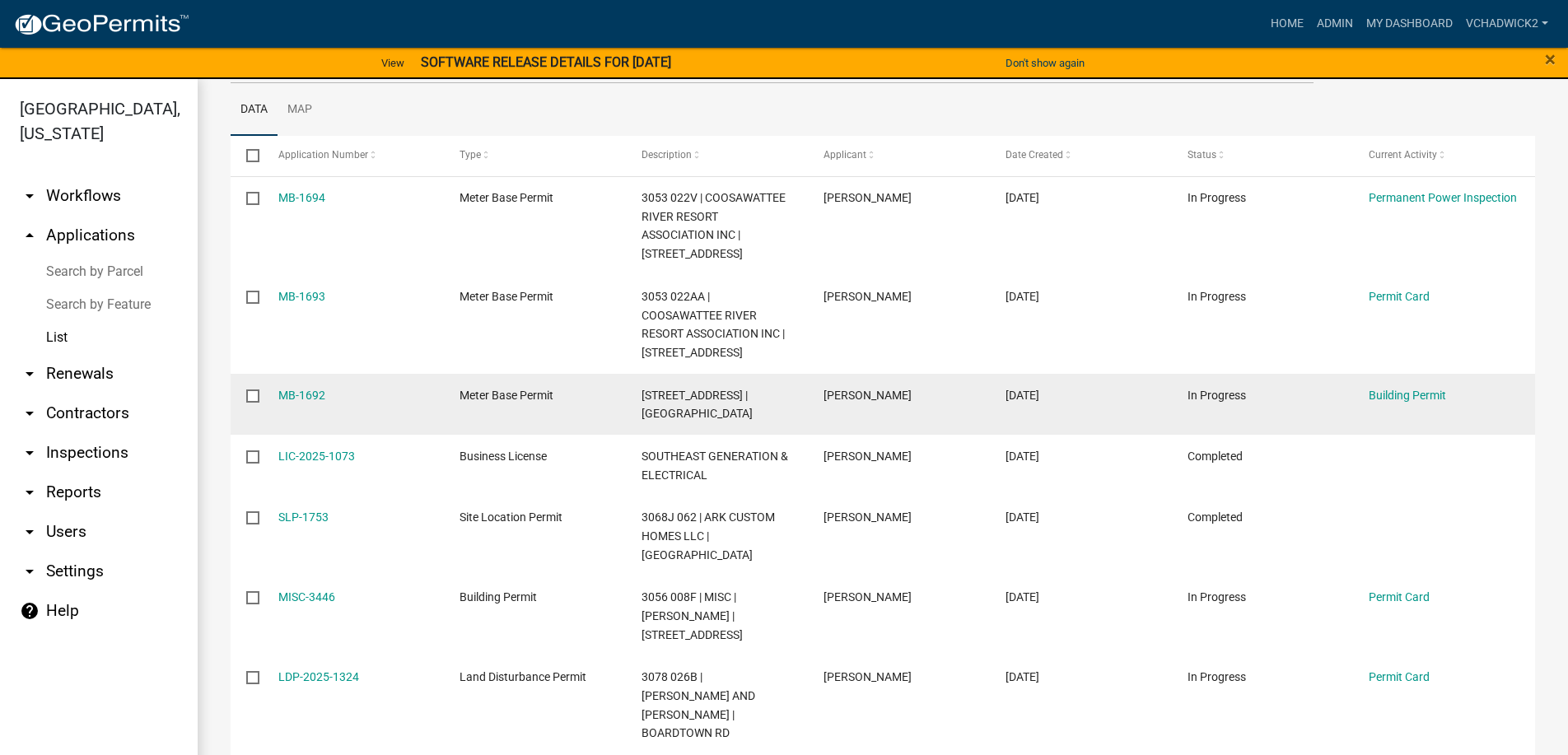
scroll to position [188, 0]
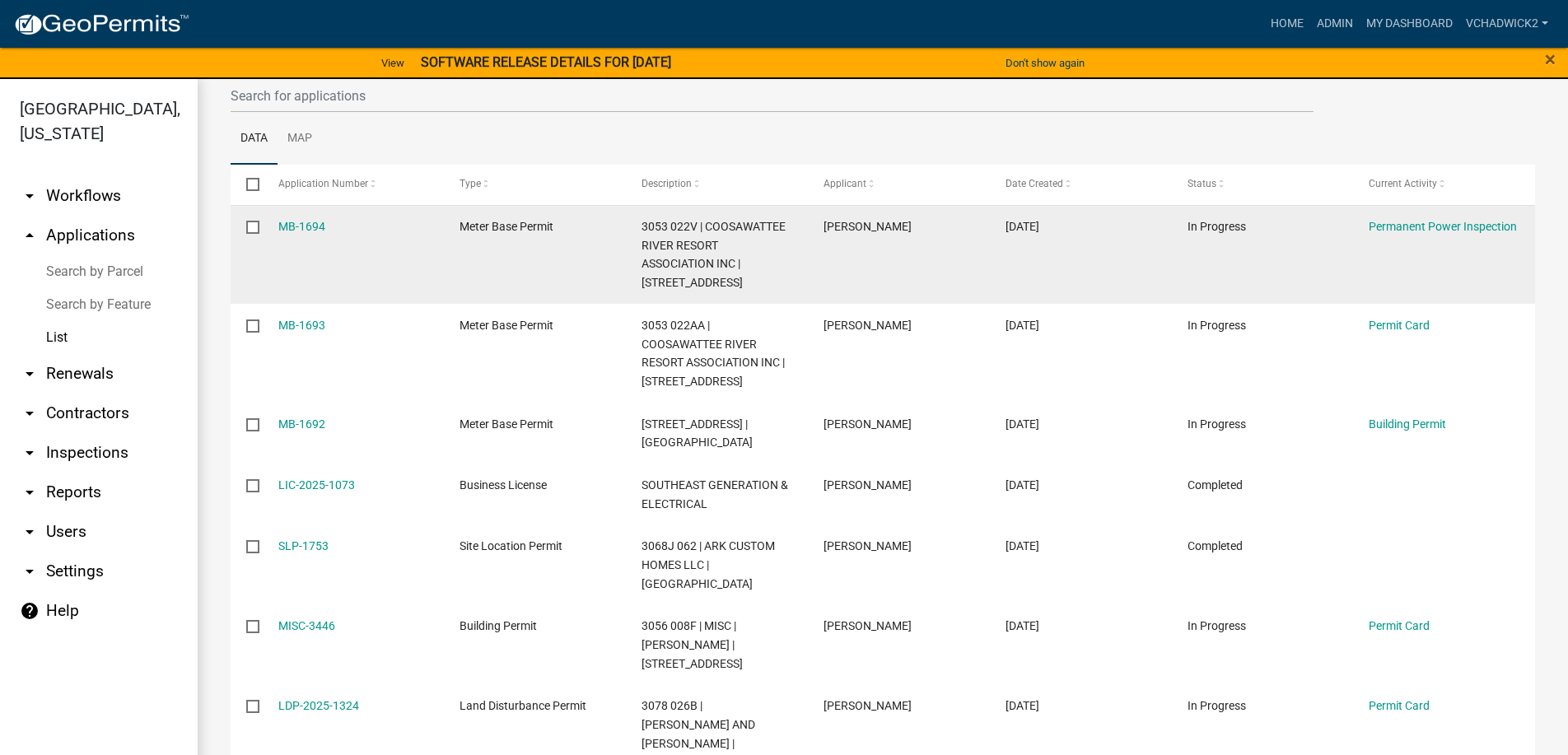
click at [252, 227] on input "checkbox" at bounding box center [252, 226] width 11 height 11
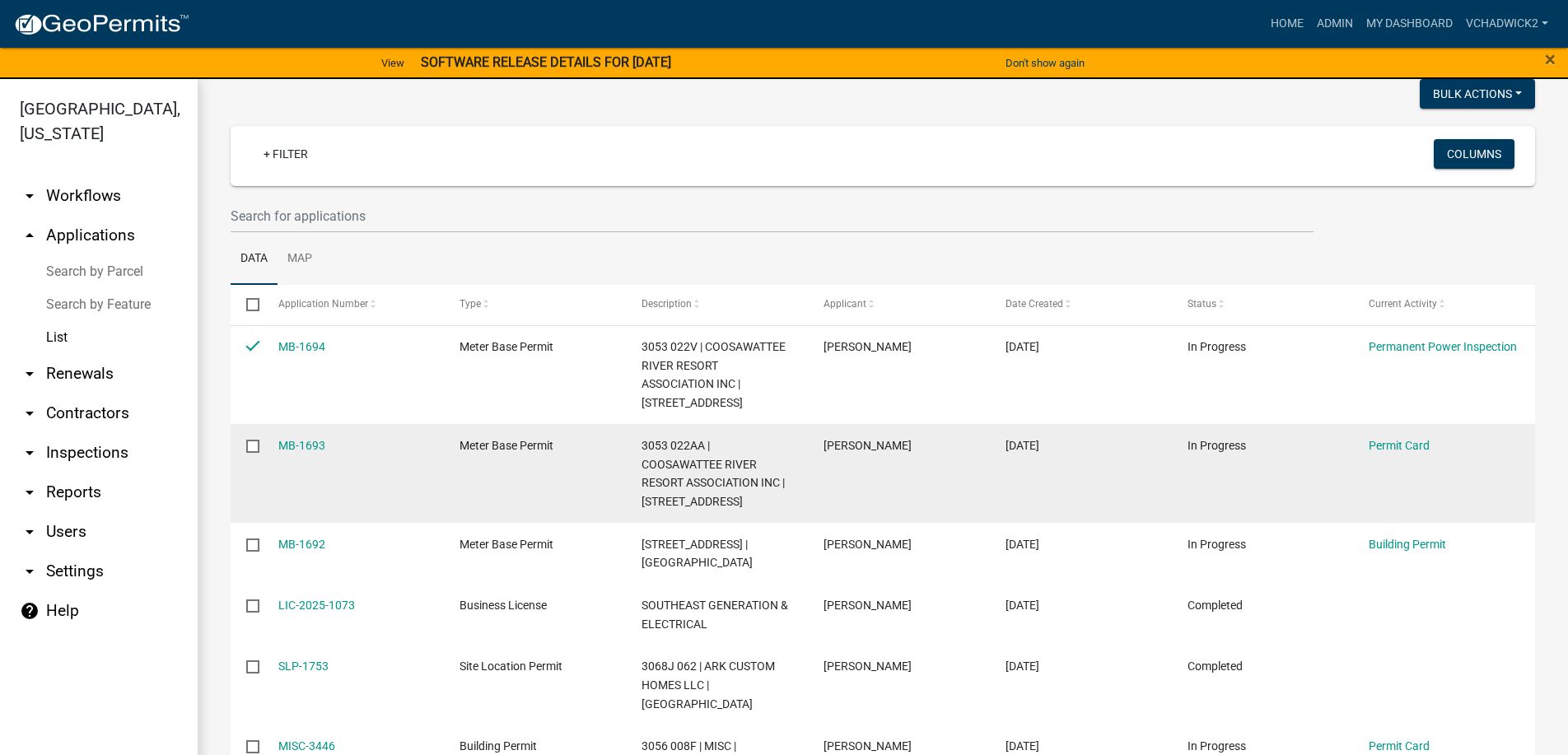
scroll to position [0, 0]
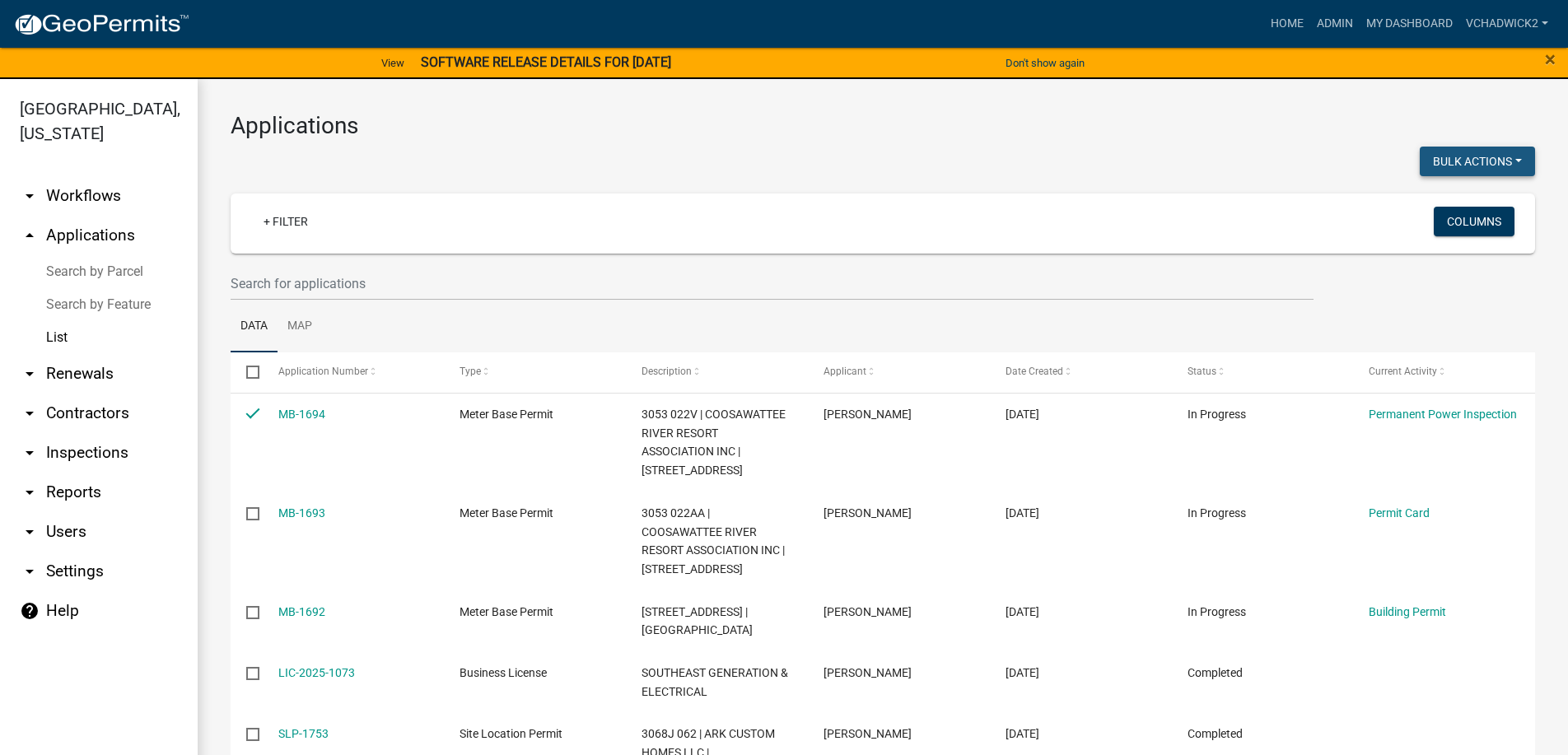
click at [1487, 157] on button "Bulk Actions" at bounding box center [1477, 162] width 116 height 30
click at [1040, 168] on div "Bulk Actions Void Expire Lock Withdraw" at bounding box center [1215, 163] width 665 height 34
click at [1459, 223] on button "Columns" at bounding box center [1474, 222] width 80 height 30
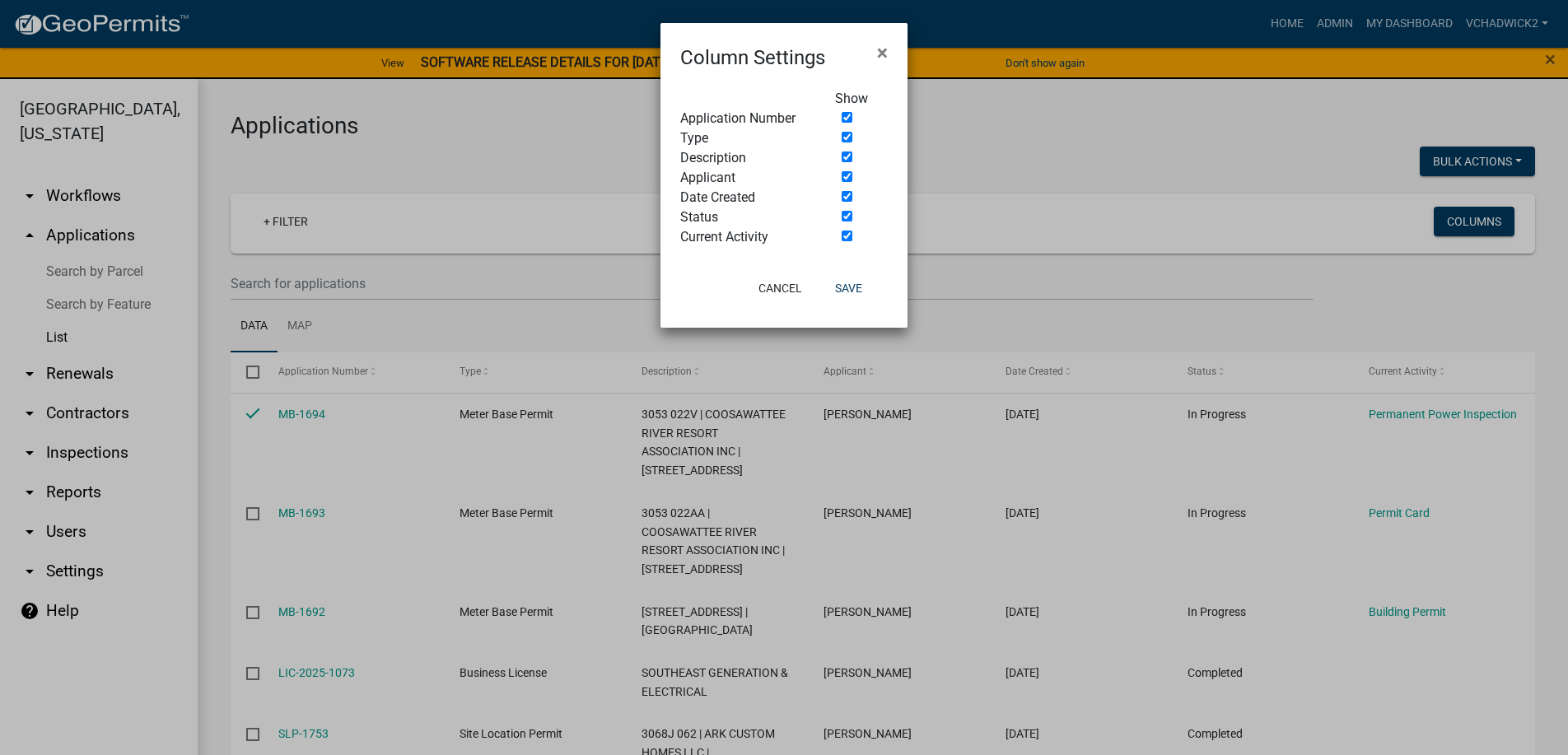
click at [1050, 146] on ngb-modal-window "Column Settings × Show Application Number Type Description Applicant Date Creat…" at bounding box center [784, 377] width 1568 height 755
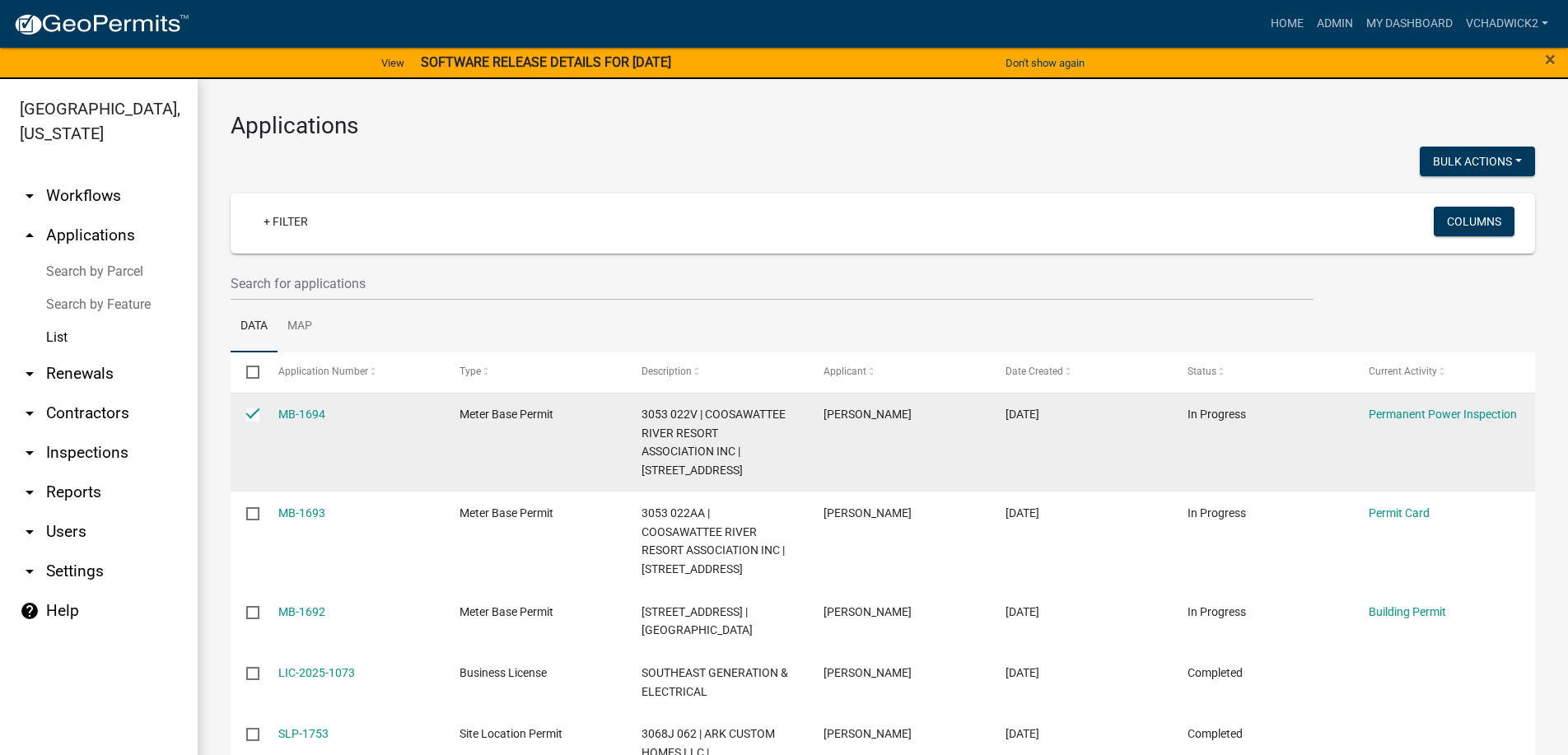
click at [255, 413] on input "checkbox" at bounding box center [252, 414] width 11 height 11
checkbox input "false"
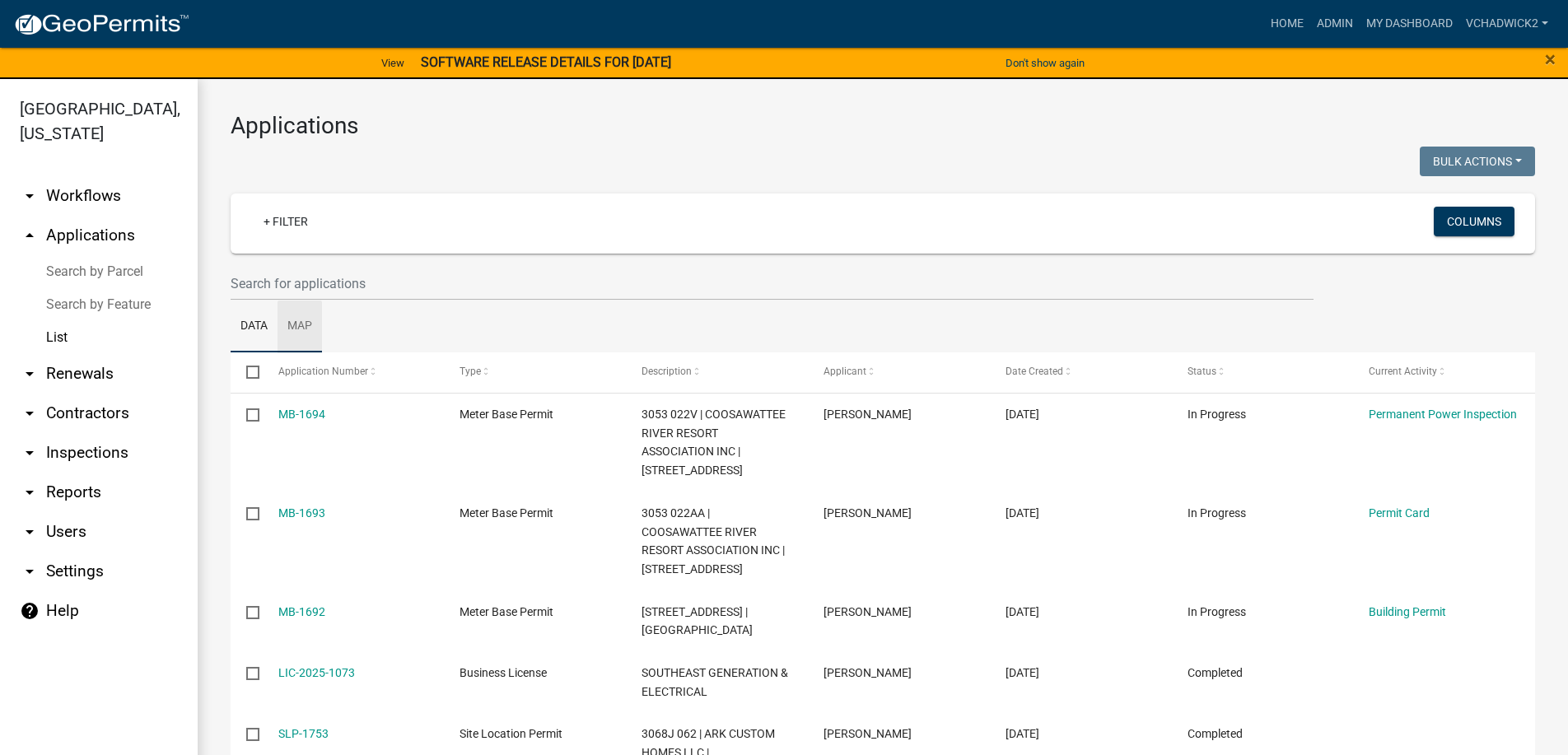
click at [299, 321] on link "Map" at bounding box center [299, 327] width 44 height 53
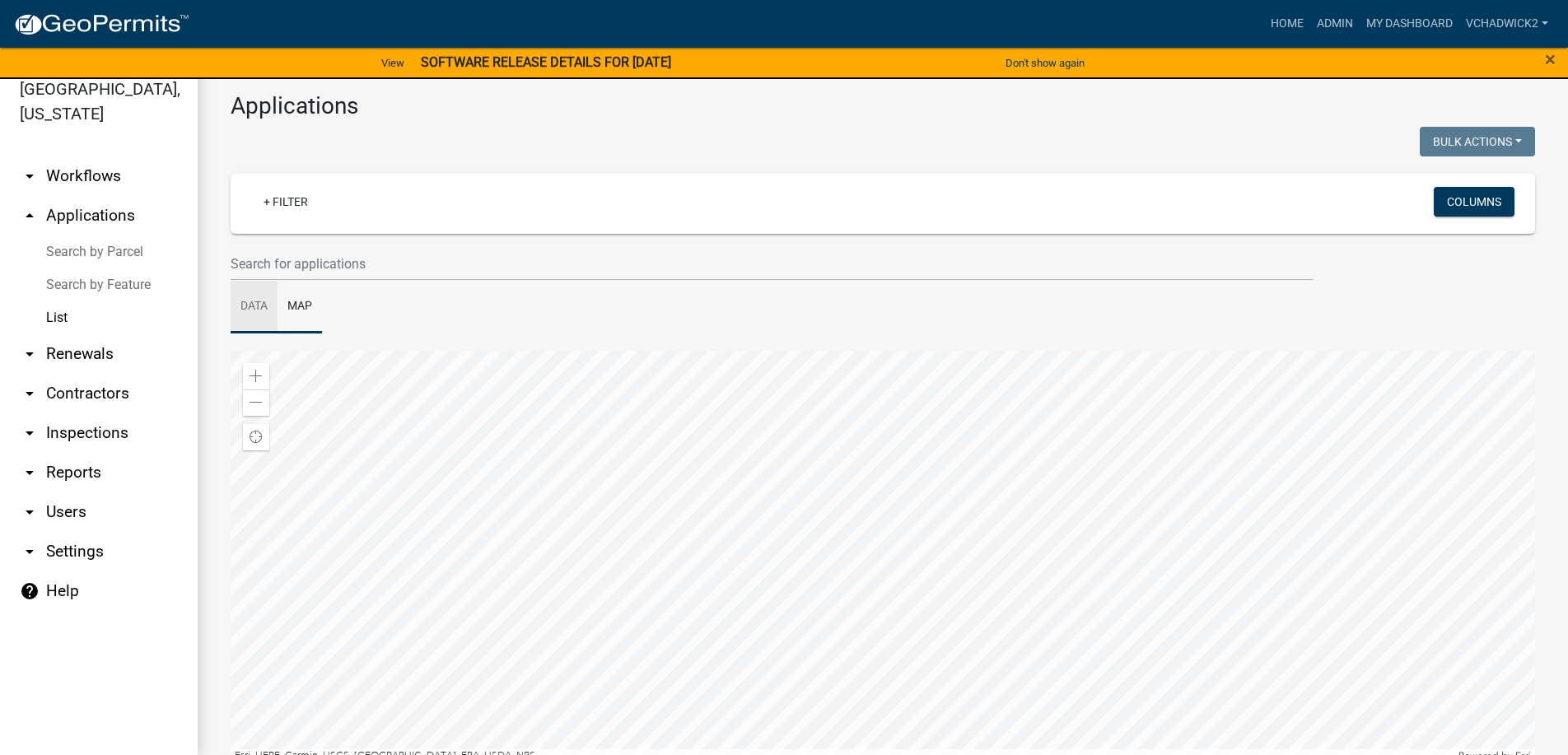
click at [252, 299] on link "Data" at bounding box center [253, 307] width 47 height 53
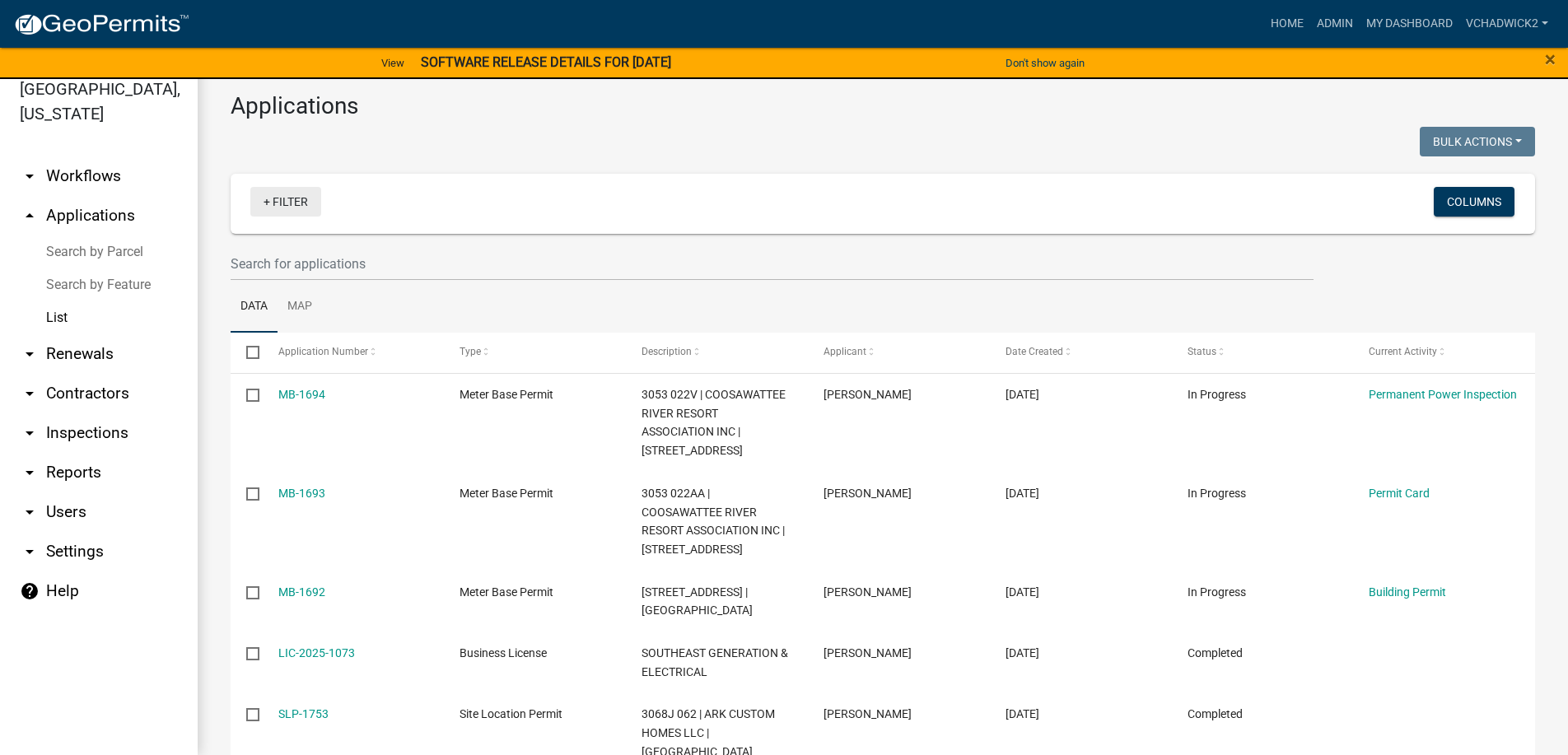
click at [285, 197] on link "+ Filter" at bounding box center [286, 202] width 71 height 30
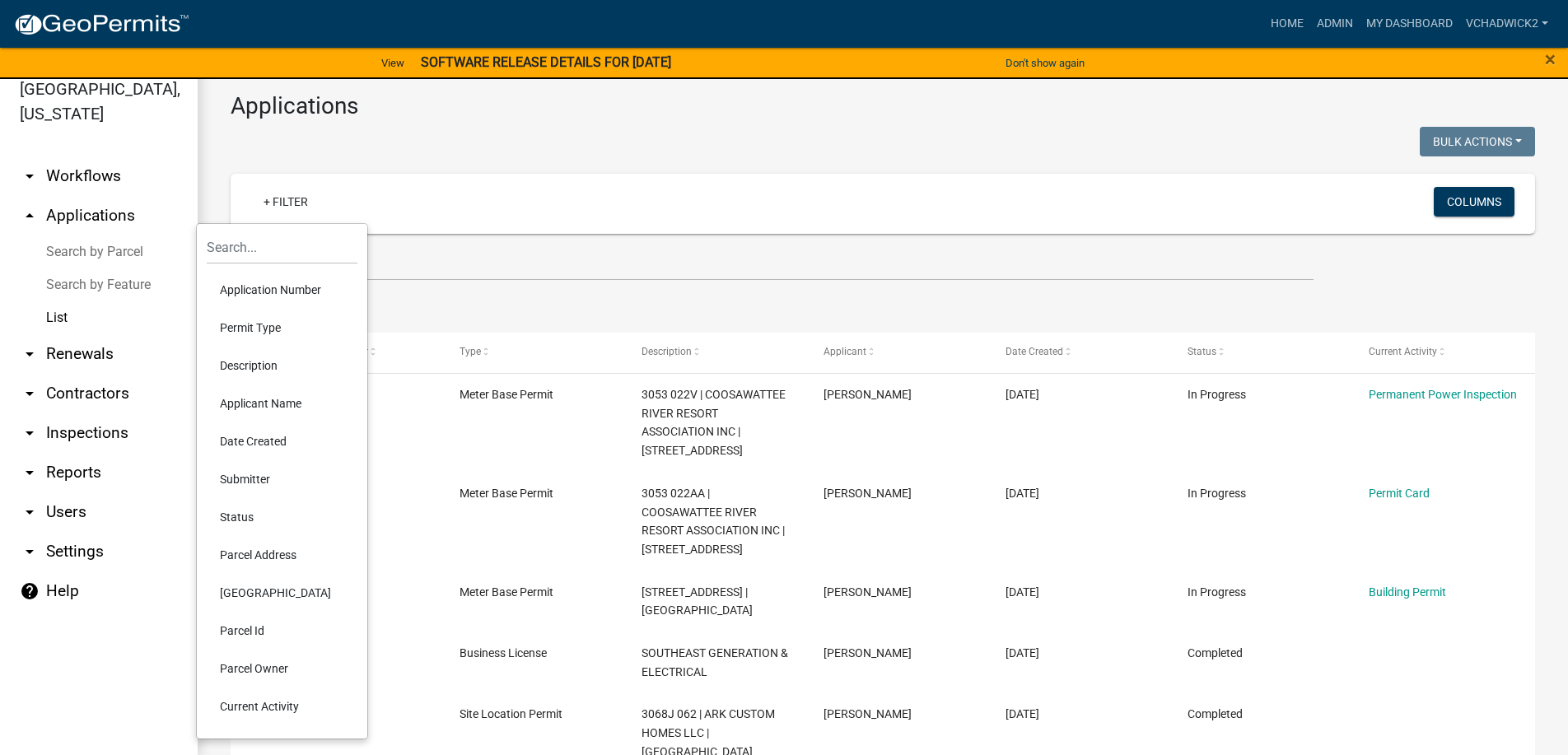
click at [281, 402] on li "Applicant Name" at bounding box center [282, 404] width 151 height 38
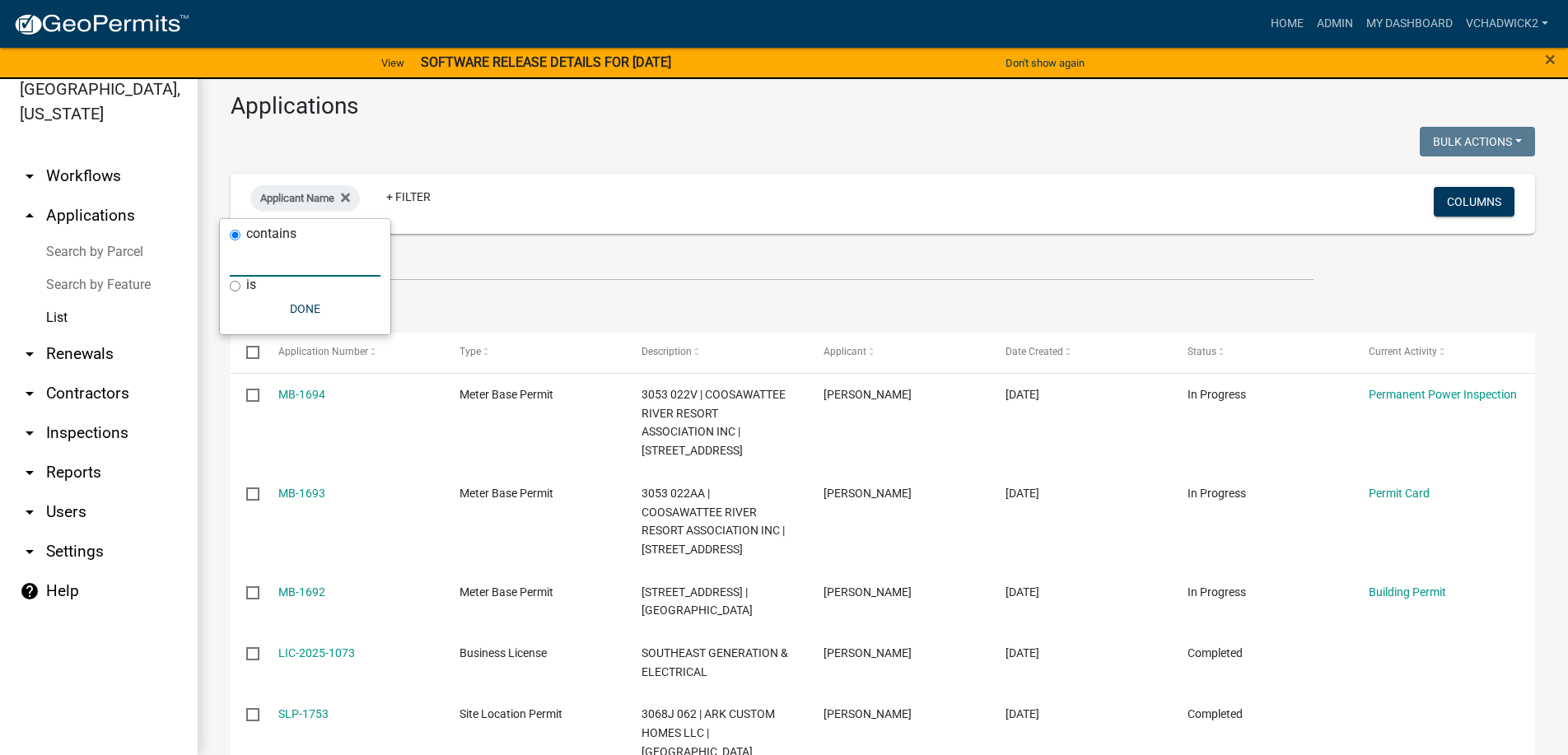
click at [275, 270] on input "text" at bounding box center [305, 260] width 151 height 34
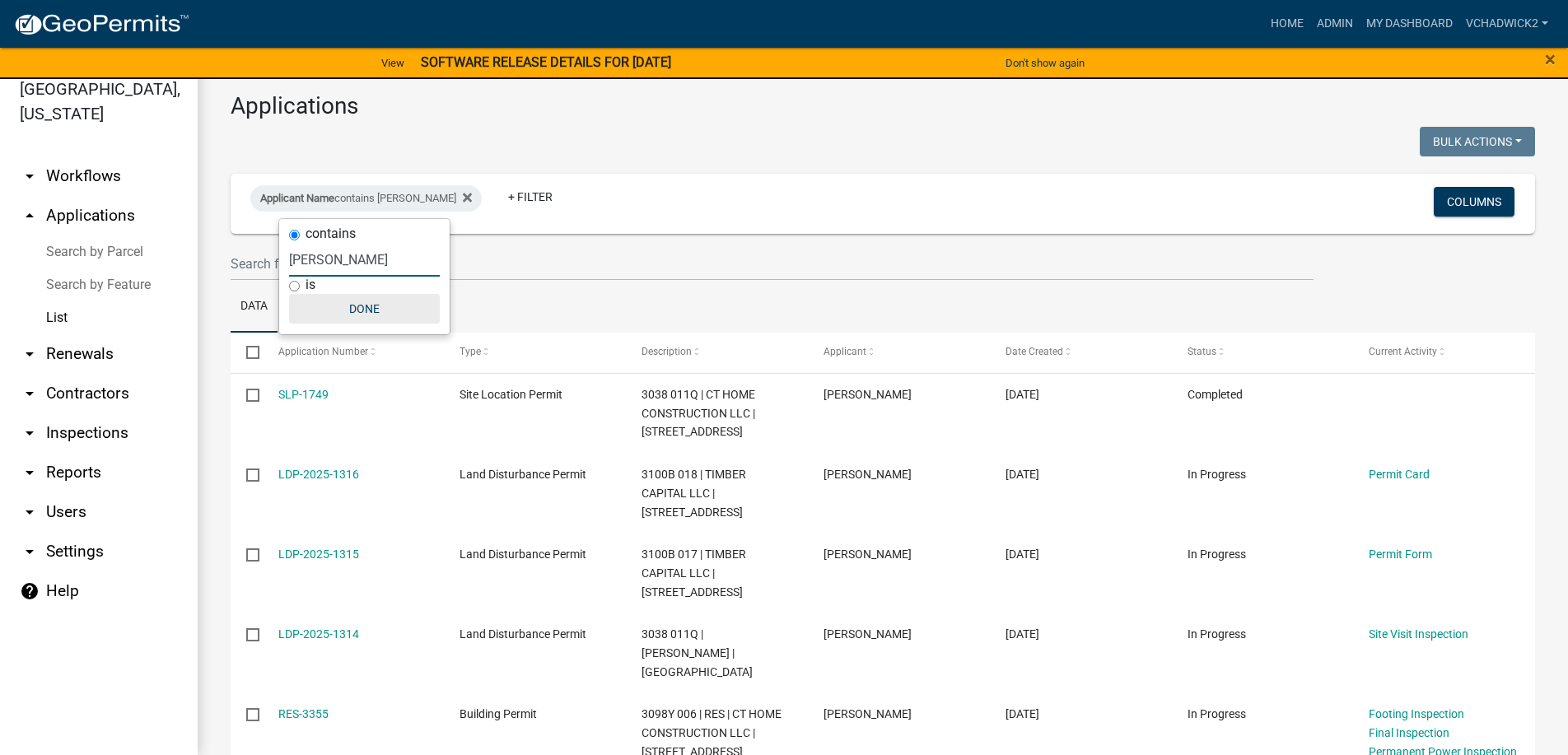
type input "[PERSON_NAME]"
click at [373, 301] on button "Done" at bounding box center [364, 309] width 151 height 30
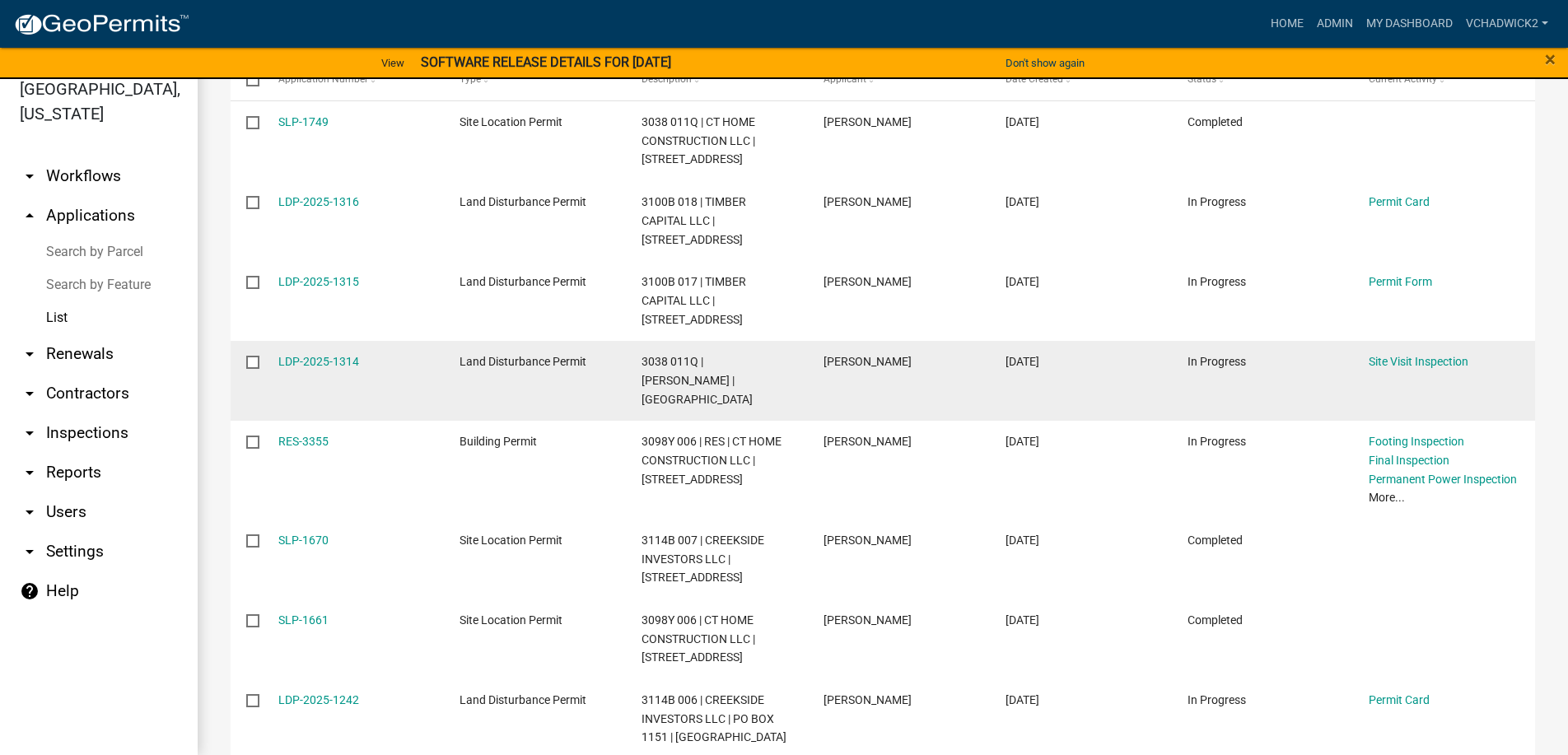
scroll to position [282, 0]
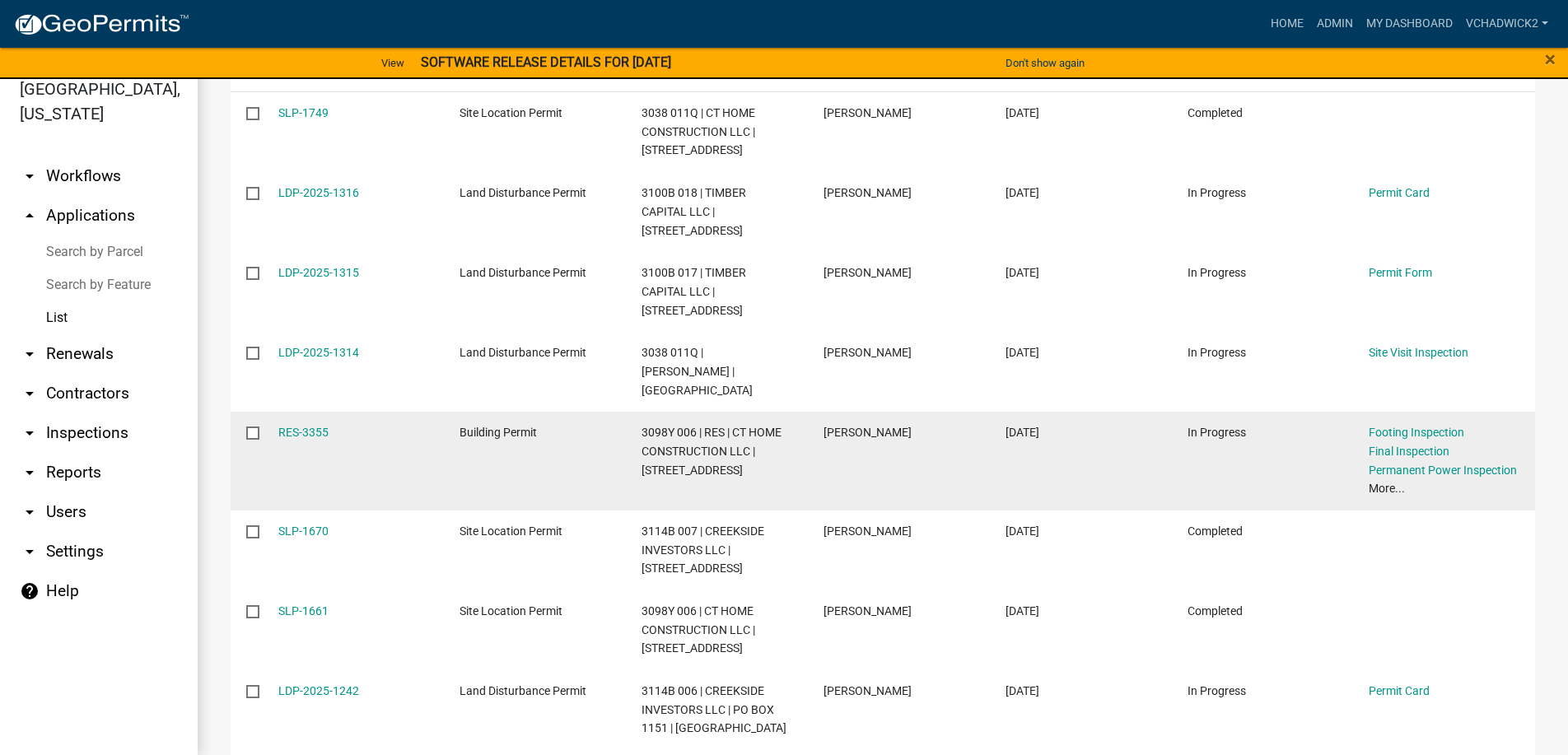
click at [253, 427] on input "checkbox" at bounding box center [252, 432] width 11 height 11
click at [252, 427] on input "checkbox" at bounding box center [252, 432] width 11 height 11
checkbox input "false"
click at [311, 426] on link "RES-3355" at bounding box center [303, 432] width 50 height 13
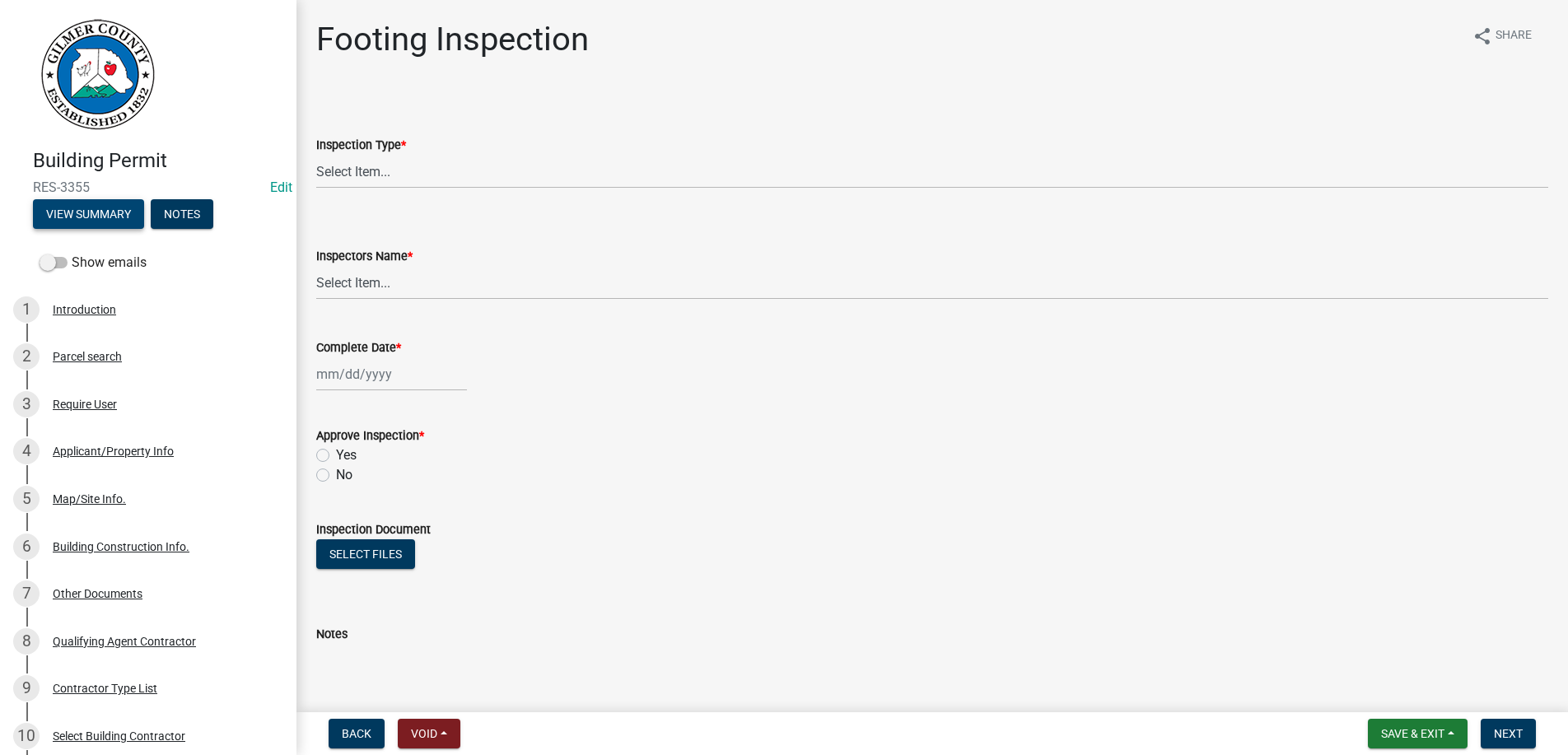
click at [85, 213] on button "View Summary" at bounding box center [88, 215] width 111 height 30
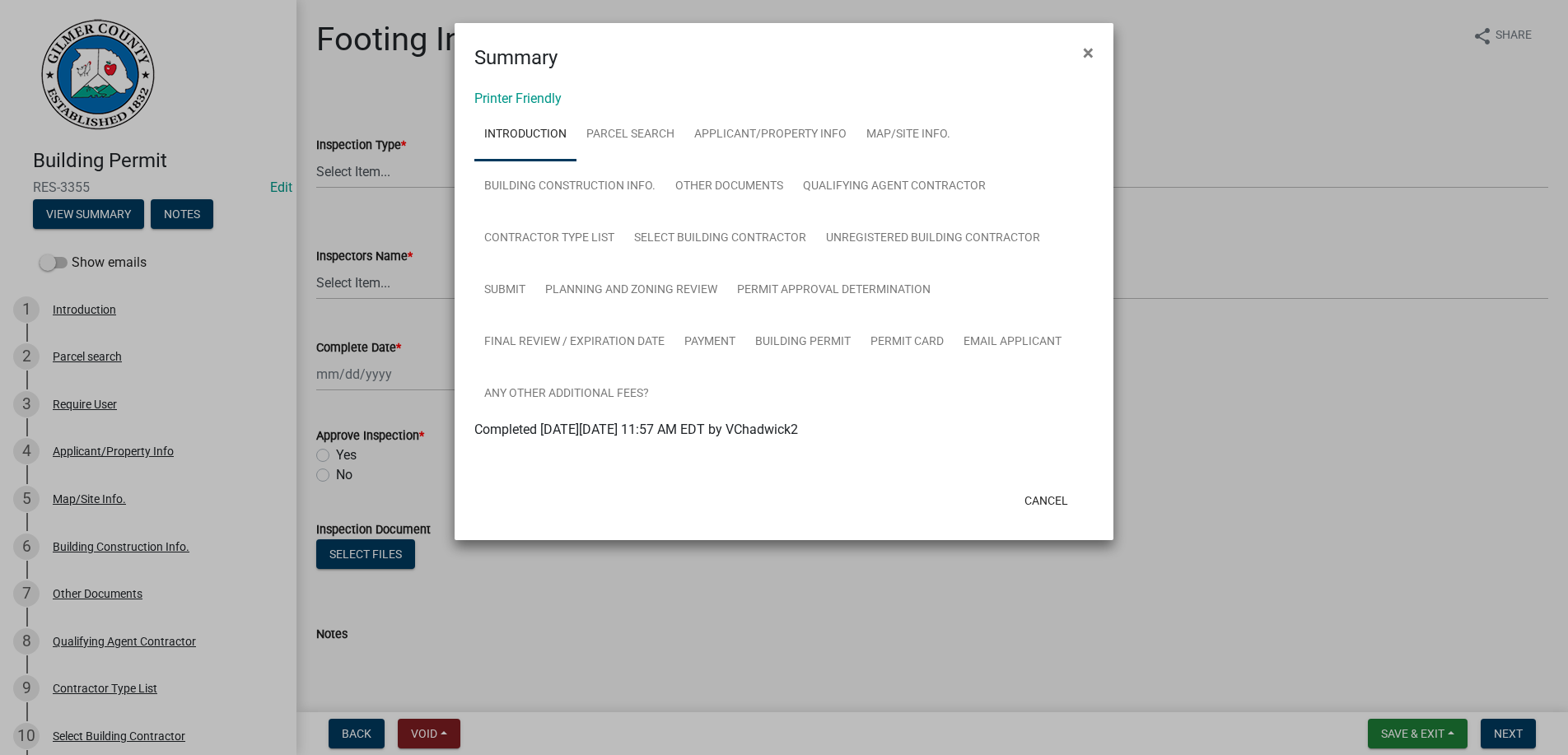
click at [510, 132] on link "Introduction" at bounding box center [525, 135] width 102 height 53
click at [614, 127] on link "Parcel search" at bounding box center [630, 135] width 108 height 53
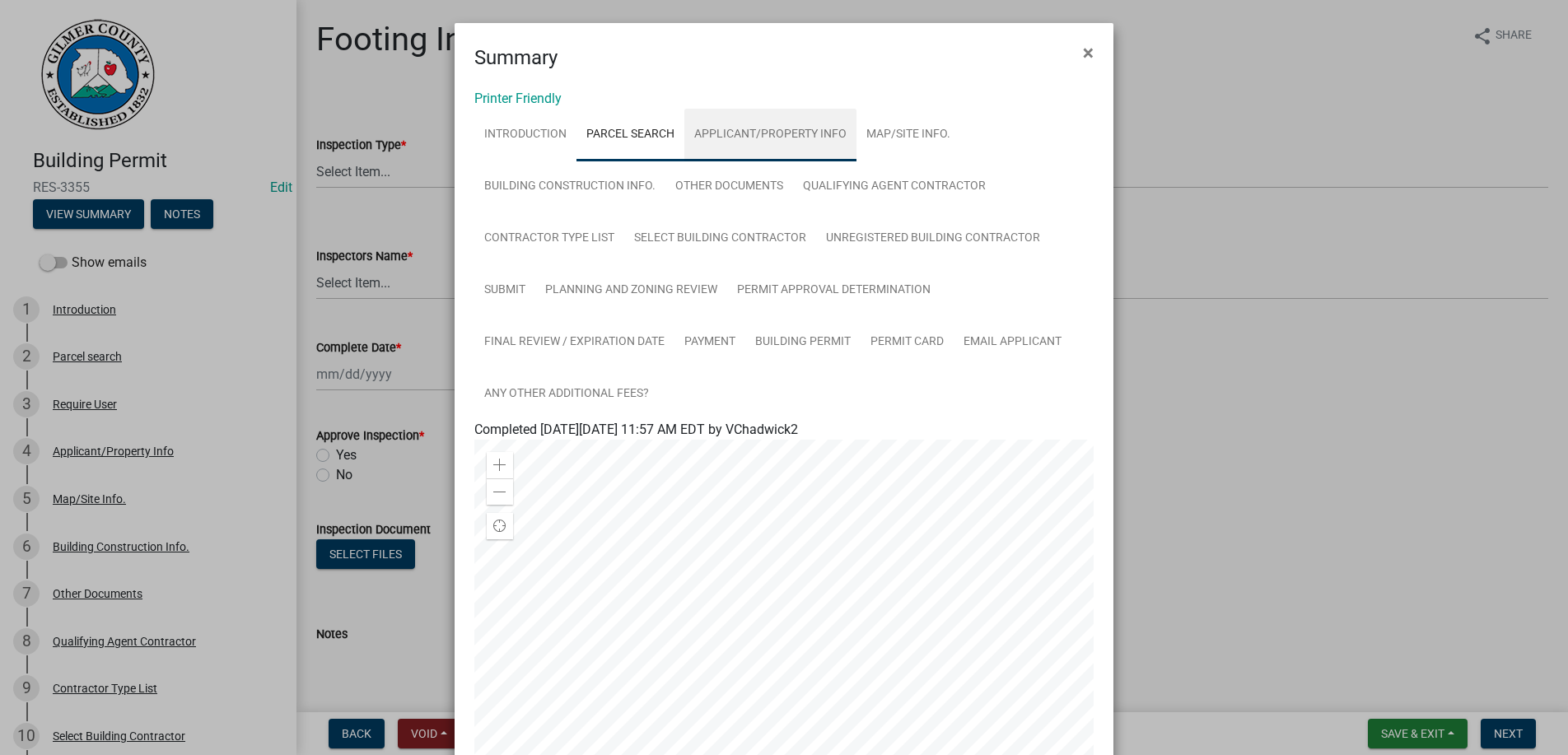
click at [730, 125] on link "Applicant/Property Info" at bounding box center [770, 135] width 172 height 53
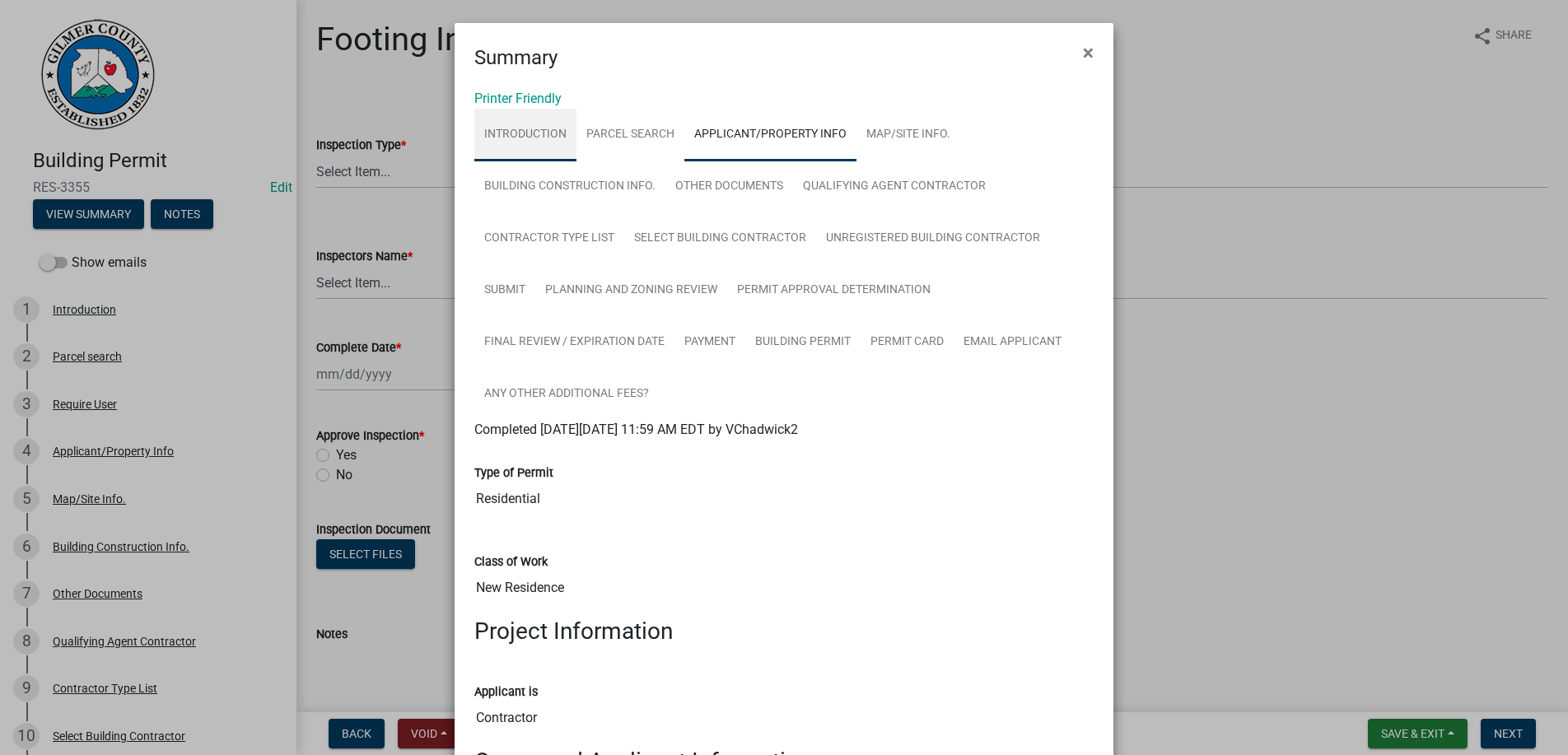
click at [524, 131] on link "Introduction" at bounding box center [525, 135] width 102 height 53
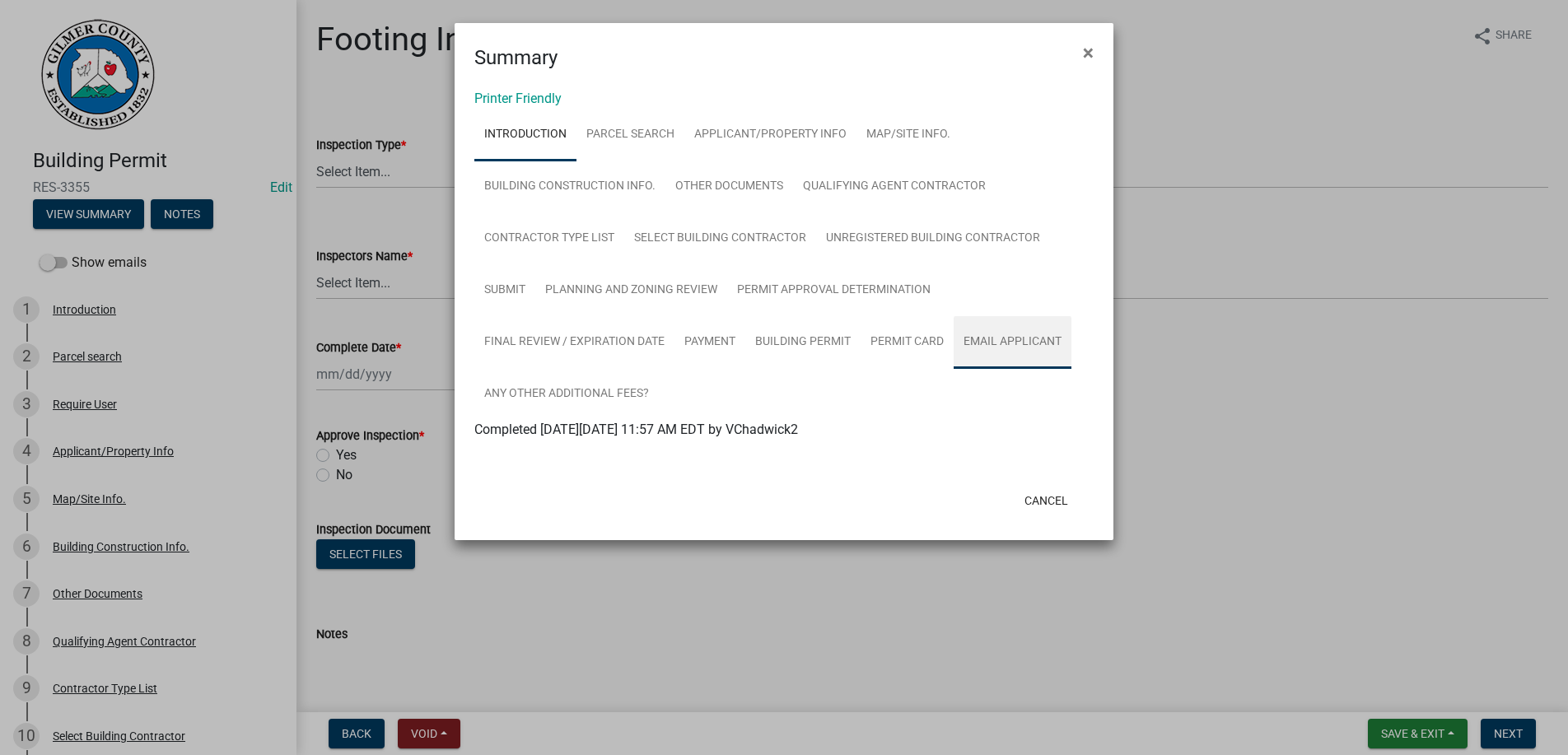
click at [1021, 338] on link "Email Applicant" at bounding box center [1012, 343] width 117 height 53
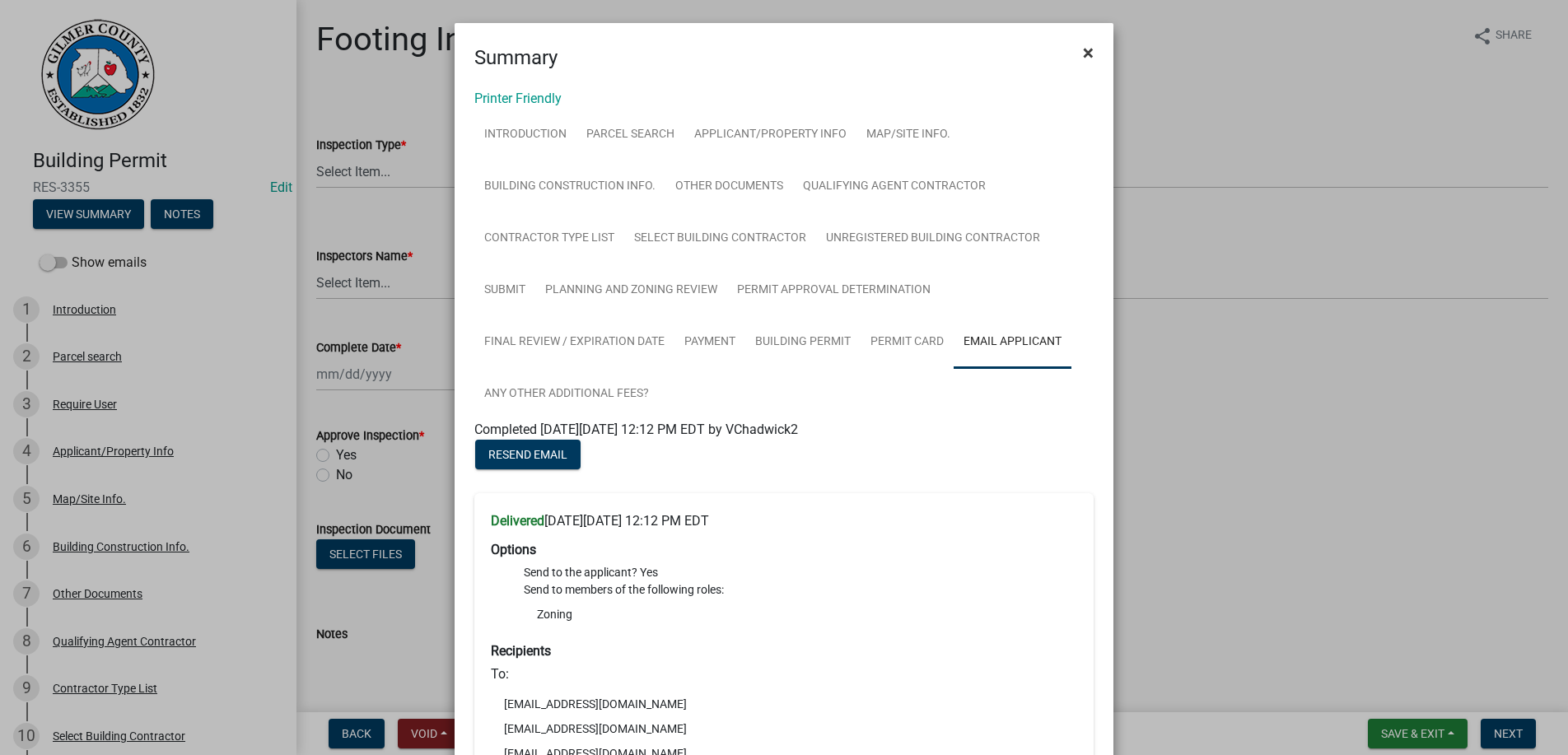
click at [1094, 52] on button "×" at bounding box center [1089, 53] width 37 height 46
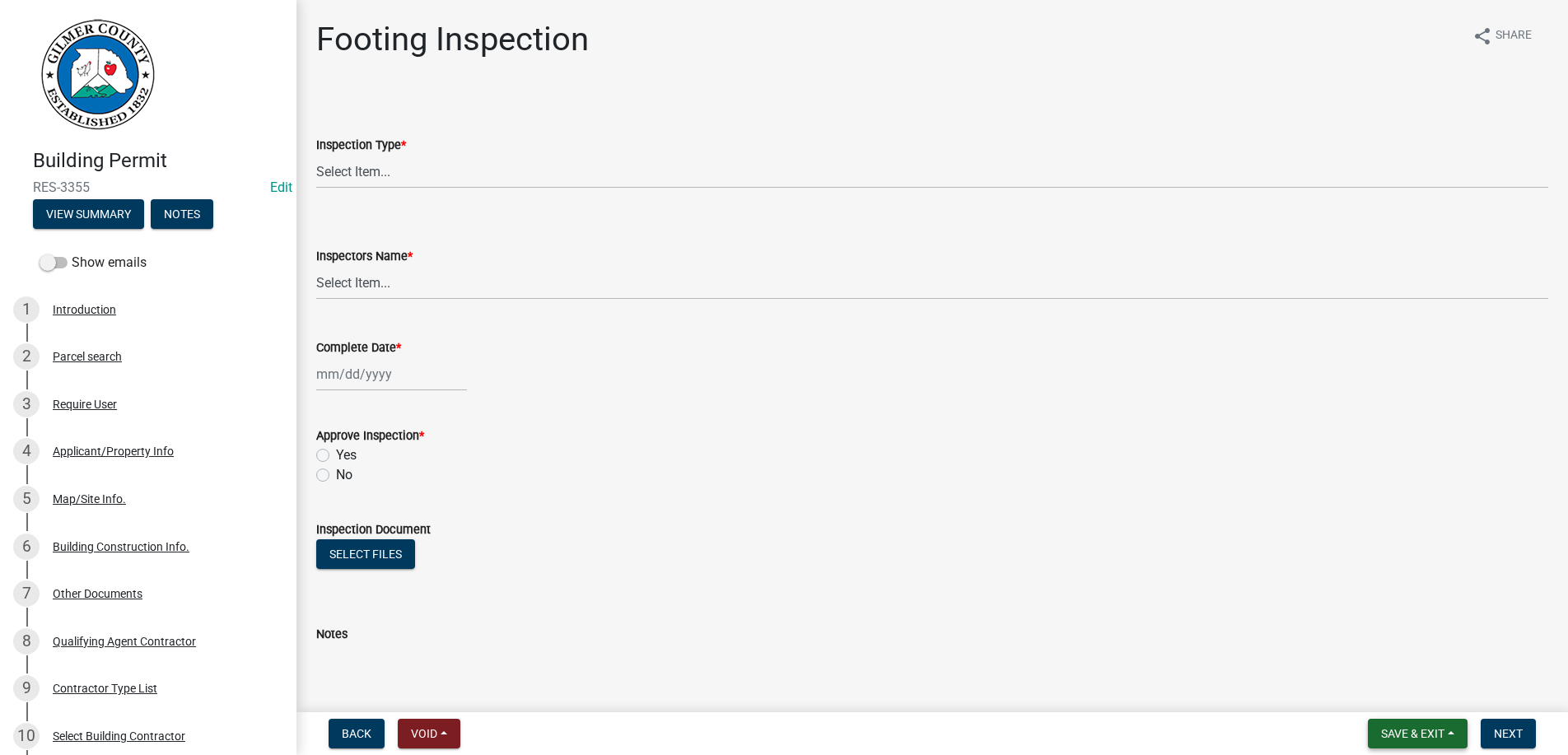
click at [1430, 733] on span "Save & Exit" at bounding box center [1413, 734] width 64 height 13
click at [1398, 688] on button "Save & Exit" at bounding box center [1401, 691] width 132 height 40
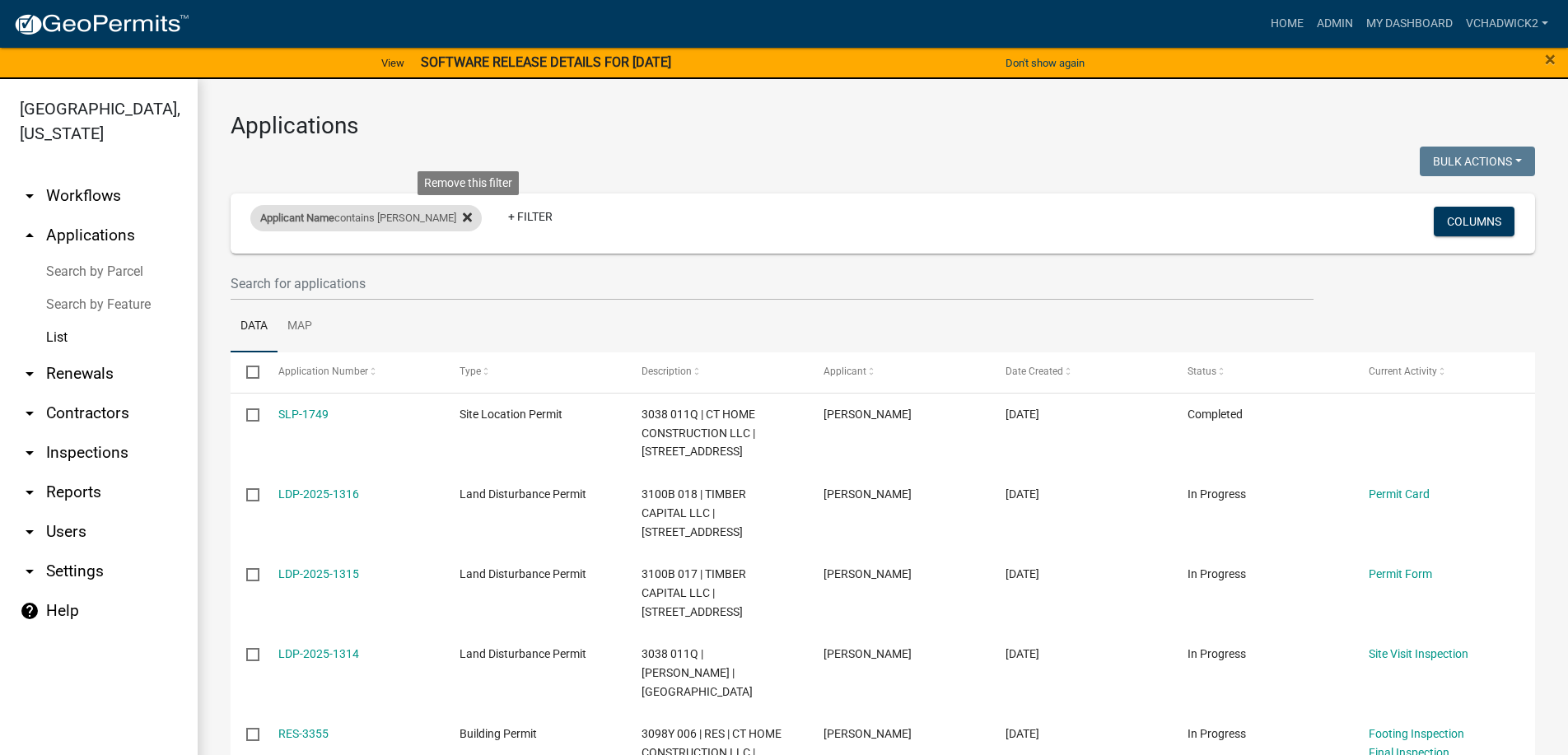
click at [471, 215] on icon at bounding box center [467, 218] width 9 height 9
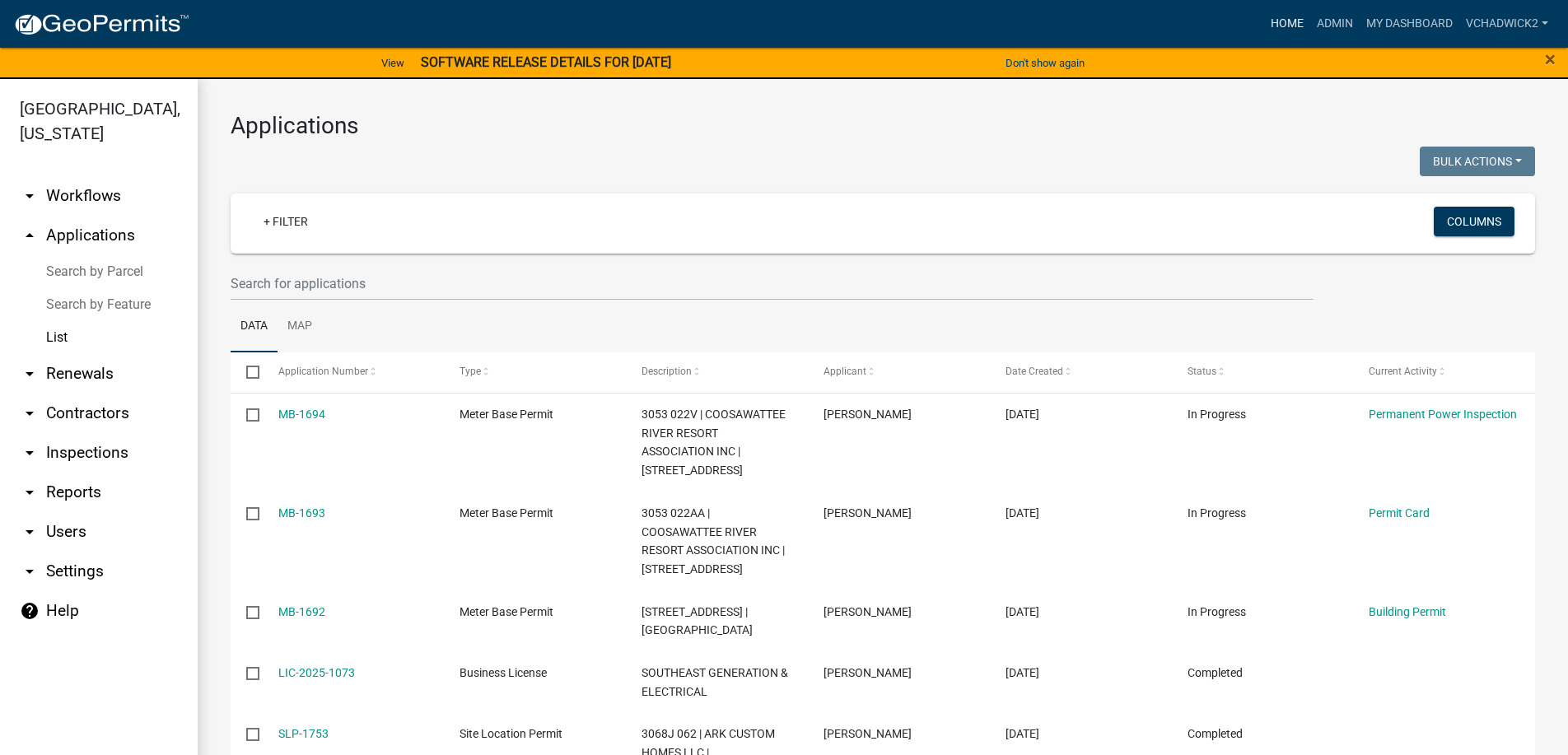
click at [1289, 16] on link "Home" at bounding box center [1287, 23] width 46 height 31
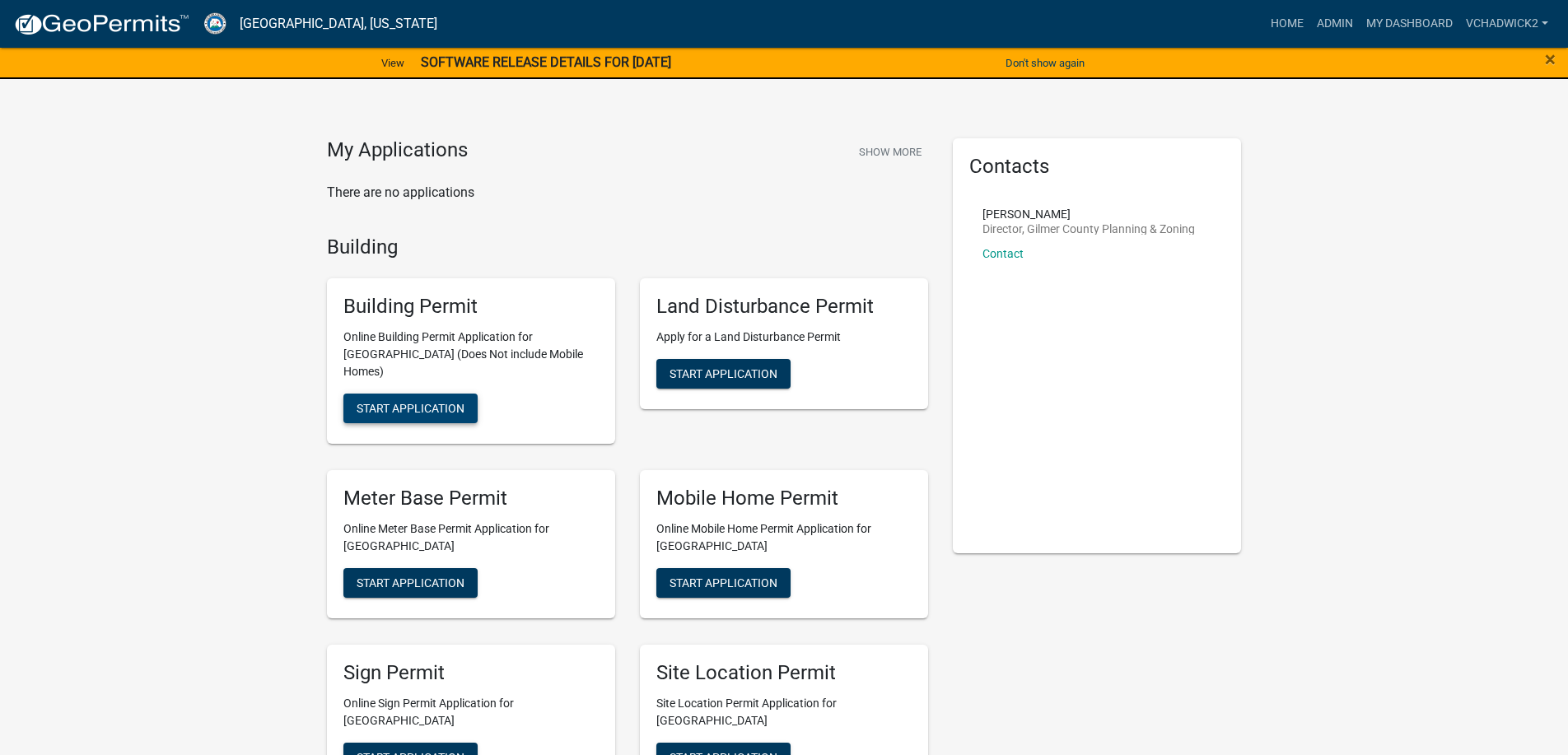
click at [409, 402] on span "Start Application" at bounding box center [411, 408] width 108 height 13
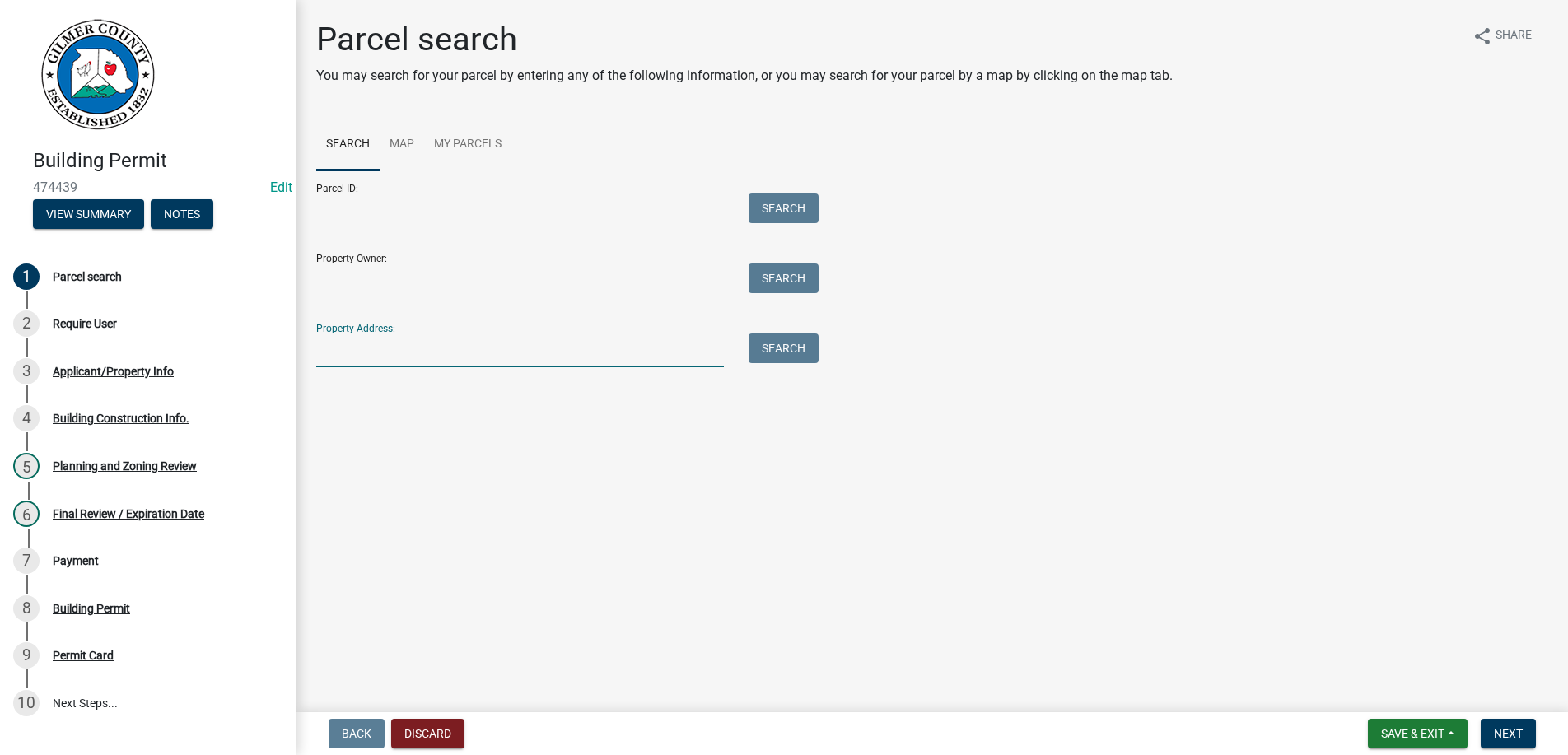
click at [410, 344] on input "Property Address:" at bounding box center [520, 351] width 408 height 34
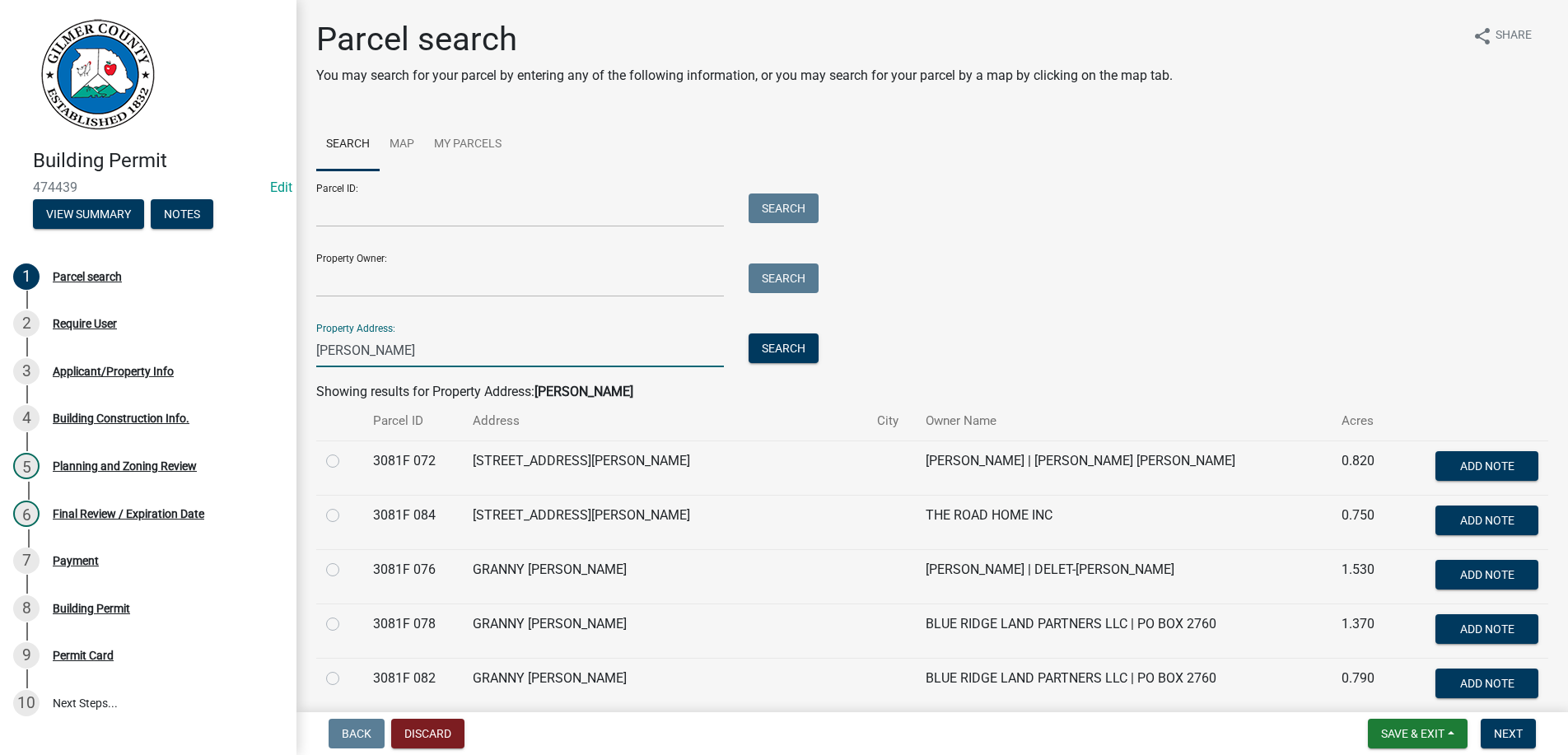
type input "[PERSON_NAME]"
click at [346, 451] on label at bounding box center [346, 451] width 0 height 0
click at [346, 458] on 072 "radio" at bounding box center [351, 457] width 11 height 11
radio 072 "true"
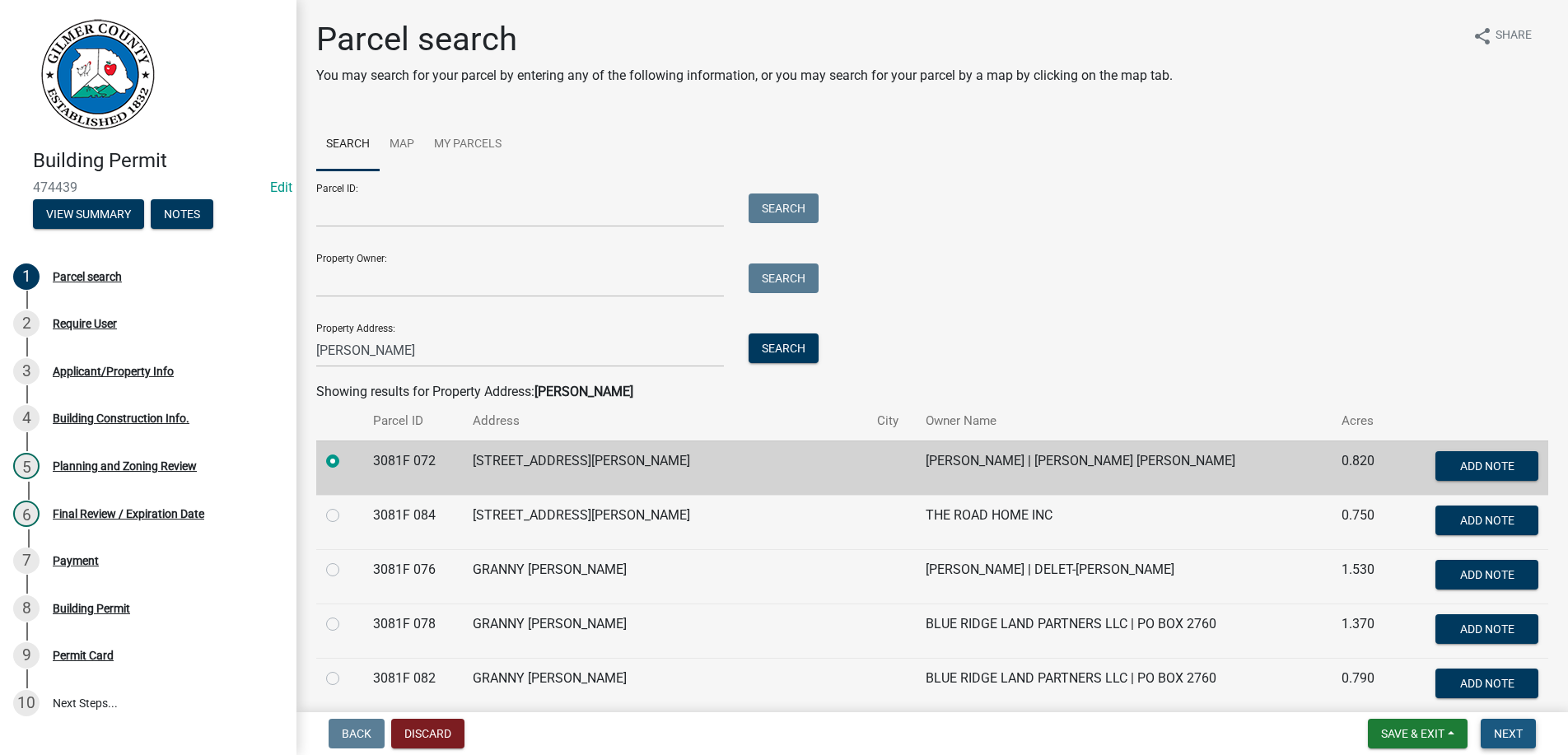
click at [1499, 729] on span "Next" at bounding box center [1508, 734] width 29 height 13
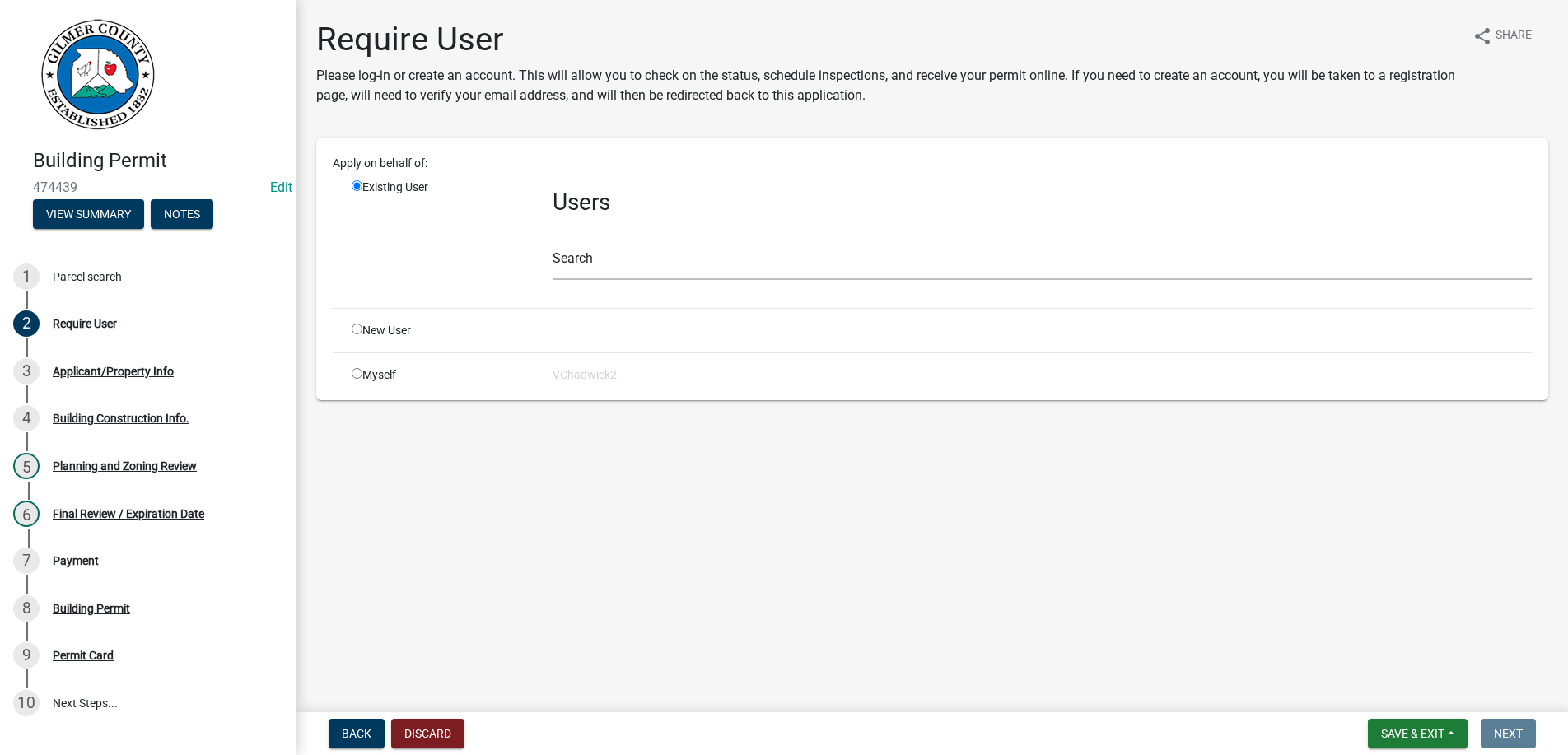
click at [354, 326] on input "radio" at bounding box center [357, 329] width 11 height 11
radio input "true"
radio input "false"
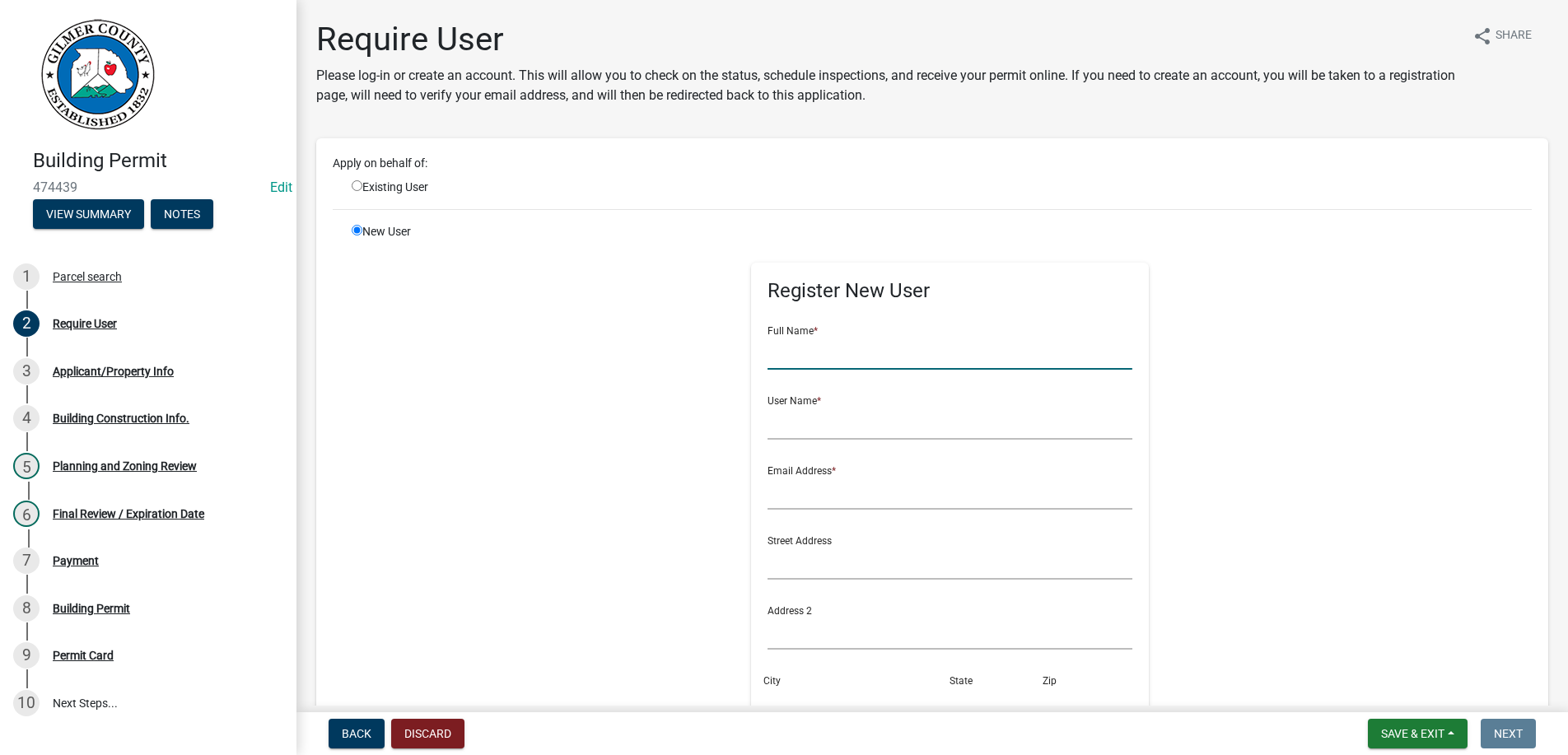
click at [813, 349] on input "text" at bounding box center [949, 353] width 365 height 34
type input "[PERSON_NAME]"
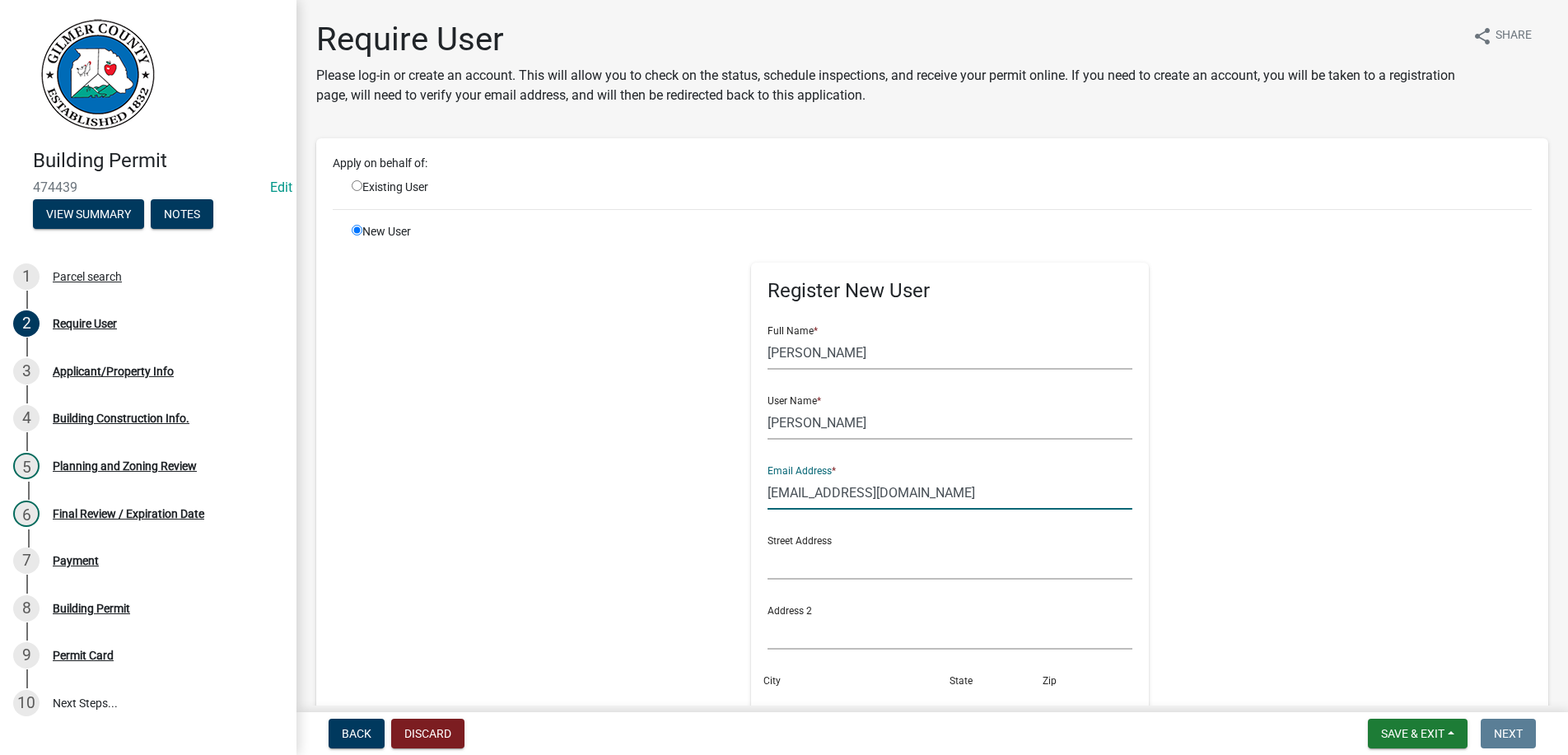
type input "[EMAIL_ADDRESS][DOMAIN_NAME]"
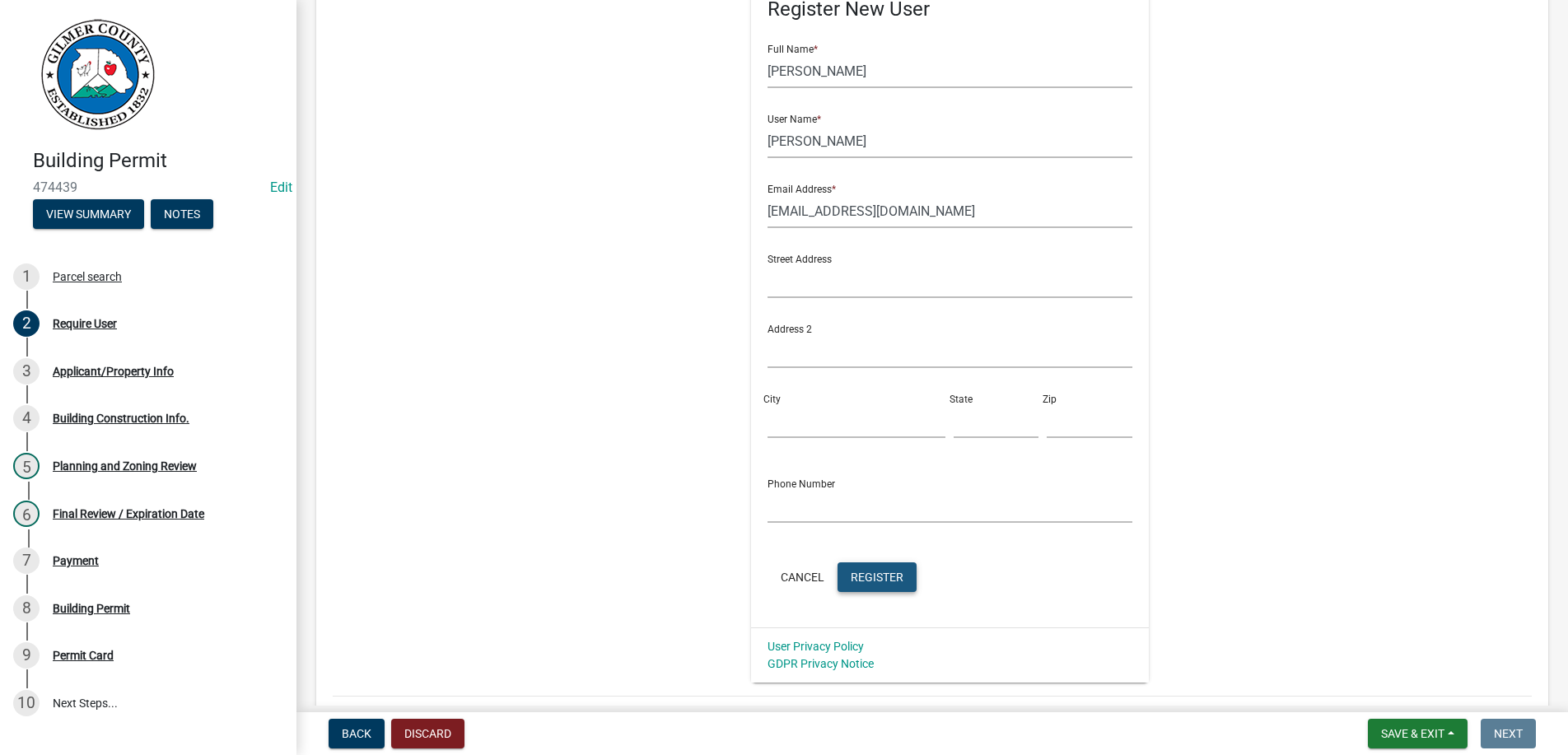
click at [879, 567] on button "Register" at bounding box center [878, 578] width 79 height 30
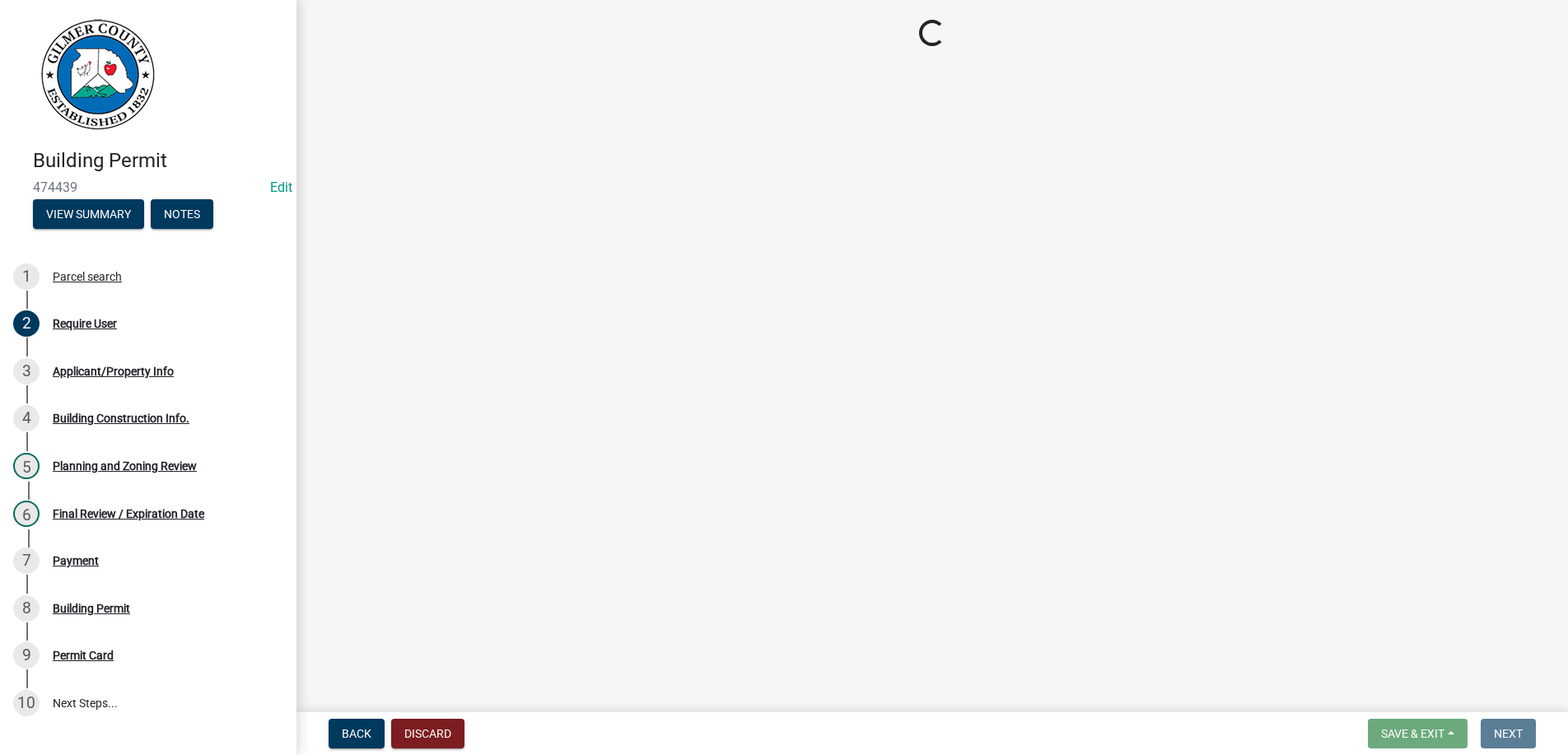
scroll to position [0, 0]
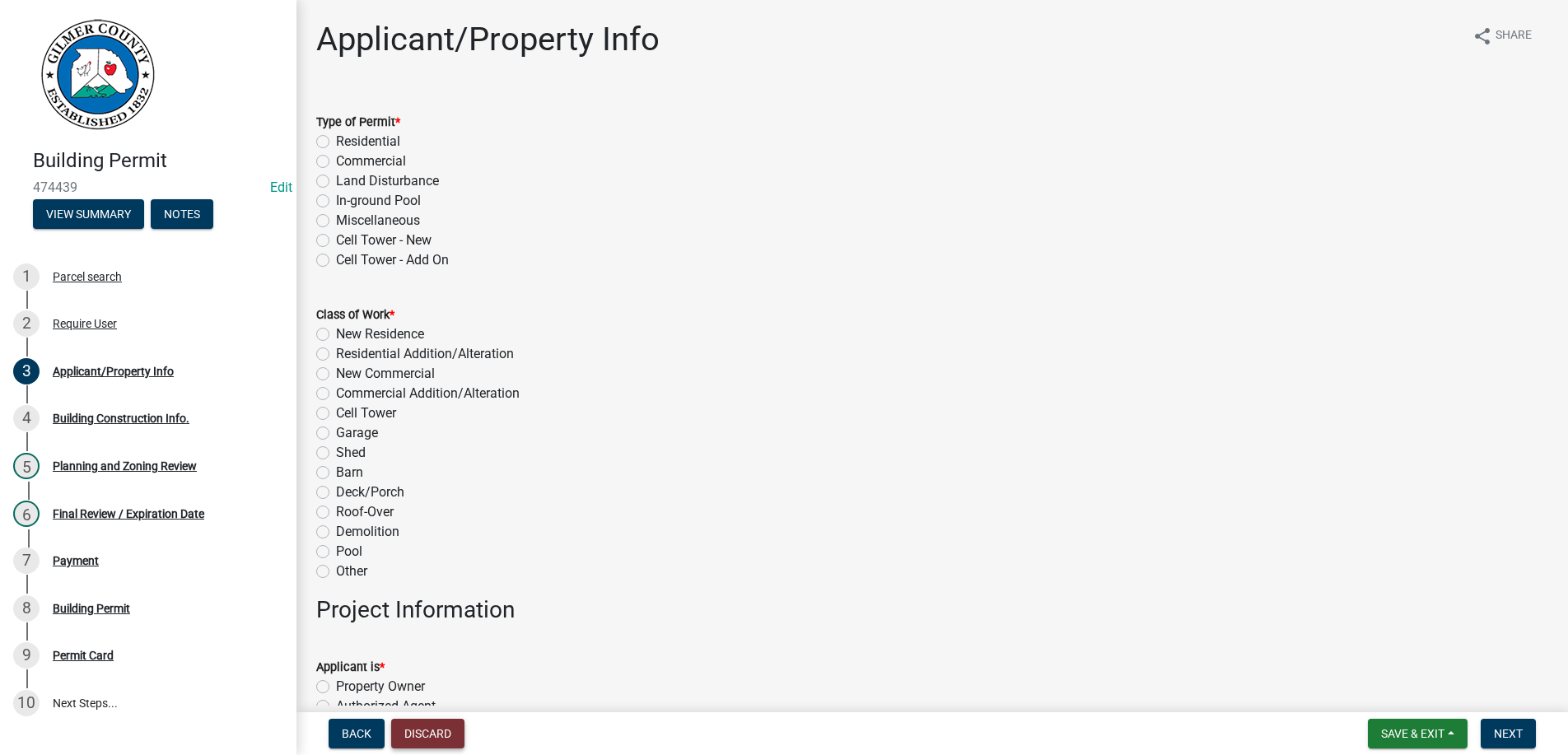
click at [439, 729] on button "Discard" at bounding box center [427, 734] width 73 height 30
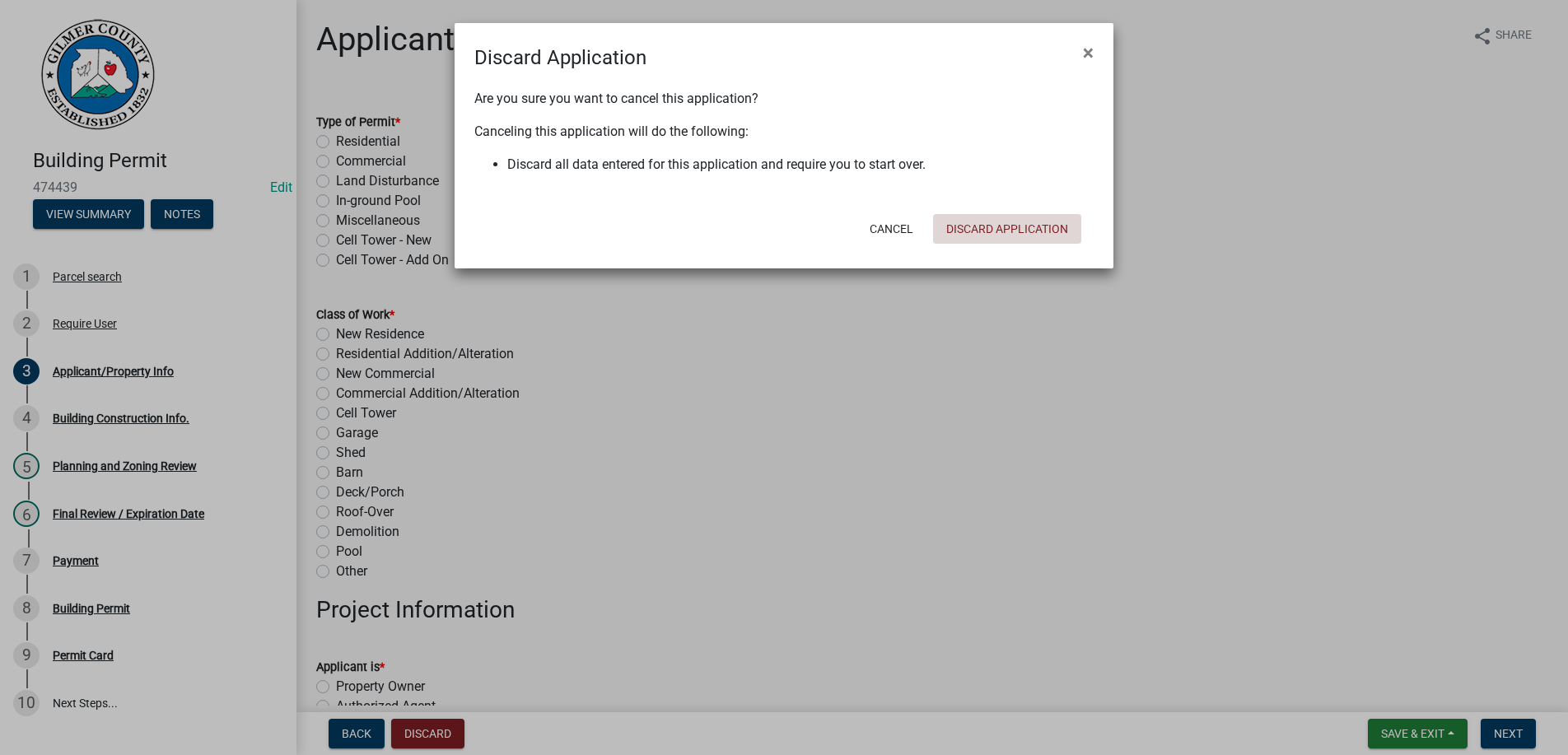
click at [1023, 227] on button "Discard Application" at bounding box center [1007, 229] width 148 height 30
